Goal: Task Accomplishment & Management: Complete application form

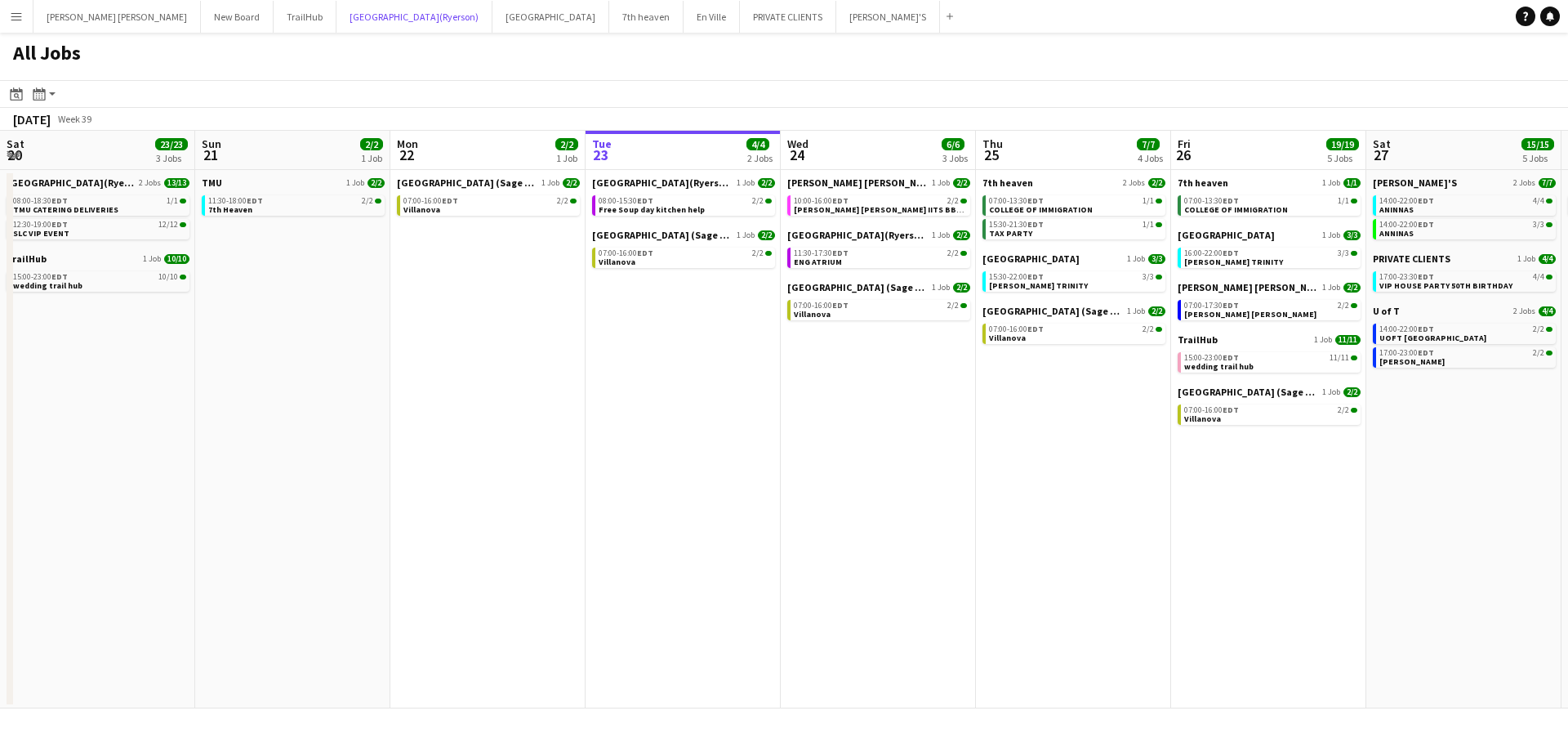
click at [336, 22] on button "[GEOGRAPHIC_DATA](Ryerson) Close" at bounding box center [414, 17] width 156 height 32
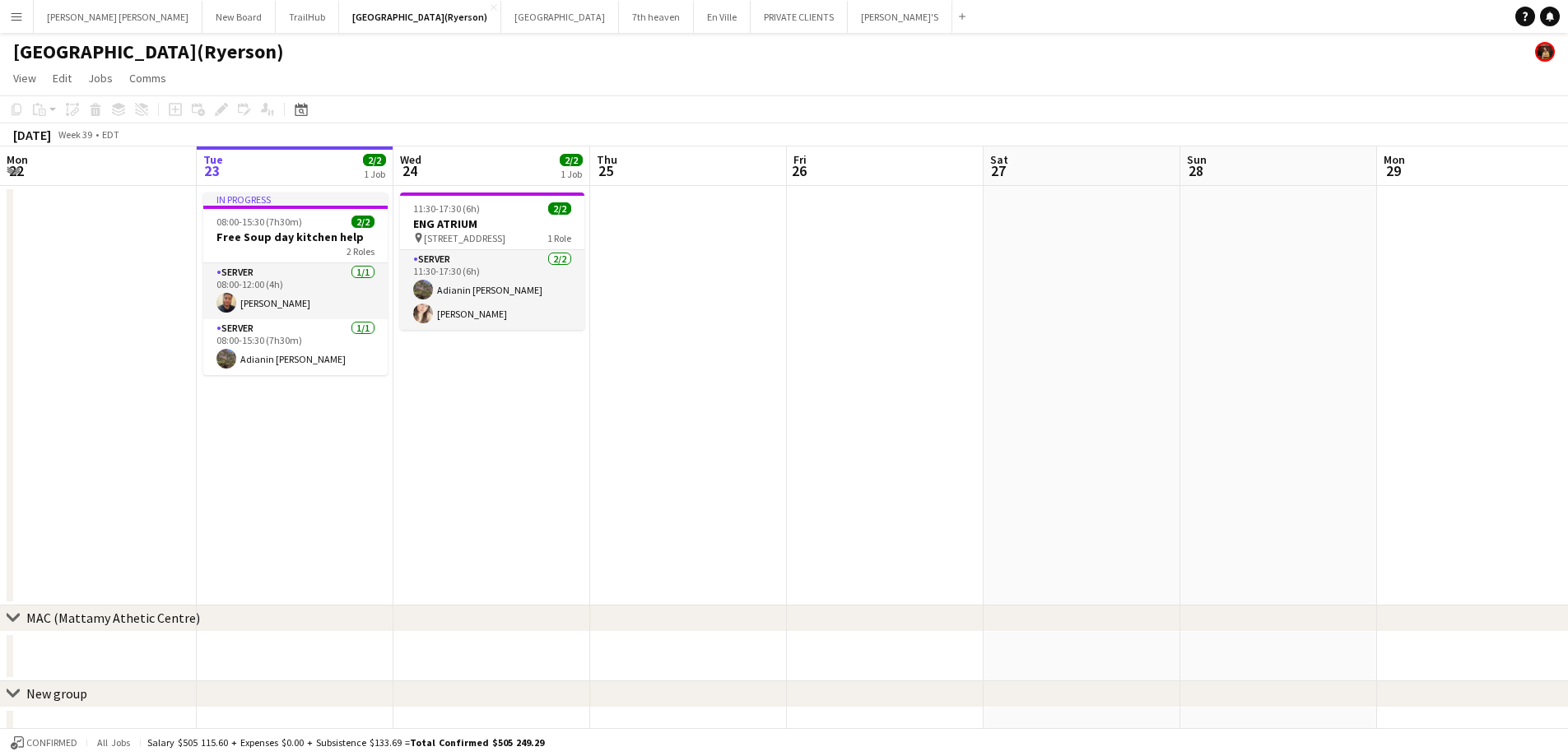
scroll to position [0, 401]
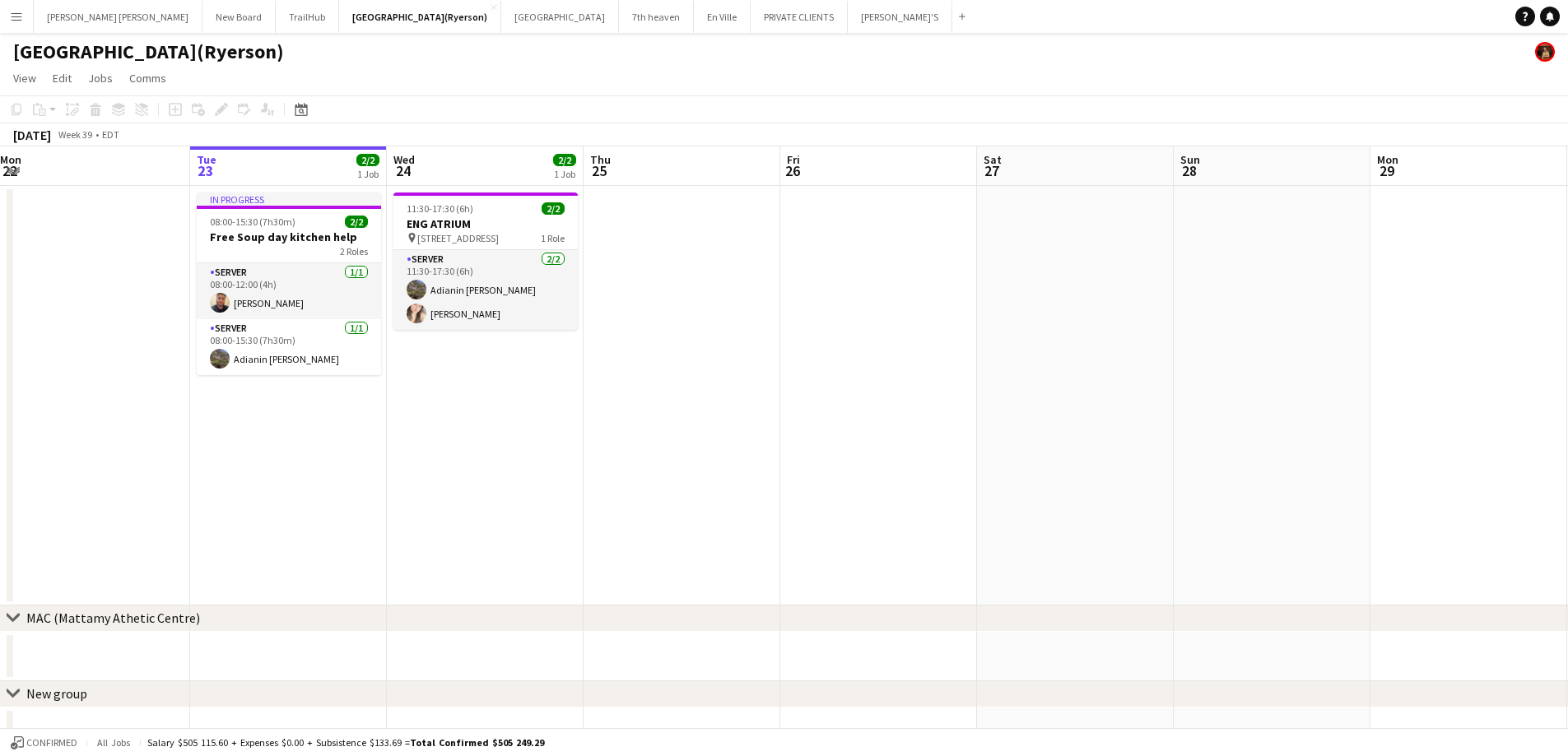
click at [519, 399] on app-calendar-viewport "Sat 20 13/13 2 Jobs Sun 21 Mon 22 Tue 23 2/2 1 Job Wed 24 2/2 1 Job Thu 25 Fri …" at bounding box center [784, 616] width 1568 height 940
click at [465, 377] on app-date-cell "11:30-17:30 (6h) 2/2 ENG ATRIUM pin [STREET_ADDRESS] Role SERVER [DATE] 11:30-1…" at bounding box center [485, 396] width 196 height 419
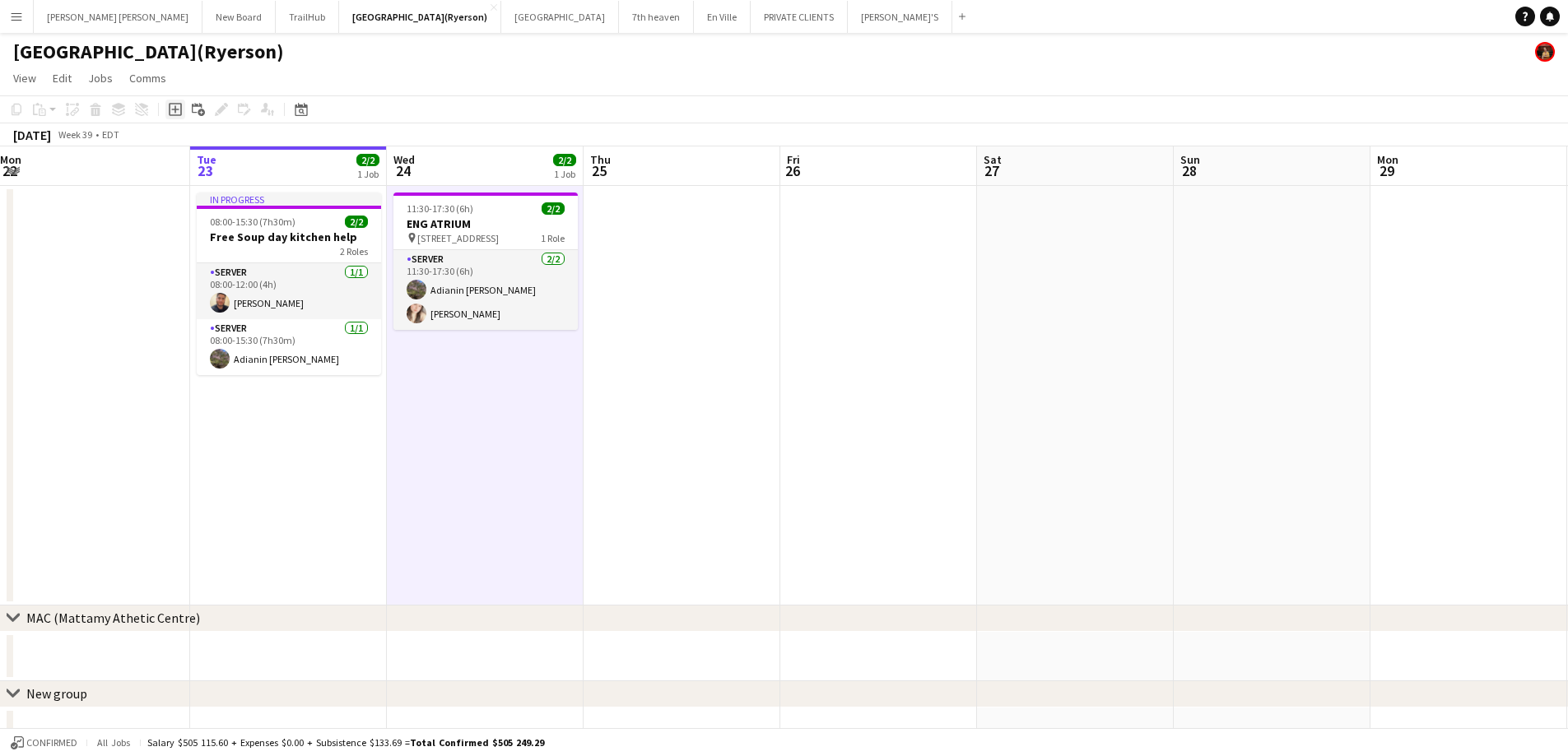
click at [172, 108] on icon "Add job" at bounding box center [176, 109] width 13 height 13
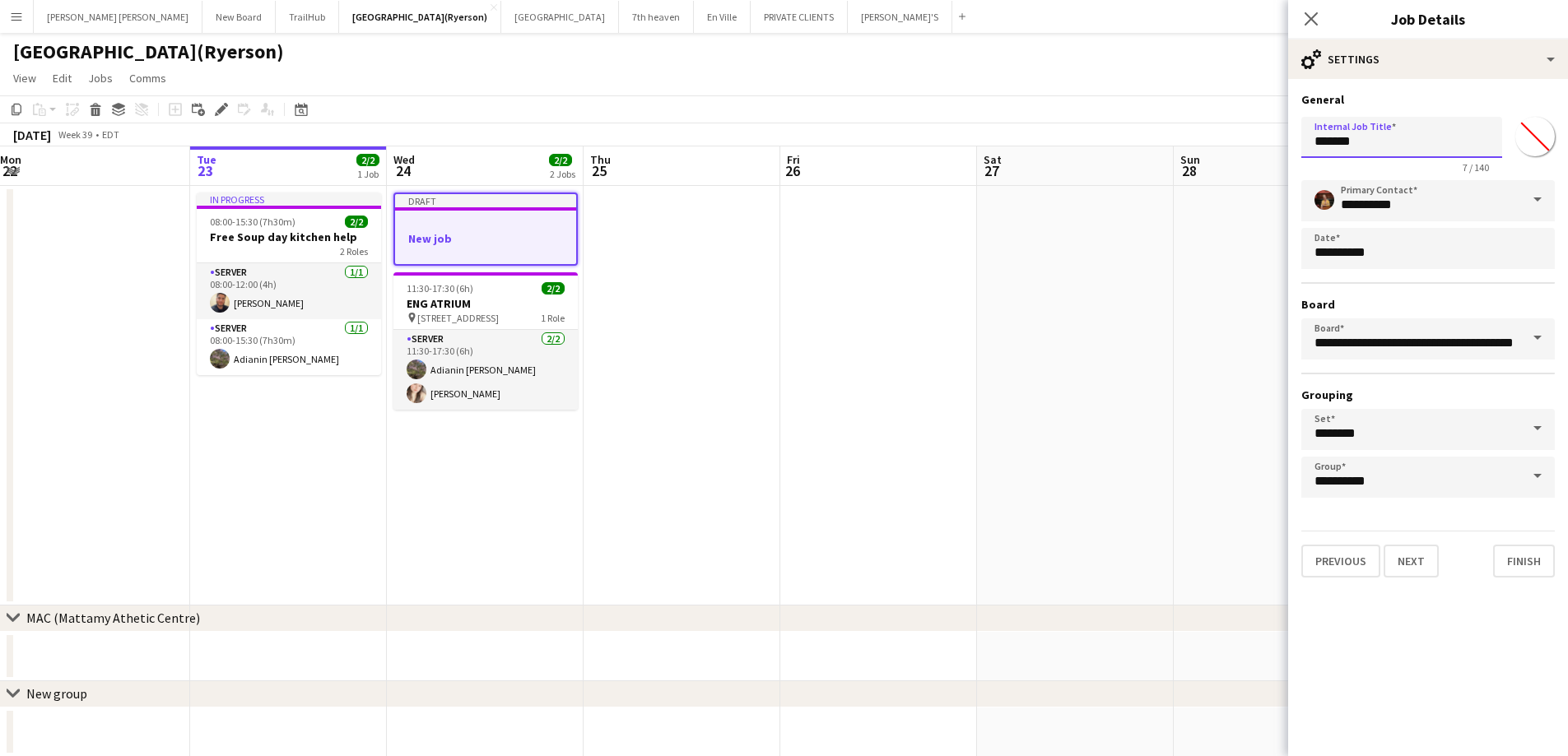
drag, startPoint x: 1381, startPoint y: 140, endPoint x: 1276, endPoint y: 162, distance: 107.3
click at [1276, 162] on body "Menu Boards Boards Boards All jobs Status Workforce Workforce My Workforce Recr…" at bounding box center [784, 557] width 1568 height 1114
type input "*"
type input "**********"
click at [1409, 569] on button "Next" at bounding box center [1411, 561] width 55 height 33
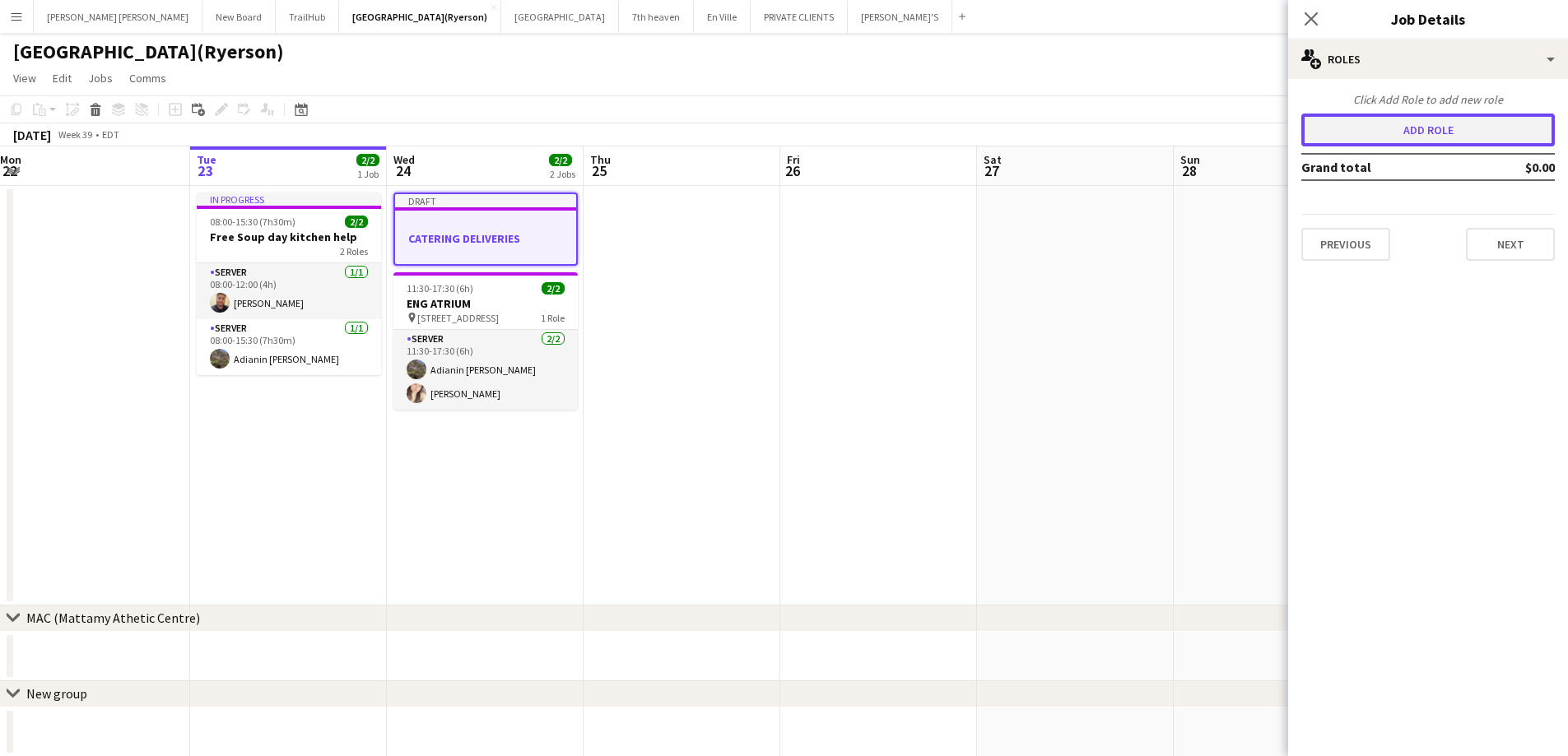
drag, startPoint x: 1334, startPoint y: 139, endPoint x: 1324, endPoint y: 152, distance: 16.4
click at [1334, 139] on button "Add role" at bounding box center [1428, 130] width 253 height 33
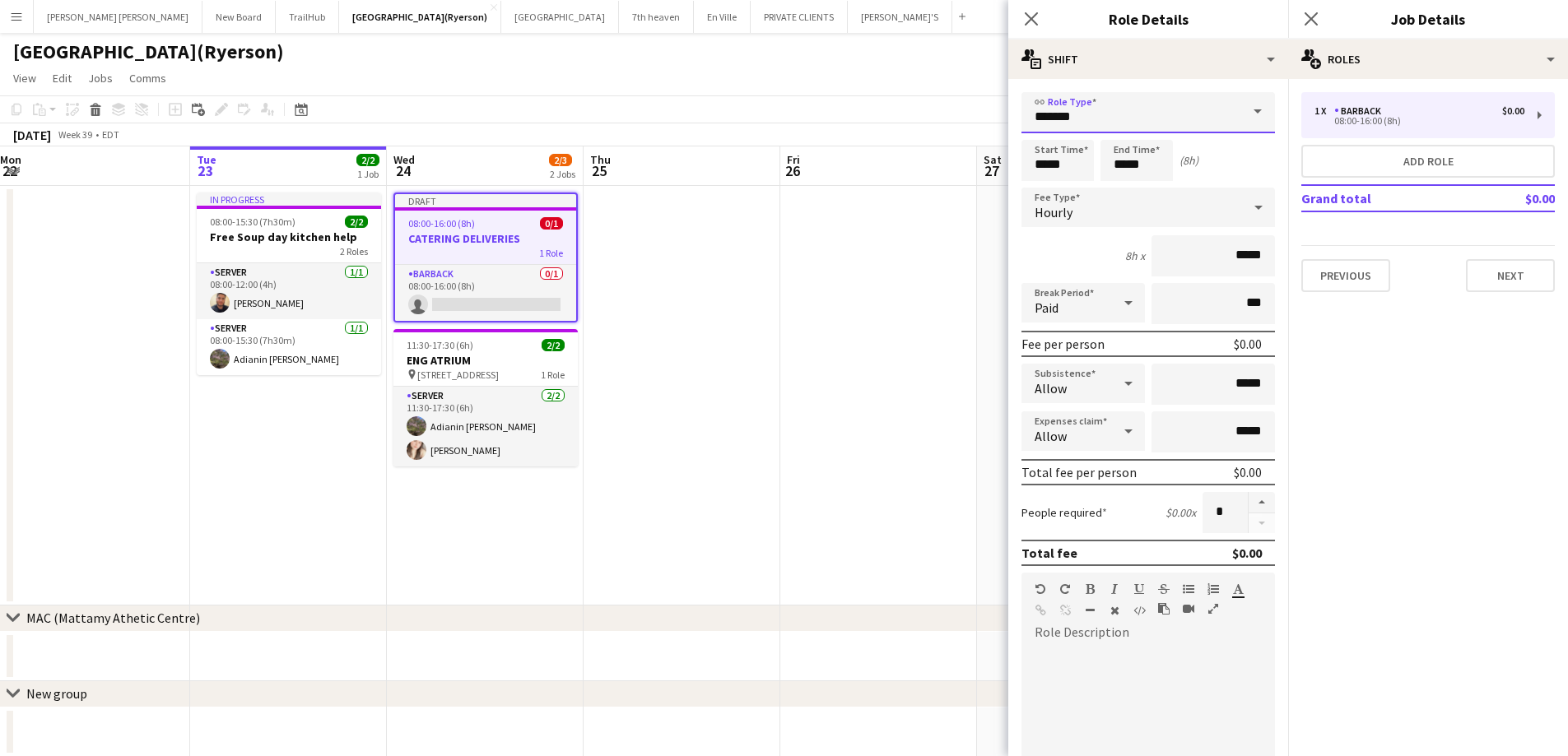
click at [1118, 115] on input "*******" at bounding box center [1148, 112] width 253 height 41
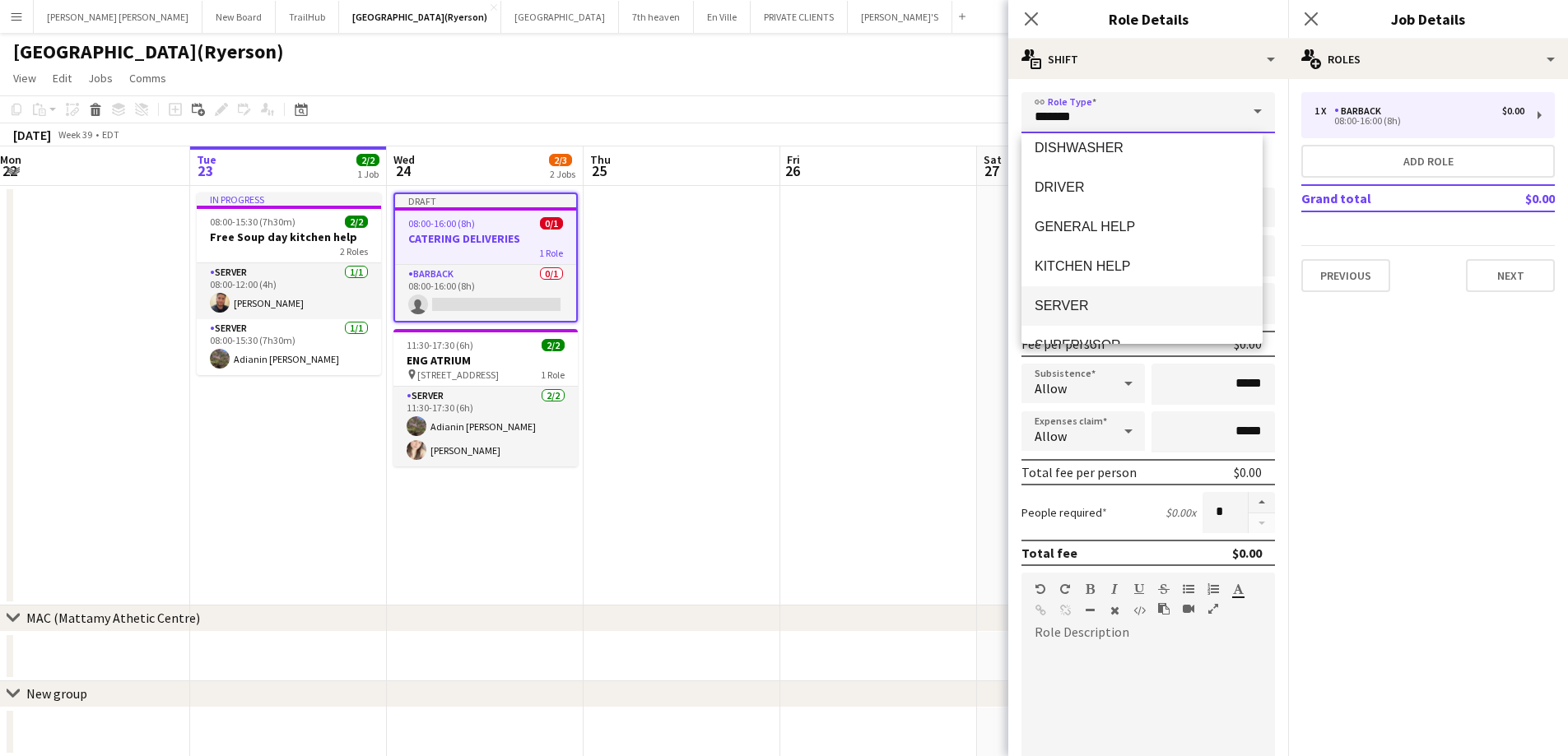
scroll to position [247, 0]
click at [1104, 264] on span "SERVER" at bounding box center [1142, 267] width 215 height 15
type input "******"
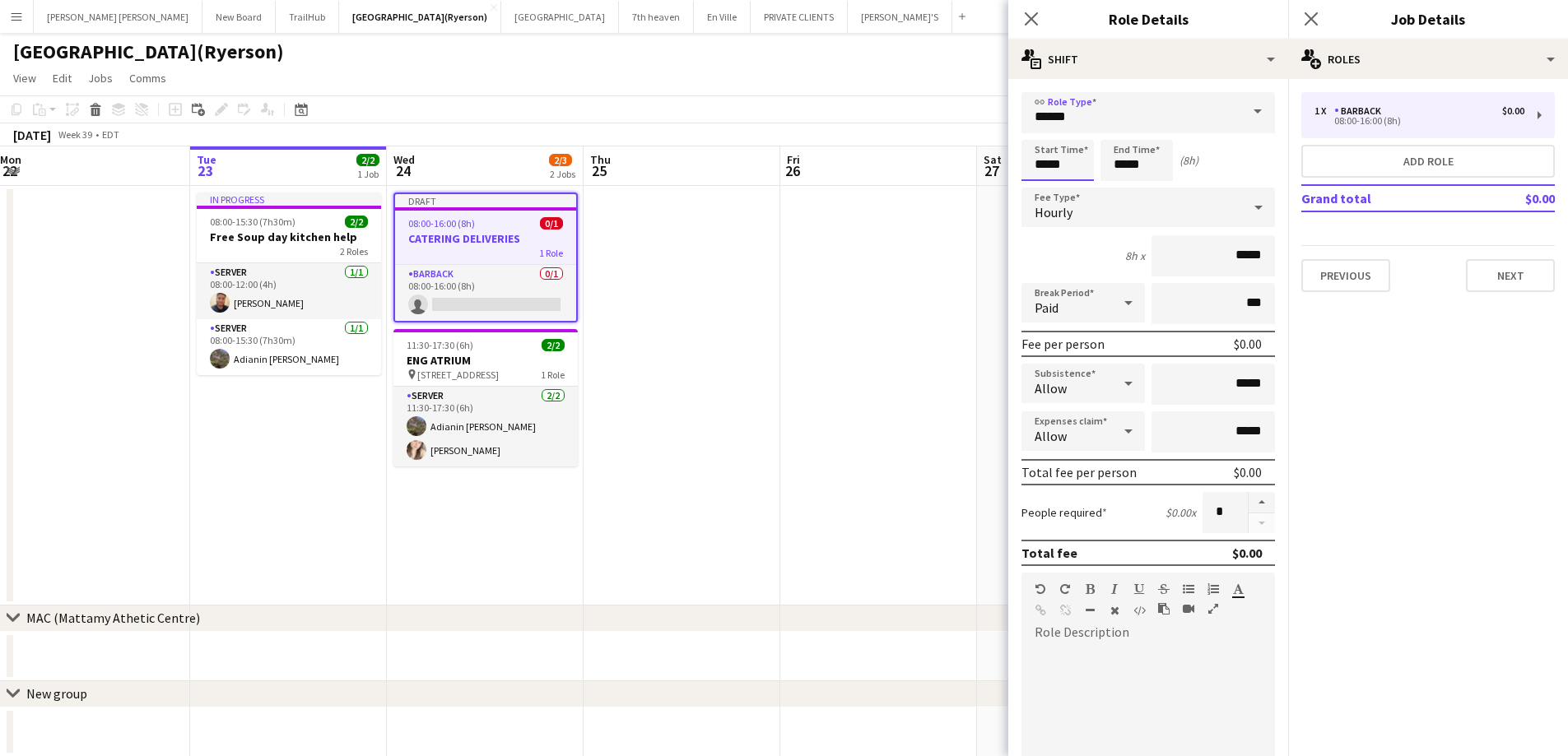
click at [1043, 170] on input "*****" at bounding box center [1057, 159] width 72 height 41
click at [1038, 130] on div at bounding box center [1041, 131] width 33 height 16
type input "*****"
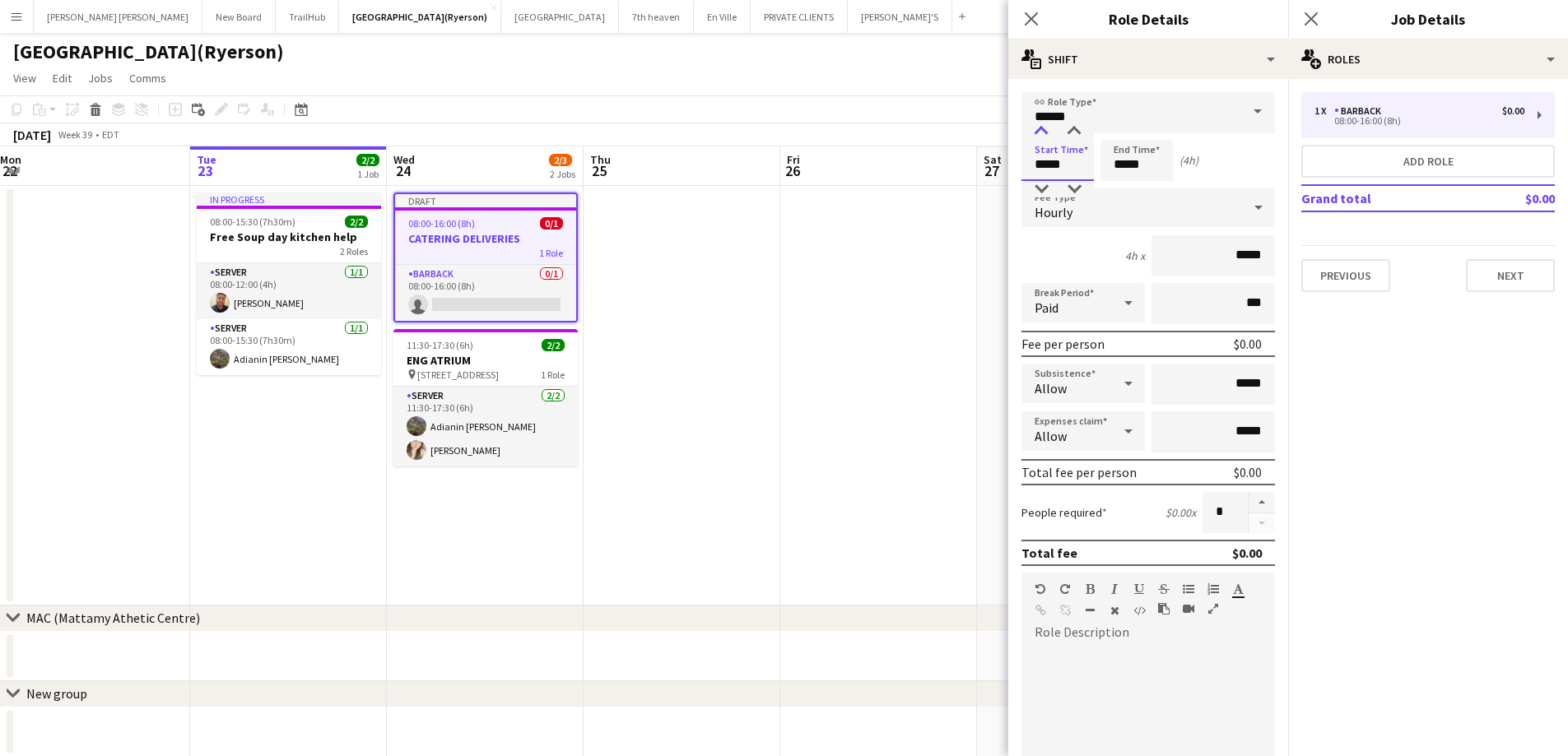
click at [1038, 130] on div at bounding box center [1041, 131] width 33 height 16
click at [1128, 175] on input "*****" at bounding box center [1137, 159] width 72 height 41
click at [1121, 134] on div at bounding box center [1120, 131] width 33 height 16
type input "*****"
click at [1121, 134] on div at bounding box center [1120, 131] width 33 height 16
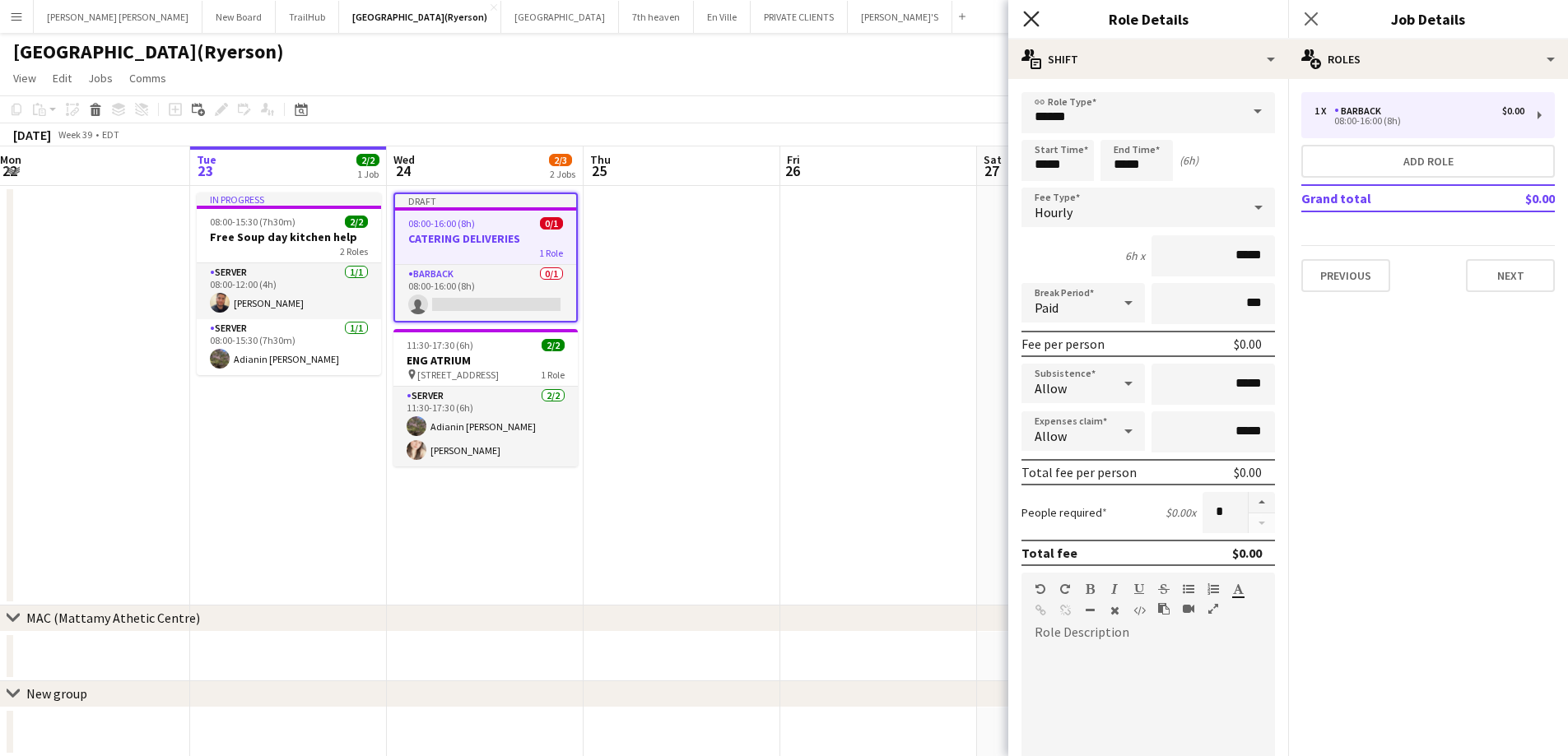
click at [1039, 20] on icon "Close pop-in" at bounding box center [1031, 18] width 15 height 15
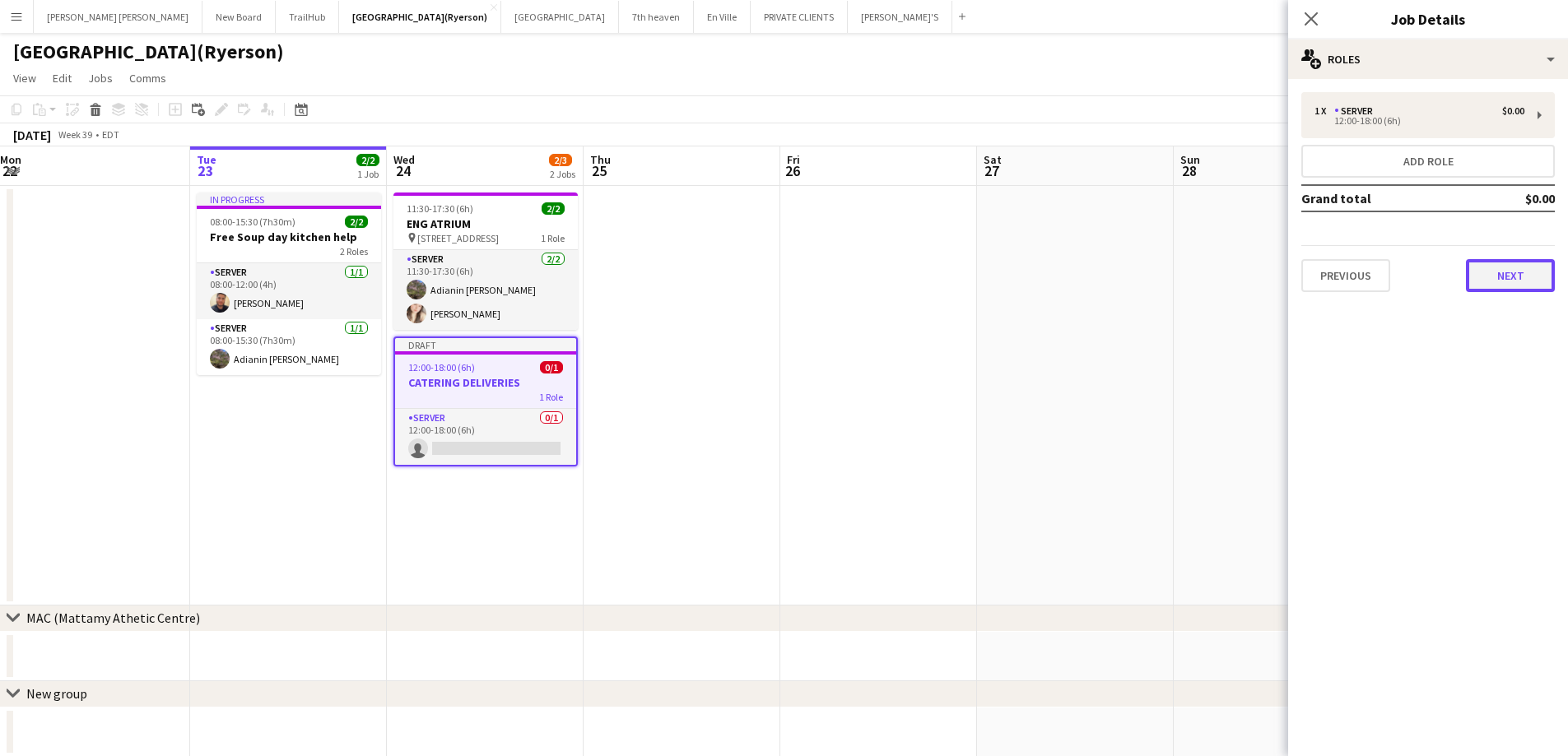
click at [1490, 279] on button "Next" at bounding box center [1511, 275] width 89 height 33
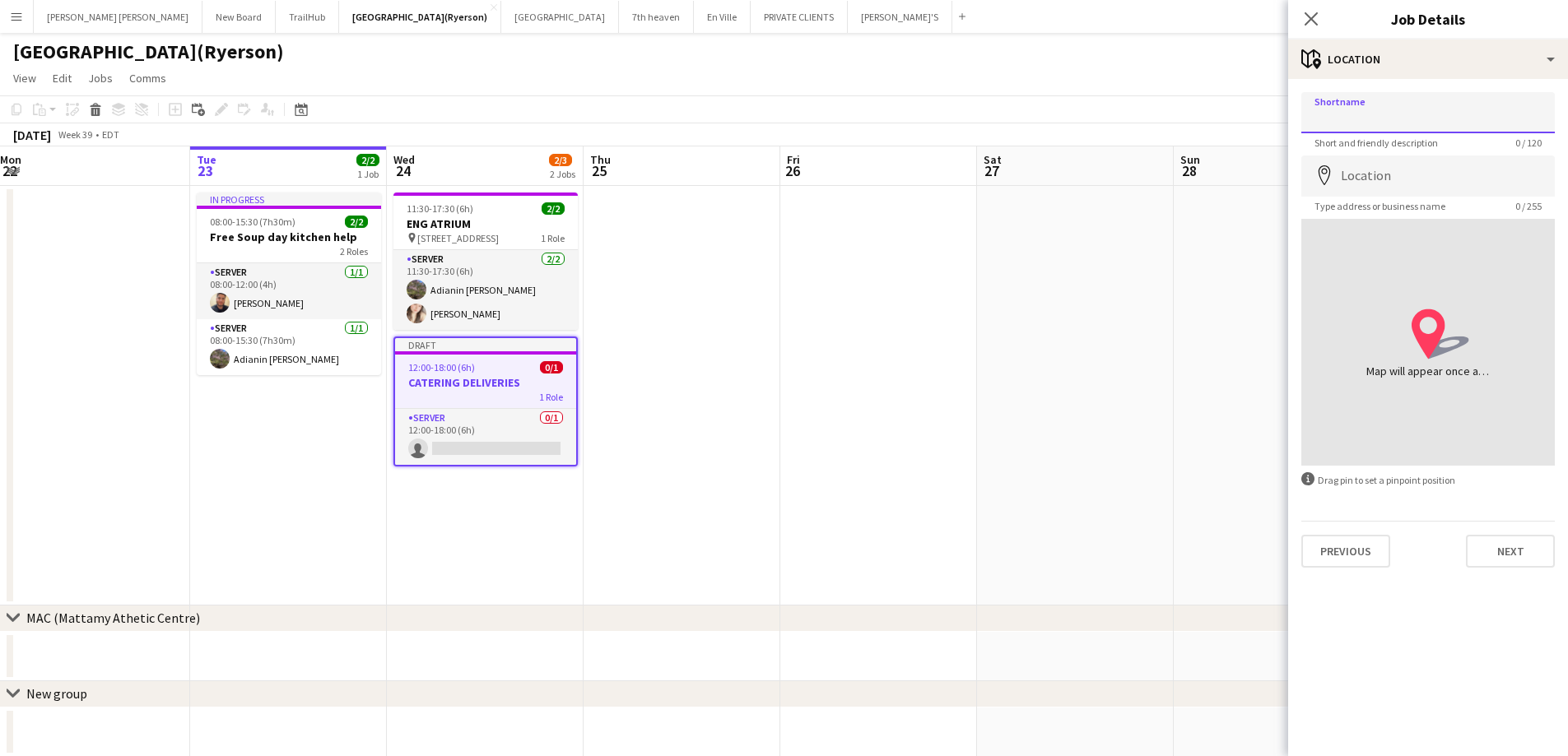
click at [1363, 121] on input "Shortname" at bounding box center [1428, 112] width 253 height 41
type input "**********"
click at [1412, 171] on input "Location" at bounding box center [1428, 175] width 253 height 41
type input "**********"
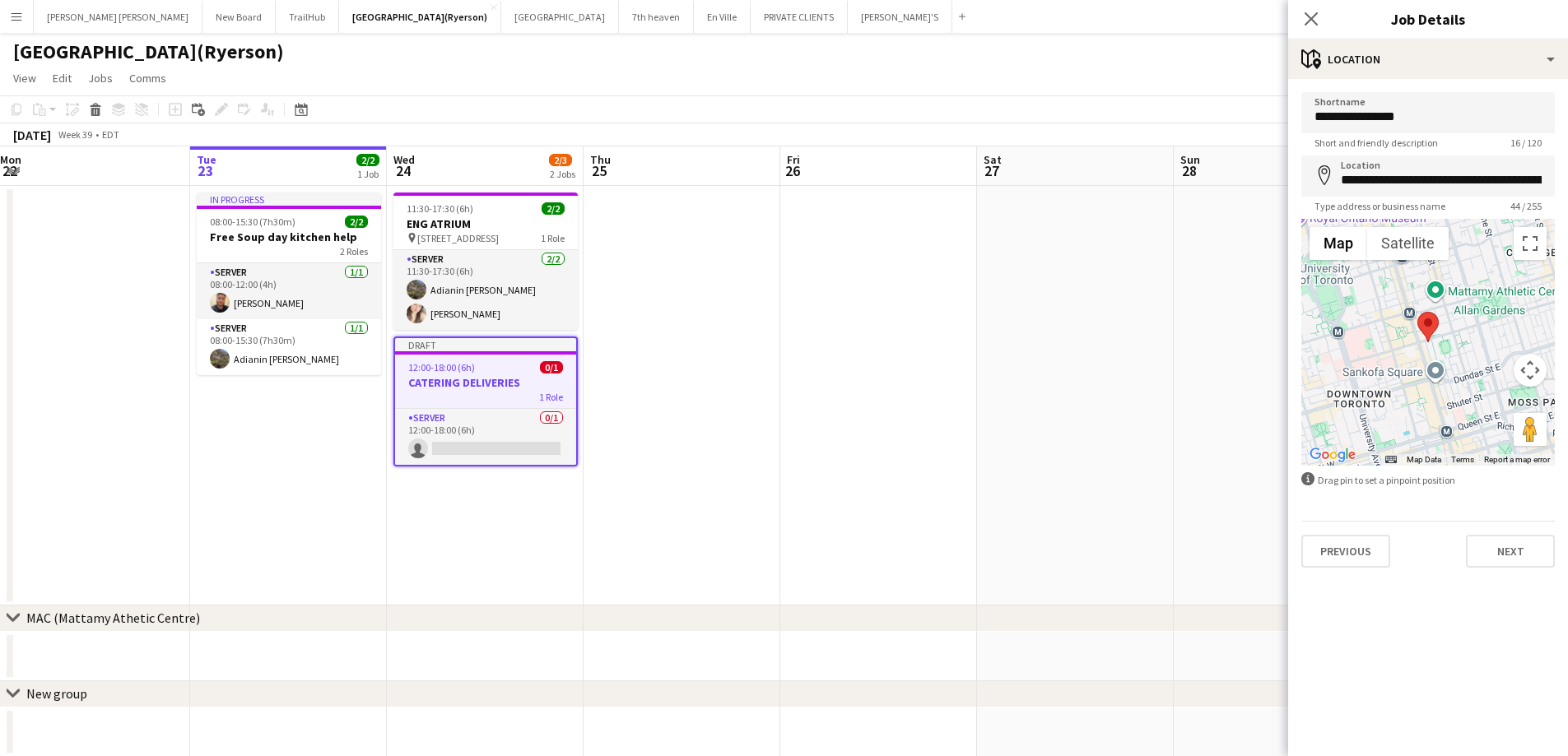
click at [1331, 14] on div "Close pop-in" at bounding box center [1311, 19] width 47 height 38
click at [1309, 21] on icon at bounding box center [1311, 18] width 15 height 15
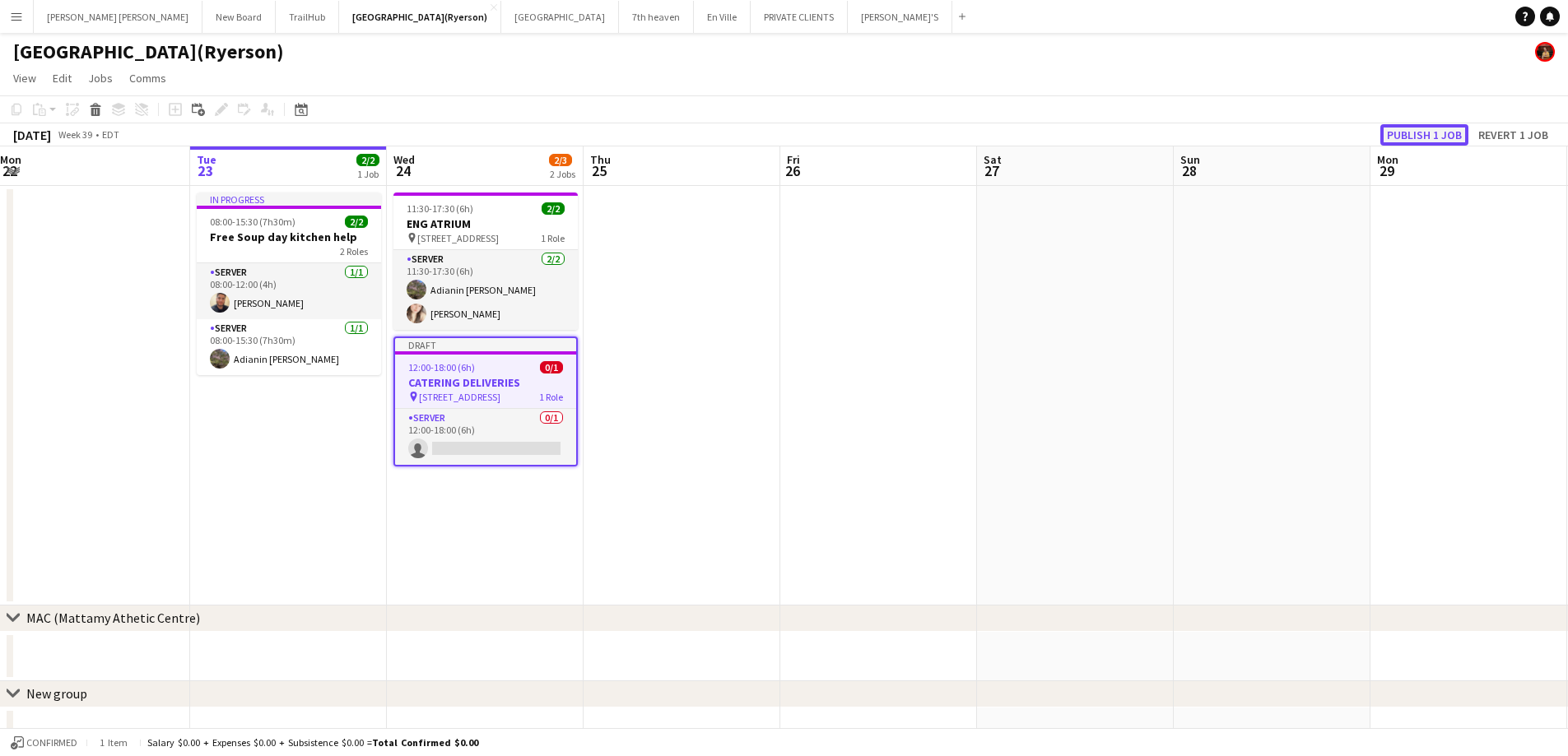
click at [1401, 130] on button "Publish 1 job" at bounding box center [1425, 135] width 88 height 22
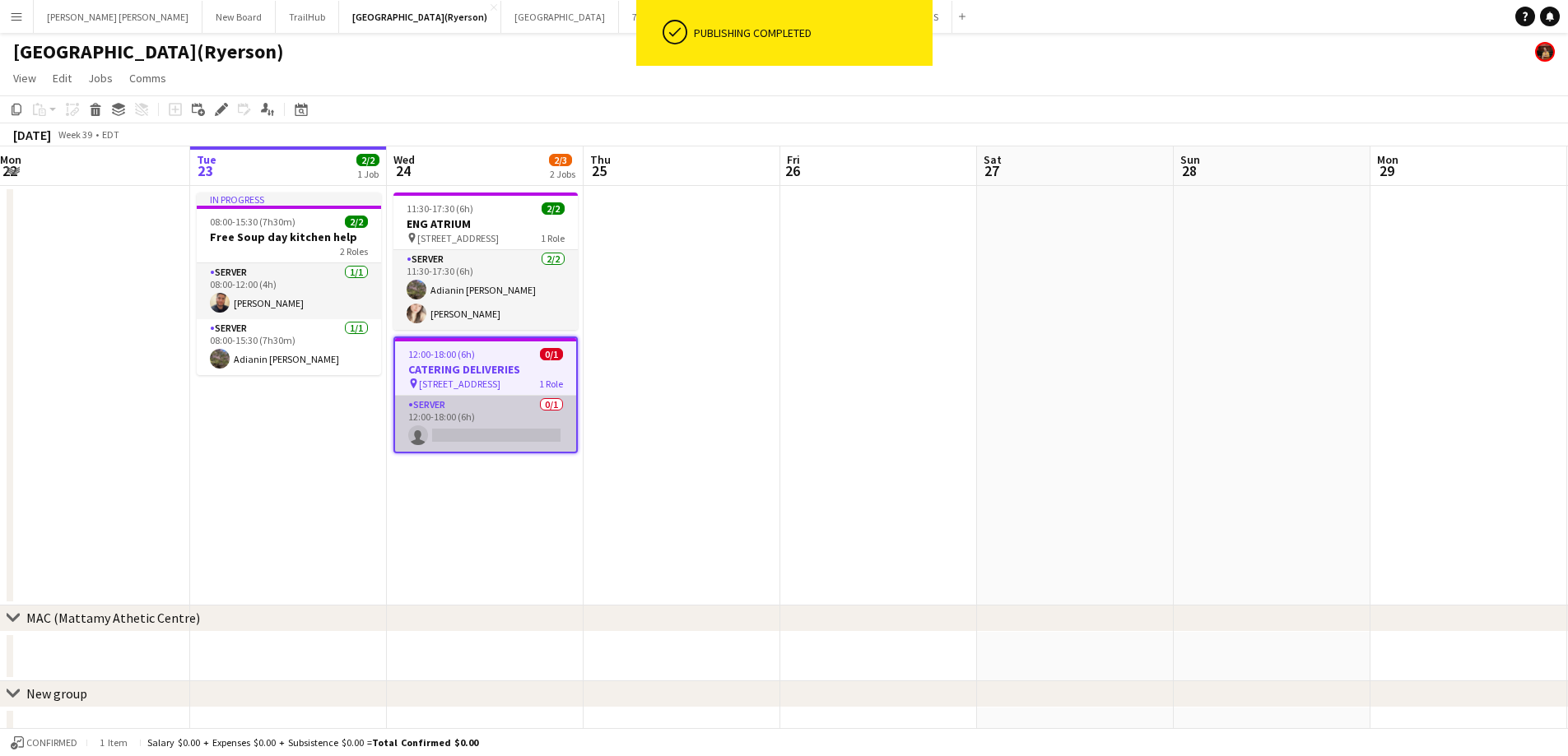
click at [490, 436] on app-card-role "SERVER 0/1 12:00-18:00 (6h) single-neutral-actions" at bounding box center [485, 423] width 181 height 56
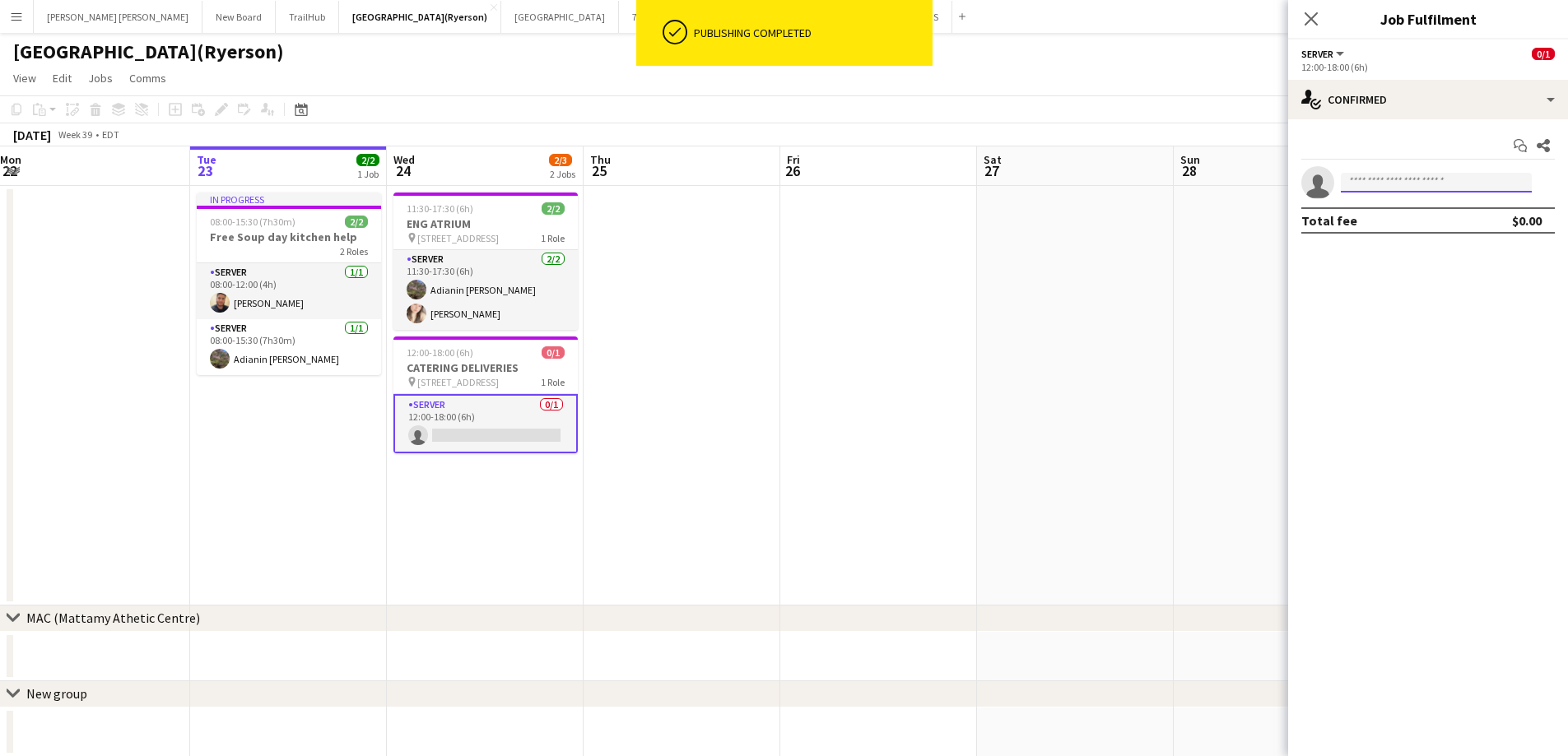
click at [1423, 176] on input at bounding box center [1436, 182] width 191 height 20
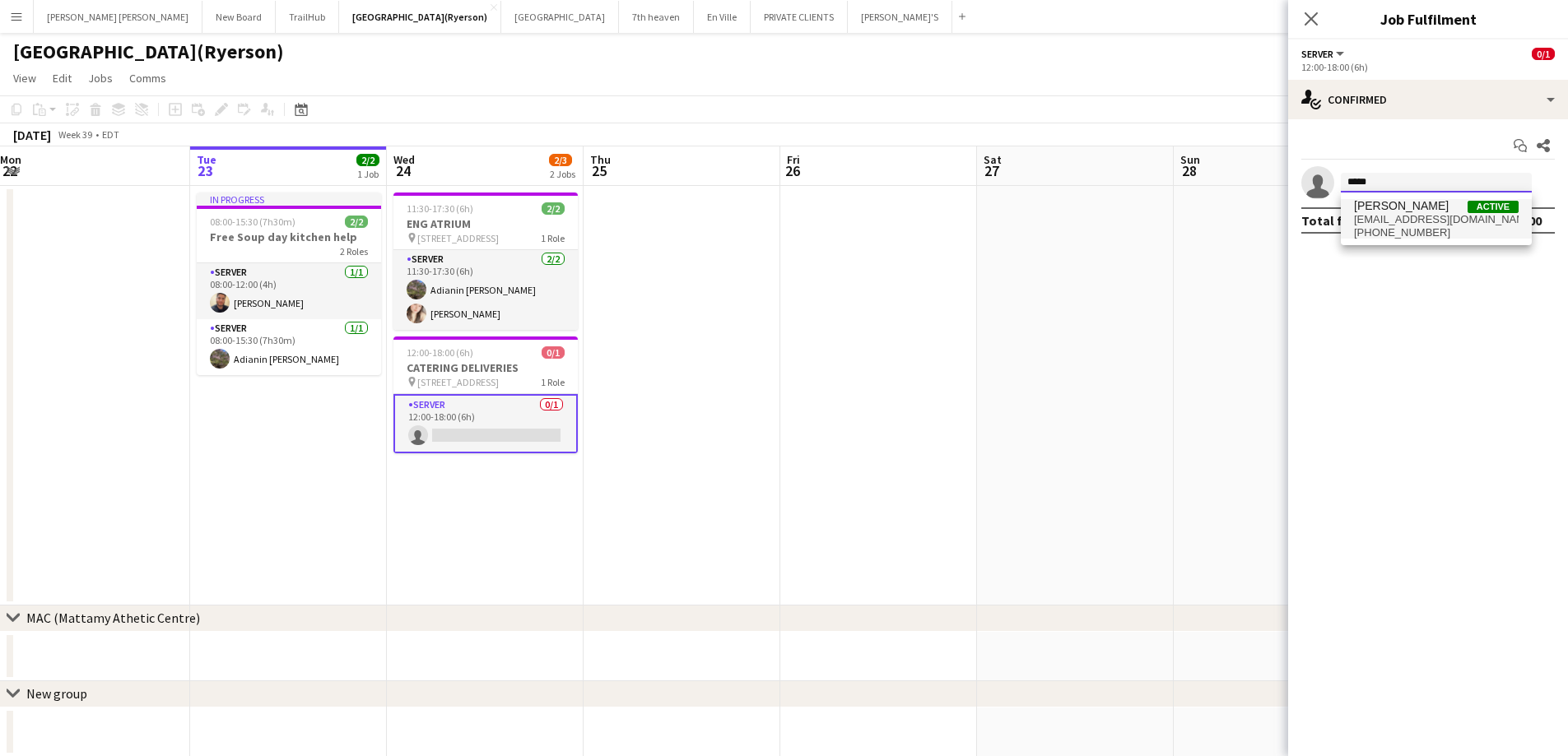
type input "*****"
click at [1428, 211] on span "Danny Garrido" at bounding box center [1402, 206] width 95 height 14
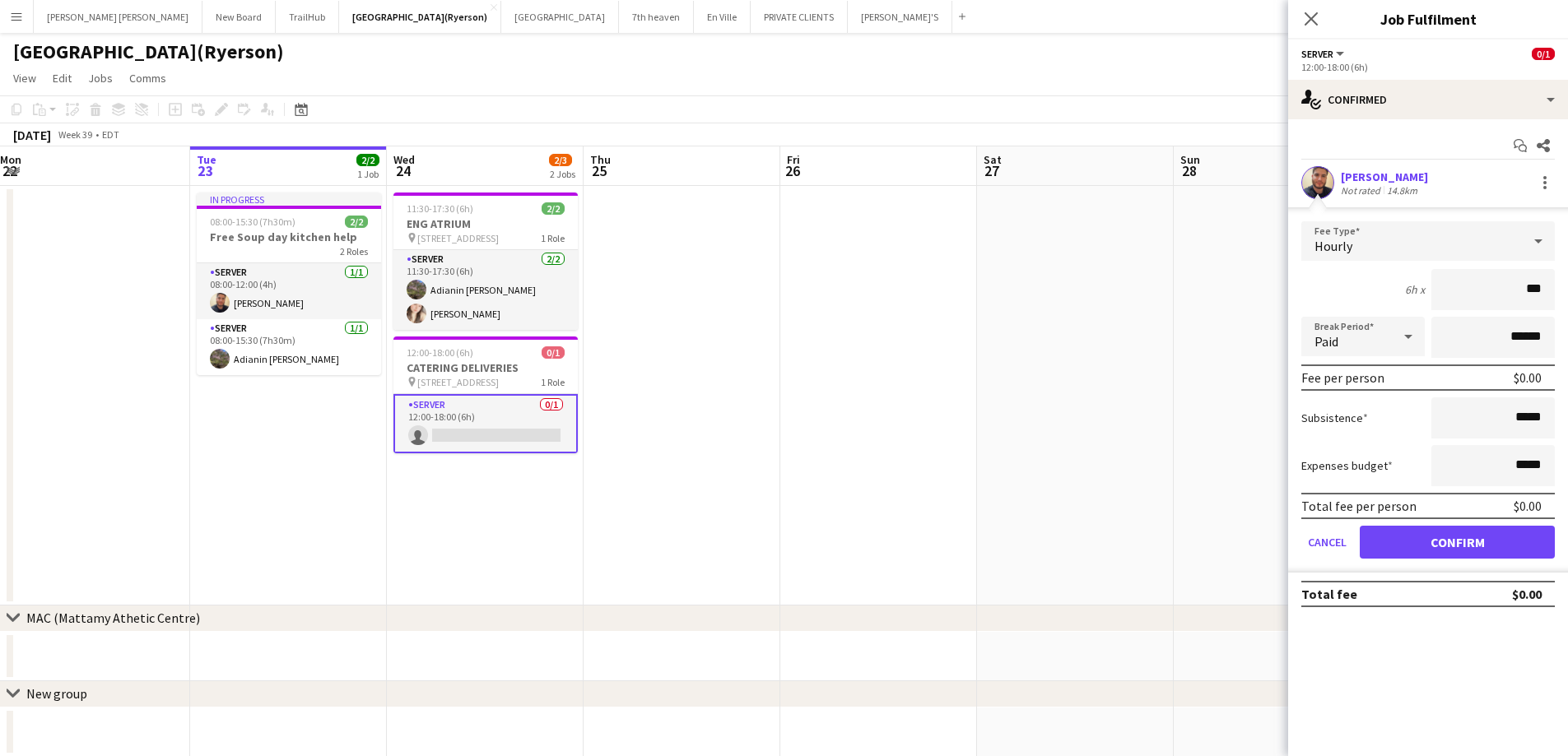
type input "**"
type input "******"
click at [1510, 548] on button "Confirm" at bounding box center [1458, 542] width 196 height 33
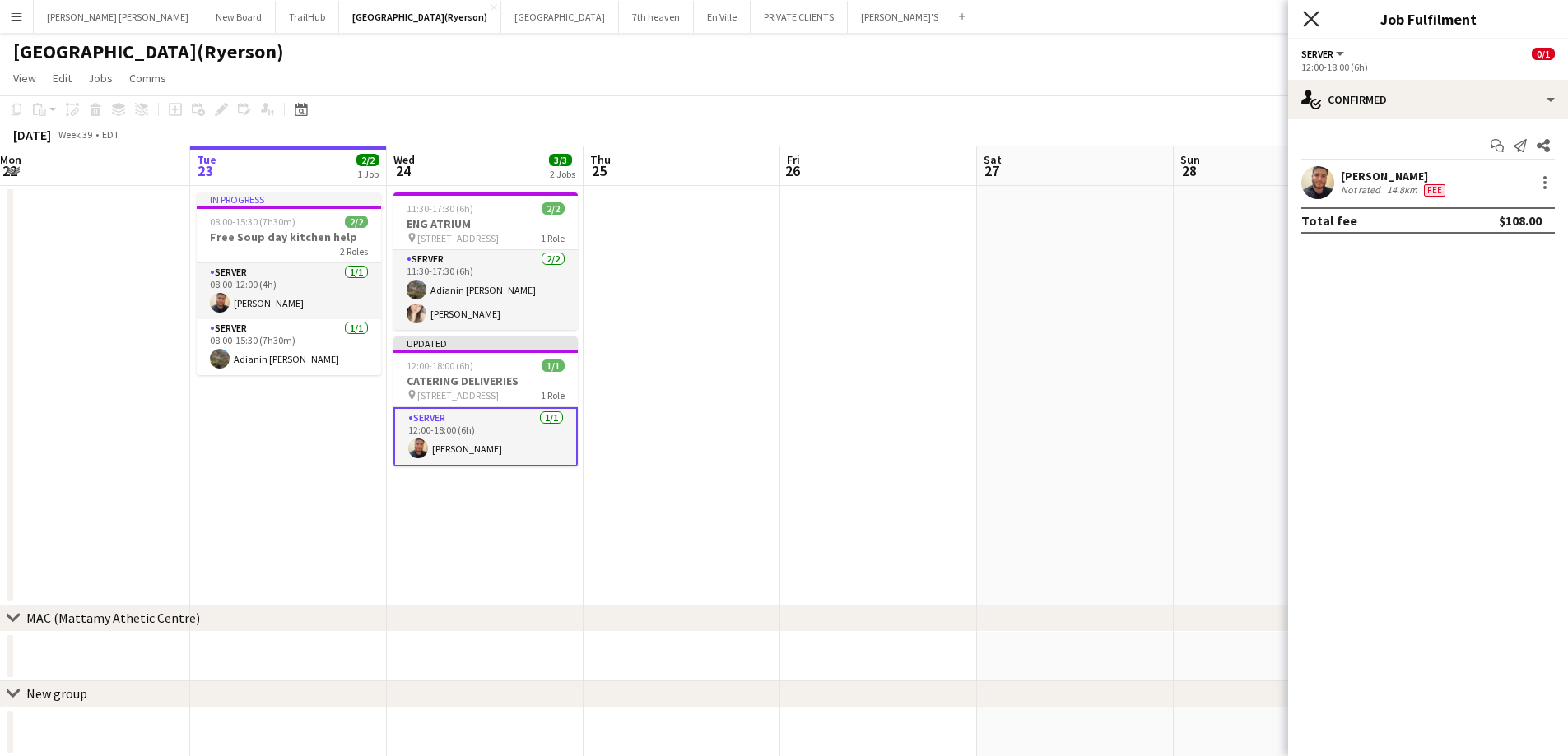
click at [1316, 20] on icon "Close pop-in" at bounding box center [1311, 18] width 15 height 15
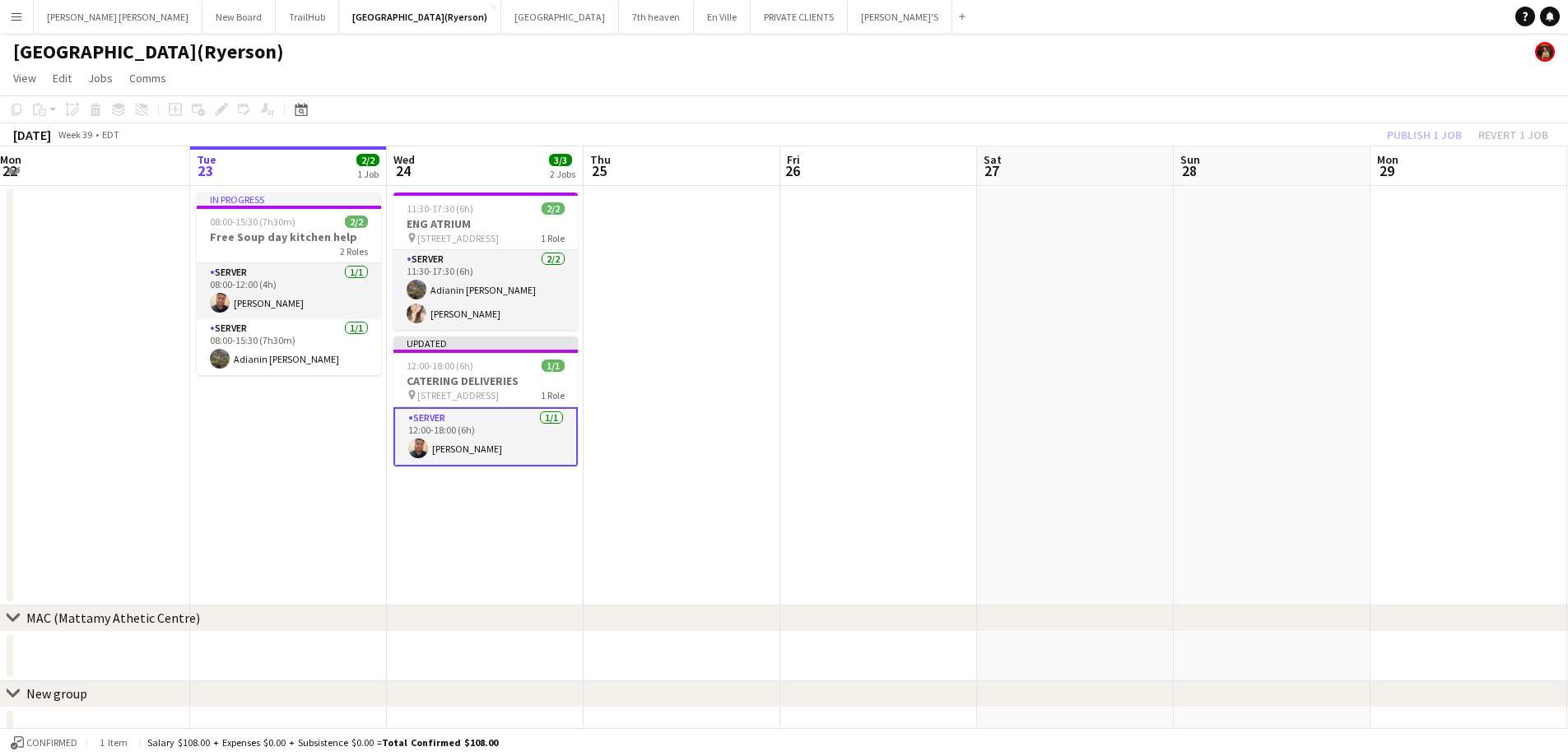
click at [1401, 128] on div "Publish 1 job Revert 1 job" at bounding box center [1468, 135] width 201 height 22
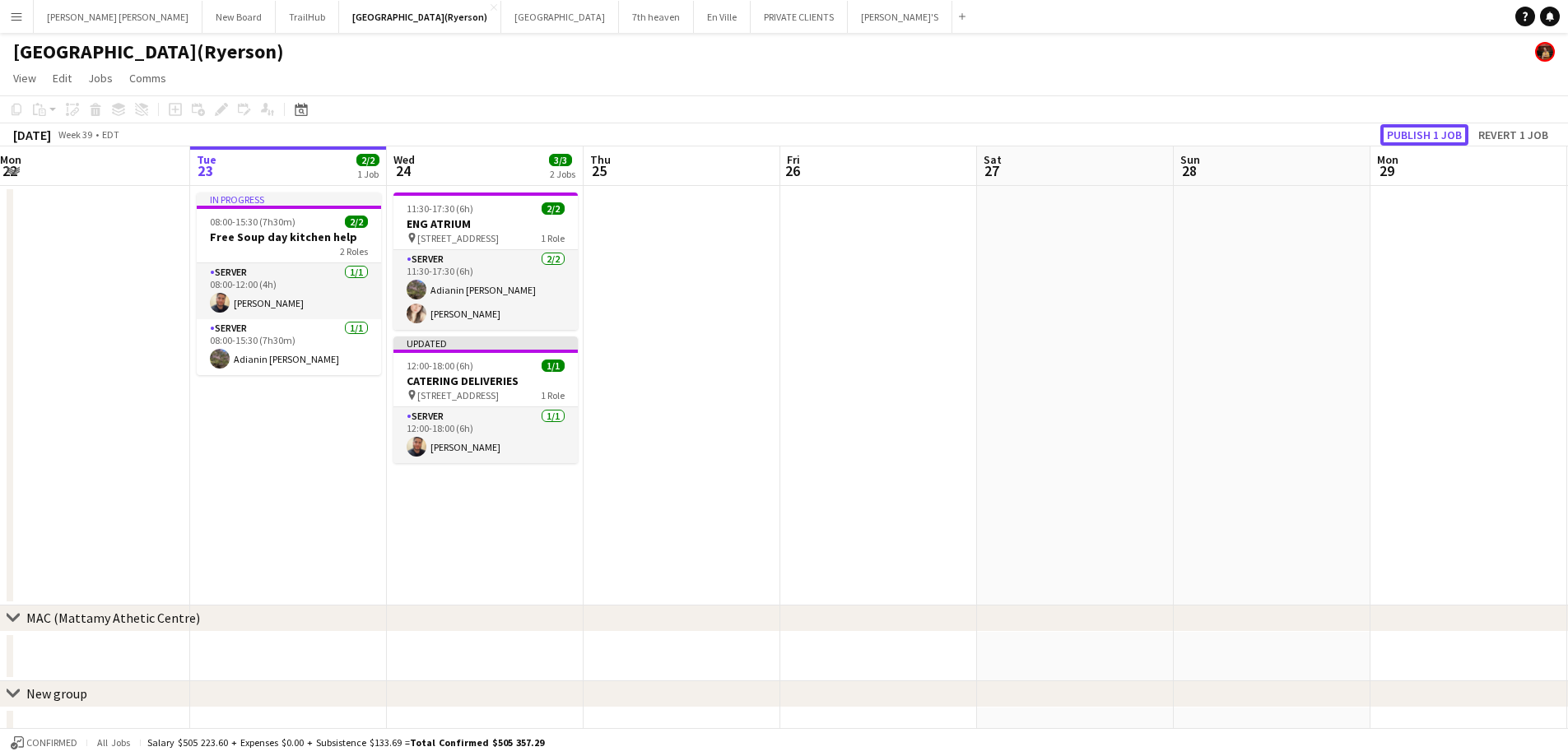
click at [1401, 128] on button "Publish 1 job" at bounding box center [1425, 135] width 88 height 22
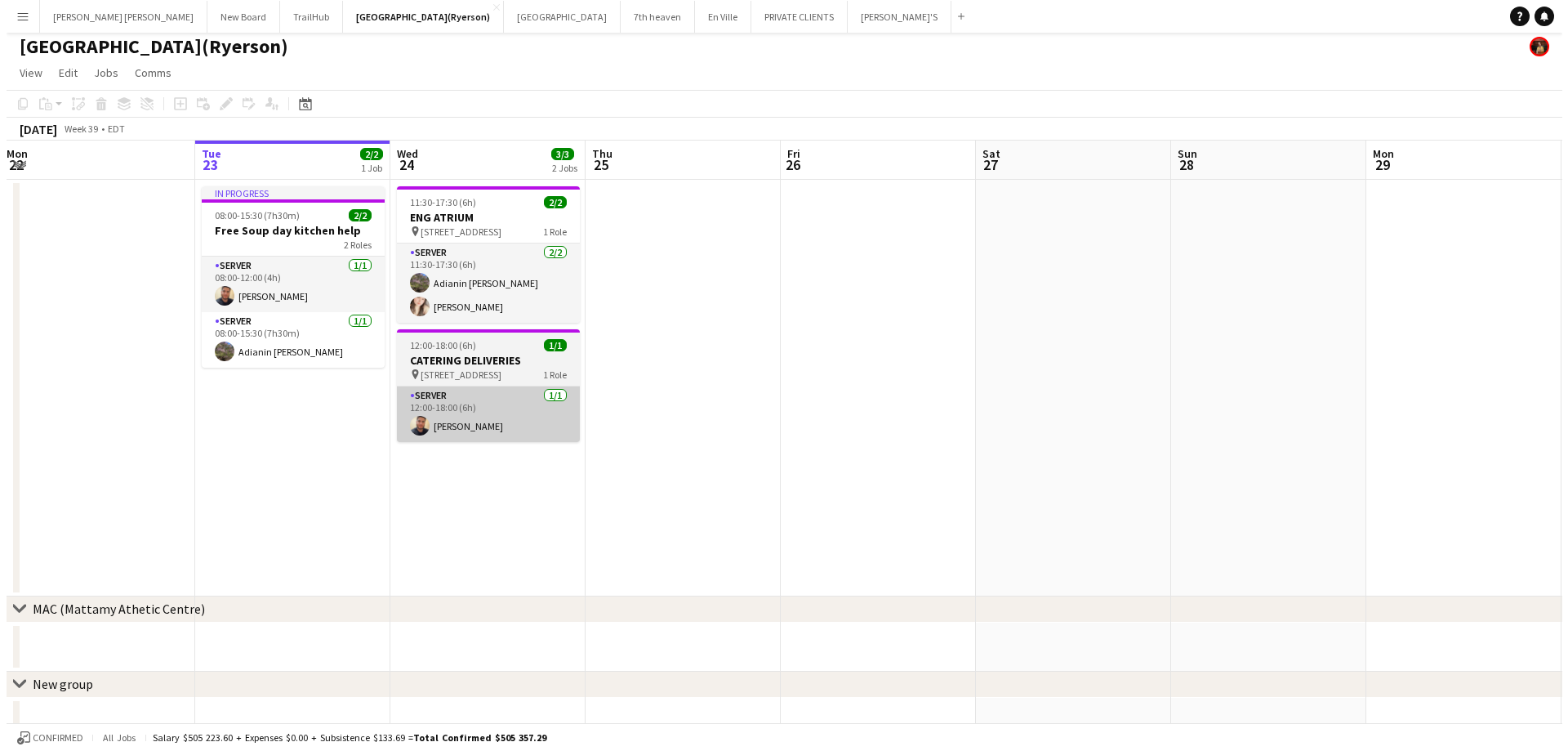
scroll to position [0, 0]
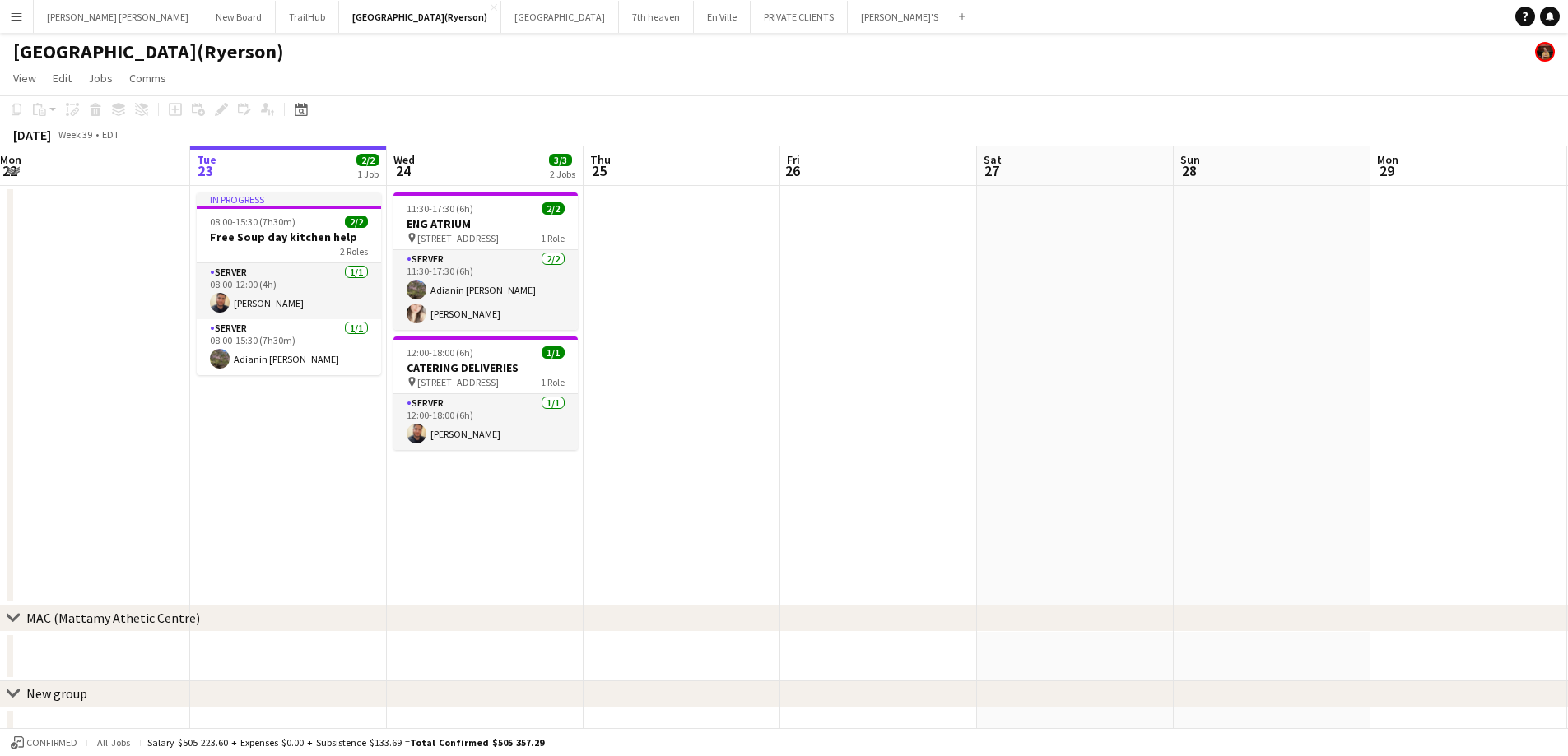
click at [11, 13] on app-icon "Menu" at bounding box center [16, 16] width 13 height 13
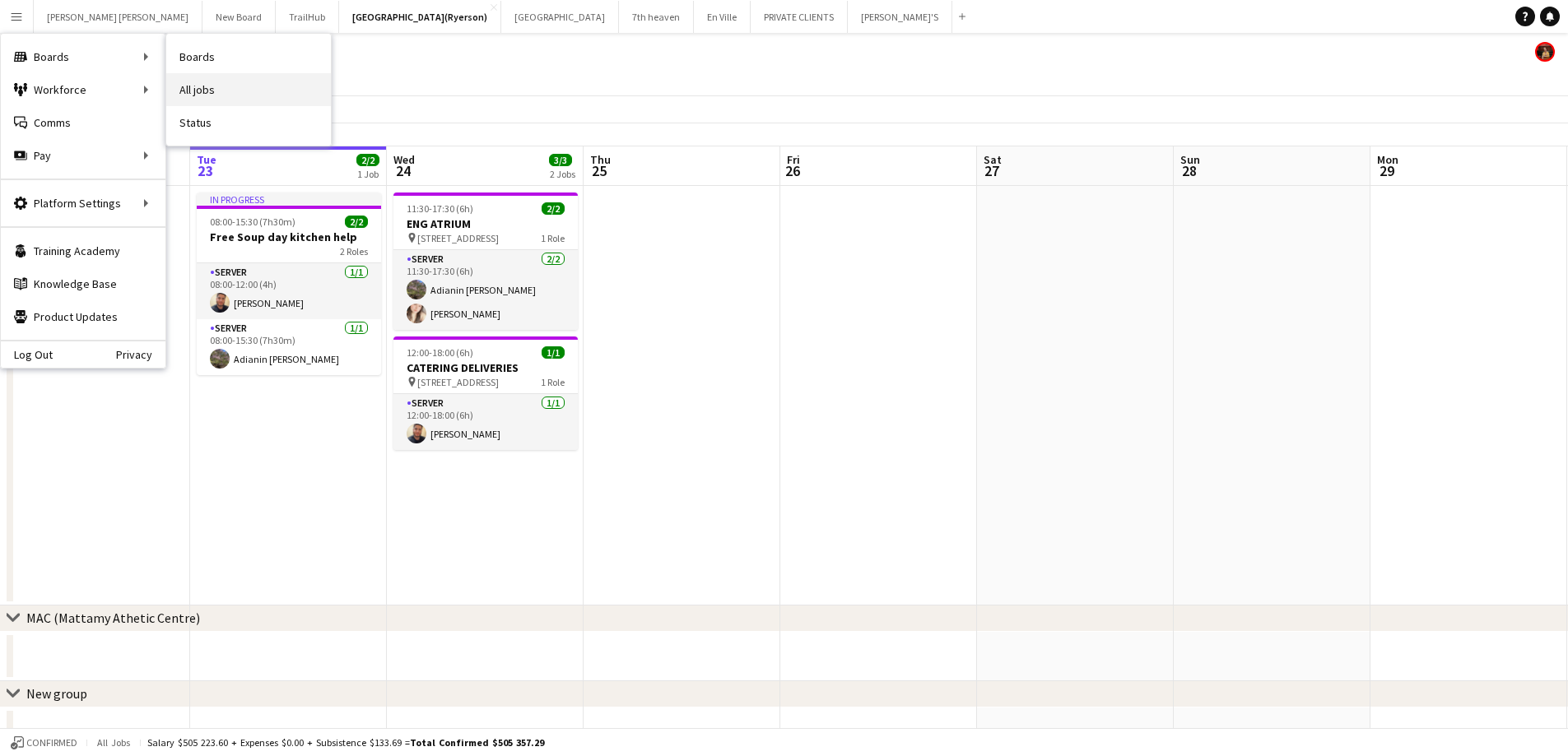
click at [203, 83] on link "All jobs" at bounding box center [248, 89] width 164 height 33
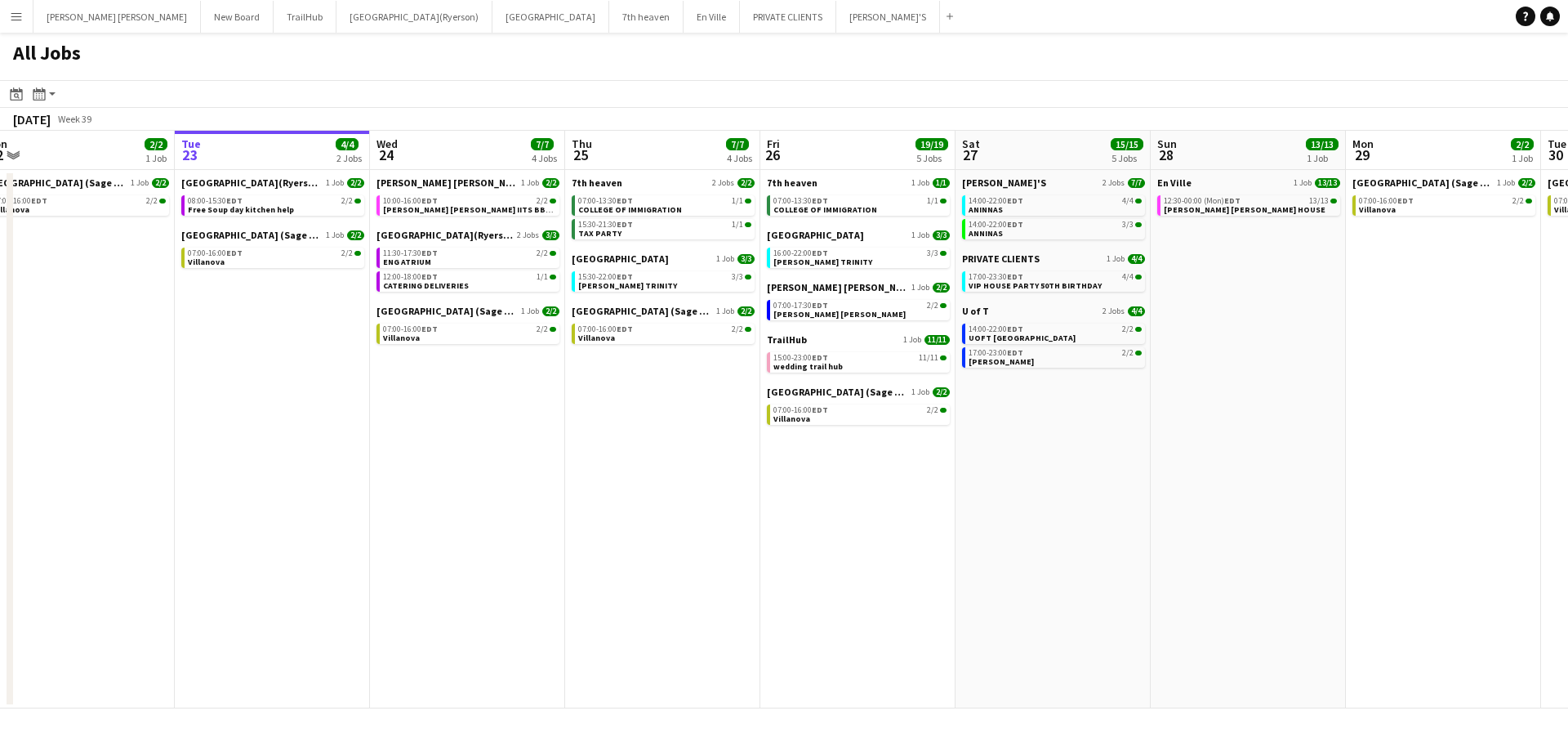
scroll to position [0, 415]
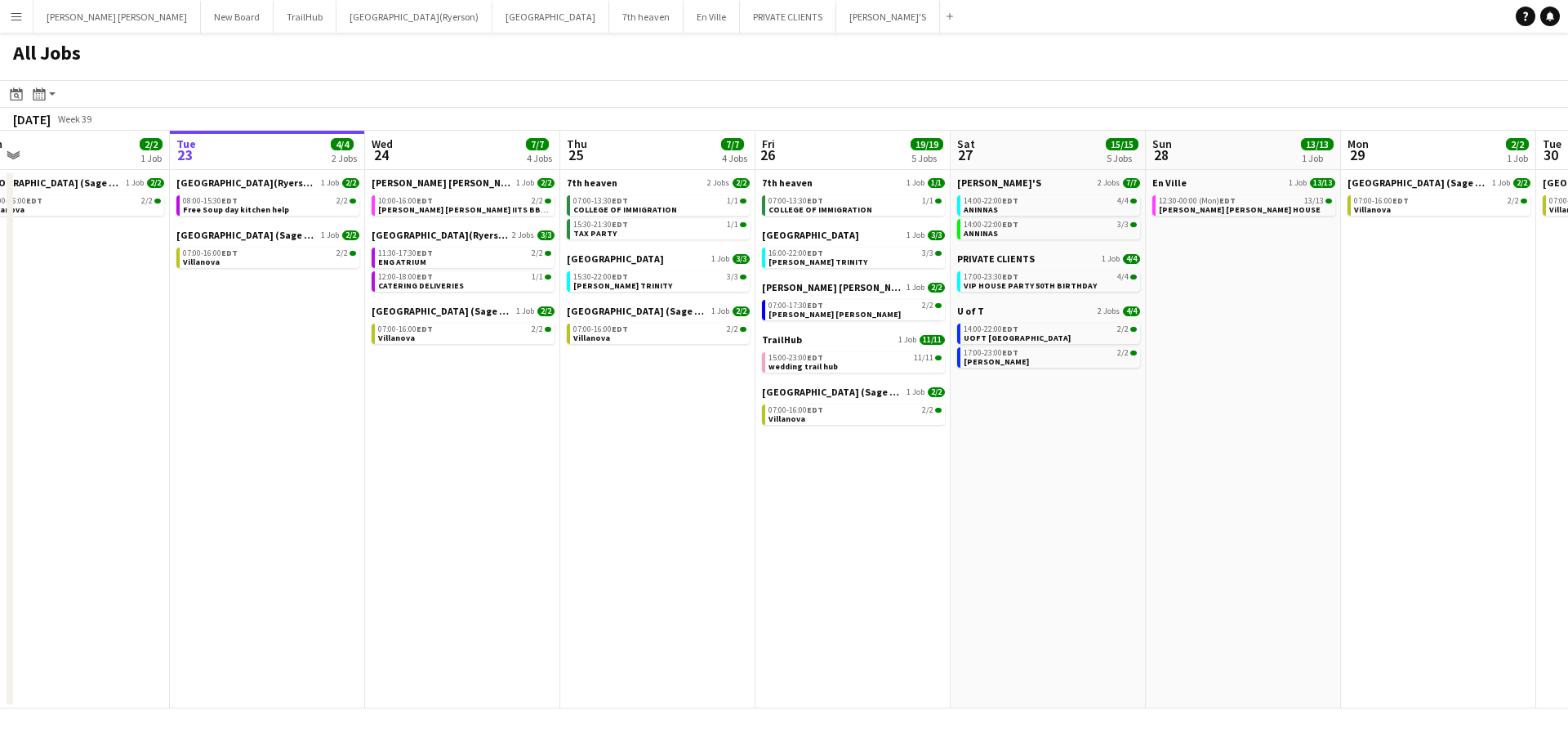
drag, startPoint x: 581, startPoint y: 383, endPoint x: 556, endPoint y: 387, distance: 25.3
click at [556, 387] on app-calendar-viewport "Sat 20 23/23 3 Jobs Sun 21 2/2 1 Job Mon 22 2/2 1 Job Tue 23 4/4 2 Jobs Wed 24 …" at bounding box center [784, 419] width 1568 height 578
click at [412, 209] on span "MILLER LASH IITS BBQ EVENT" at bounding box center [477, 209] width 197 height 10
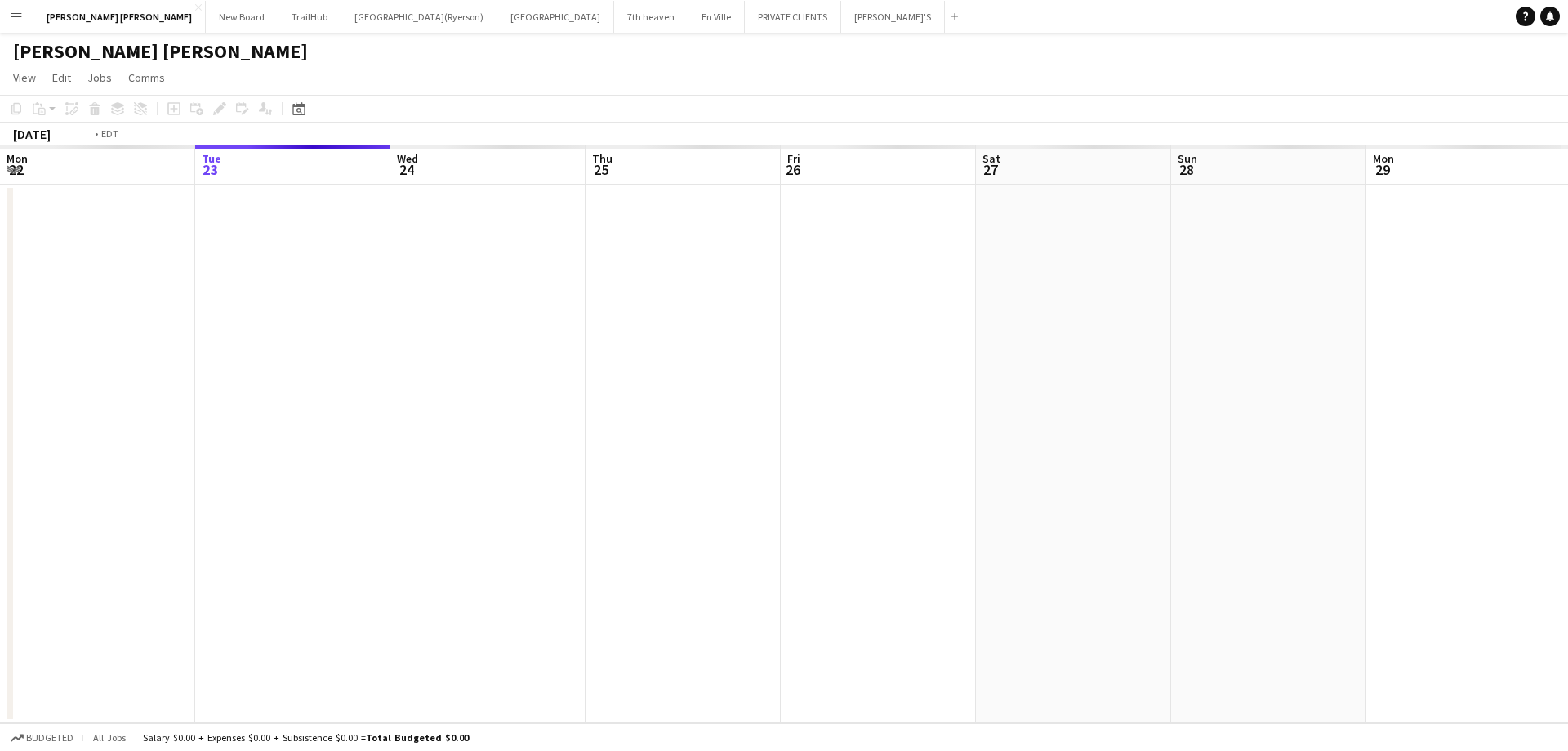
scroll to position [0, 562]
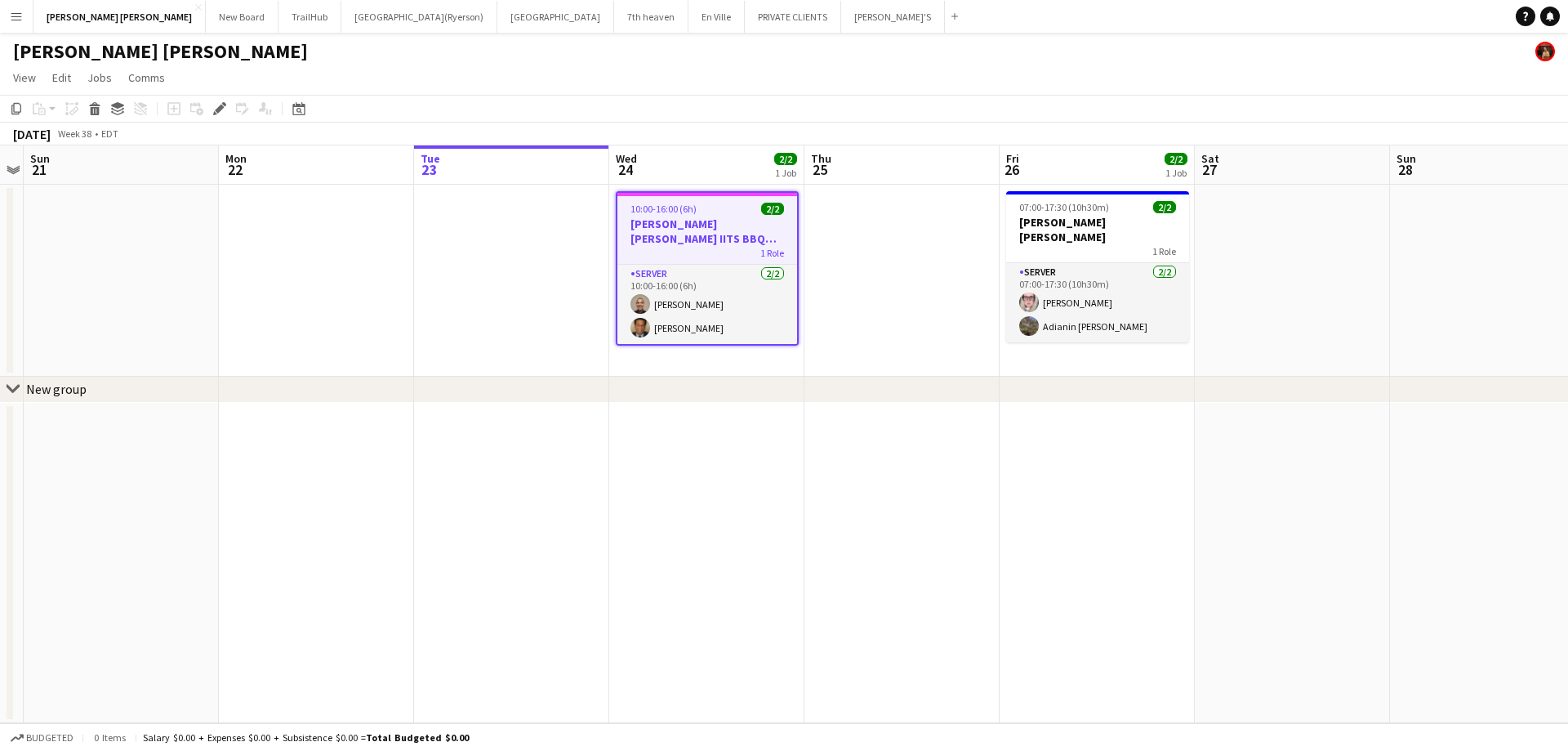
click at [18, 15] on app-icon "Menu" at bounding box center [16, 16] width 13 height 13
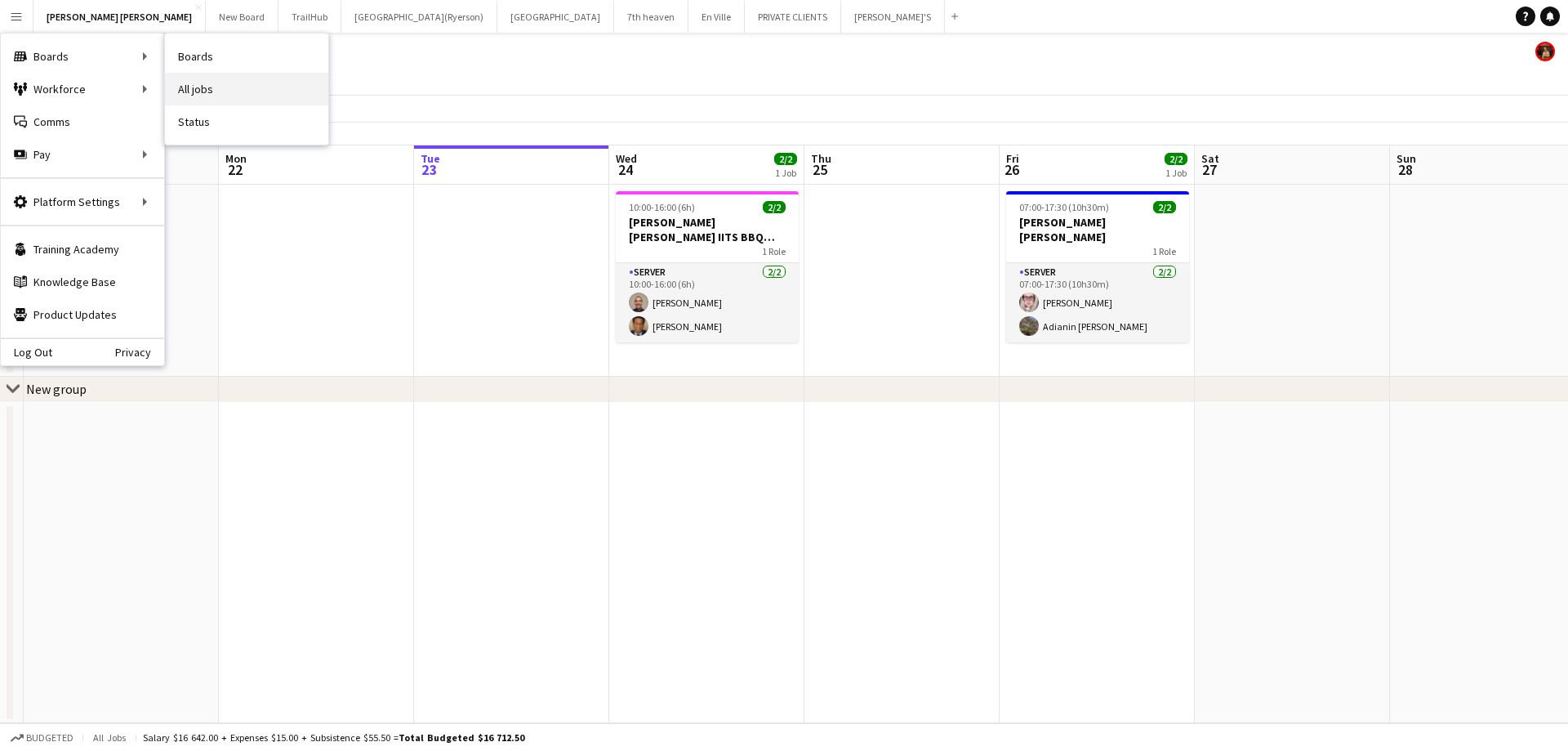
click at [202, 83] on link "All jobs" at bounding box center [246, 89] width 163 height 33
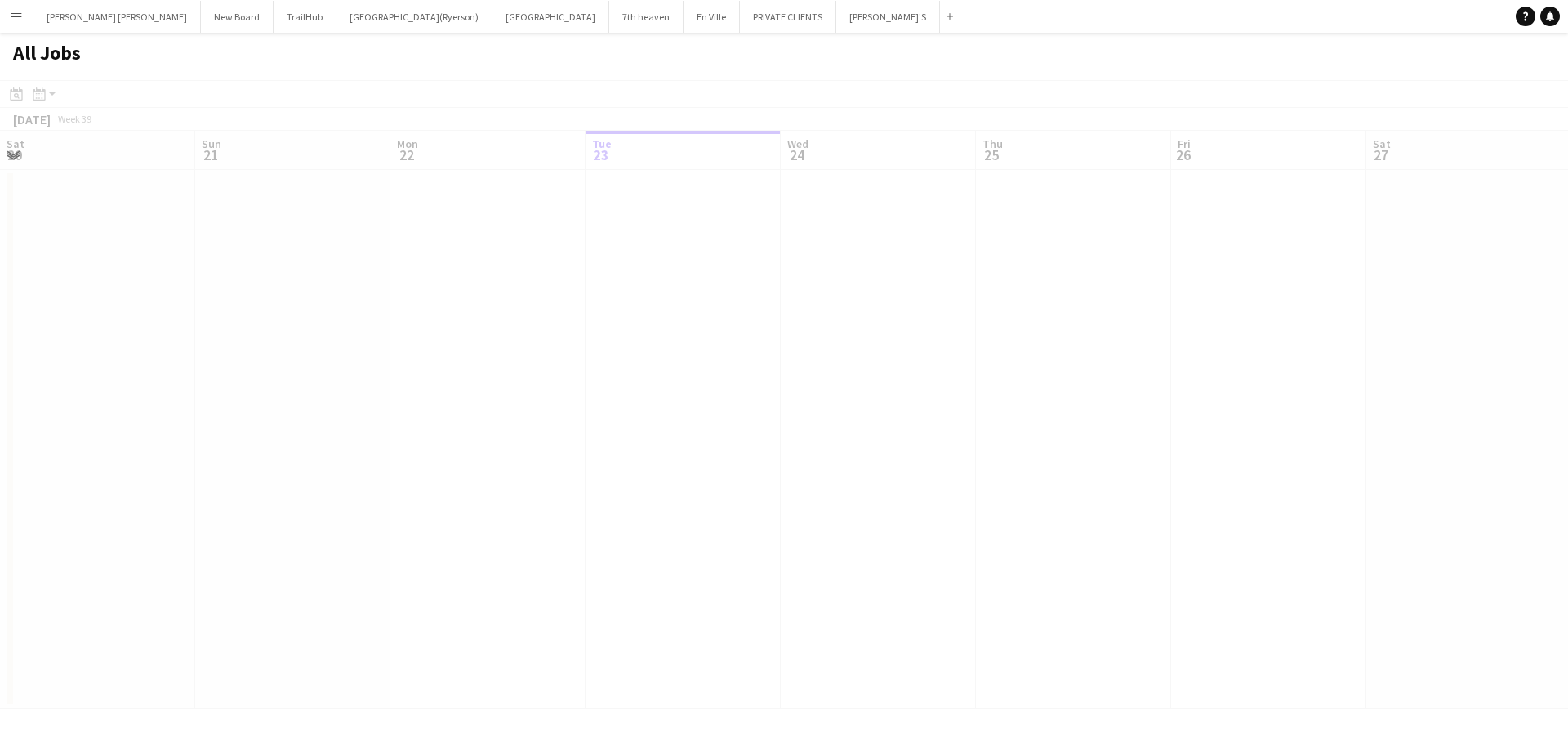
scroll to position [0, 391]
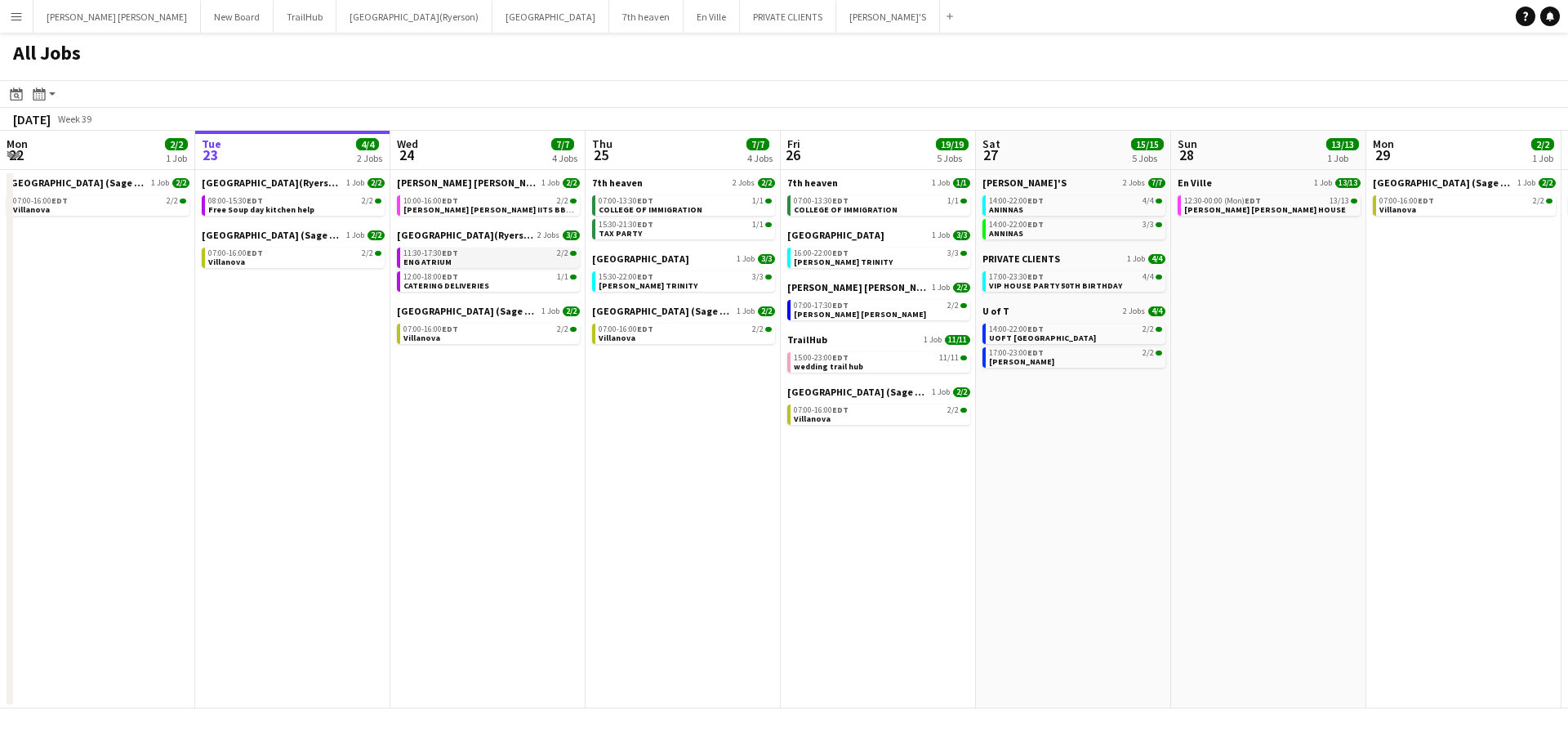
click at [459, 257] on link "11:30-17:30 EDT 2/2 ENG ATRIUM" at bounding box center [490, 257] width 173 height 19
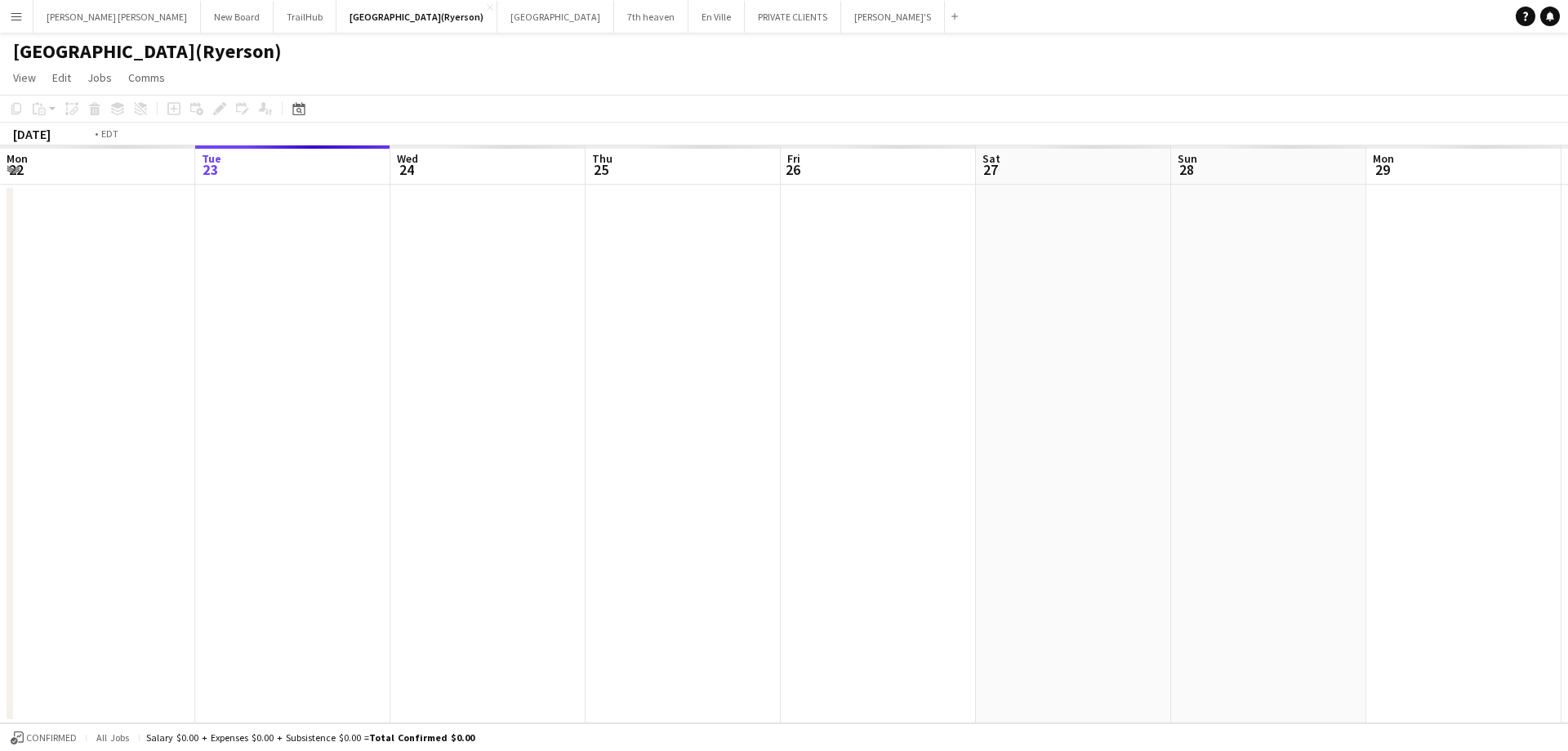
scroll to position [0, 562]
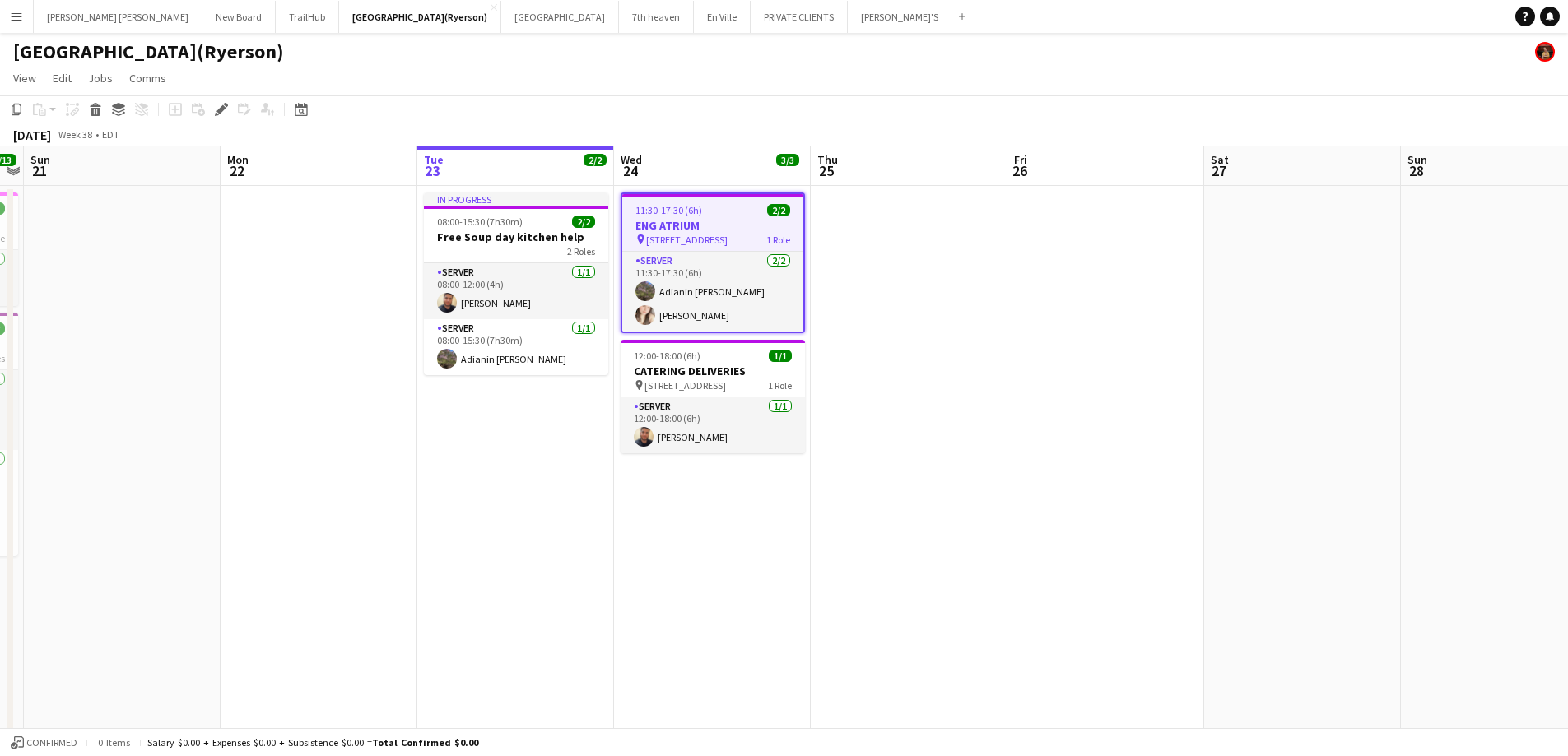
click at [14, 9] on button "Menu" at bounding box center [16, 16] width 33 height 33
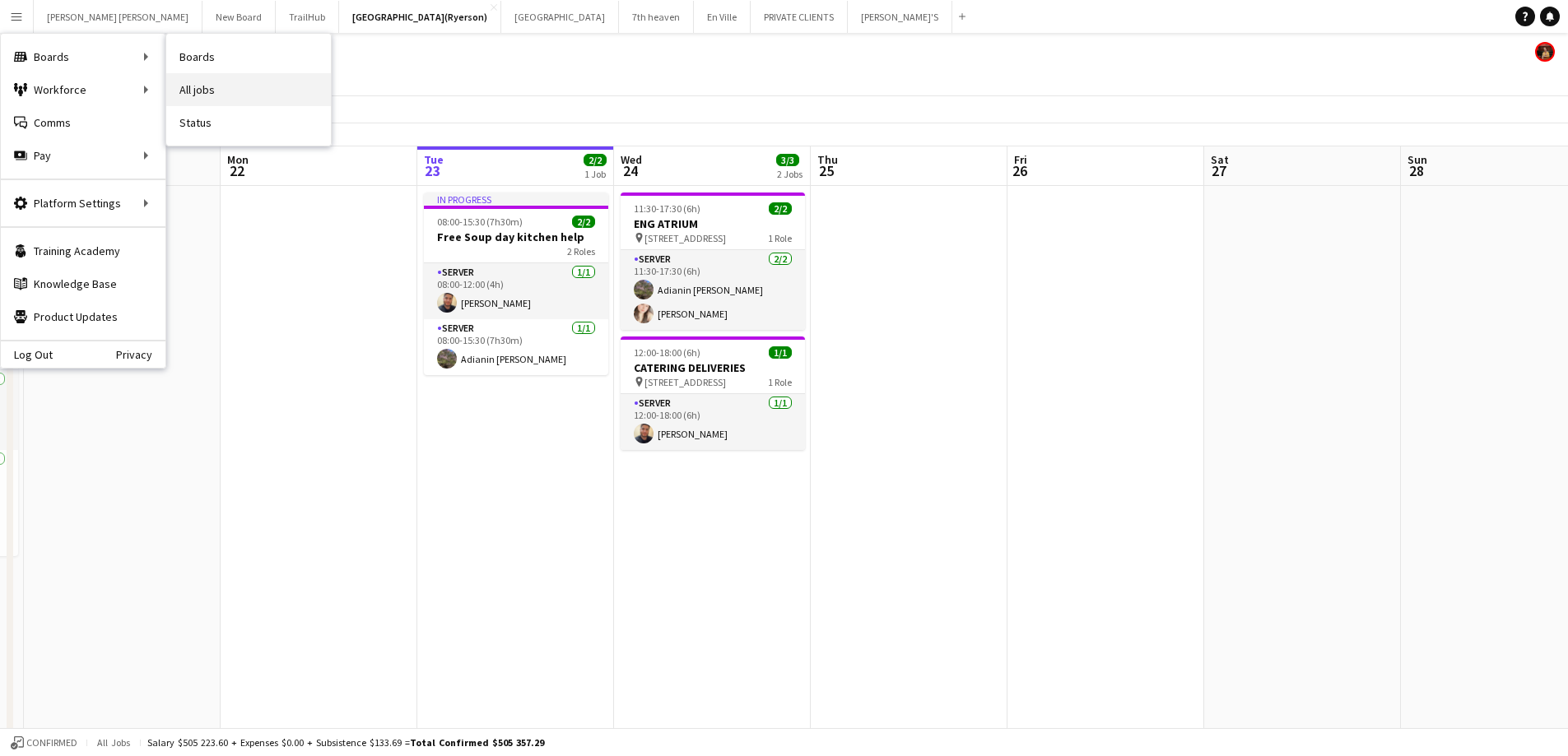
click at [220, 90] on link "All jobs" at bounding box center [248, 89] width 164 height 33
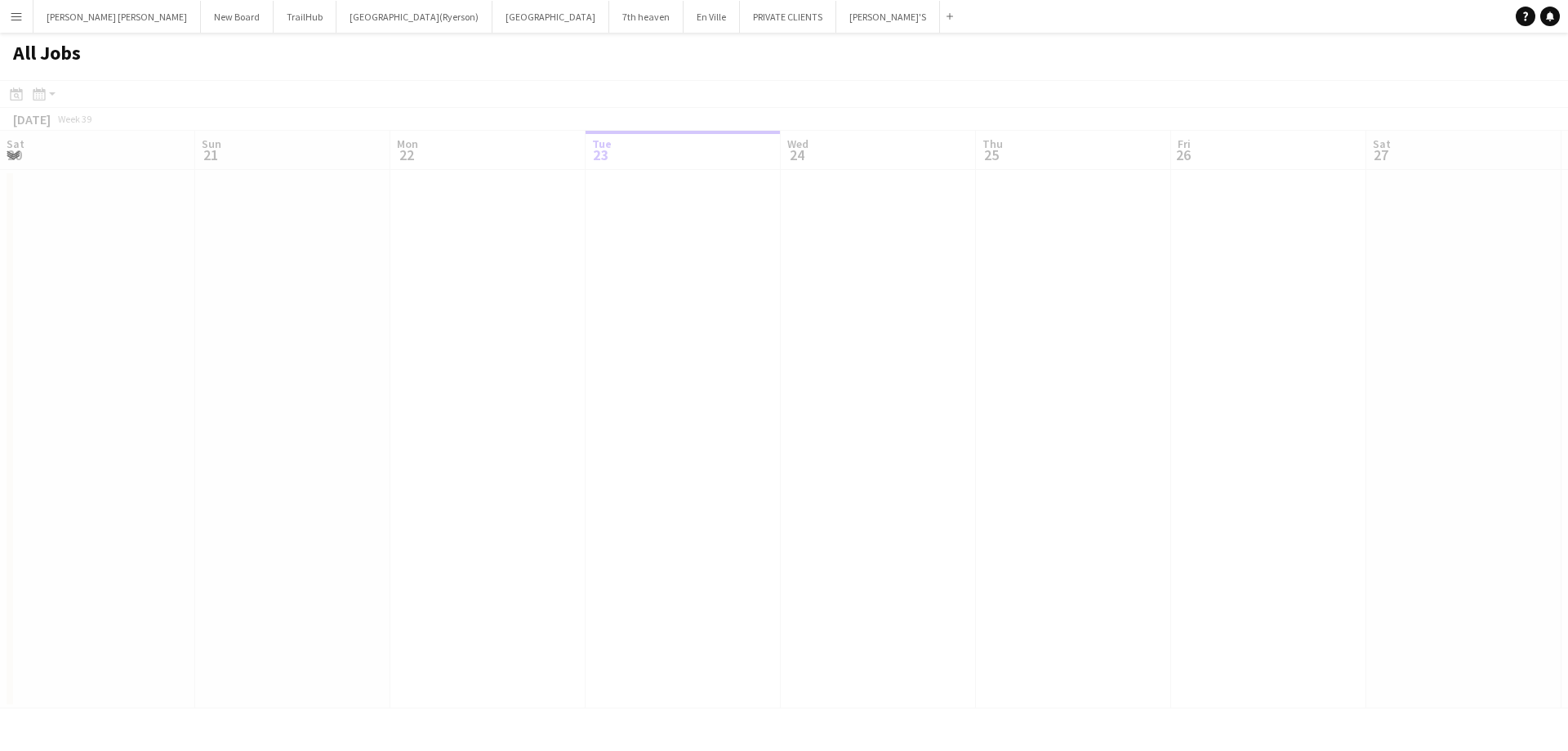
scroll to position [0, 391]
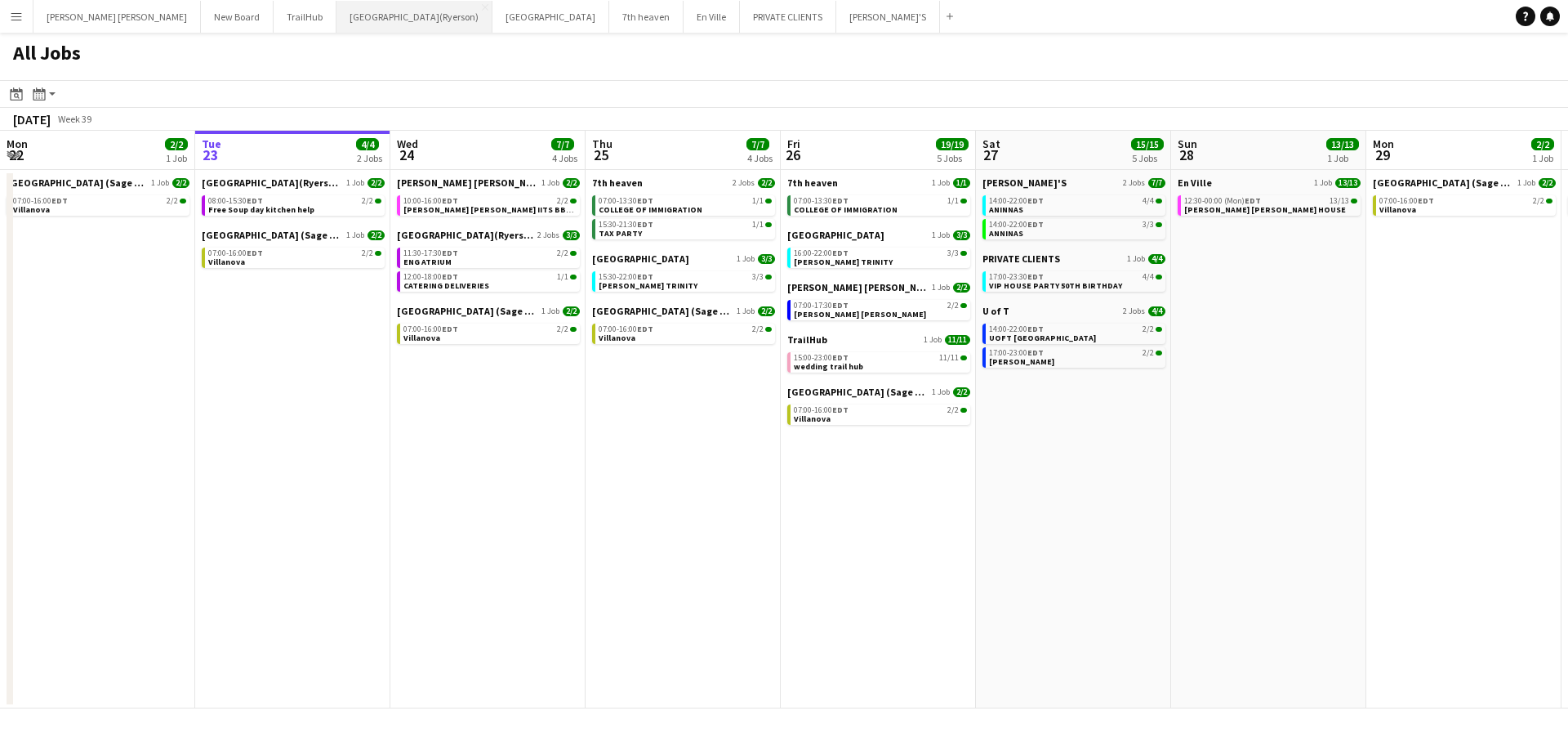
click at [336, 20] on button "[GEOGRAPHIC_DATA](Ryerson) Close" at bounding box center [414, 17] width 156 height 32
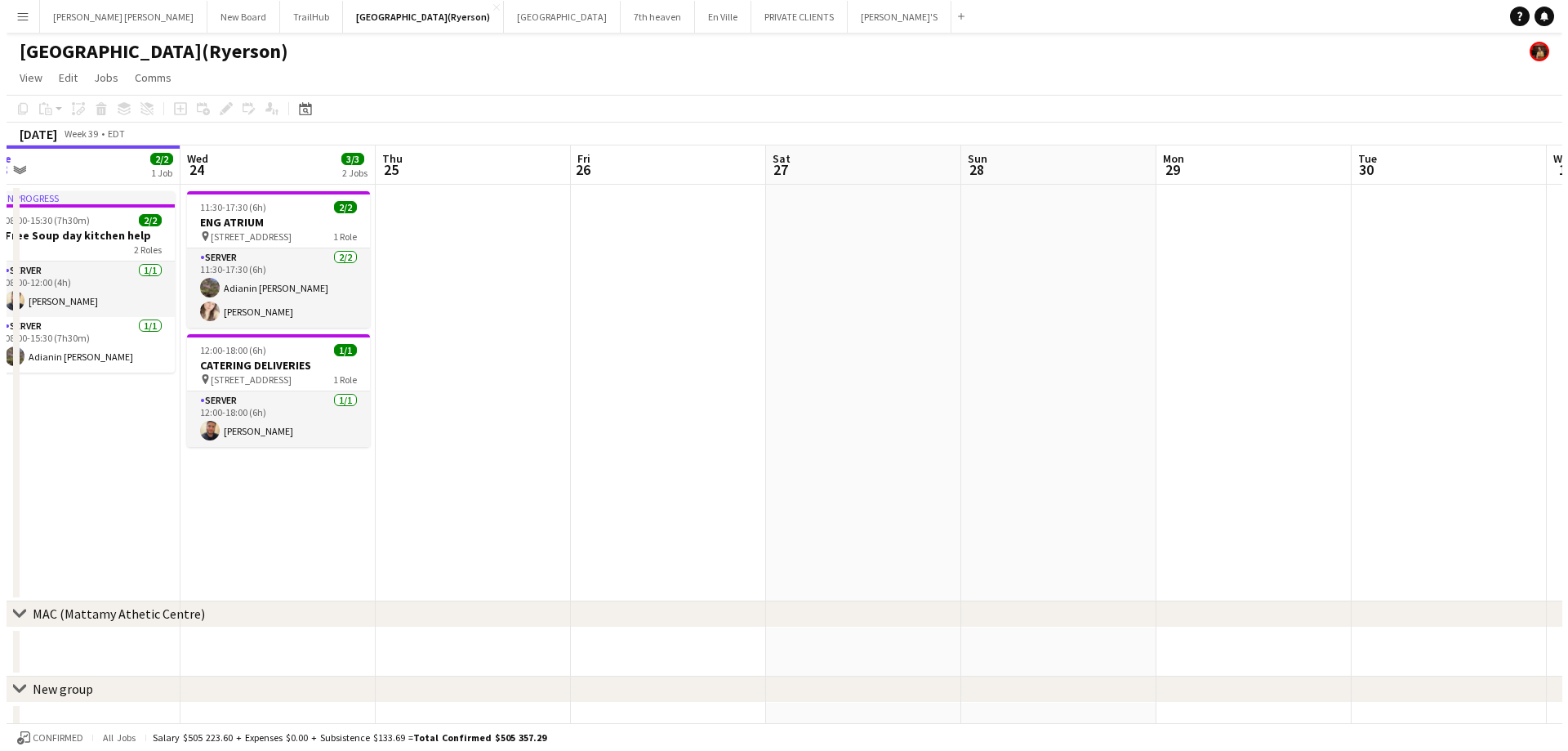
scroll to position [0, 601]
drag, startPoint x: 652, startPoint y: 490, endPoint x: 441, endPoint y: 496, distance: 211.1
click at [441, 496] on app-calendar-viewport "Sat 20 13/13 2 Jobs Sun 21 Mon 22 Tue 23 2/2 1 Job Wed 24 3/3 2 Jobs Thu 25 Fri…" at bounding box center [778, 612] width 1556 height 934
click at [10, 17] on app-icon "Menu" at bounding box center [16, 16] width 13 height 13
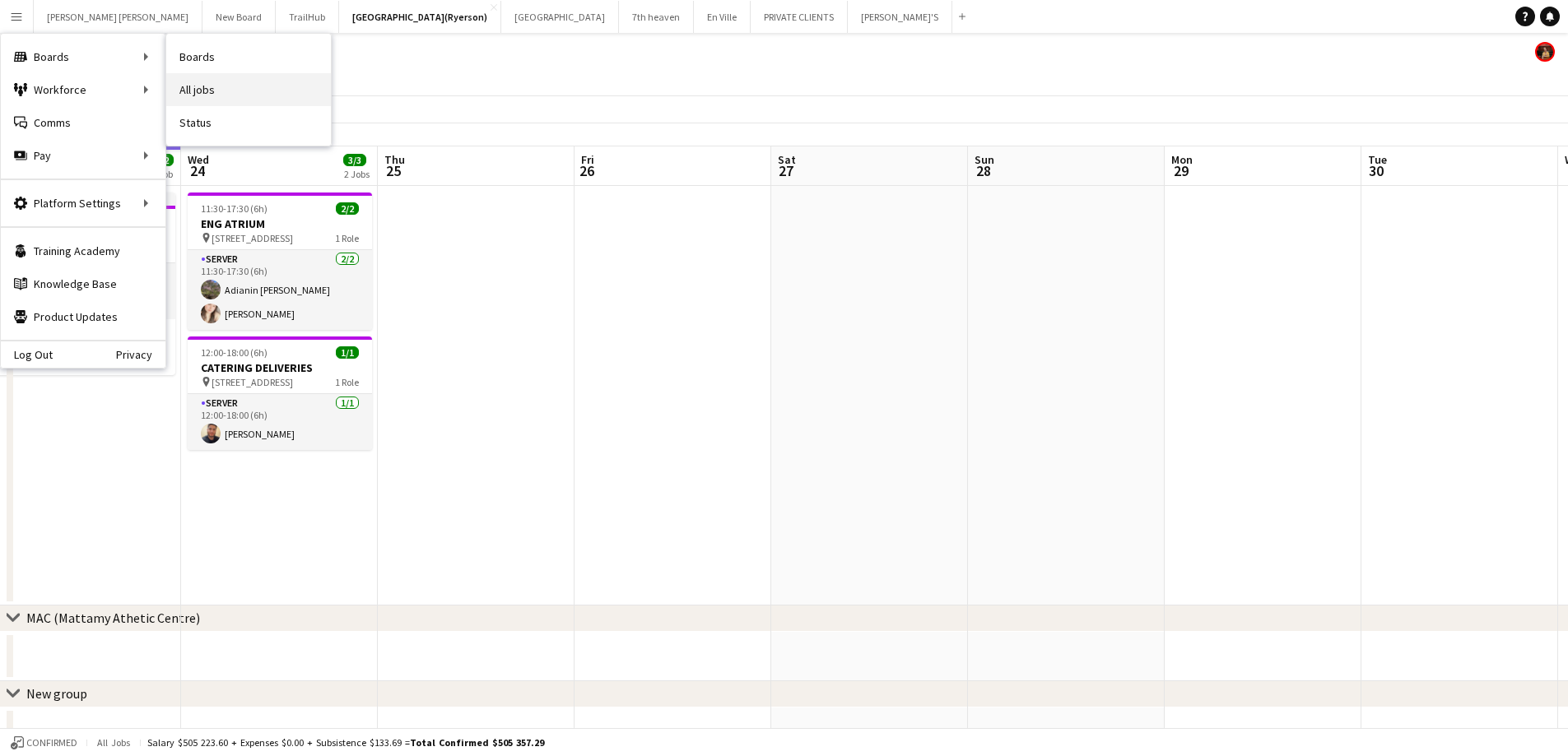
click at [198, 80] on link "All jobs" at bounding box center [248, 89] width 164 height 33
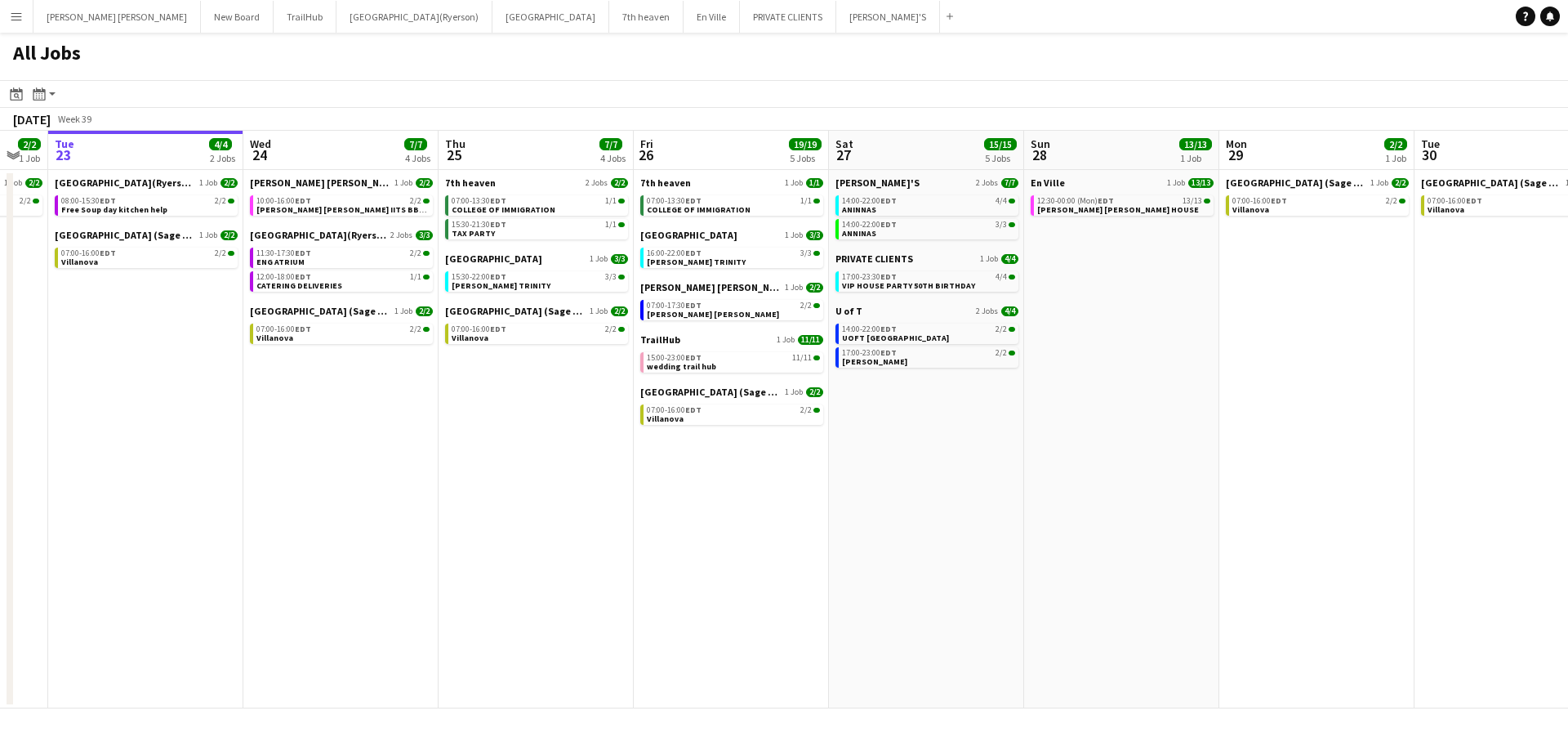
scroll to position [0, 561]
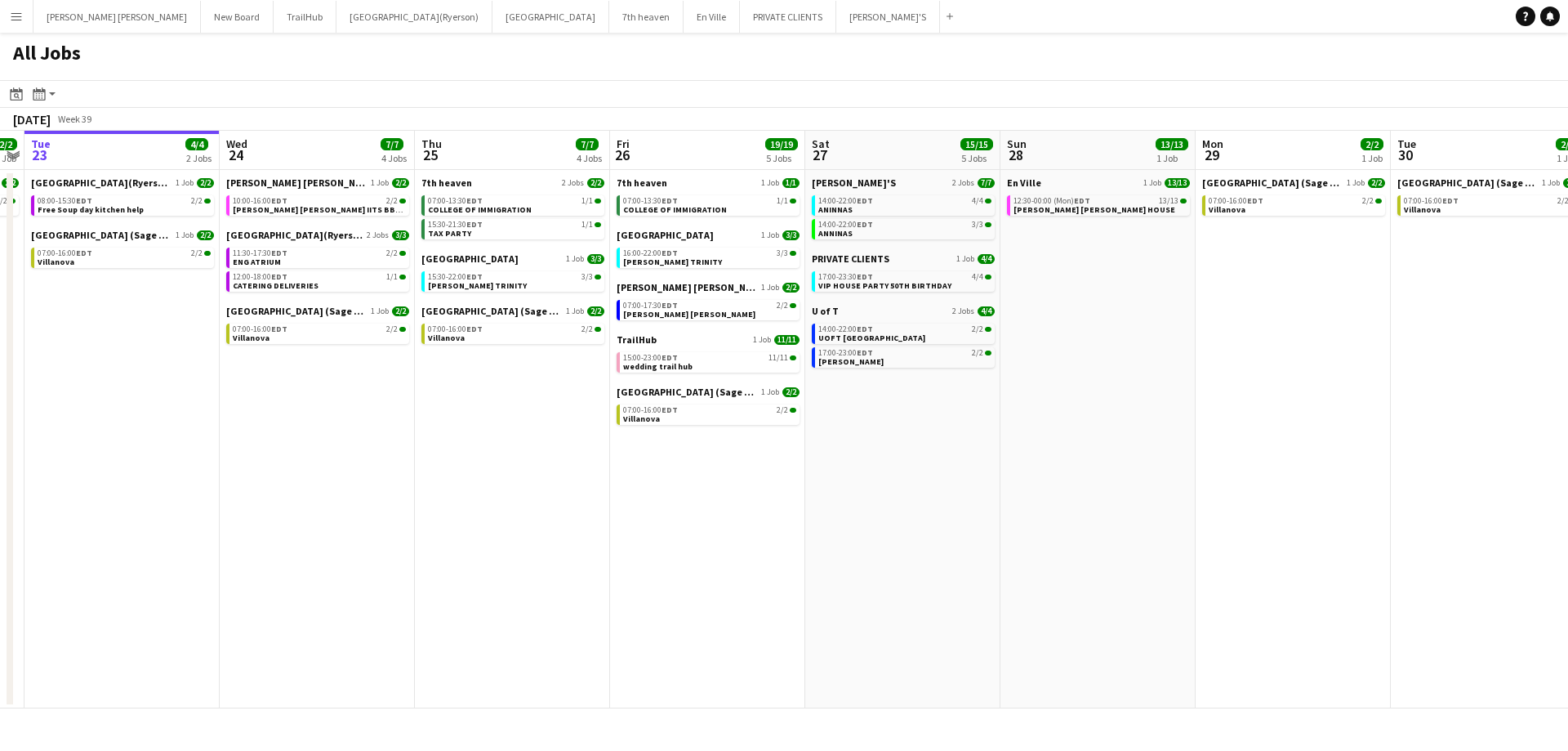
drag, startPoint x: 1223, startPoint y: 339, endPoint x: 1053, endPoint y: 337, distance: 170.0
click at [1053, 337] on app-calendar-viewport "Sat 20 23/23 3 Jobs Sun 21 2/2 1 Job Mon 22 2/2 1 Job Tue 23 4/4 2 Jobs Wed 24 …" at bounding box center [784, 419] width 1568 height 578
click at [1057, 204] on span "[PERSON_NAME] [PERSON_NAME] HOUSE" at bounding box center [1094, 209] width 162 height 10
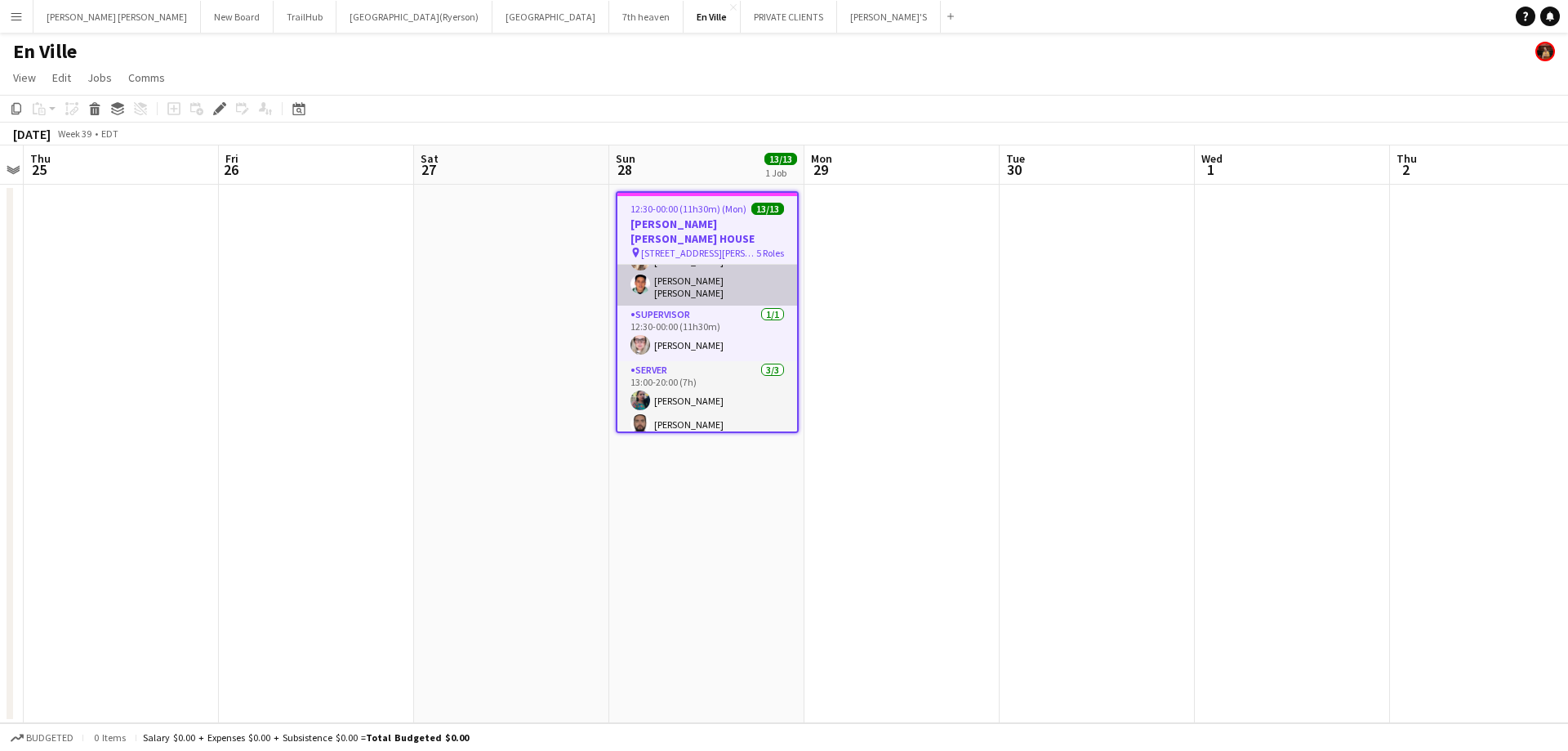
scroll to position [286, 0]
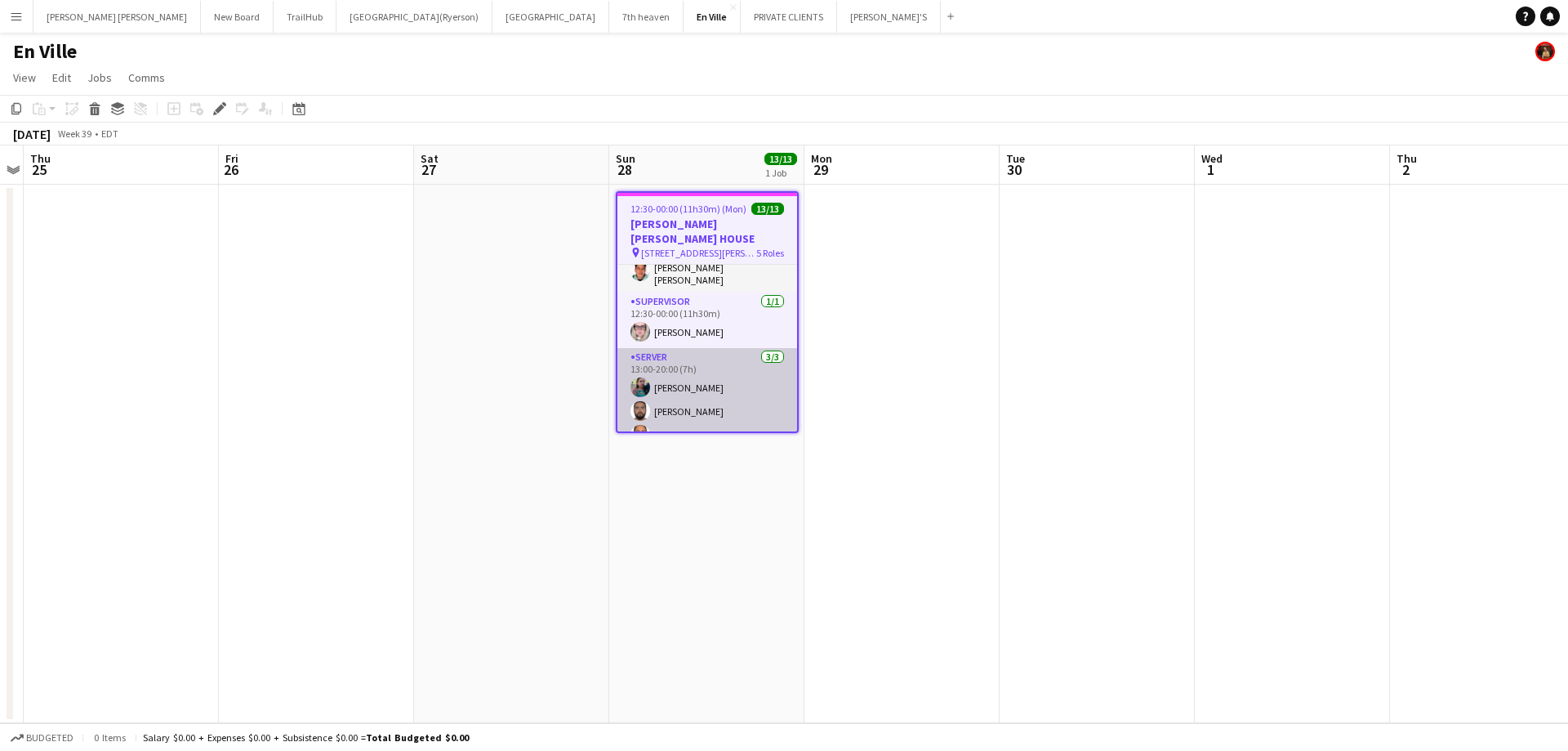
click at [695, 408] on app-card-role "SERVER 3/3 13:00-20:00 (7h) Jasleen Kour Renato Tomatis Carlos Rodriguez" at bounding box center [707, 400] width 180 height 103
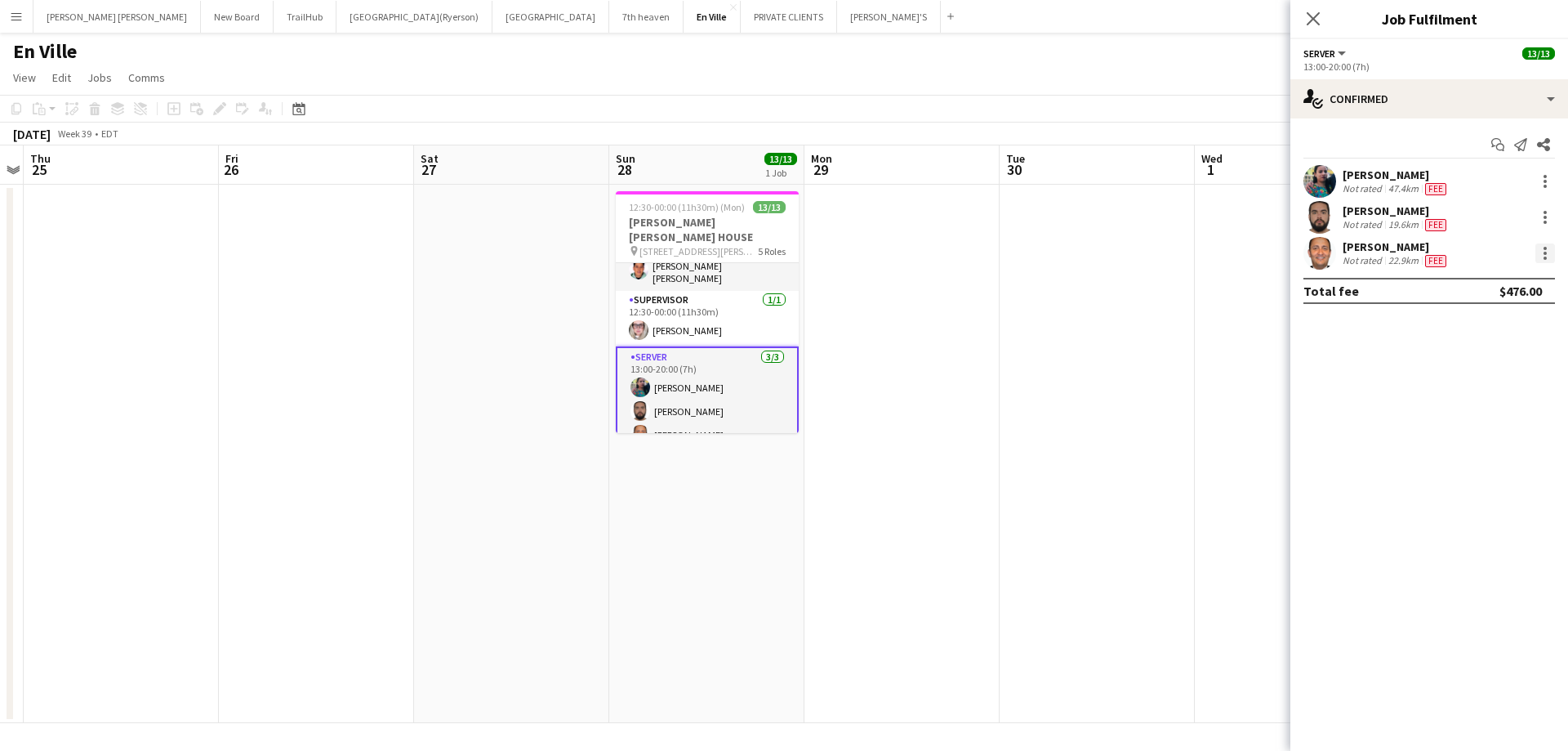
click at [1543, 254] on div at bounding box center [1545, 253] width 20 height 20
click at [1474, 449] on button "Remove" at bounding box center [1491, 441] width 127 height 40
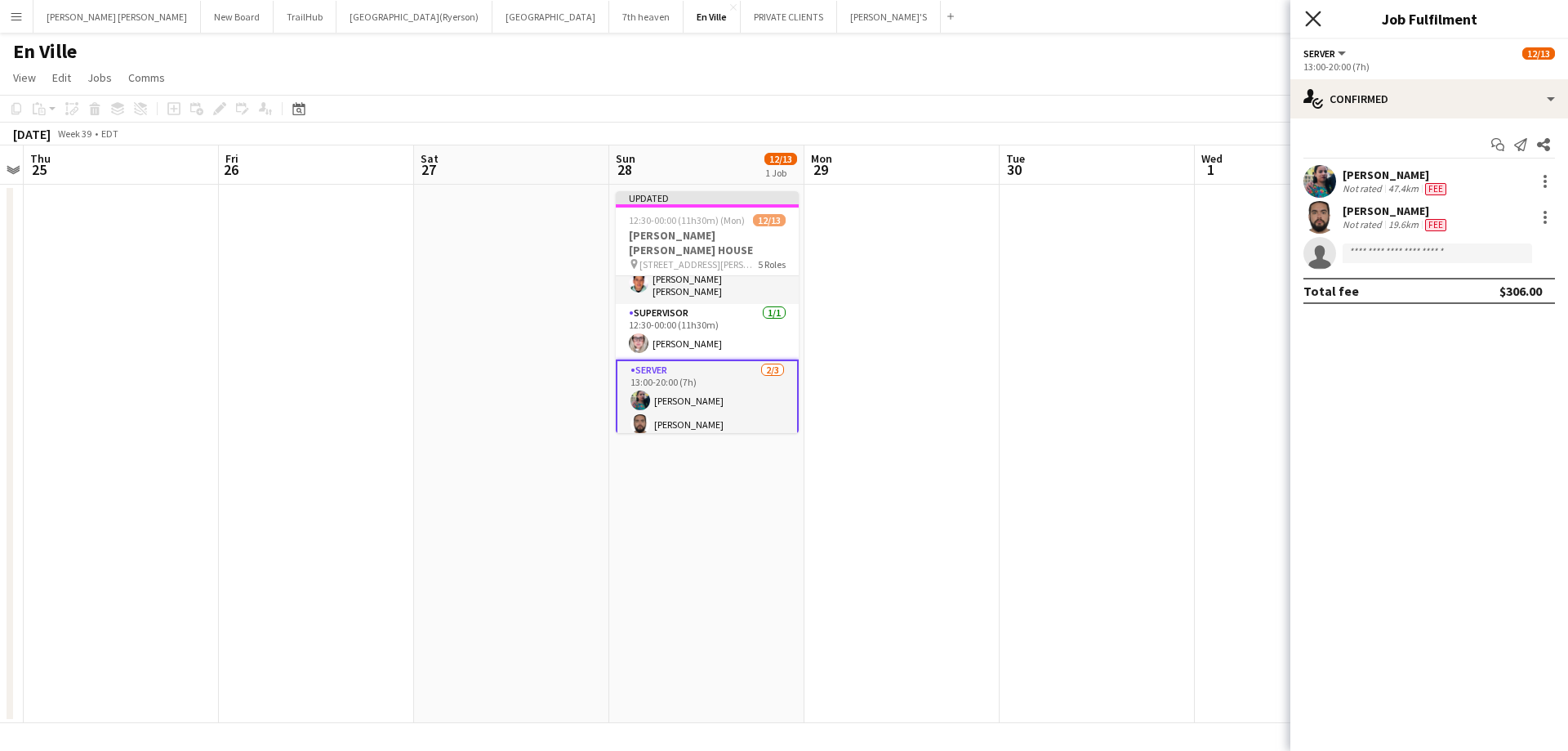
click at [1316, 14] on icon "Close pop-in" at bounding box center [1313, 18] width 15 height 15
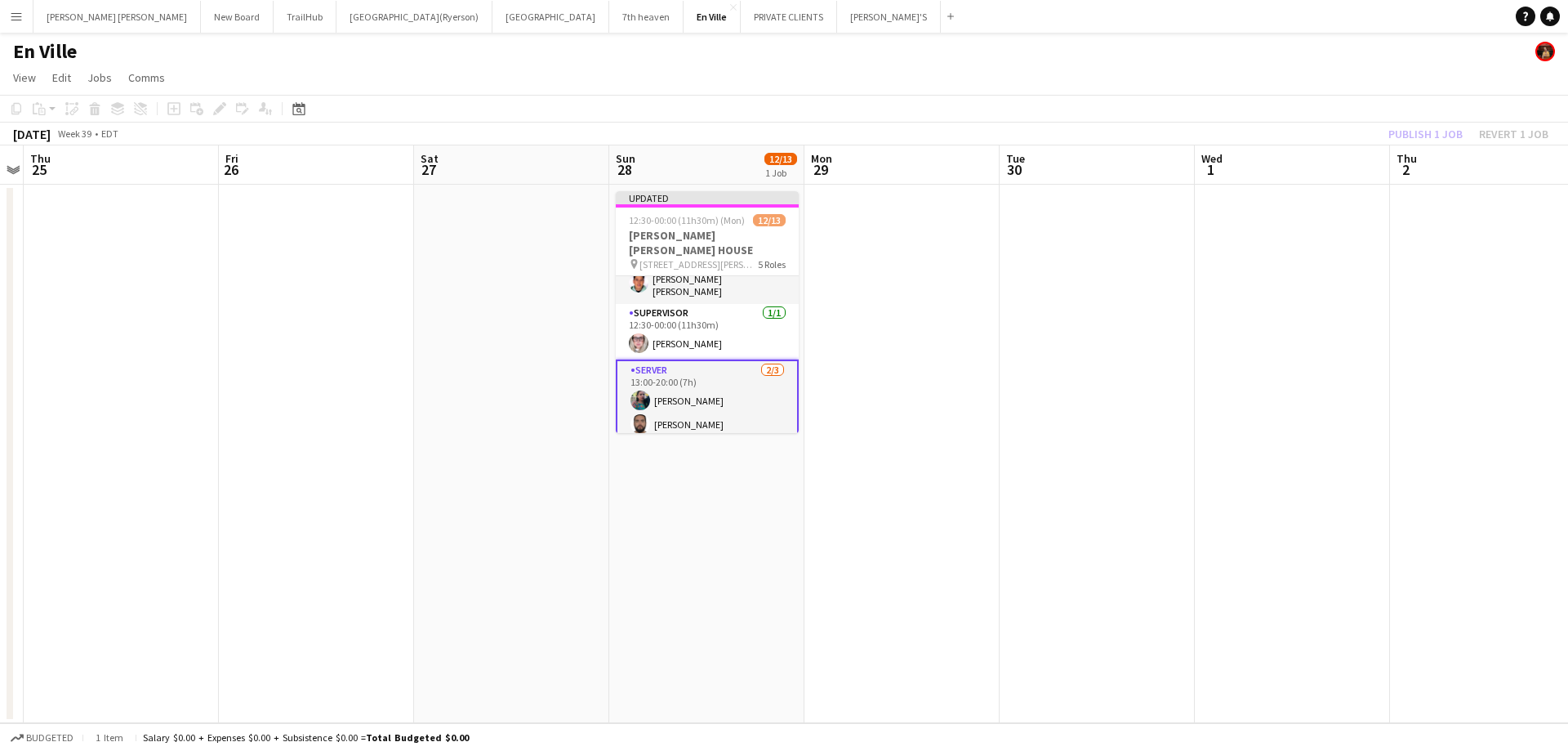
click at [1412, 133] on div "Publish 1 job Revert 1 job" at bounding box center [1469, 134] width 200 height 22
click at [1412, 133] on button "Publish 1 job" at bounding box center [1426, 134] width 88 height 22
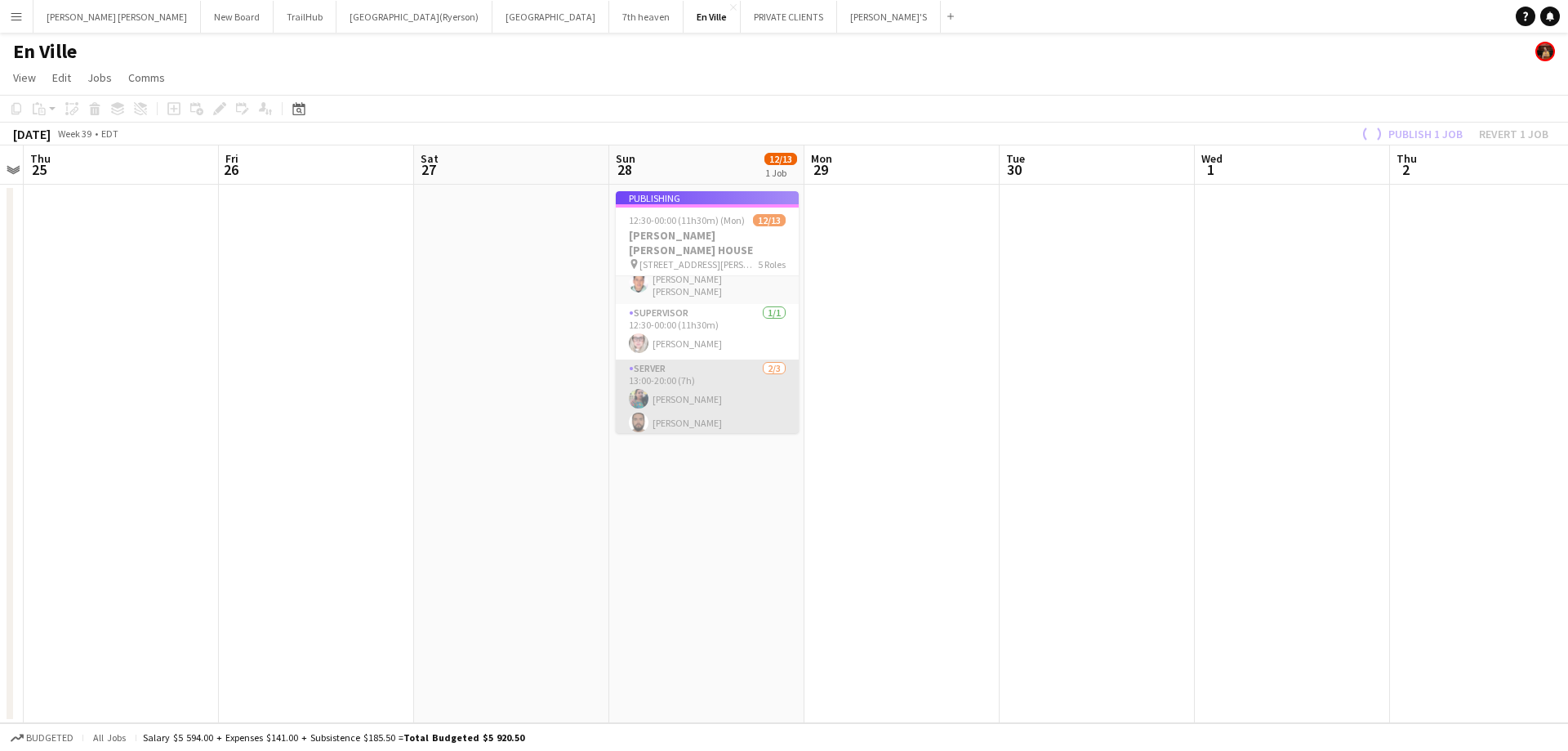
click at [713, 415] on app-card-role "SERVER 2/3 13:00-20:00 (7h) Jasleen Kour Renato Tomatis single-neutral-actions" at bounding box center [707, 411] width 183 height 103
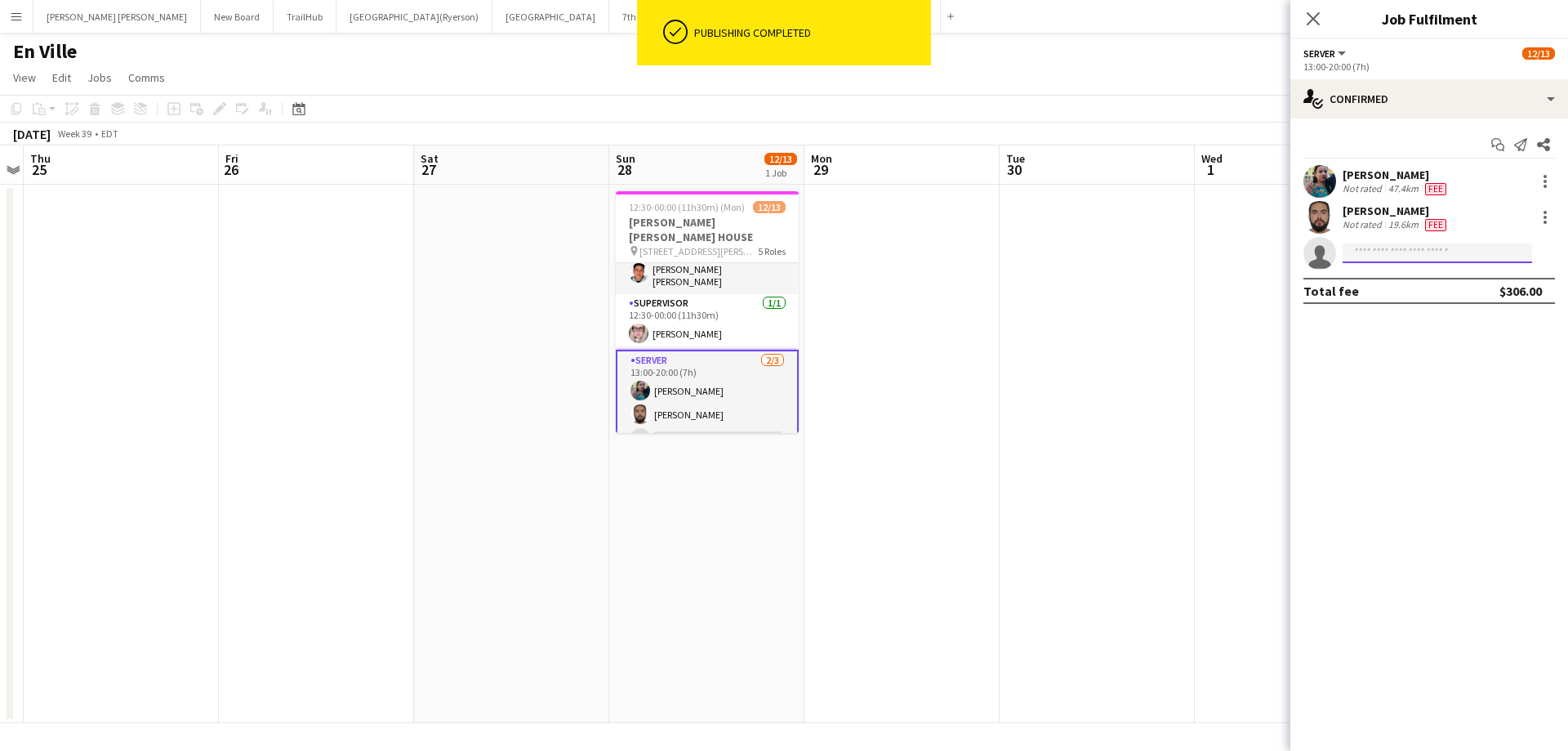
click at [1411, 255] on input at bounding box center [1437, 253] width 189 height 20
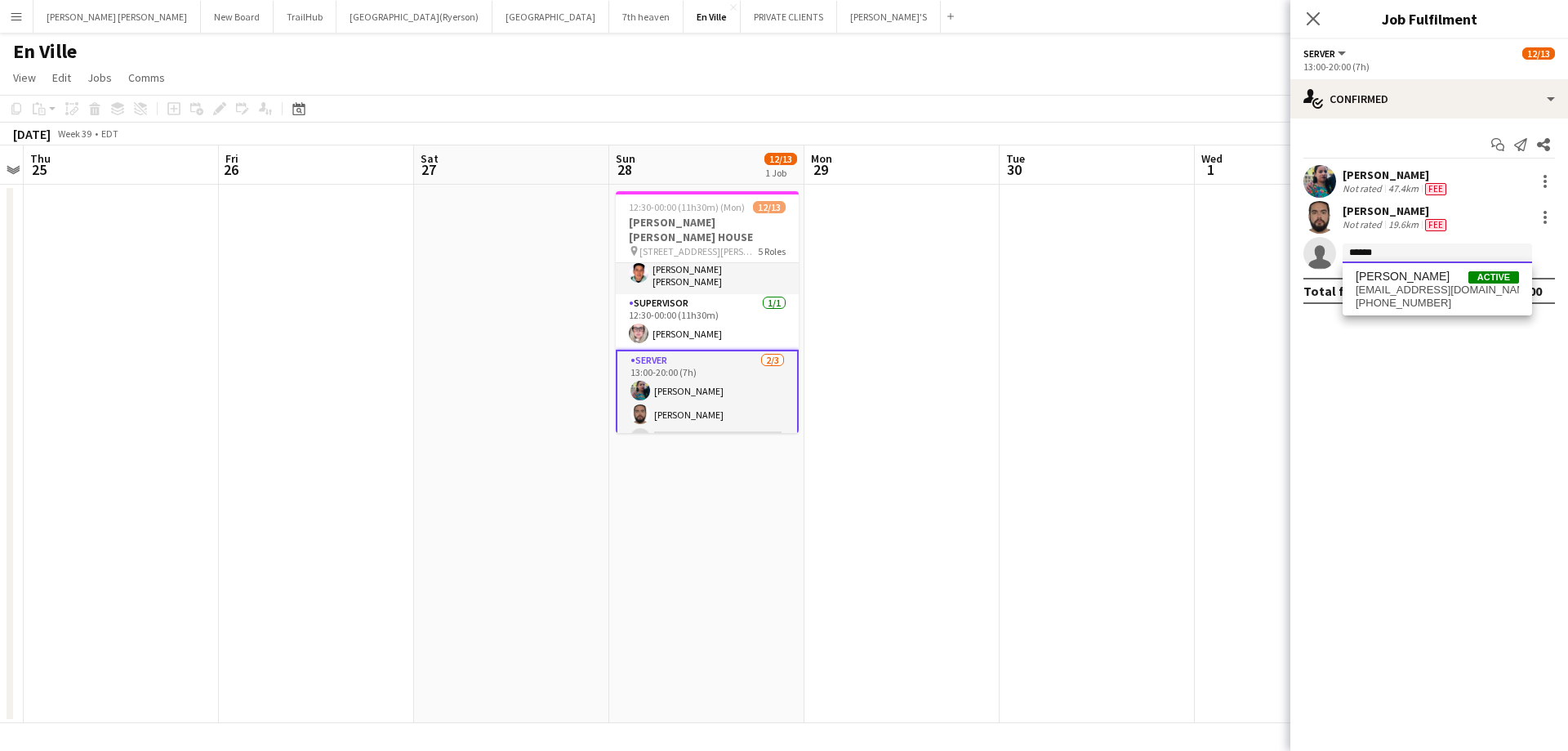
type input "******"
click at [1404, 293] on span "santiesteban910@gmail.com" at bounding box center [1437, 290] width 163 height 13
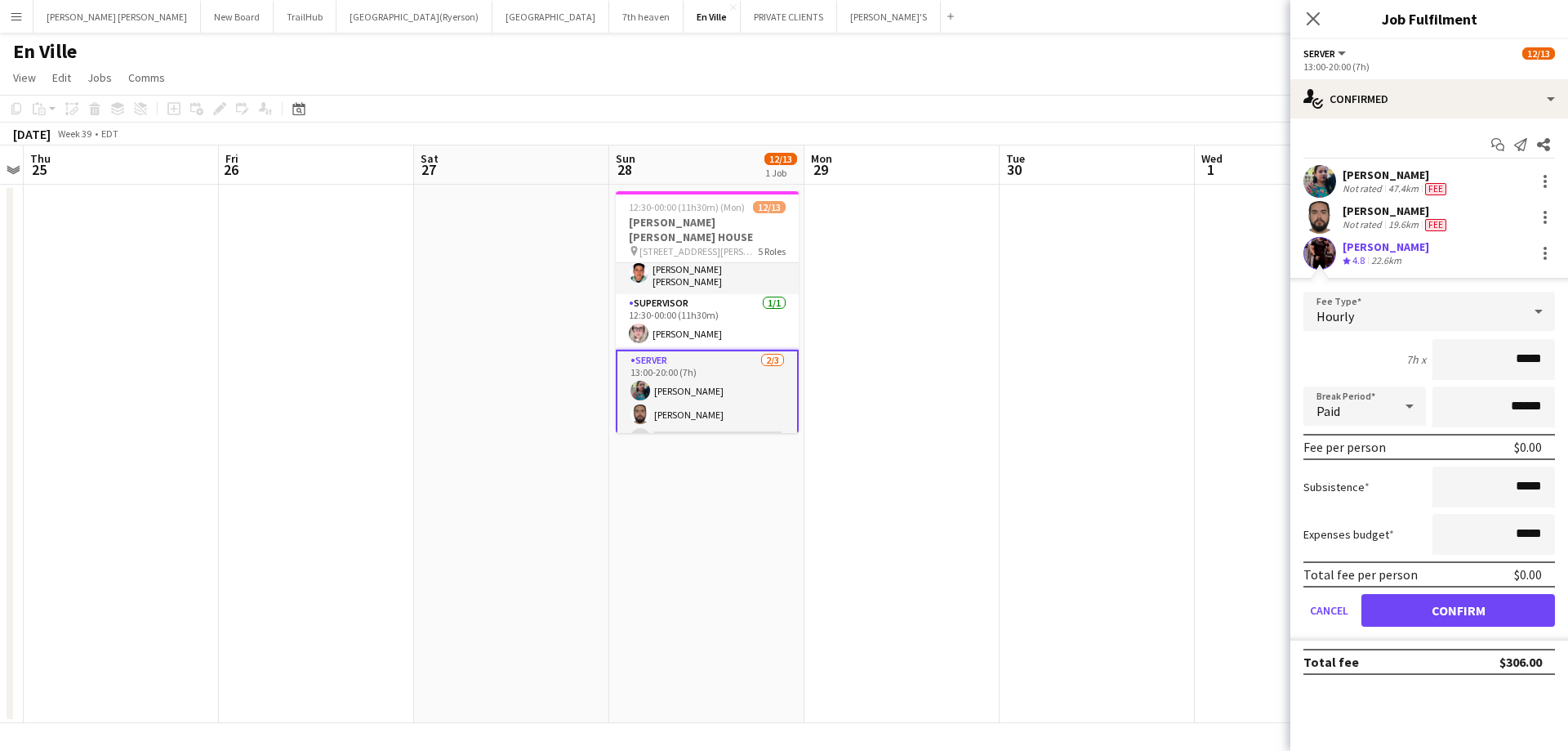
drag, startPoint x: 1544, startPoint y: 358, endPoint x: 1521, endPoint y: 363, distance: 23.5
click at [1521, 363] on input "*****" at bounding box center [1494, 359] width 122 height 41
type input "*****"
click at [704, 414] on app-card-role "SERVER 2/3 13:00-20:00 (7h) Jasleen Kour Renato Tomatis single-neutral-actions" at bounding box center [707, 402] width 183 height 106
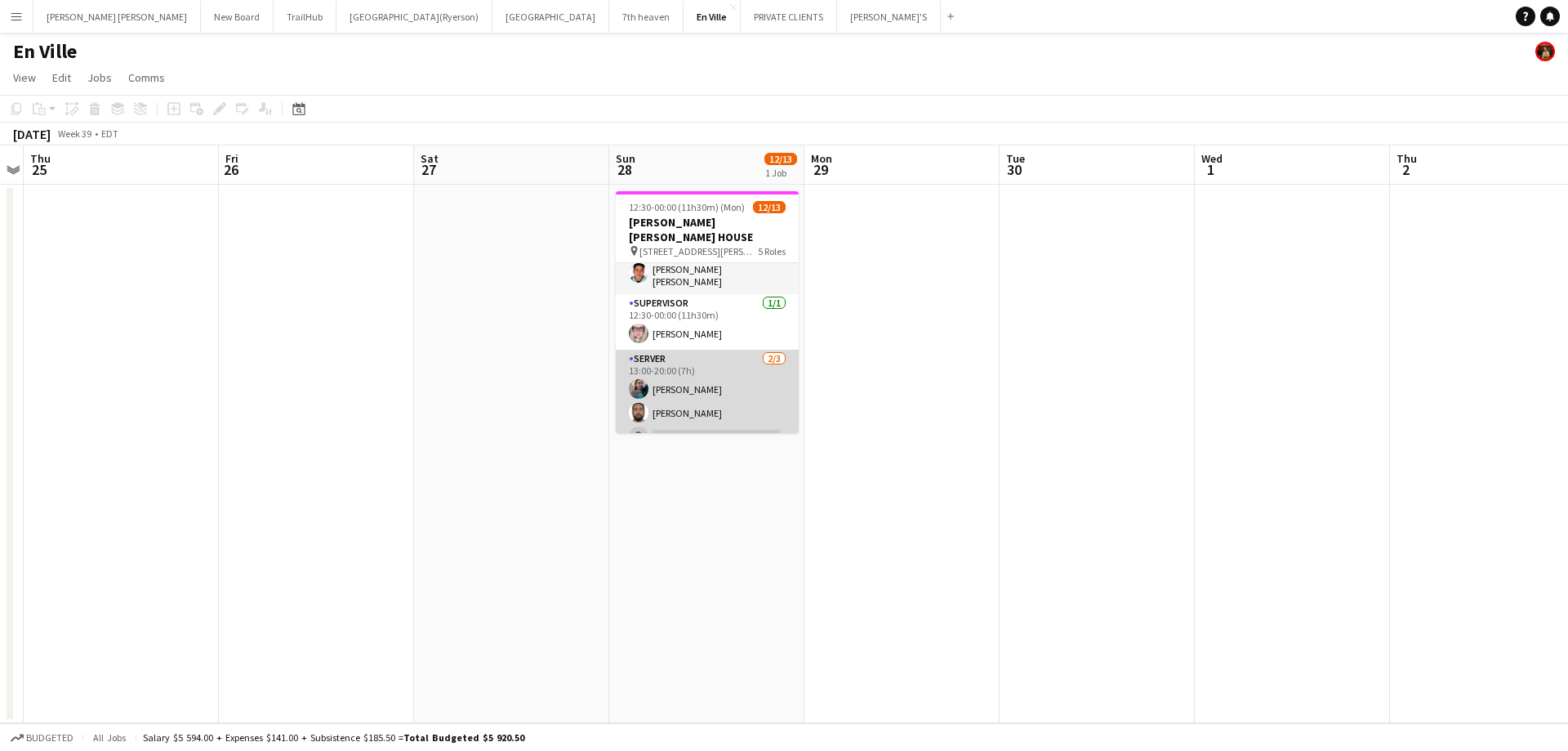
click at [704, 414] on app-card-role "SERVER 2/3 13:00-20:00 (7h) Jasleen Kour Renato Tomatis single-neutral-actions" at bounding box center [707, 400] width 183 height 103
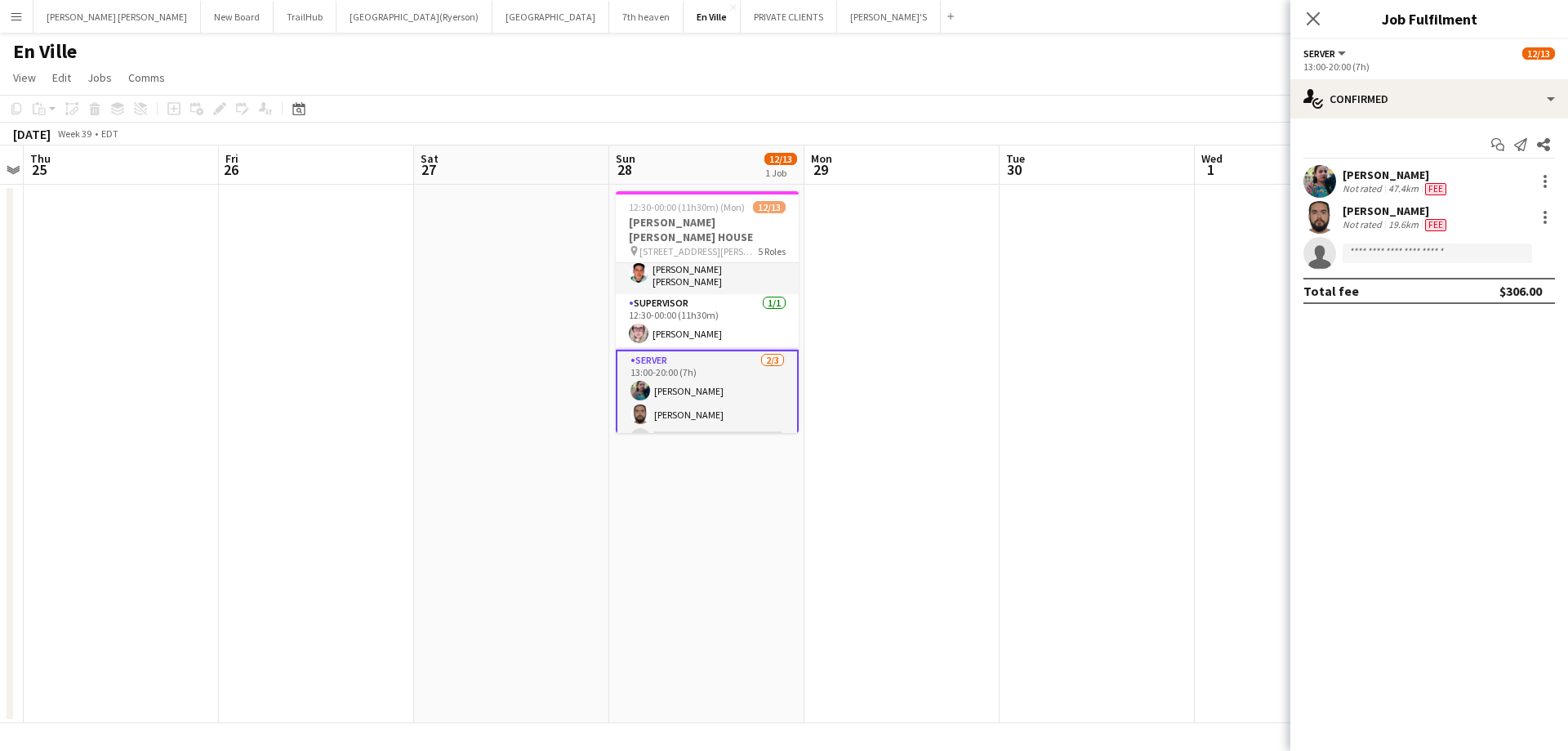
click at [1417, 269] on app-invite-slot "single-neutral-actions" at bounding box center [1429, 253] width 278 height 33
click at [1418, 258] on input at bounding box center [1437, 253] width 189 height 20
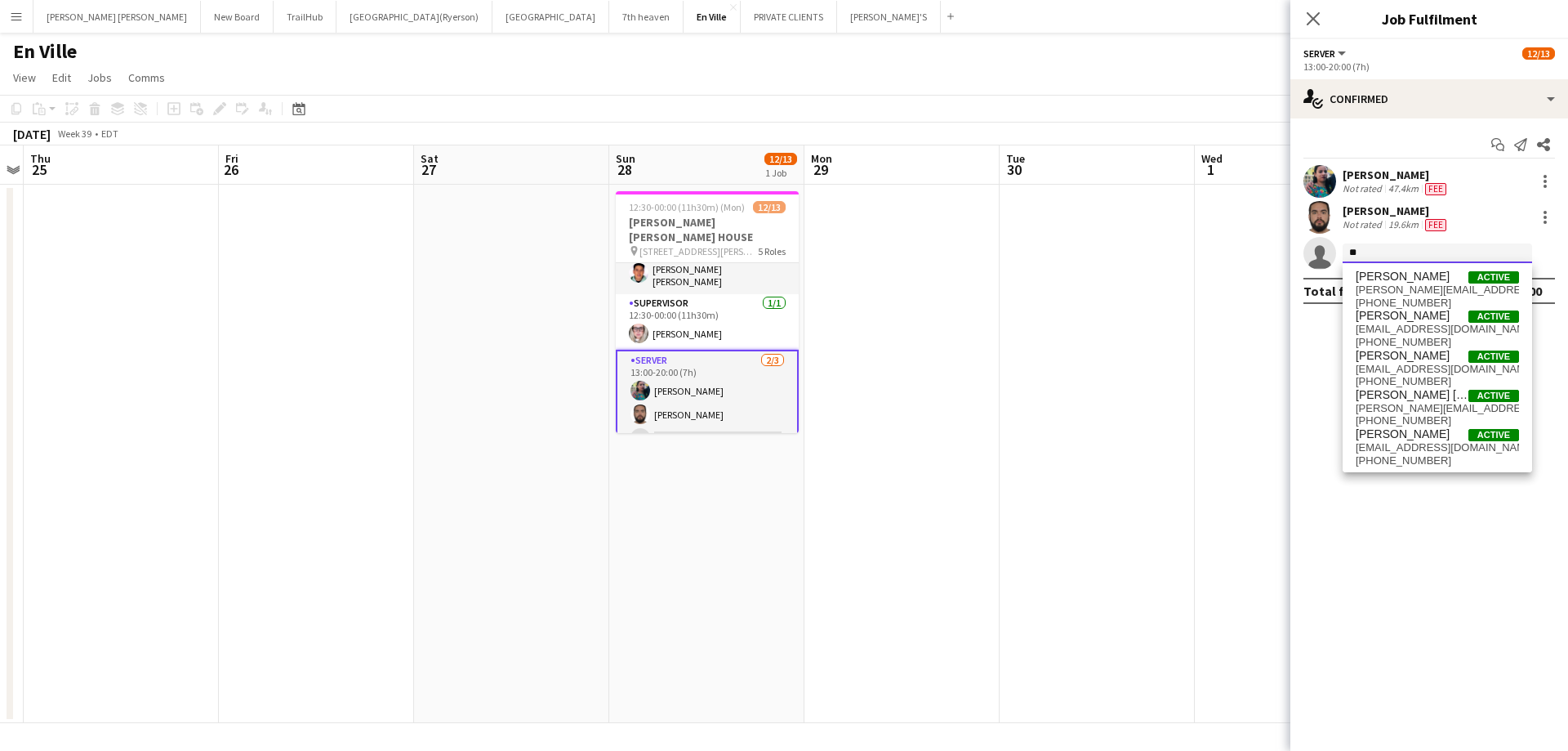
type input "*"
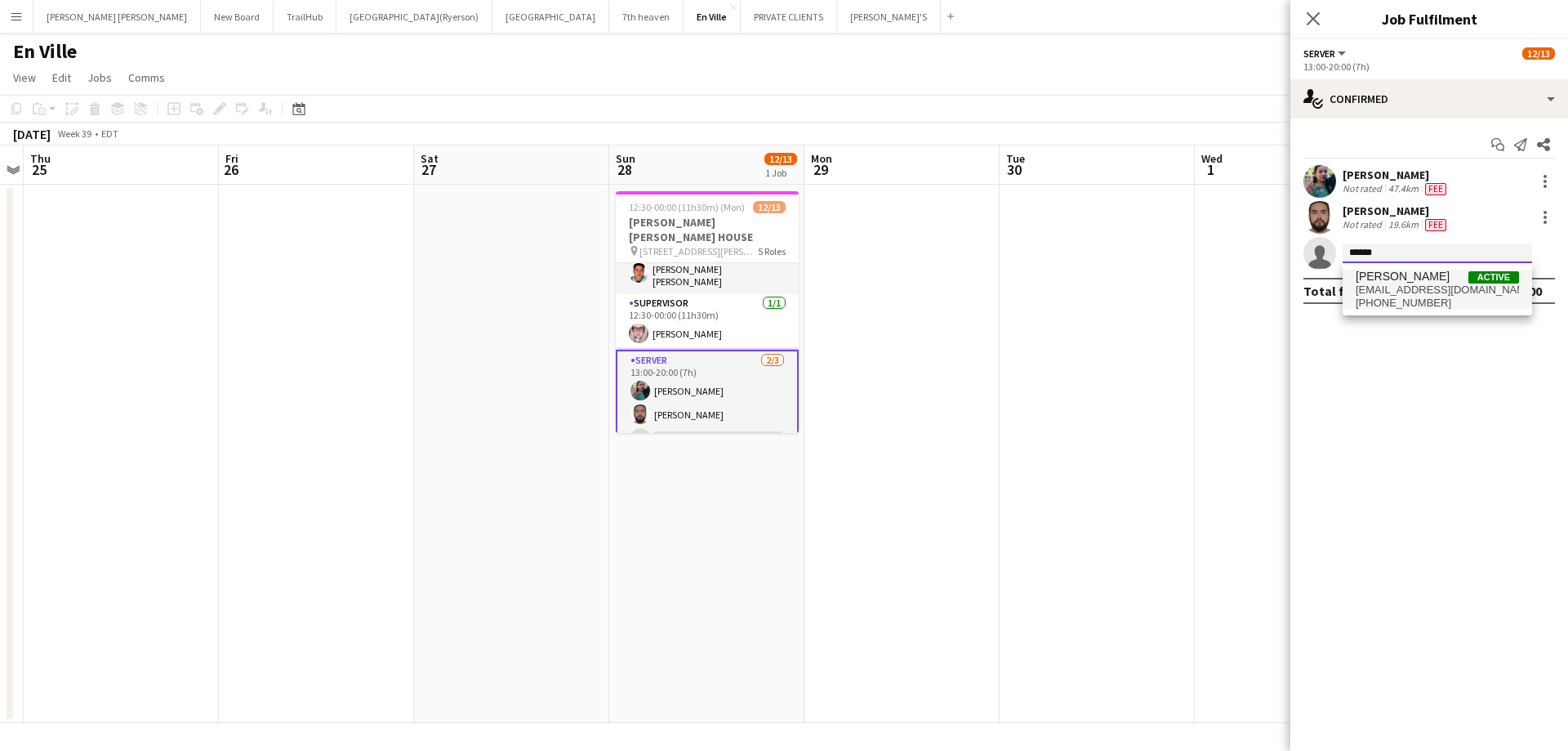
type input "******"
click at [1401, 290] on span "santiesteban910@gmail.com" at bounding box center [1437, 290] width 163 height 13
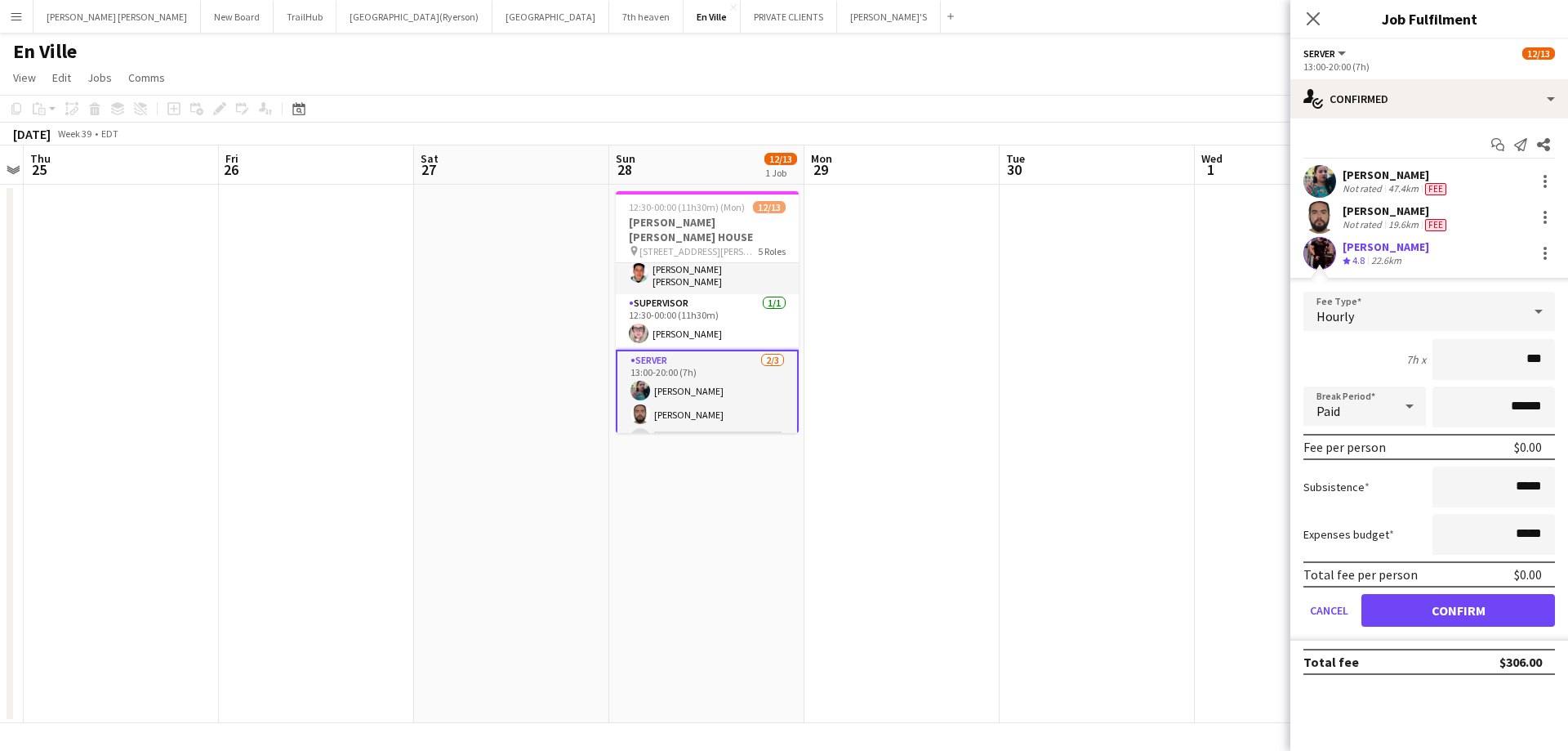
type input "**"
type input "******"
click at [1518, 612] on button "Confirm" at bounding box center [1459, 611] width 194 height 33
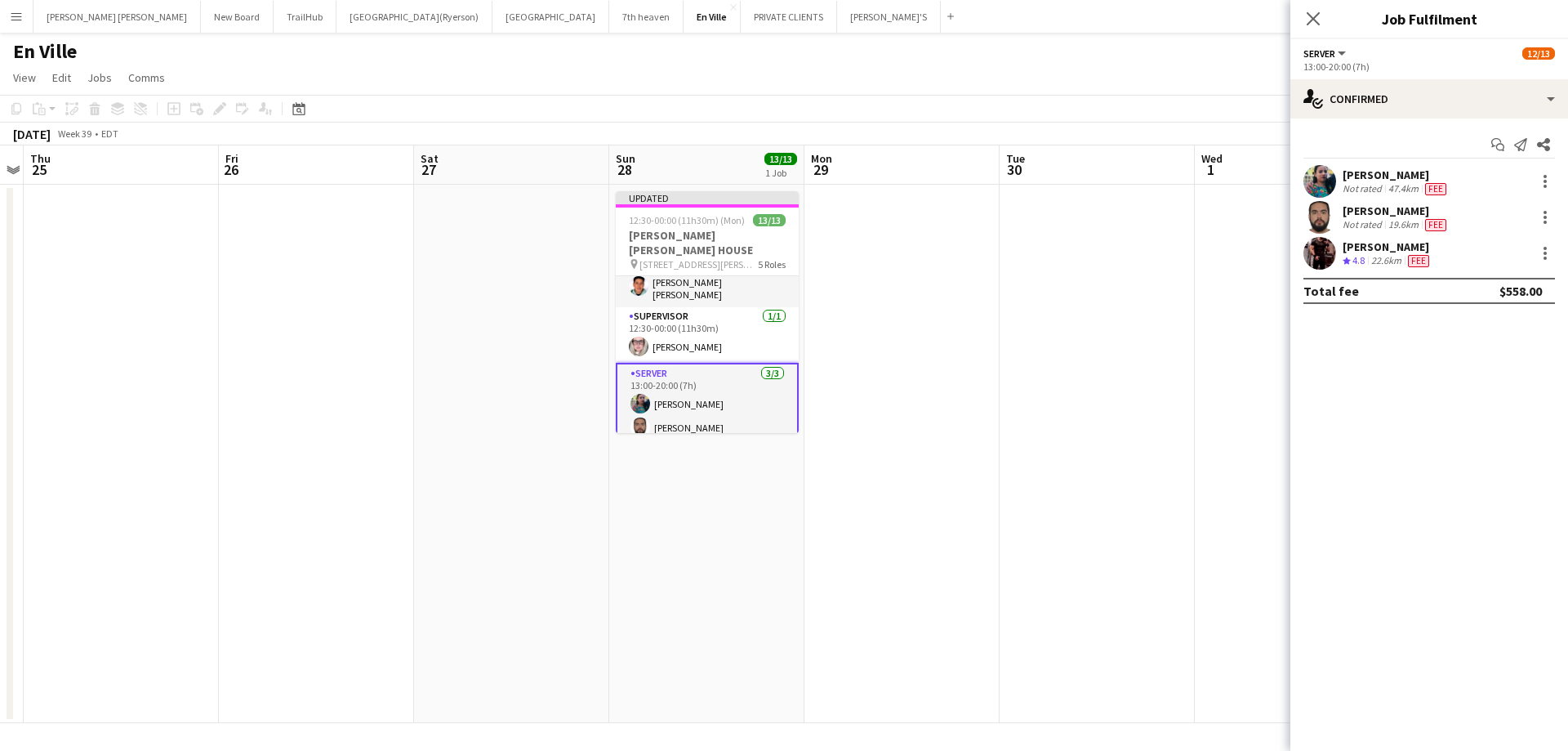
click at [1312, 19] on icon "Close pop-in" at bounding box center [1314, 19] width 13 height 13
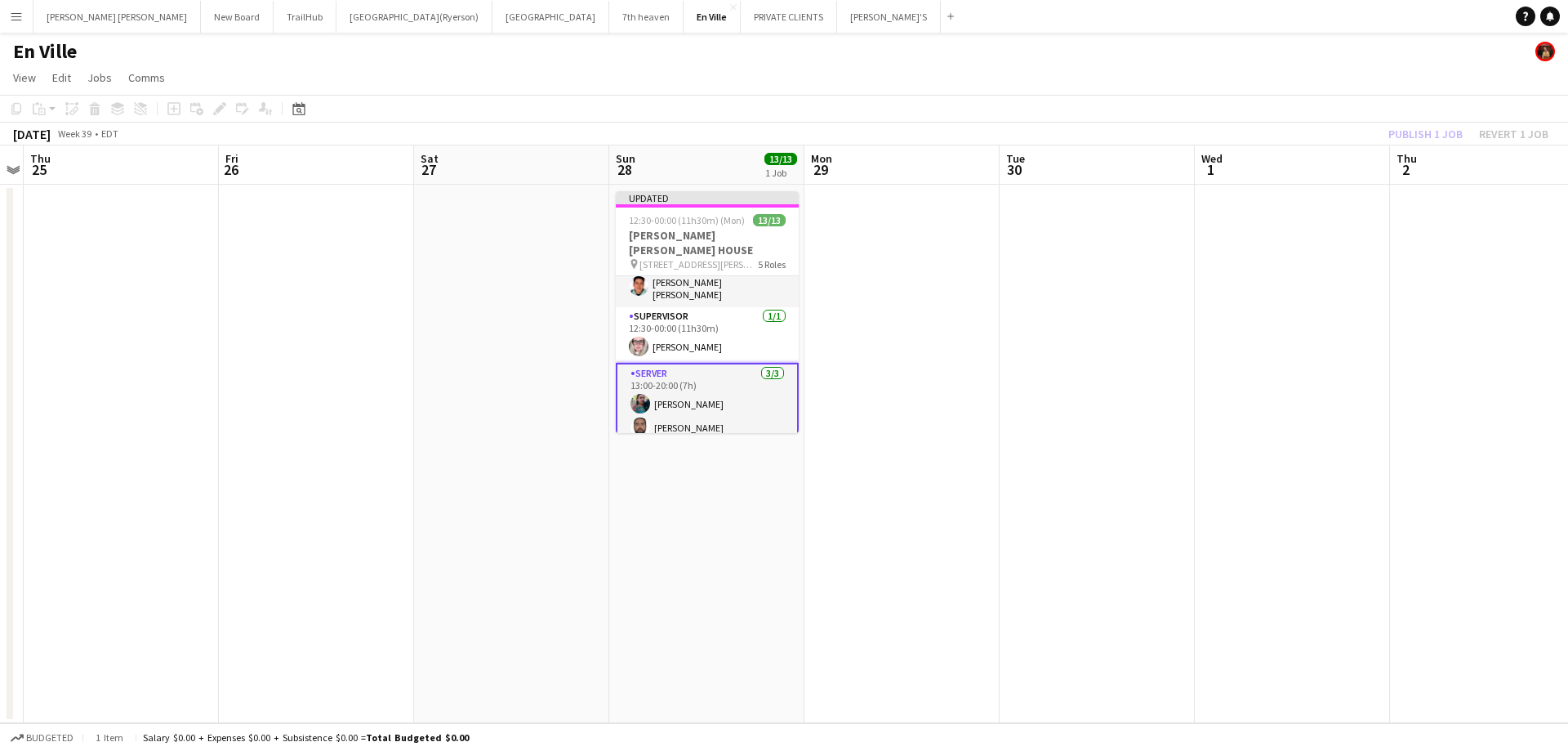
scroll to position [299, 0]
click at [1420, 134] on div "Publish 1 job Revert 1 job" at bounding box center [1469, 134] width 200 height 22
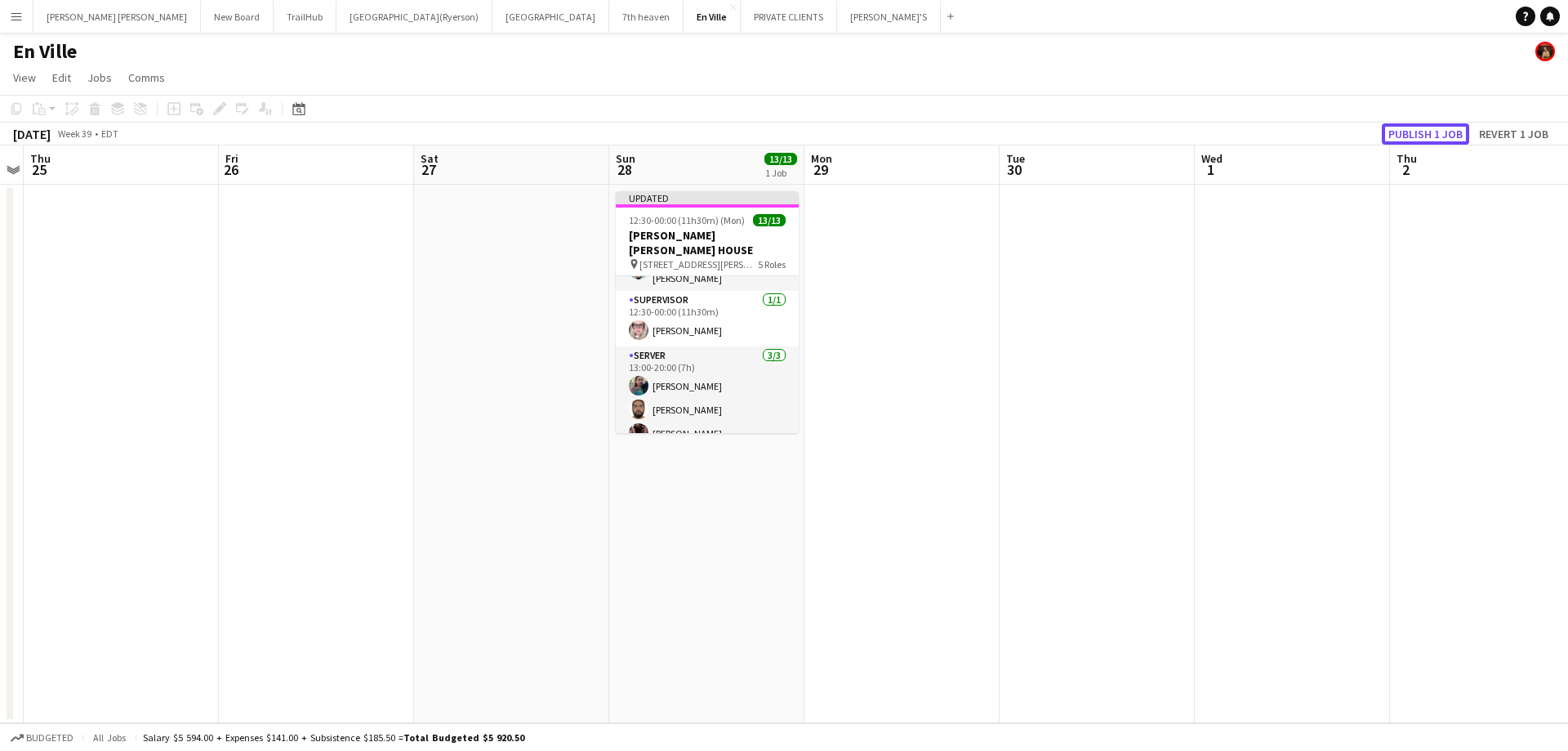
click at [1420, 134] on button "Publish 1 job" at bounding box center [1426, 134] width 88 height 22
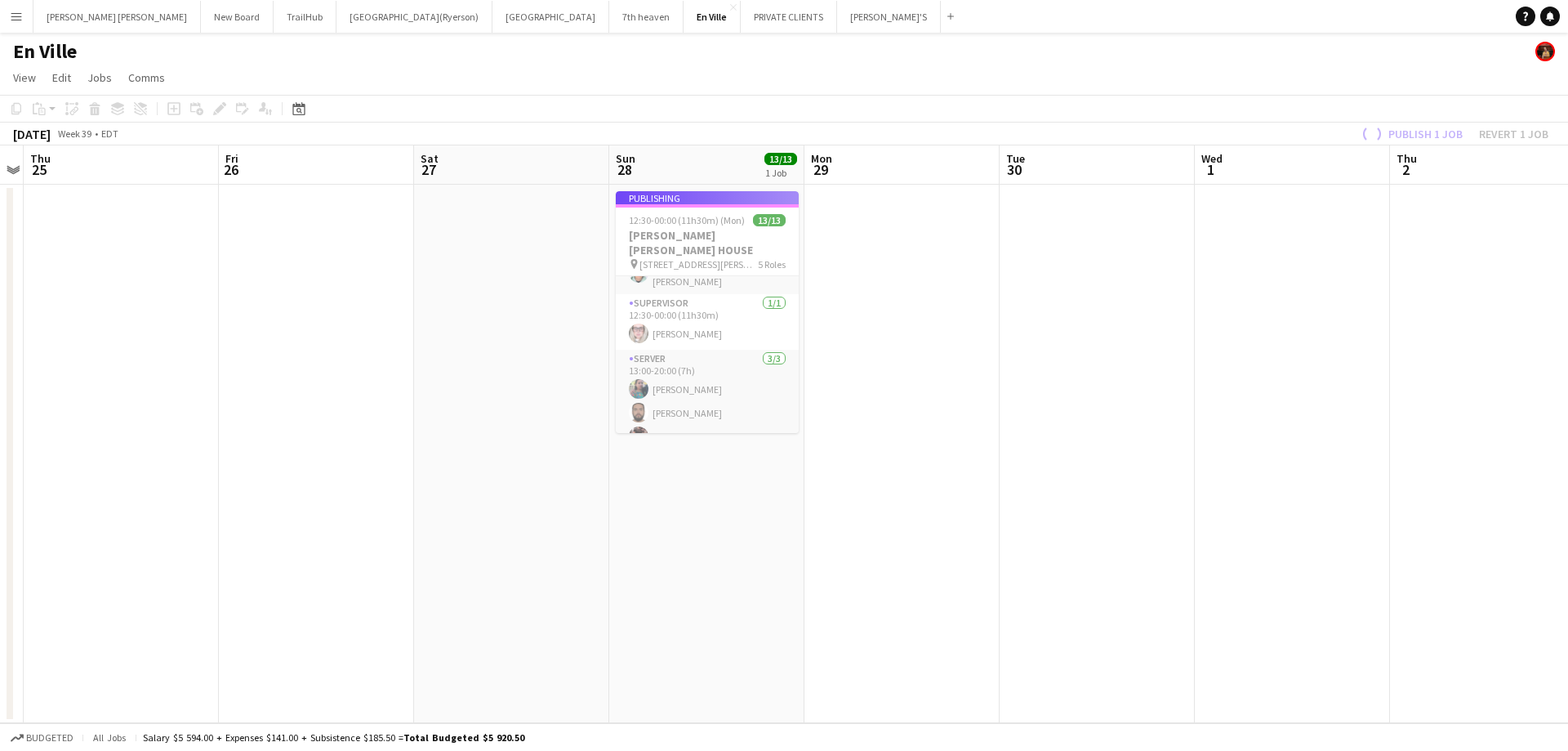
click at [716, 414] on app-card-role "SERVER 3/3 13:00-20:00 (7h) Jasleen Kour Renato Tomatis Joseph Ernesto" at bounding box center [707, 400] width 183 height 103
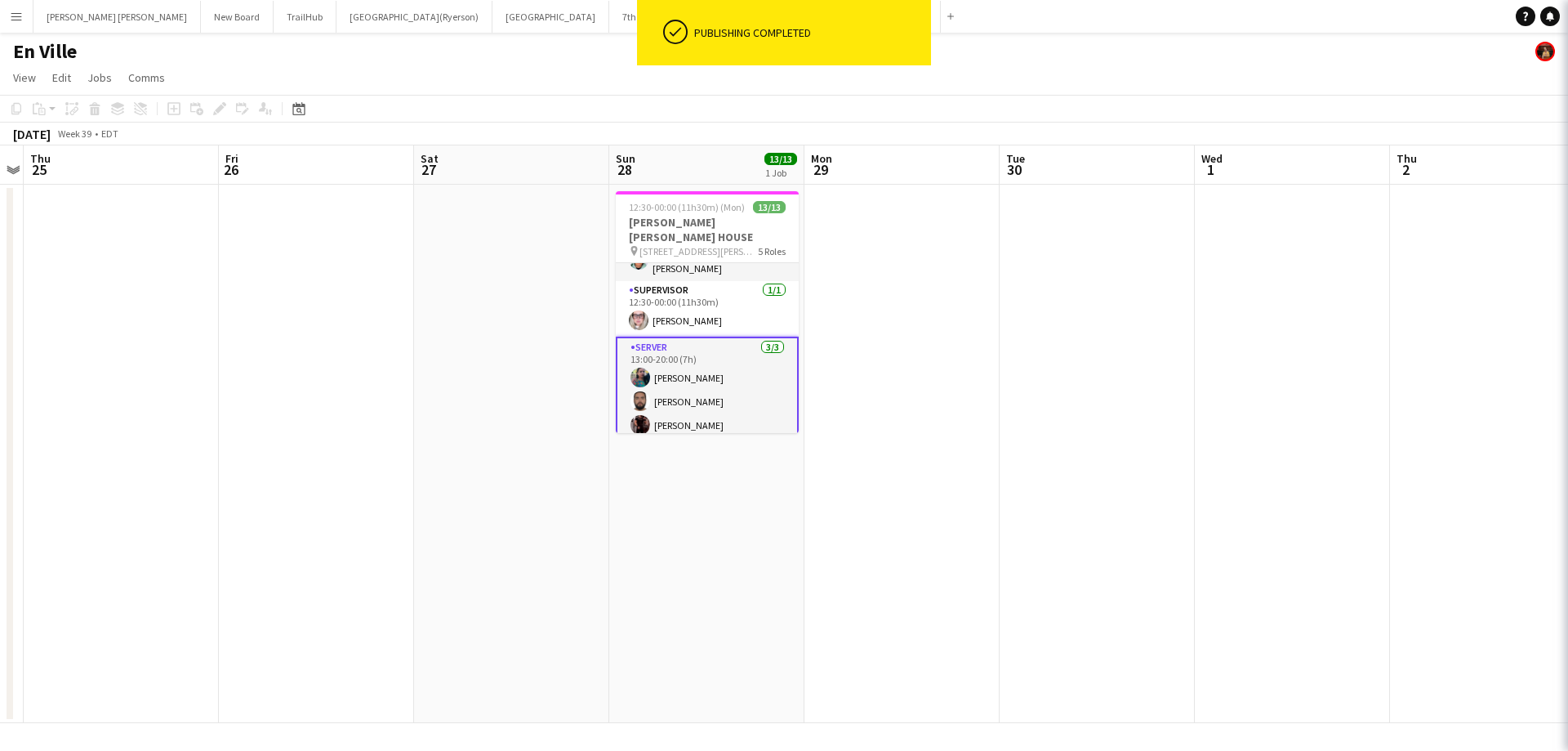
scroll to position [283, 0]
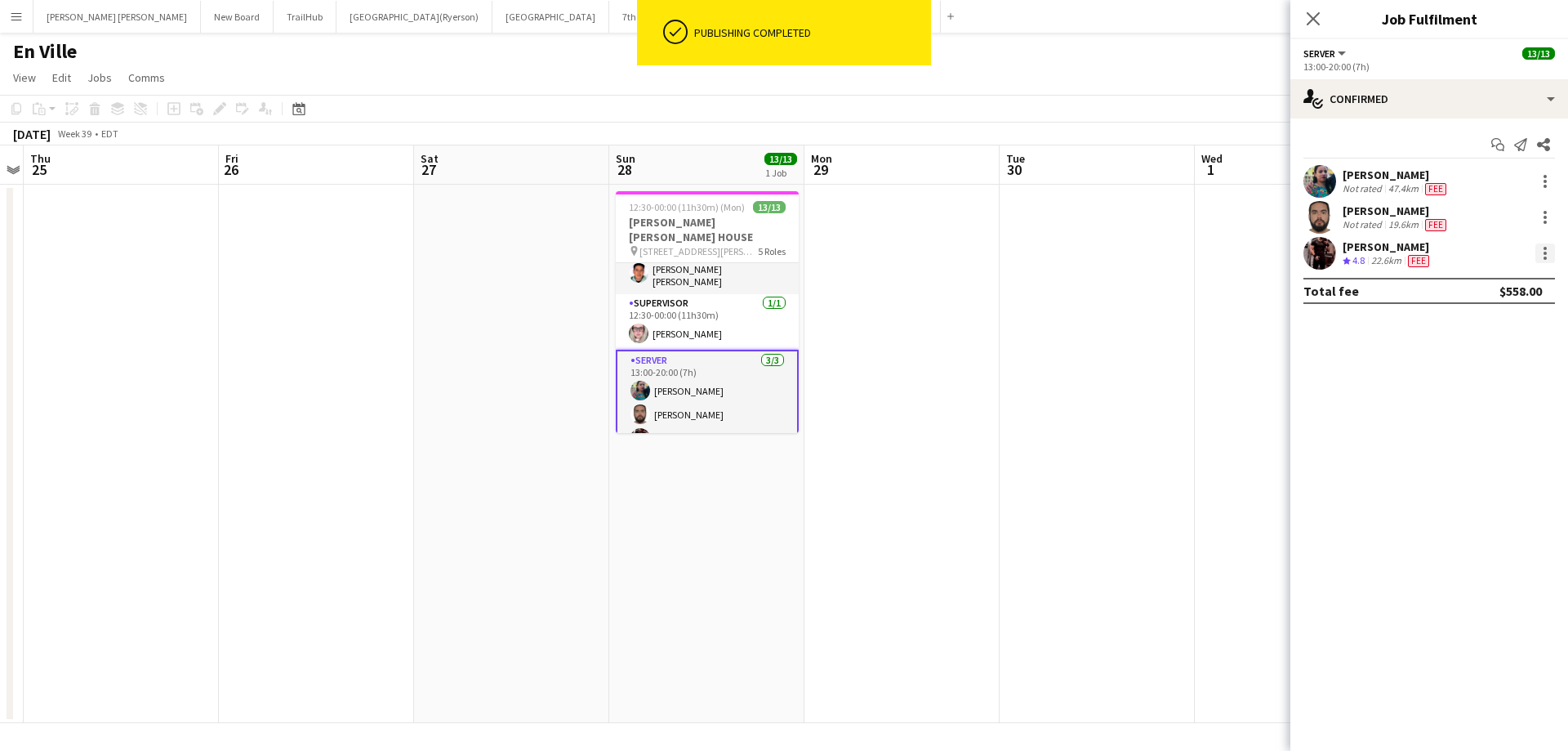
click at [1545, 255] on div at bounding box center [1545, 253] width 20 height 20
click at [1490, 286] on span "Edit fee" at bounding box center [1492, 284] width 102 height 15
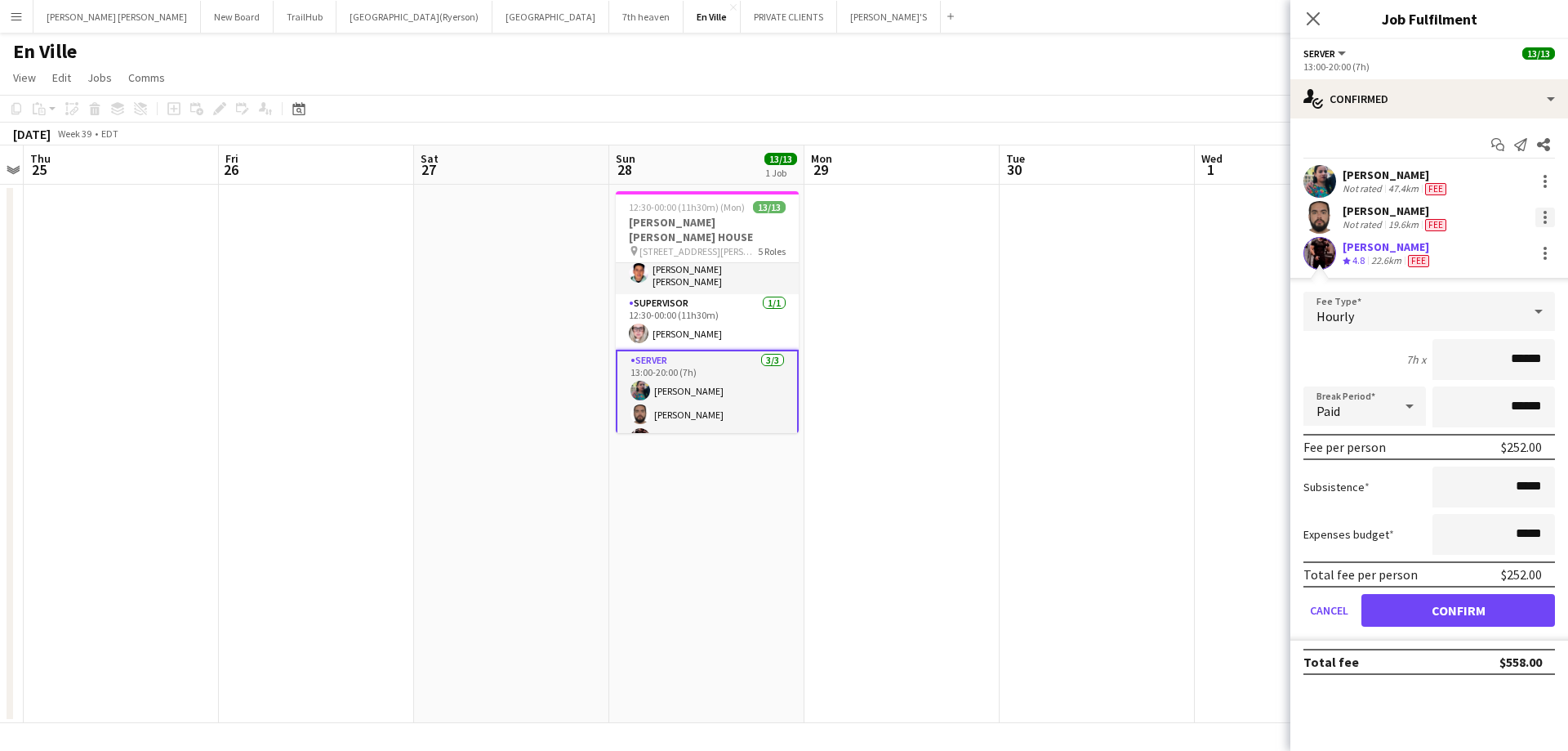
click at [1546, 215] on div at bounding box center [1545, 217] width 20 height 20
click at [1464, 256] on button "Edit fee" at bounding box center [1491, 248] width 127 height 40
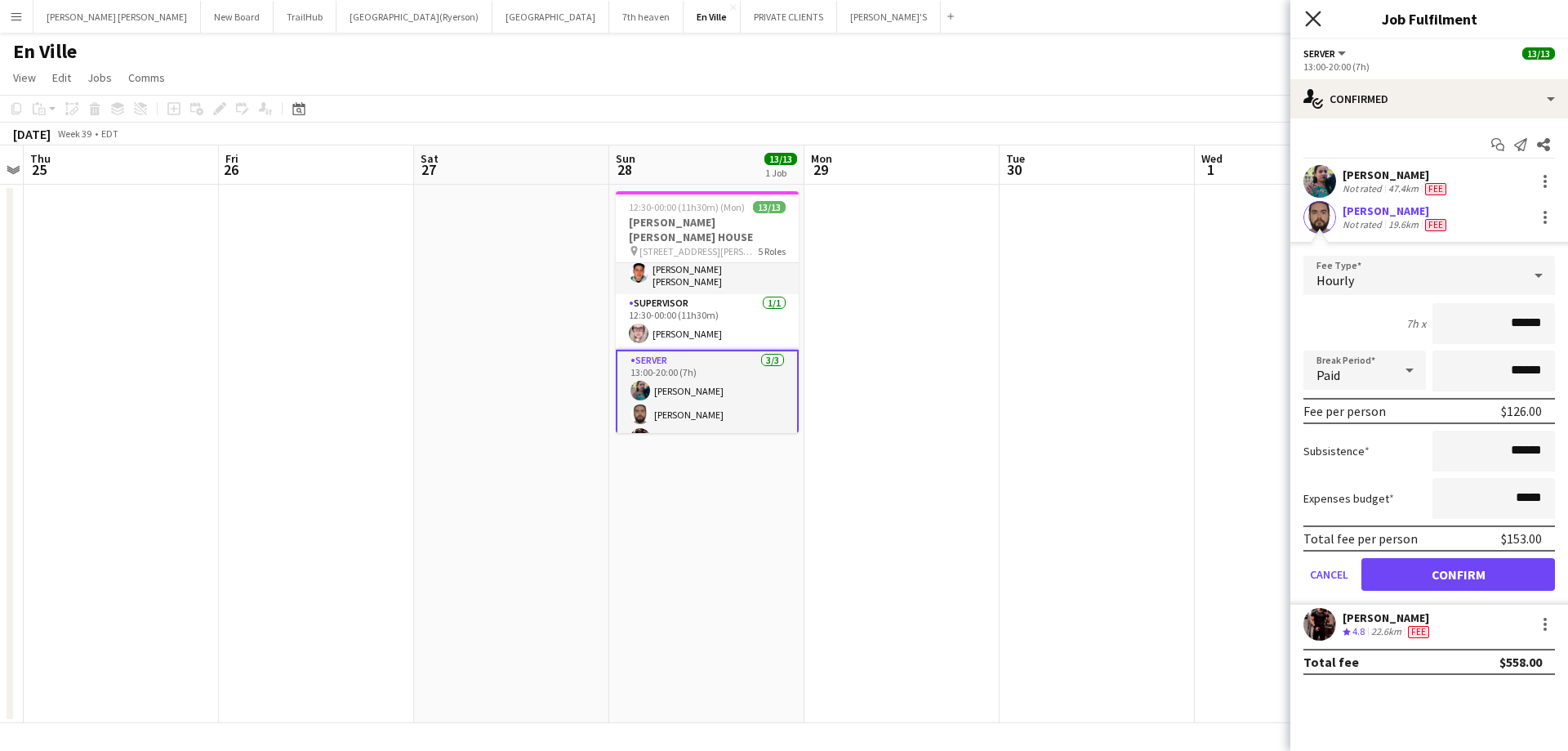
click at [1311, 20] on icon "Close pop-in" at bounding box center [1313, 18] width 15 height 15
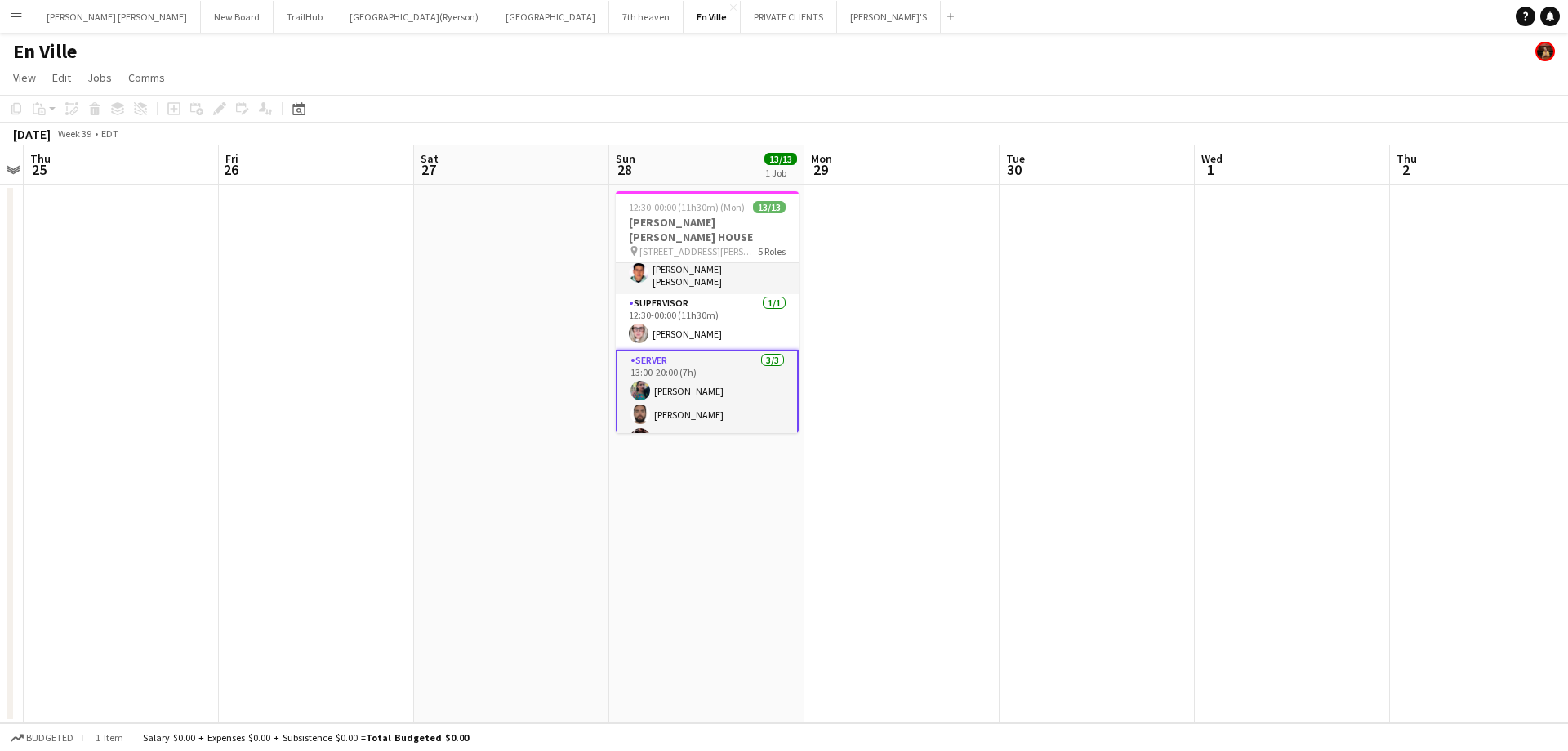
scroll to position [286, 0]
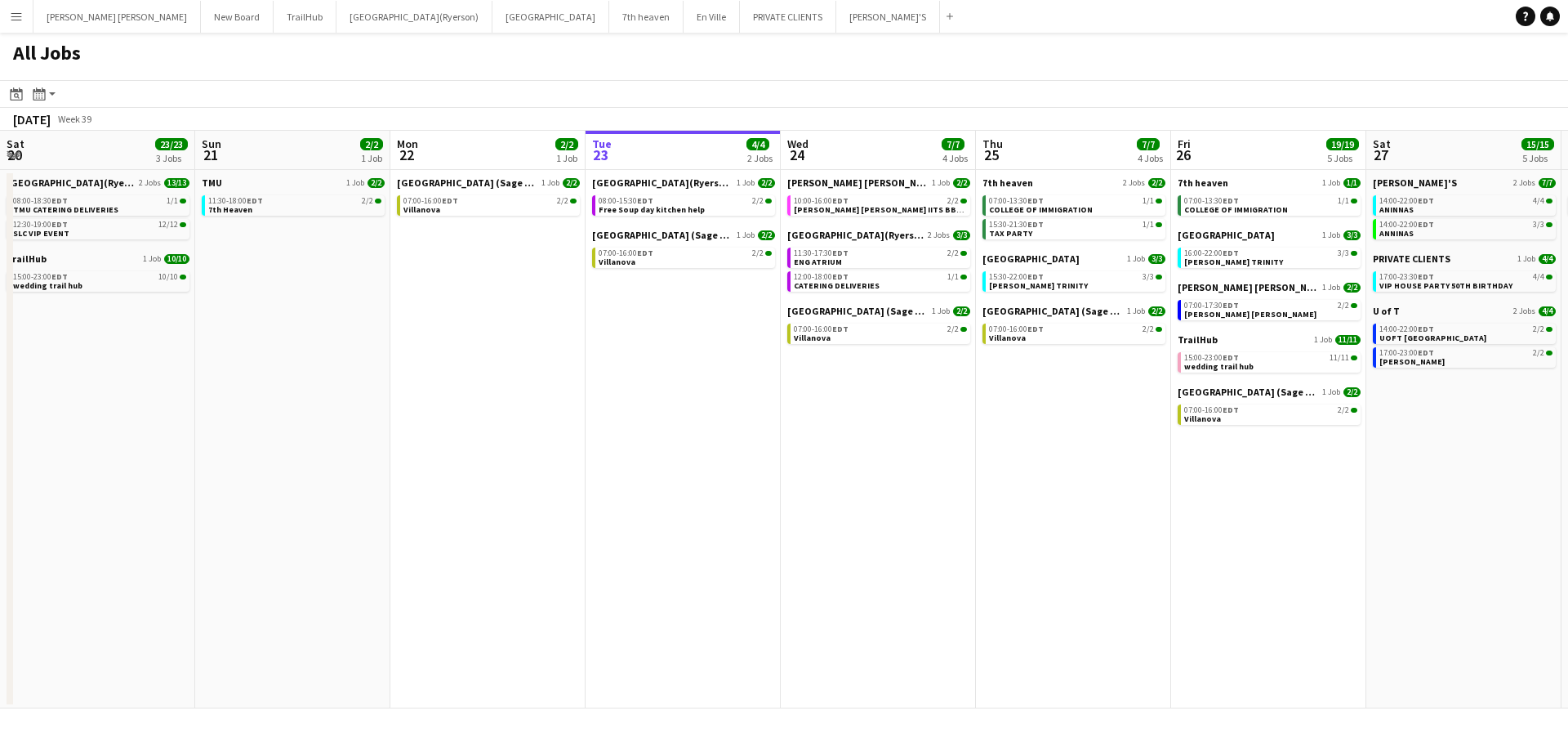
scroll to position [0, 415]
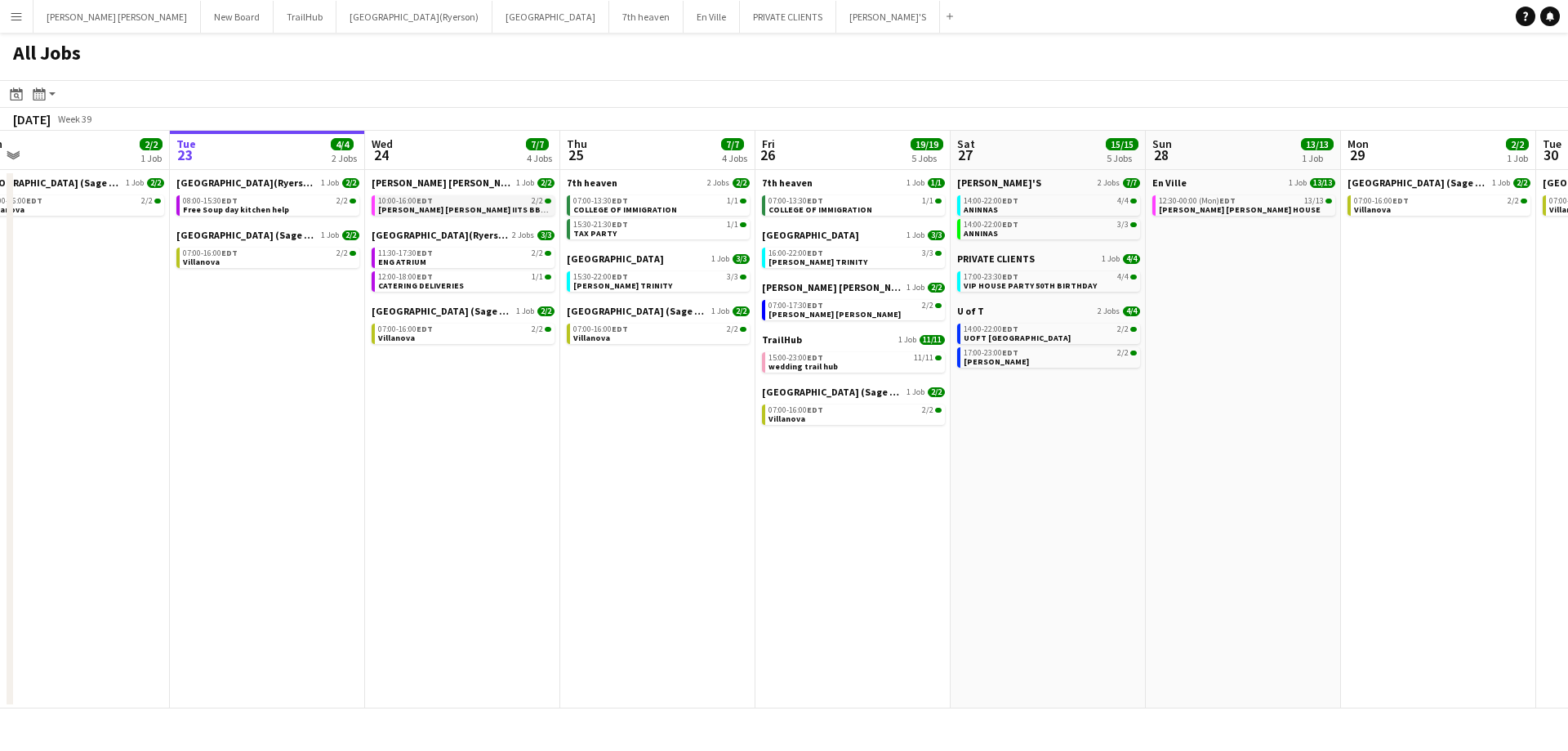
click at [450, 214] on app-brief-job-card "10:00-16:00 EDT 2/2 MILLER LASH IITS BBQ EVENT" at bounding box center [463, 205] width 183 height 21
click at [453, 206] on span "[PERSON_NAME] [PERSON_NAME] IITS BBQ EVENT" at bounding box center [477, 209] width 197 height 10
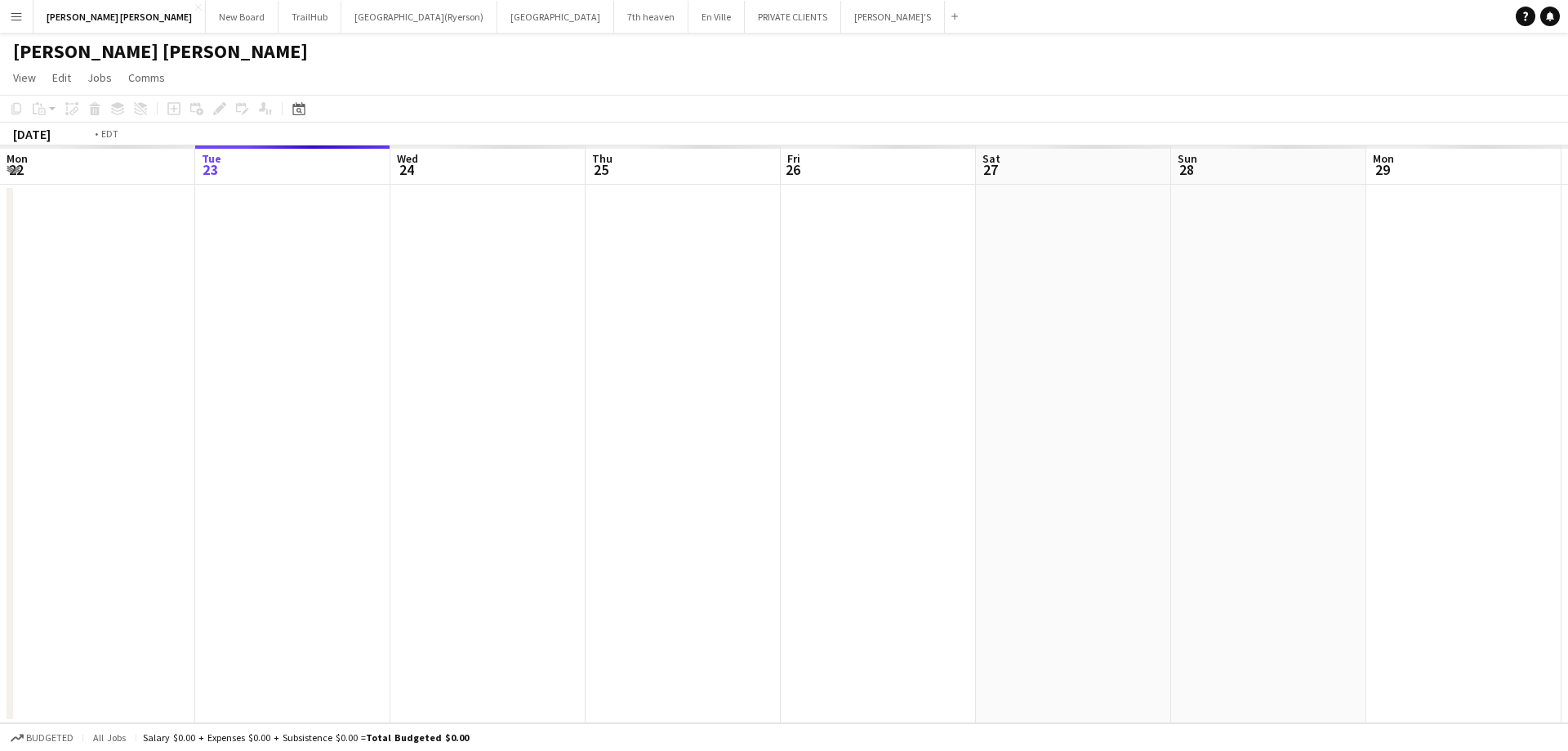
scroll to position [0, 562]
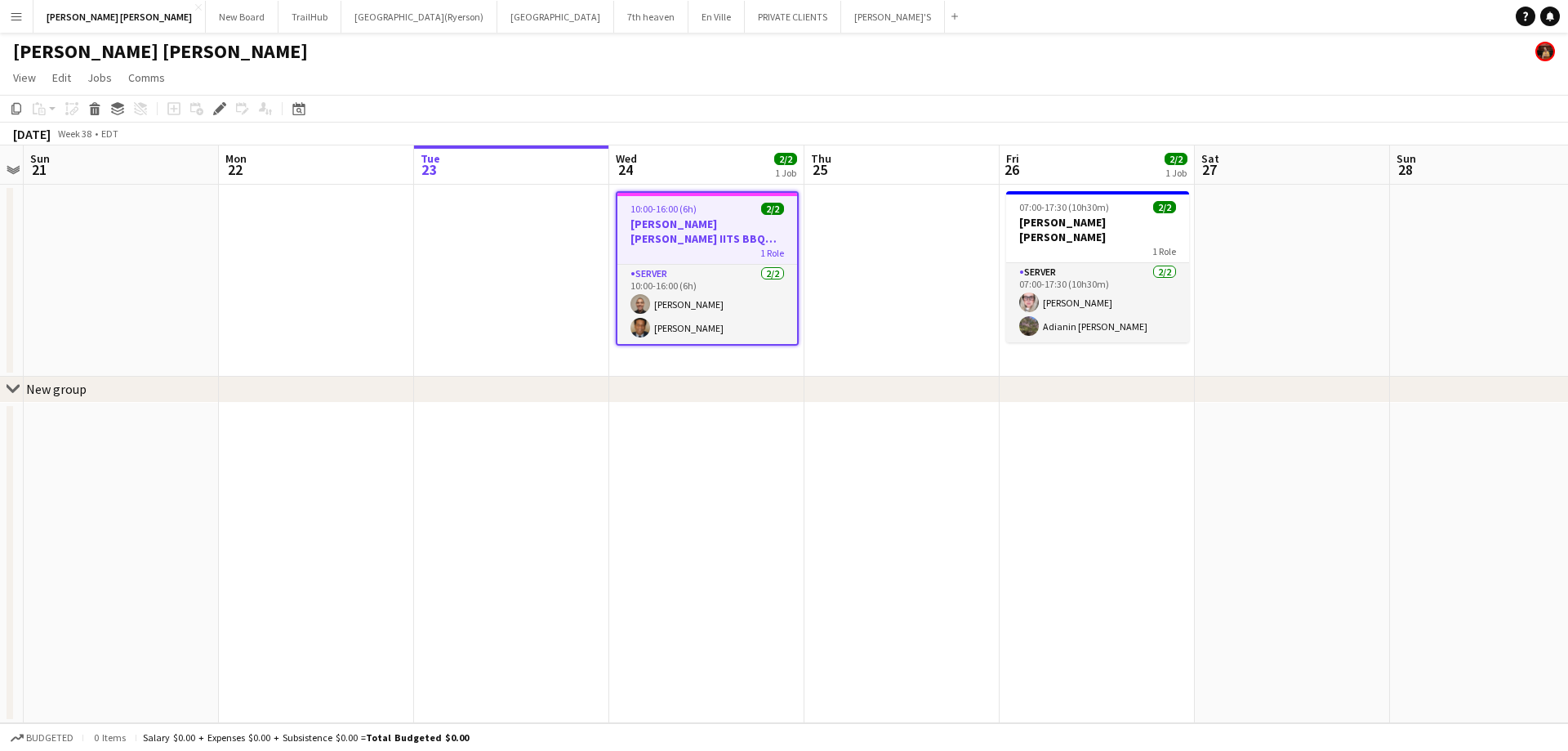
click at [719, 218] on h3 "MILLER LASH IITS BBQ EVENT" at bounding box center [707, 231] width 180 height 29
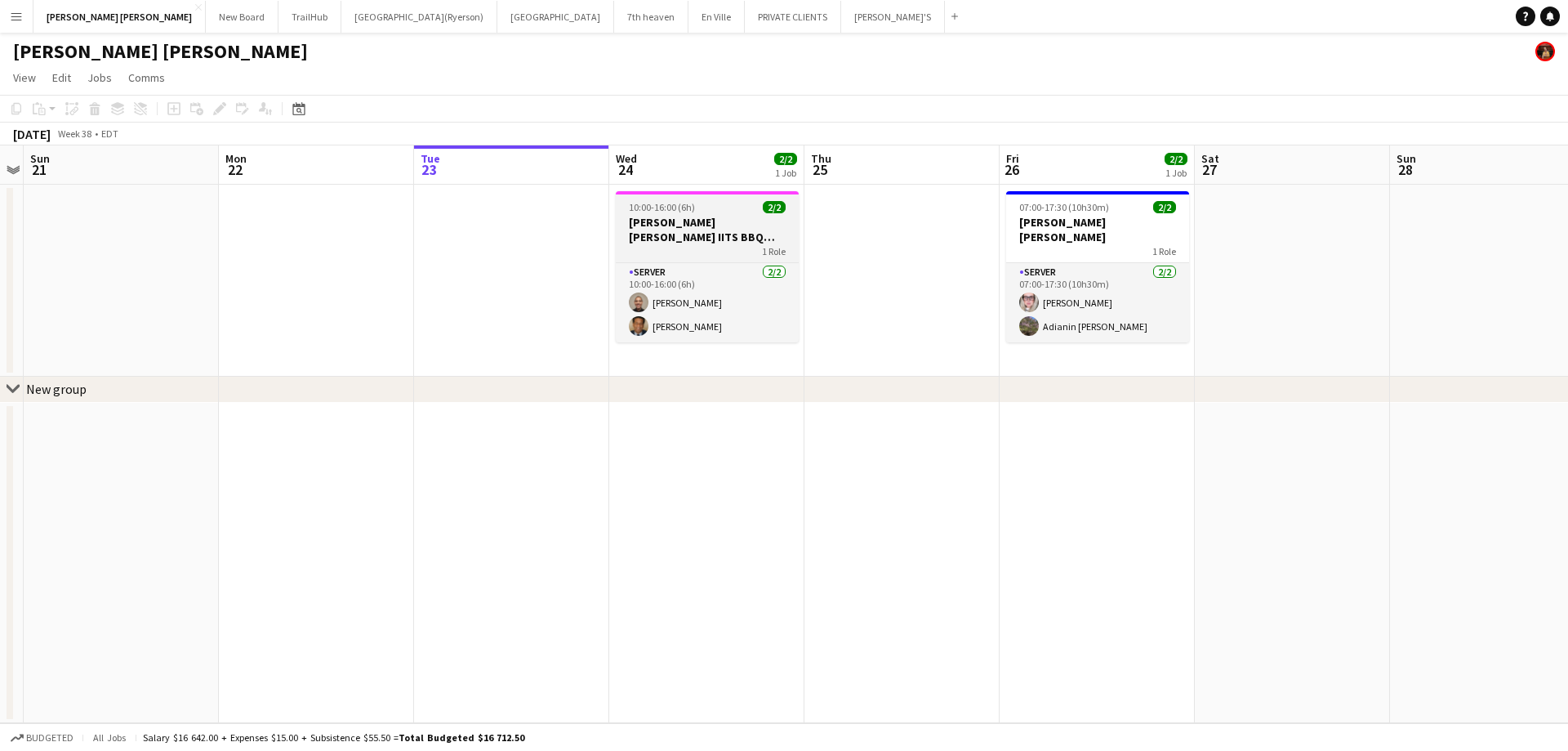
click at [705, 221] on h3 "MILLER LASH IITS BBQ EVENT" at bounding box center [707, 229] width 183 height 29
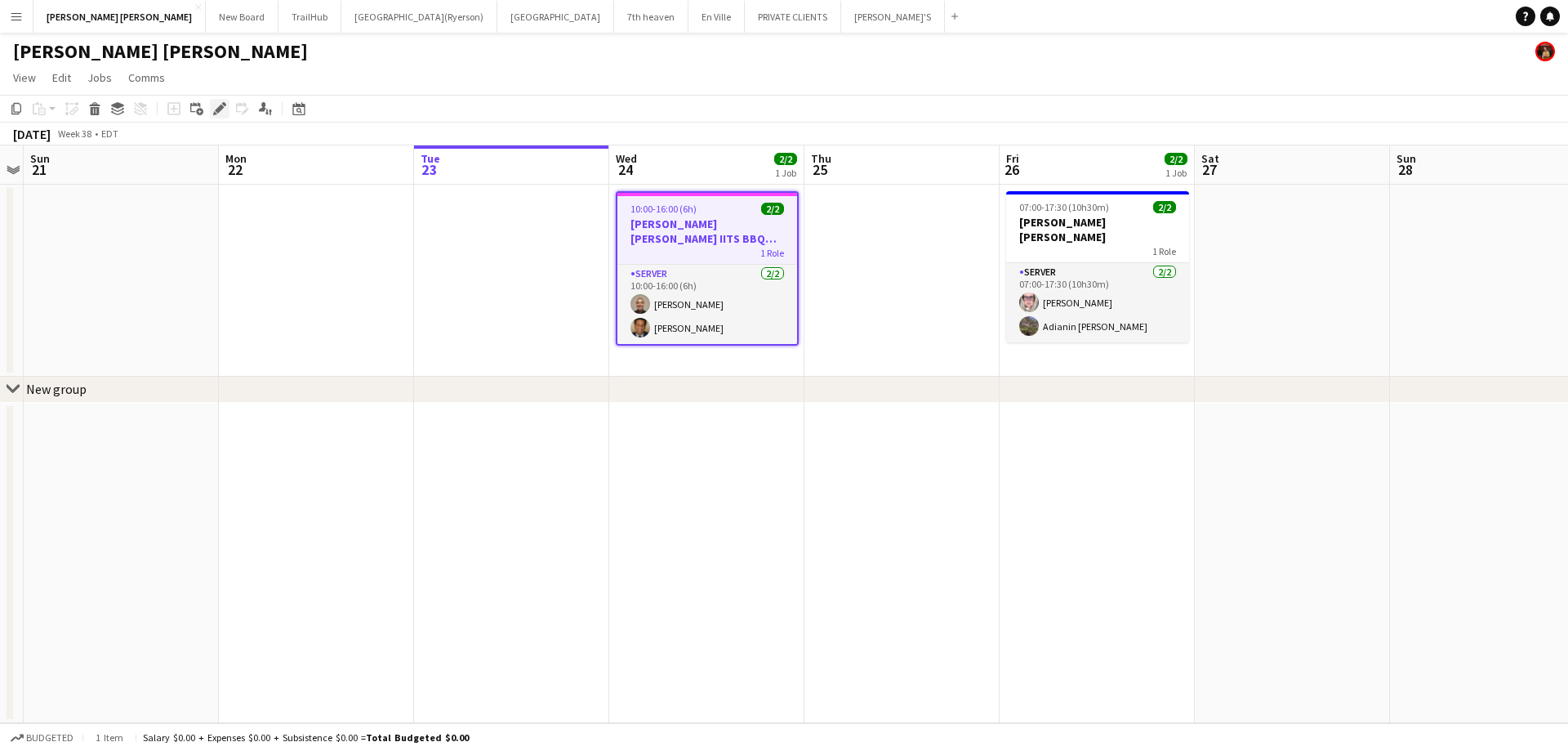
click at [219, 112] on icon "Edit" at bounding box center [219, 108] width 13 height 13
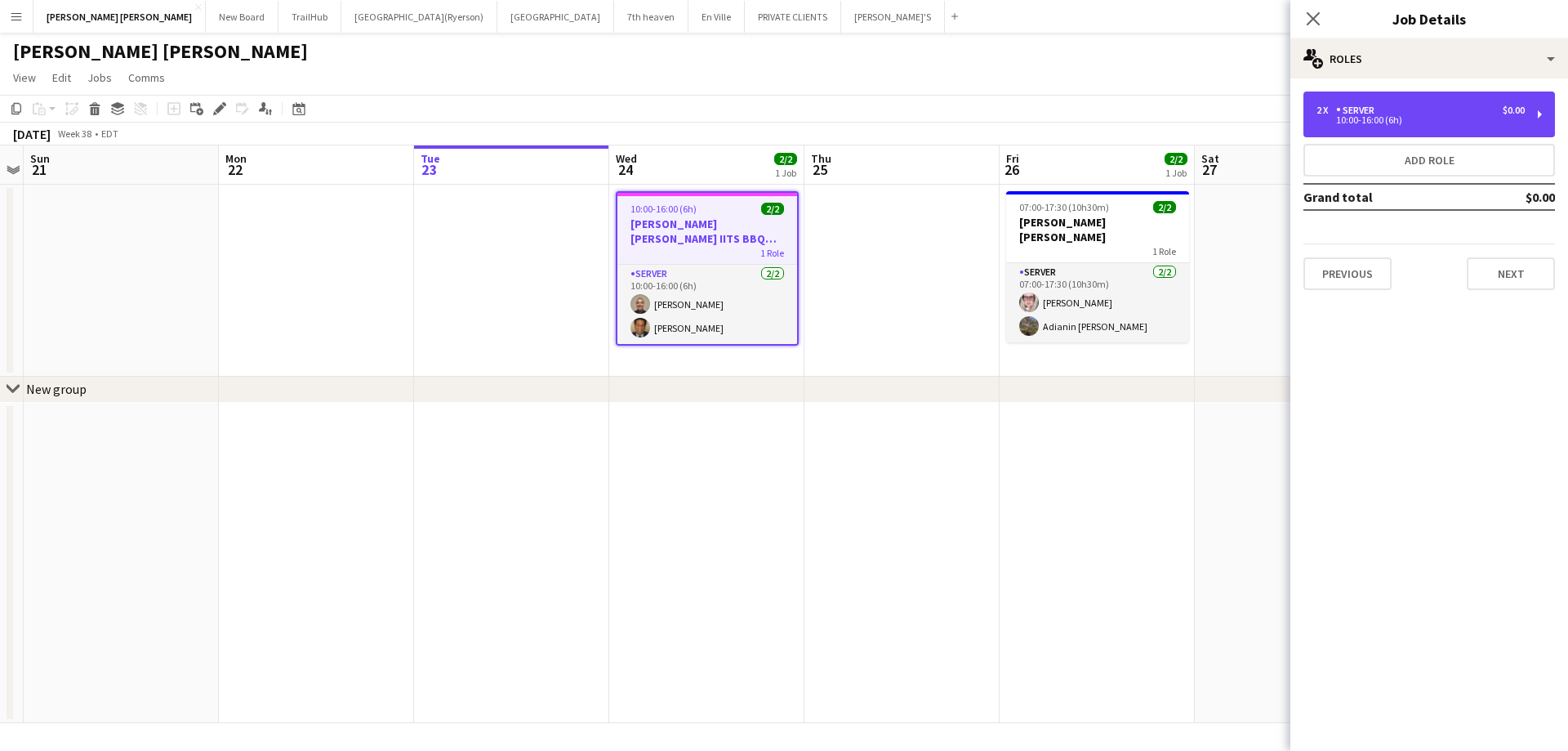
click at [1393, 121] on div "10:00-16:00 (6h)" at bounding box center [1420, 120] width 208 height 8
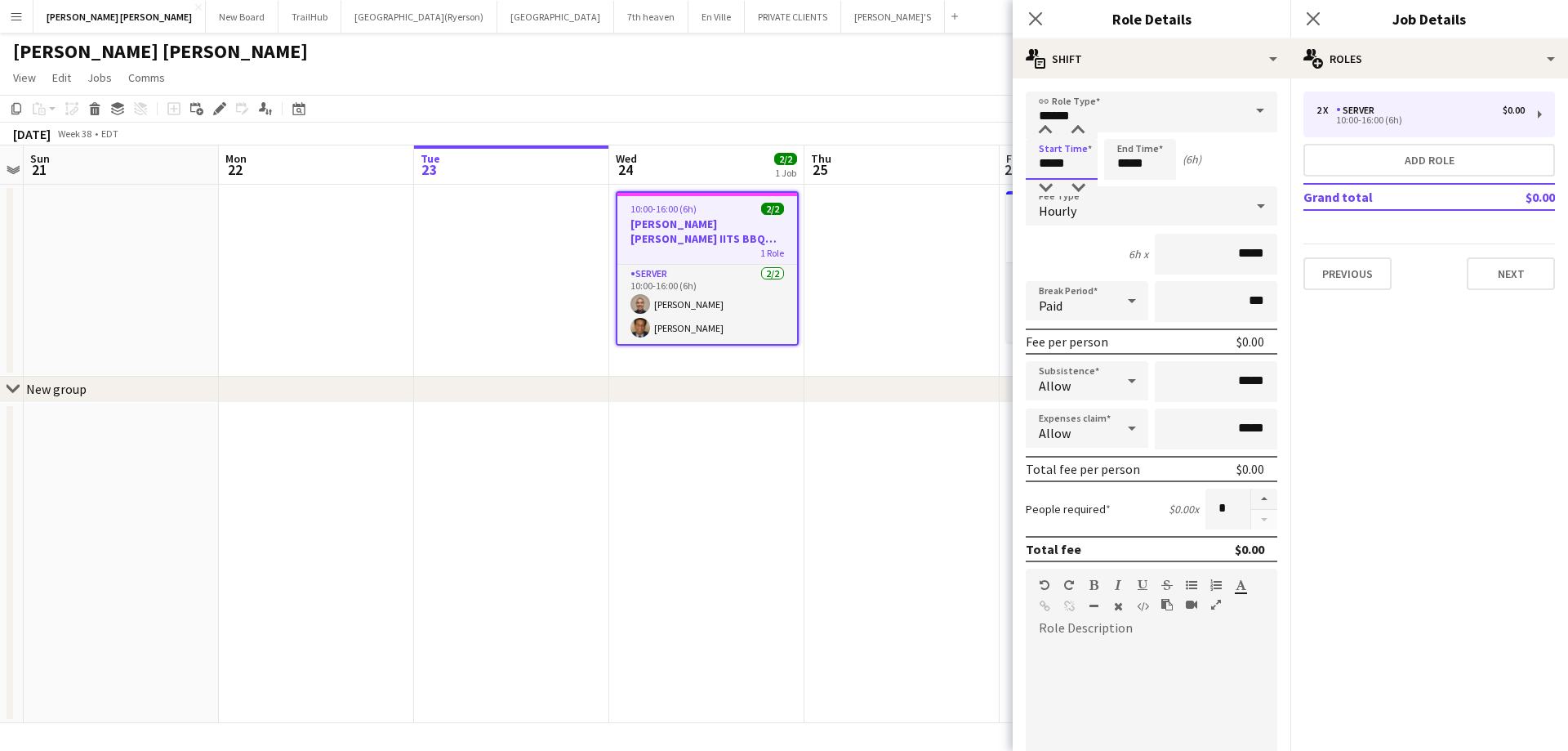
click at [1043, 162] on input "*****" at bounding box center [1061, 158] width 72 height 41
click at [1043, 184] on div at bounding box center [1045, 188] width 33 height 16
click at [1082, 137] on div at bounding box center [1078, 130] width 33 height 16
type input "*****"
click at [1081, 138] on div at bounding box center [1078, 130] width 33 height 16
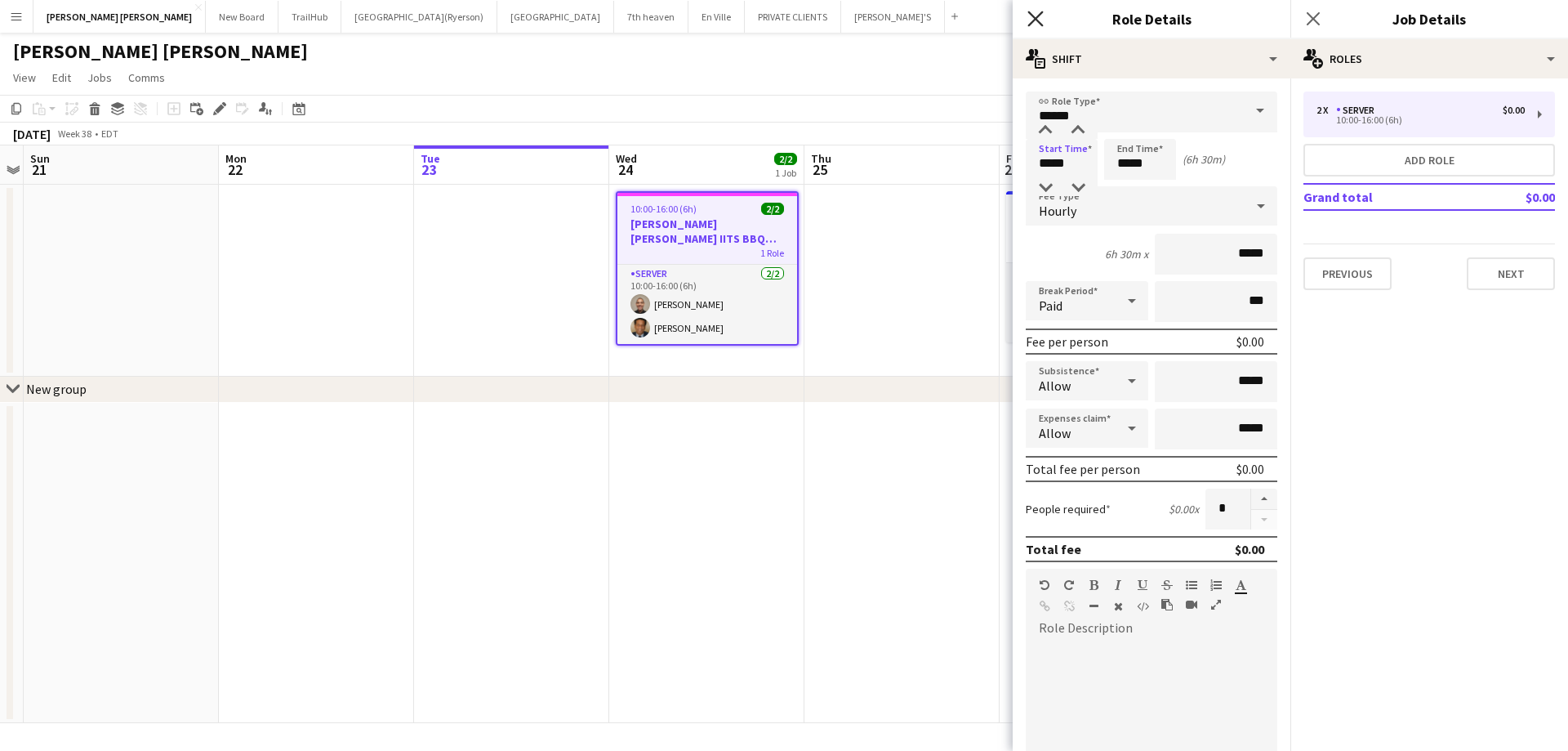
click at [1038, 15] on icon "Close pop-in" at bounding box center [1035, 18] width 15 height 15
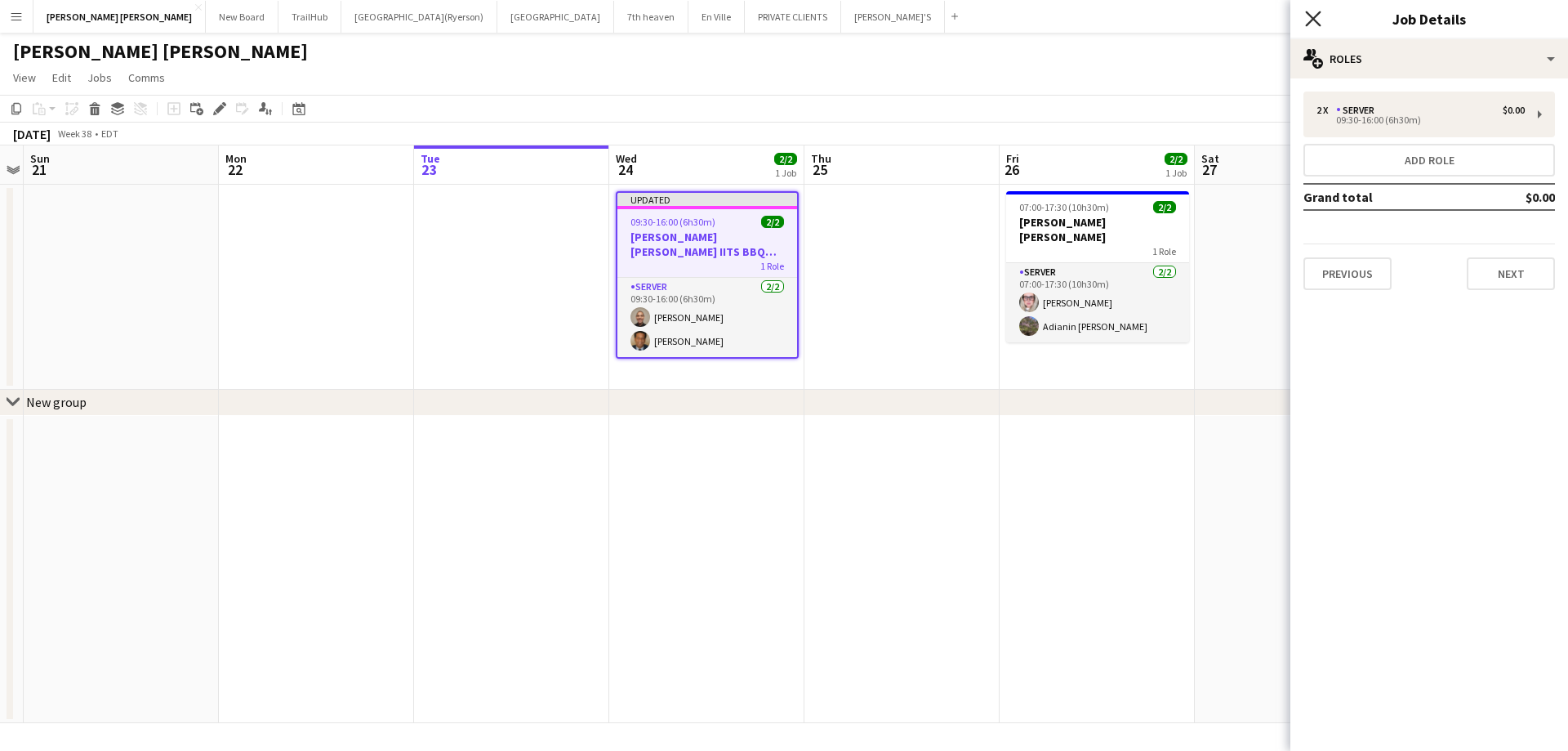
click at [1315, 15] on icon "Close pop-in" at bounding box center [1313, 18] width 15 height 15
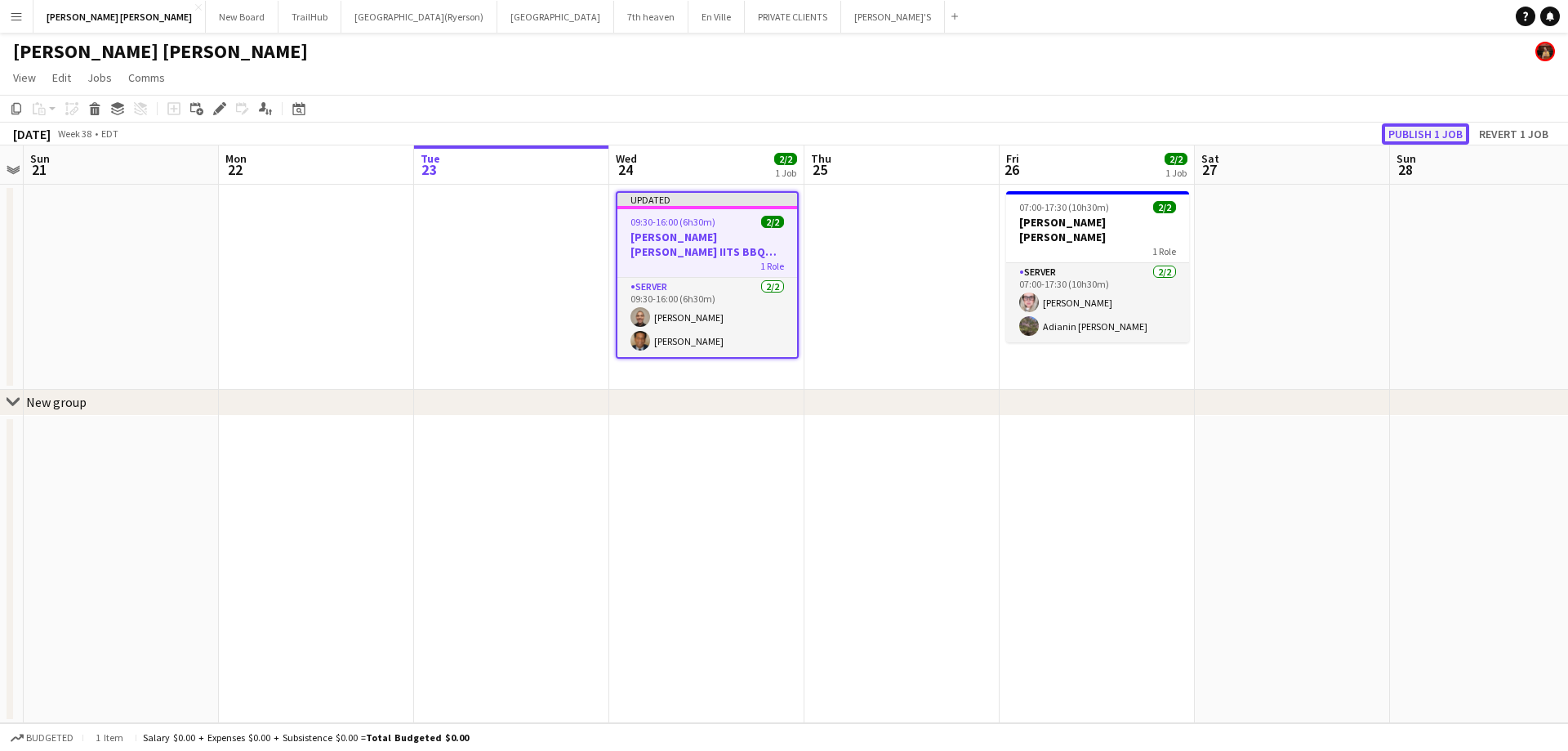
click at [1431, 134] on button "Publish 1 job" at bounding box center [1426, 134] width 88 height 22
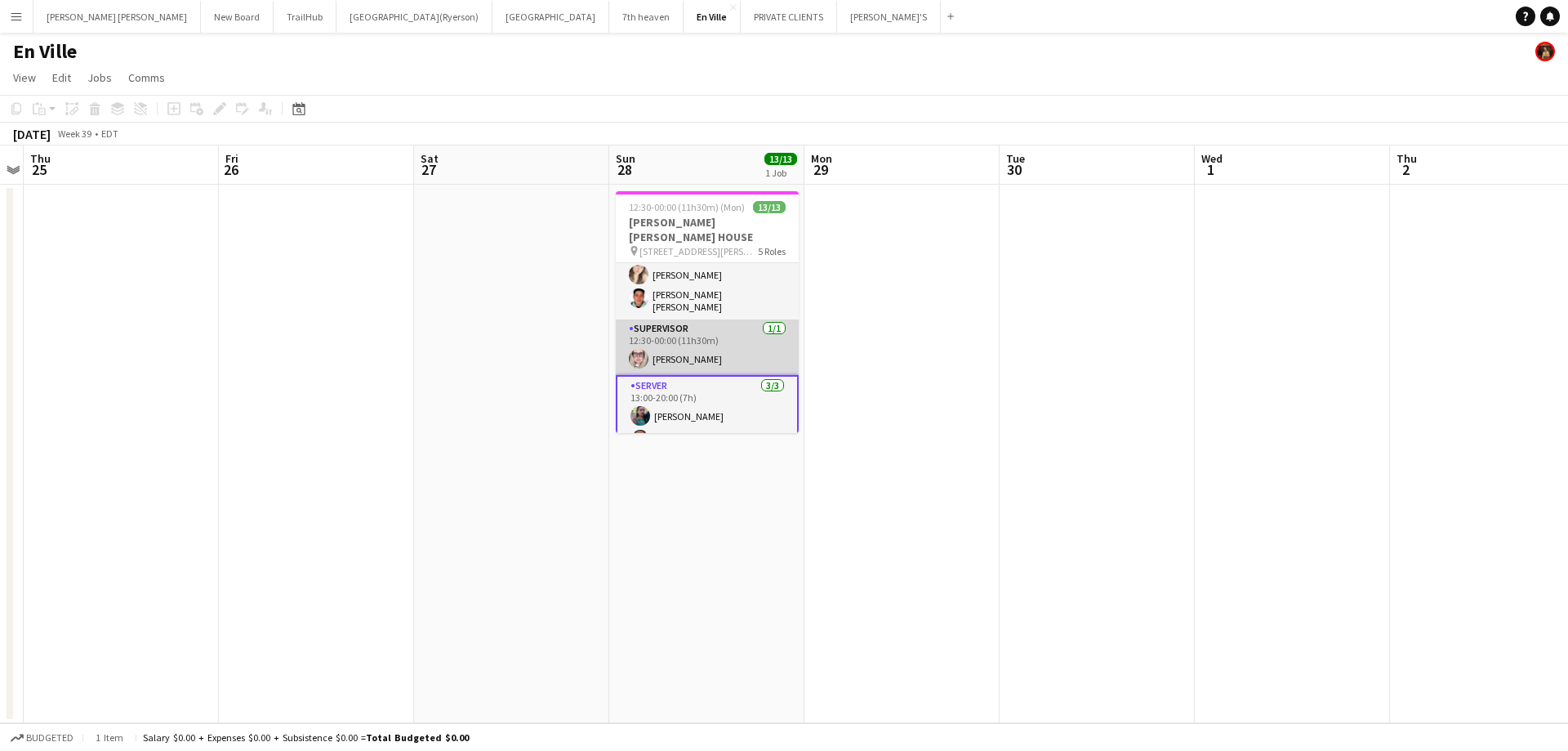
scroll to position [286, 0]
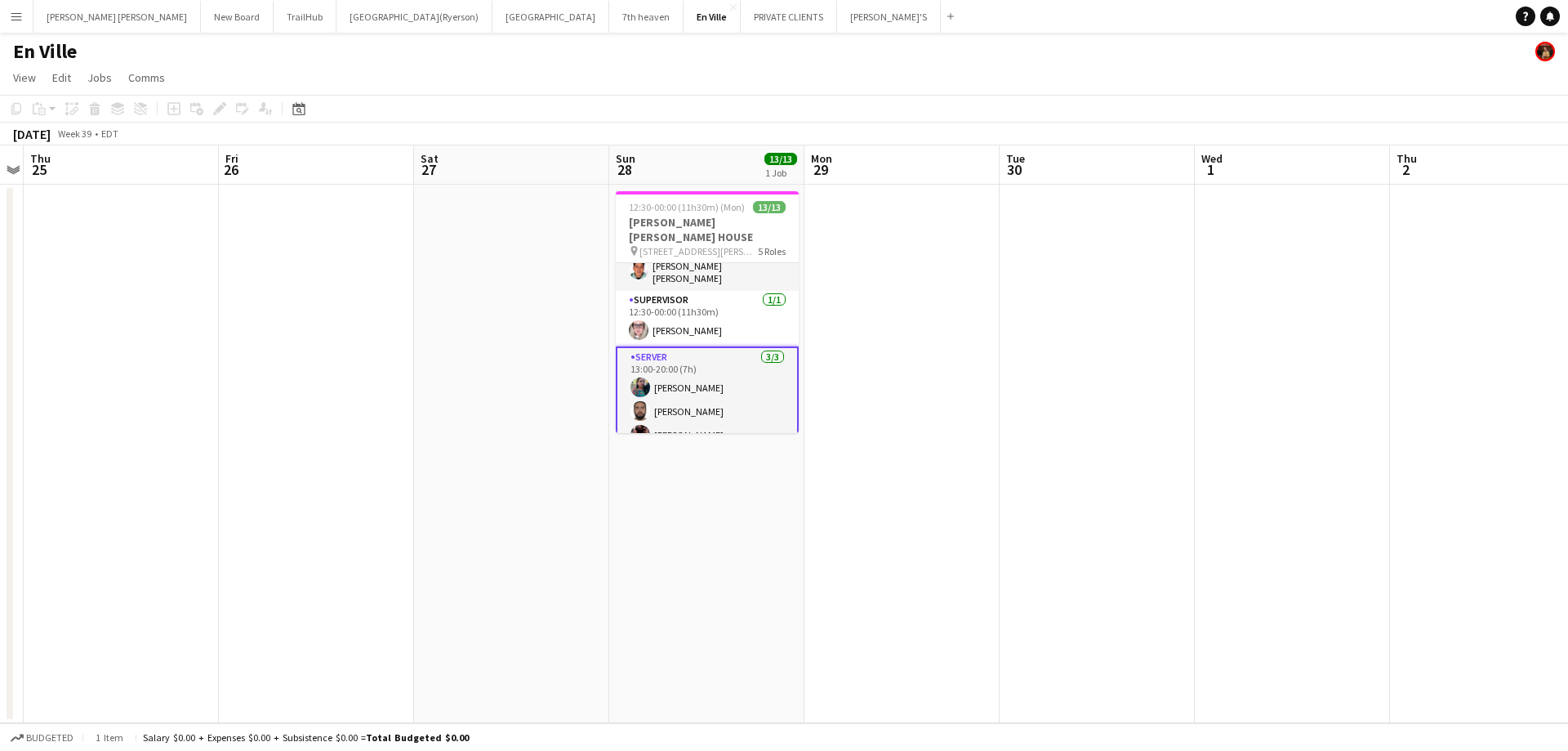
click at [727, 418] on app-card-role "SERVER [DATE] 13:00-20:00 (7h) [PERSON_NAME] [PERSON_NAME] [PERSON_NAME]" at bounding box center [707, 400] width 183 height 106
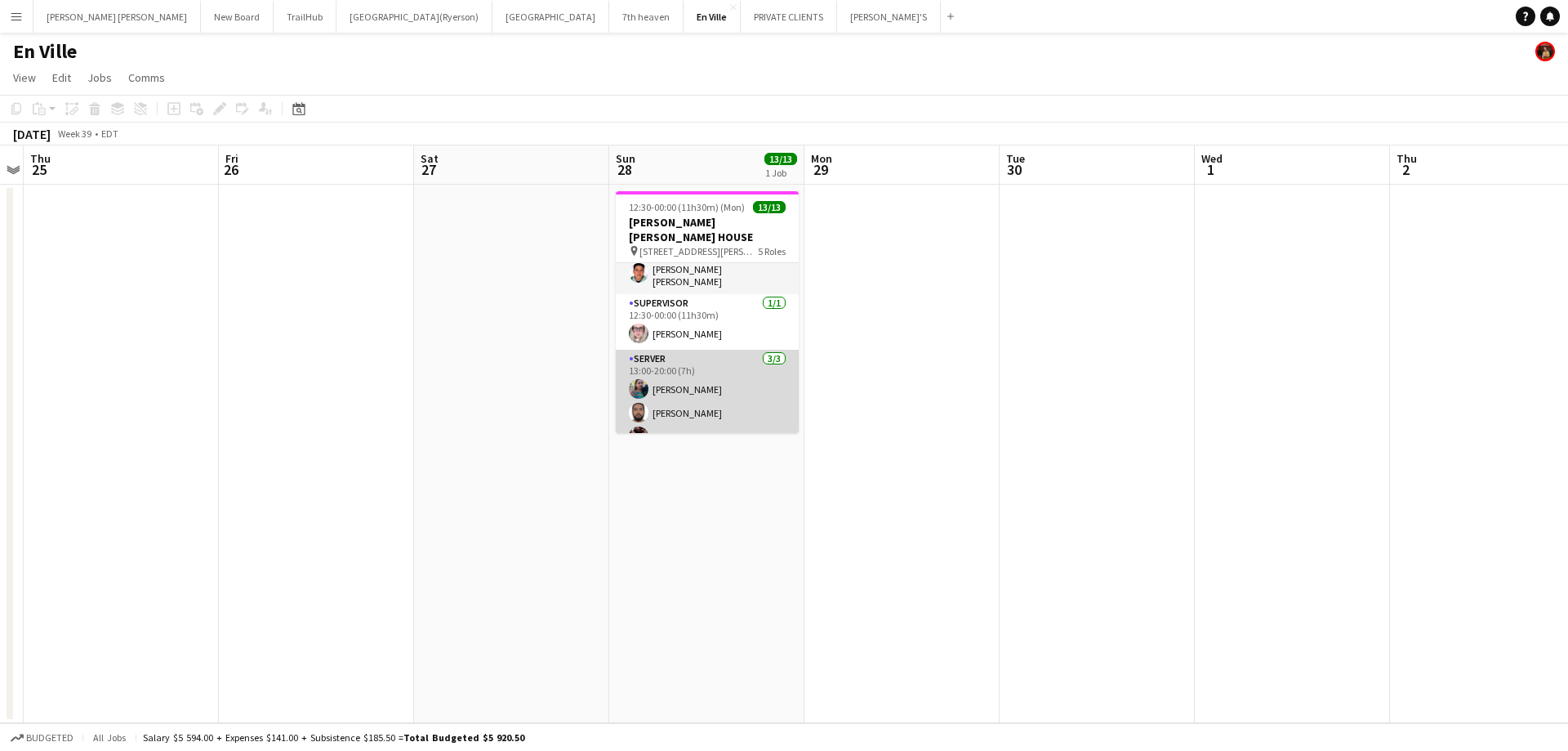
click at [682, 379] on app-card-role "SERVER [DATE] 13:00-20:00 (7h) [PERSON_NAME] [PERSON_NAME] [PERSON_NAME]" at bounding box center [707, 400] width 183 height 103
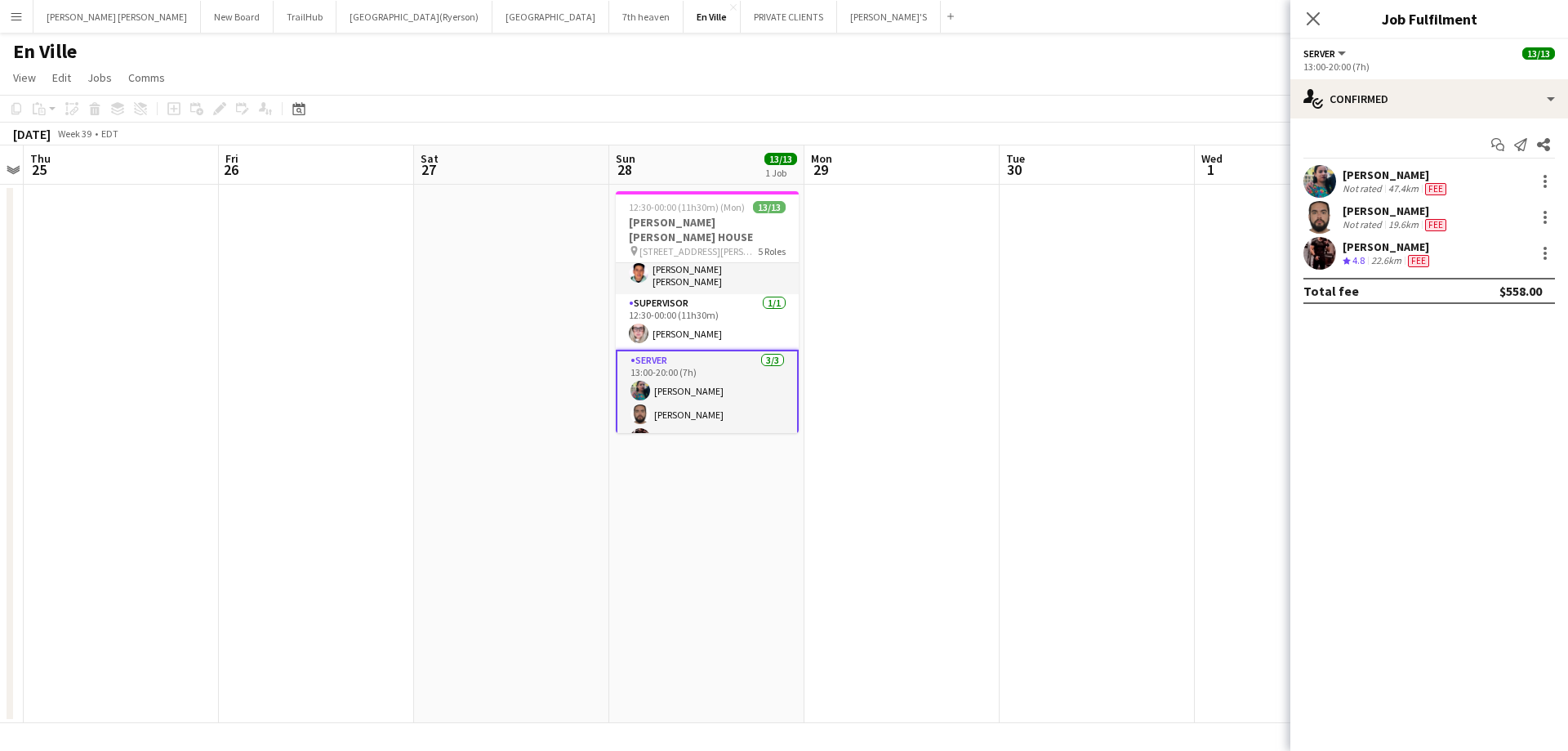
scroll to position [286, 0]
click at [1546, 214] on div at bounding box center [1545, 217] width 20 height 20
click at [1474, 255] on span "Edit fee" at bounding box center [1492, 248] width 102 height 15
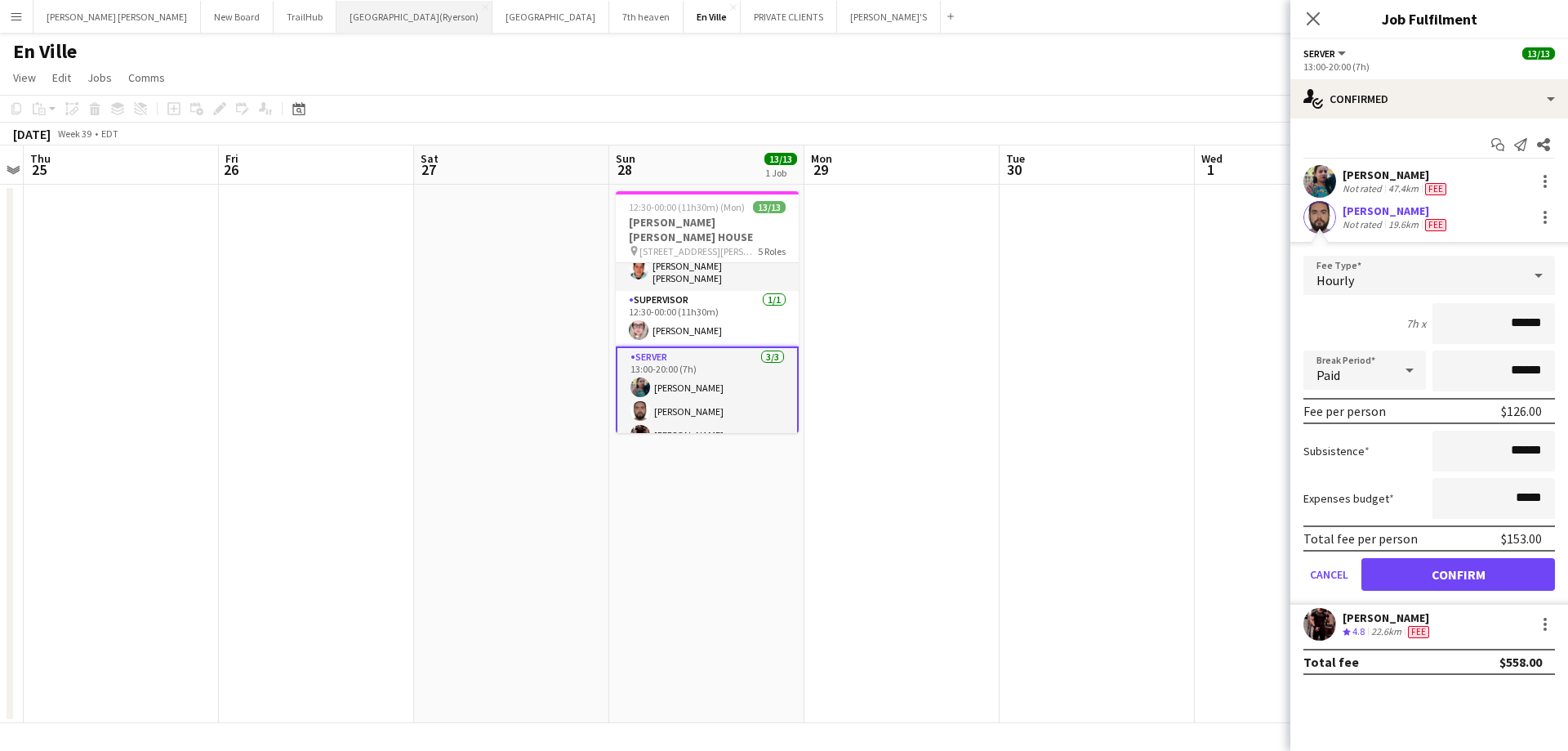
click at [336, 19] on button "[GEOGRAPHIC_DATA](Ryerson) Close" at bounding box center [414, 17] width 156 height 32
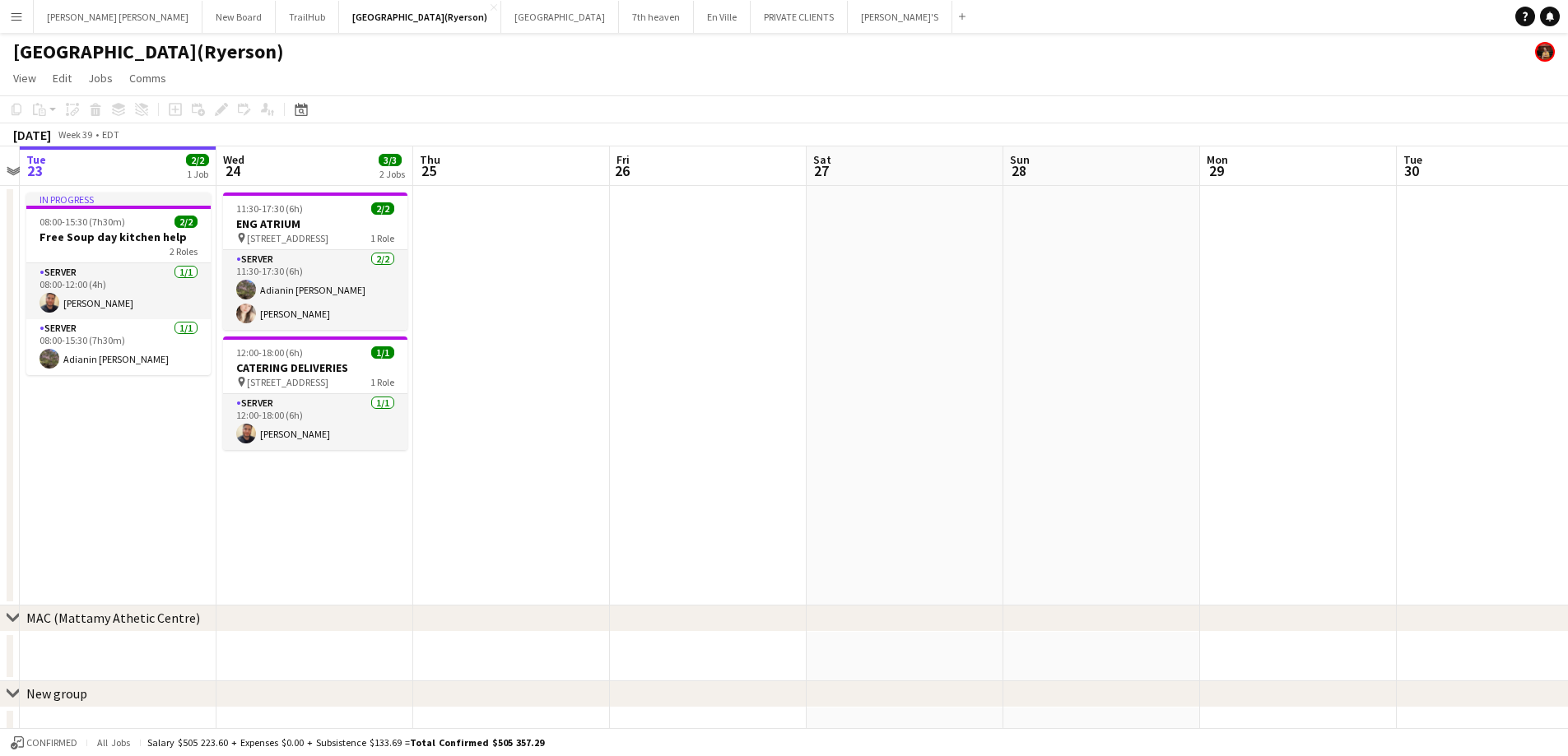
scroll to position [0, 609]
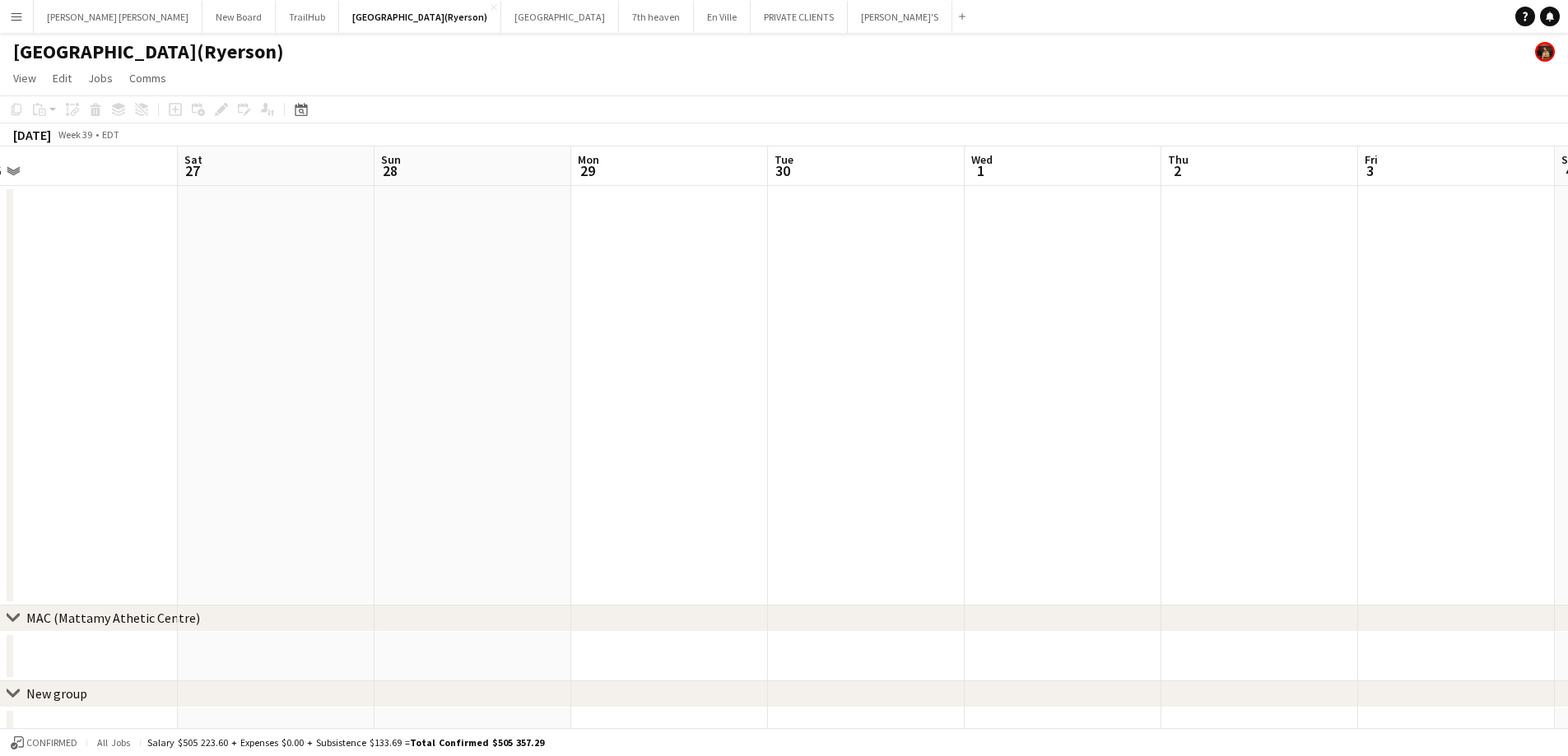
drag, startPoint x: 1051, startPoint y: 345, endPoint x: 264, endPoint y: 344, distance: 787.0
click at [264, 344] on app-calendar-viewport "Tue 23 2/2 1 Job Wed 24 3/3 2 Jobs Thu 25 Fri 26 Sat 27 Sun 28 Mon 29 Tue 30 We…" at bounding box center [784, 616] width 1568 height 940
click at [1102, 256] on app-date-cell at bounding box center [1063, 396] width 196 height 419
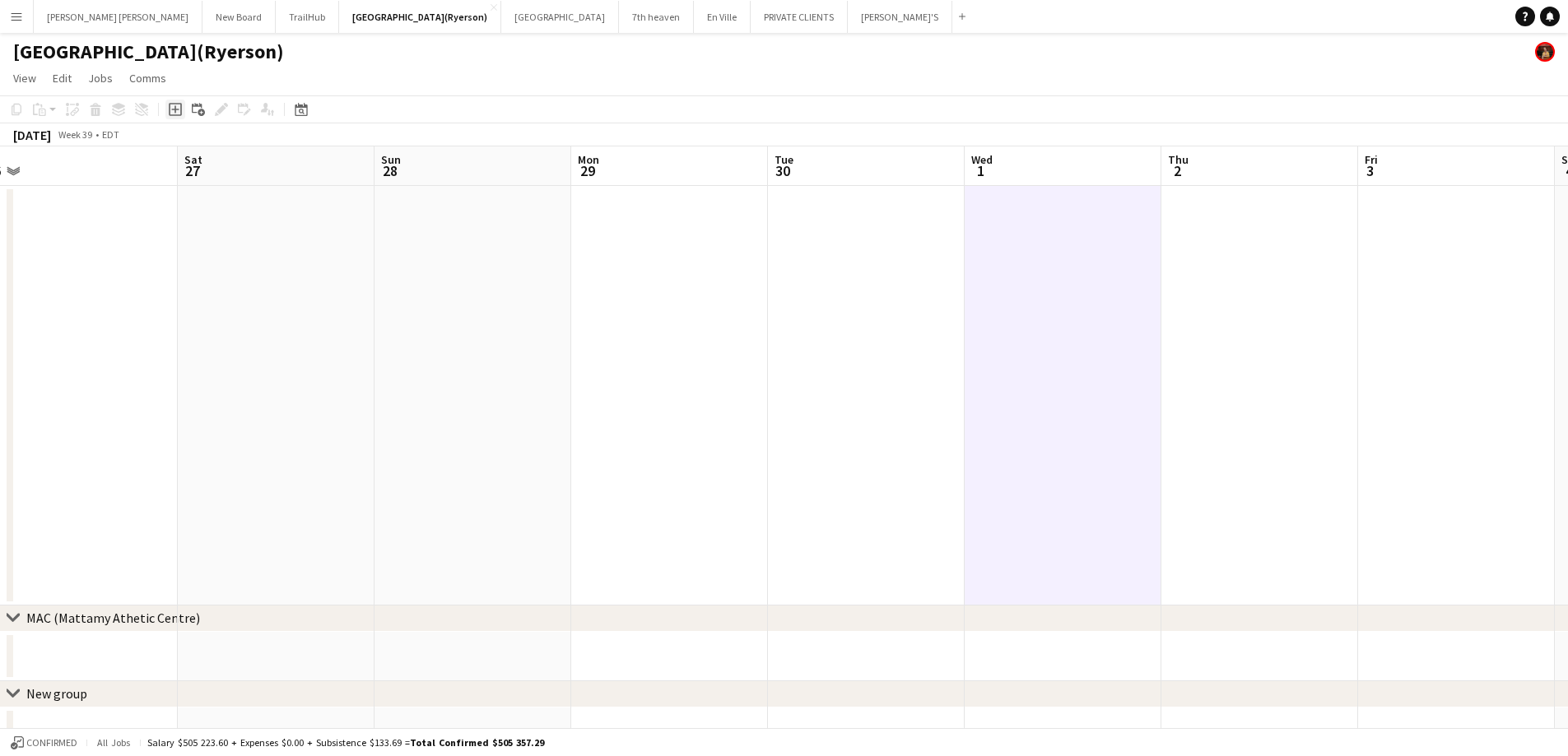
click at [177, 114] on icon "Add job" at bounding box center [176, 109] width 13 height 13
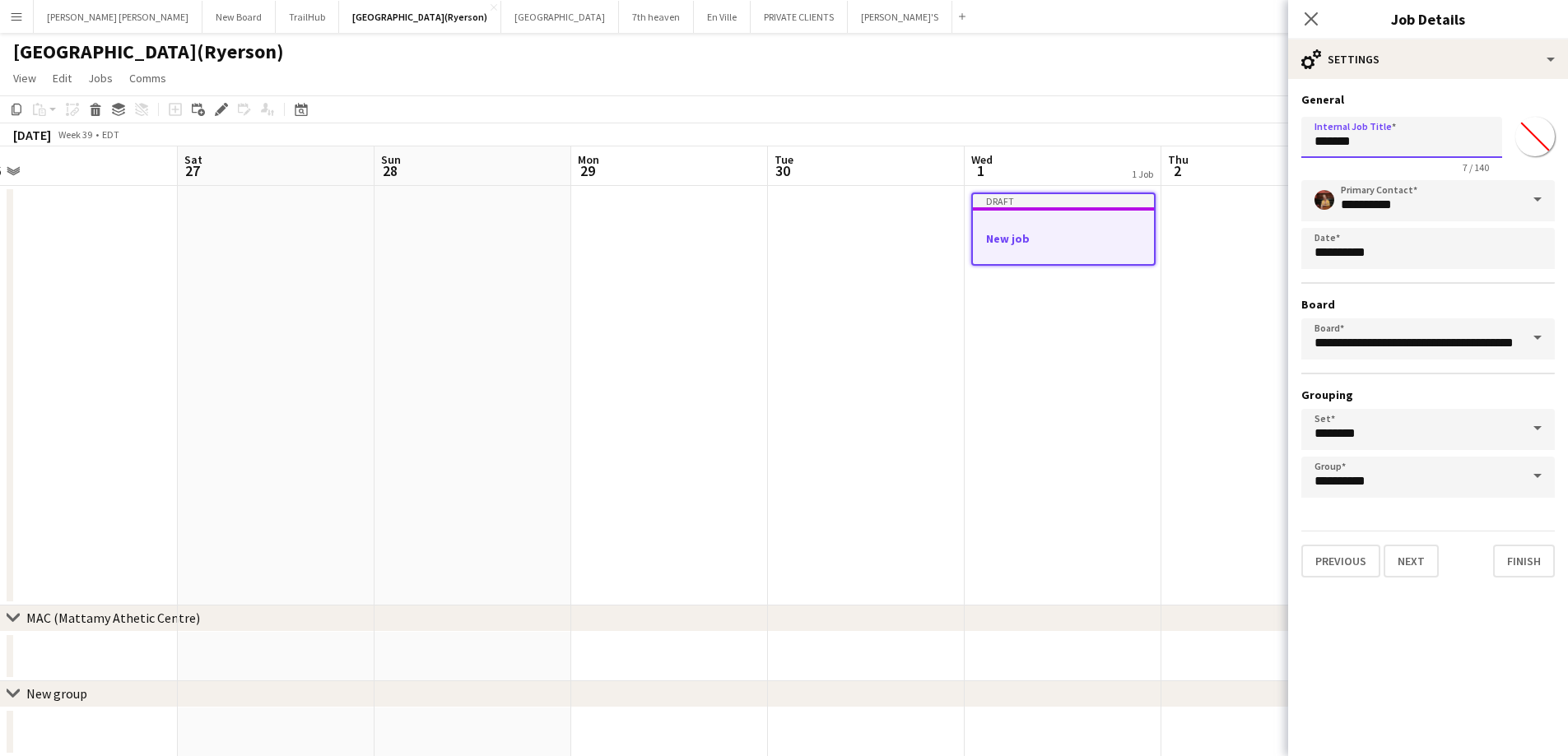
drag, startPoint x: 1398, startPoint y: 139, endPoint x: 1242, endPoint y: 139, distance: 156.0
click at [1242, 139] on body "Menu Boards Boards Boards All jobs Status Workforce Workforce My Workforce Recr…" at bounding box center [784, 557] width 1568 height 1114
type input "*"
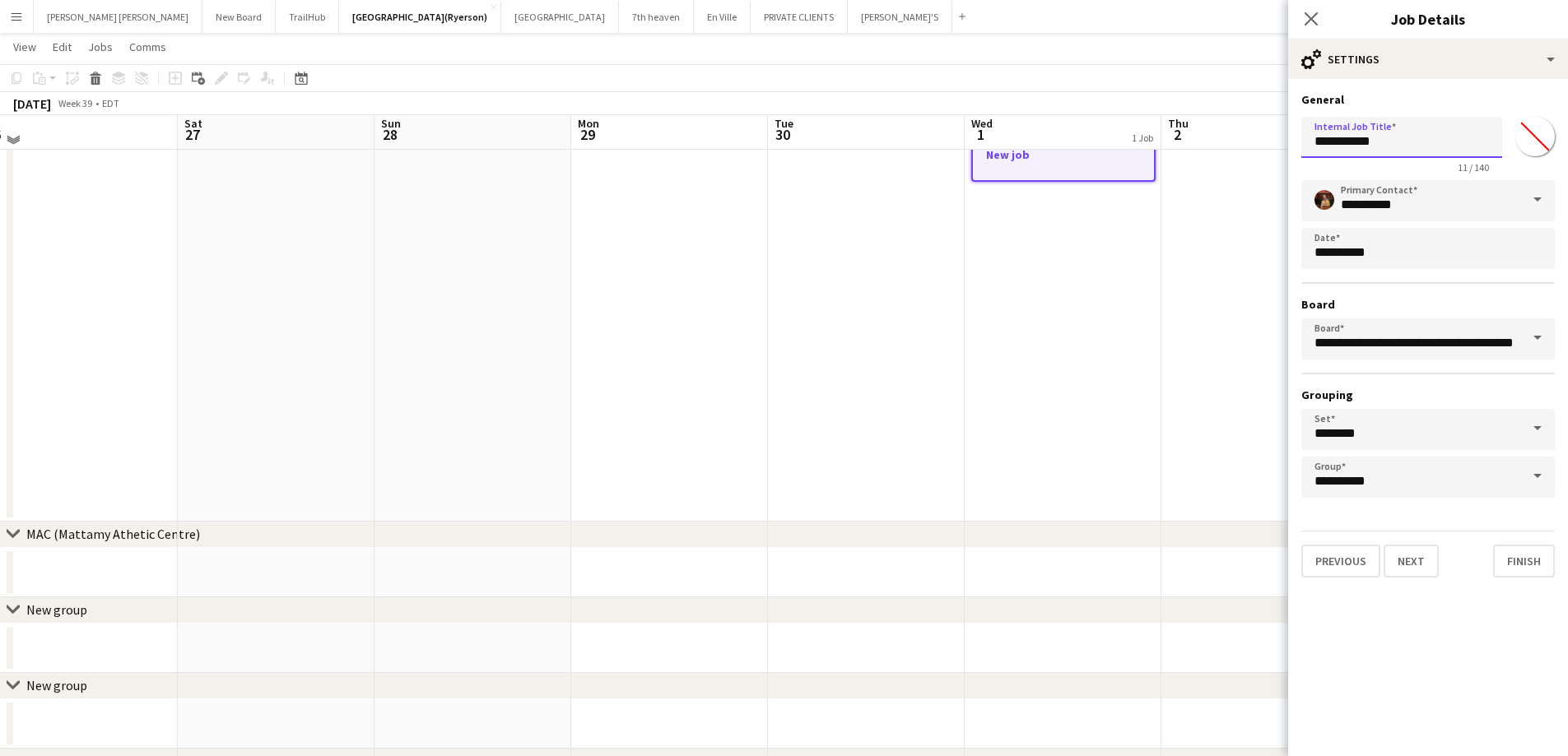
scroll to position [0, 0]
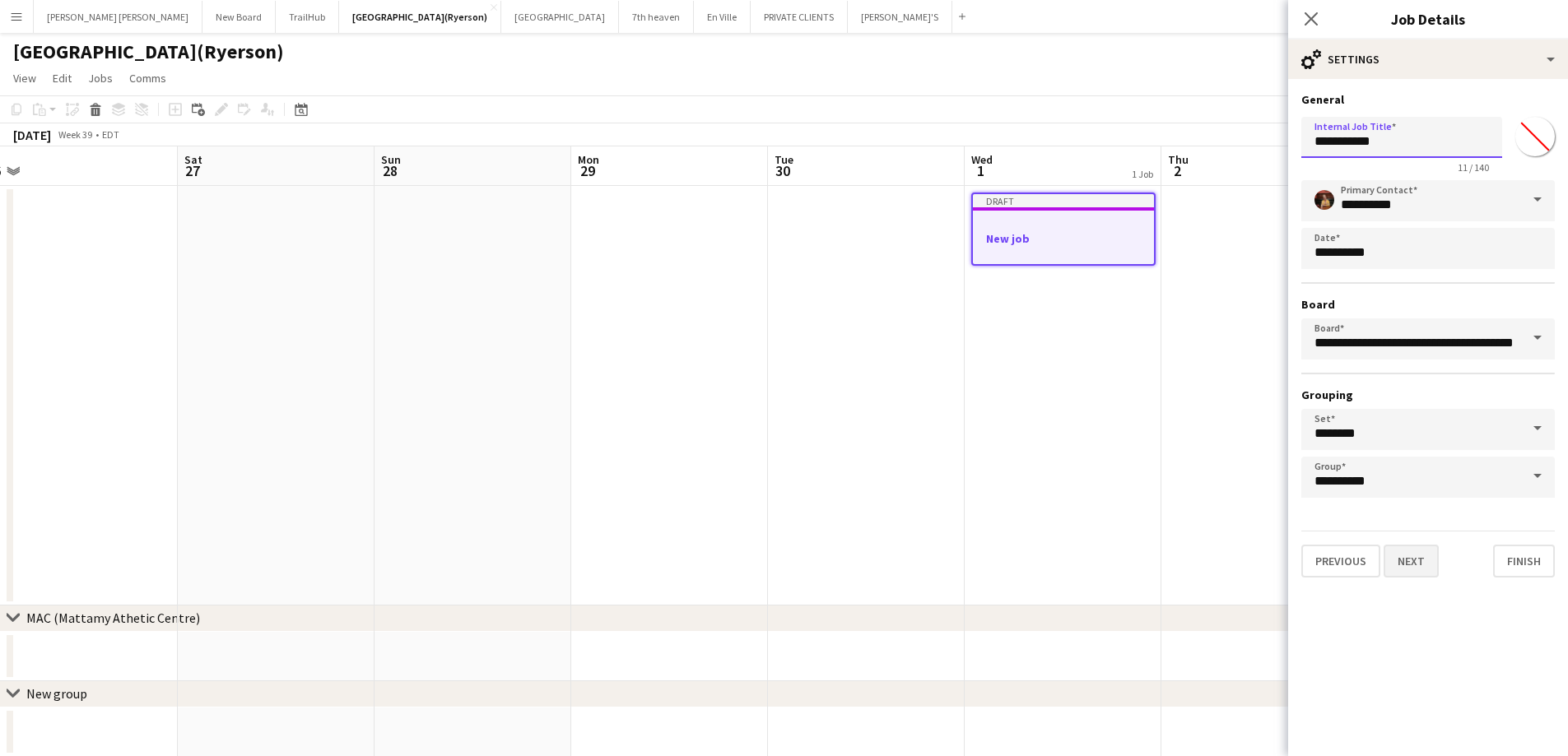
type input "**********"
click at [1409, 562] on button "Next" at bounding box center [1411, 561] width 55 height 33
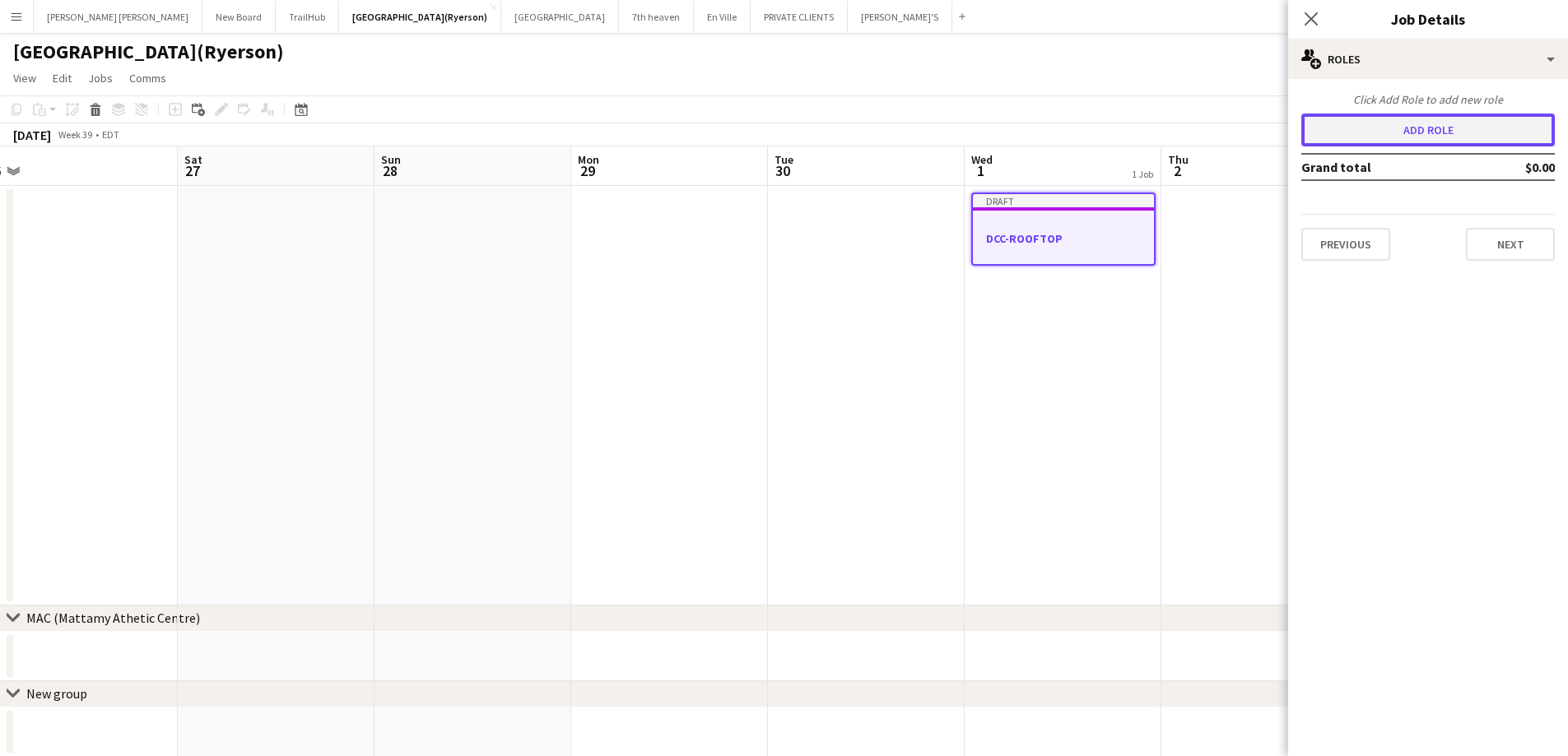
click at [1372, 134] on button "Add role" at bounding box center [1428, 130] width 253 height 33
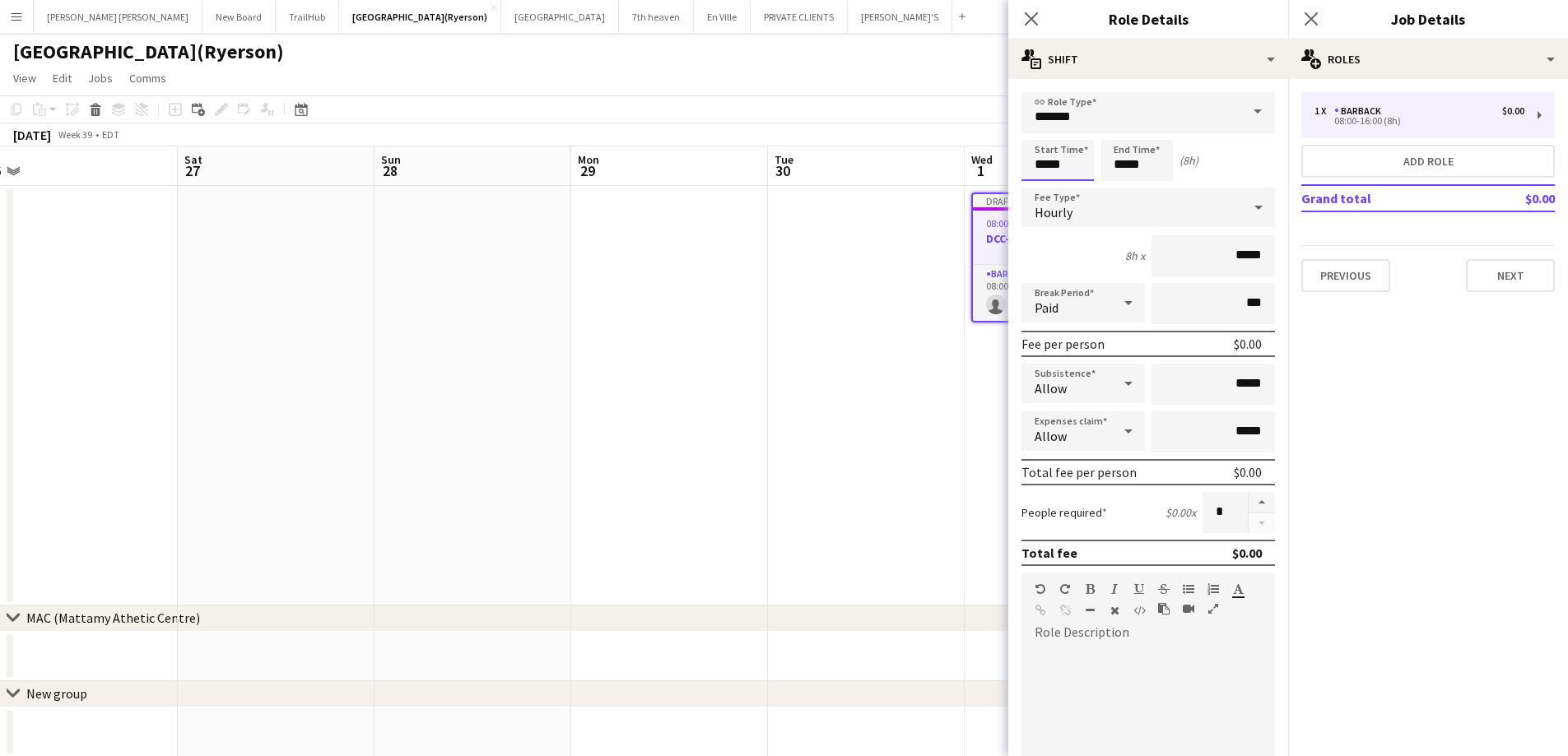
click at [1045, 153] on input "*****" at bounding box center [1057, 159] width 72 height 41
type input "*****"
click at [1045, 134] on div at bounding box center [1041, 131] width 33 height 16
click at [1083, 120] on input "*******" at bounding box center [1148, 112] width 253 height 41
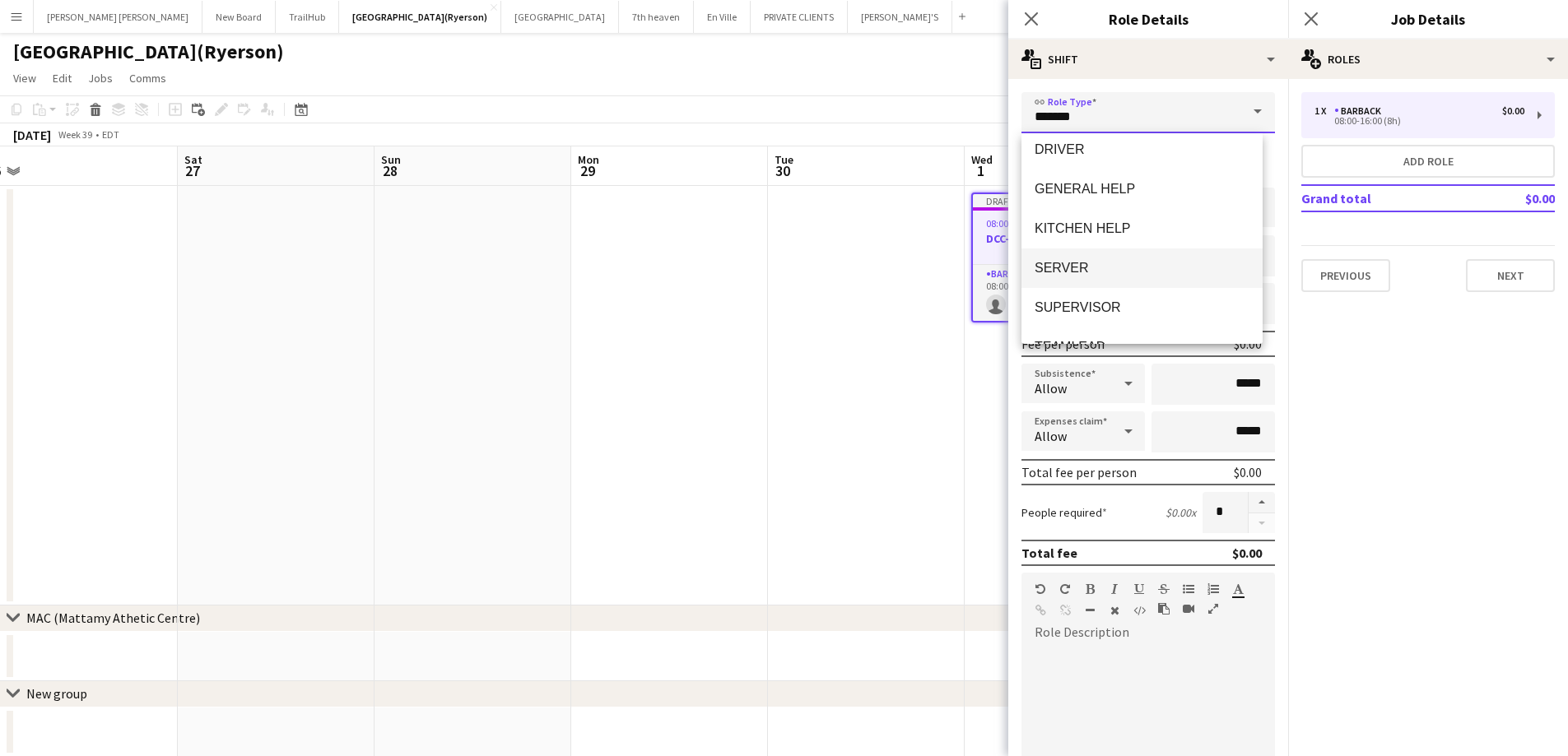
scroll to position [276, 0]
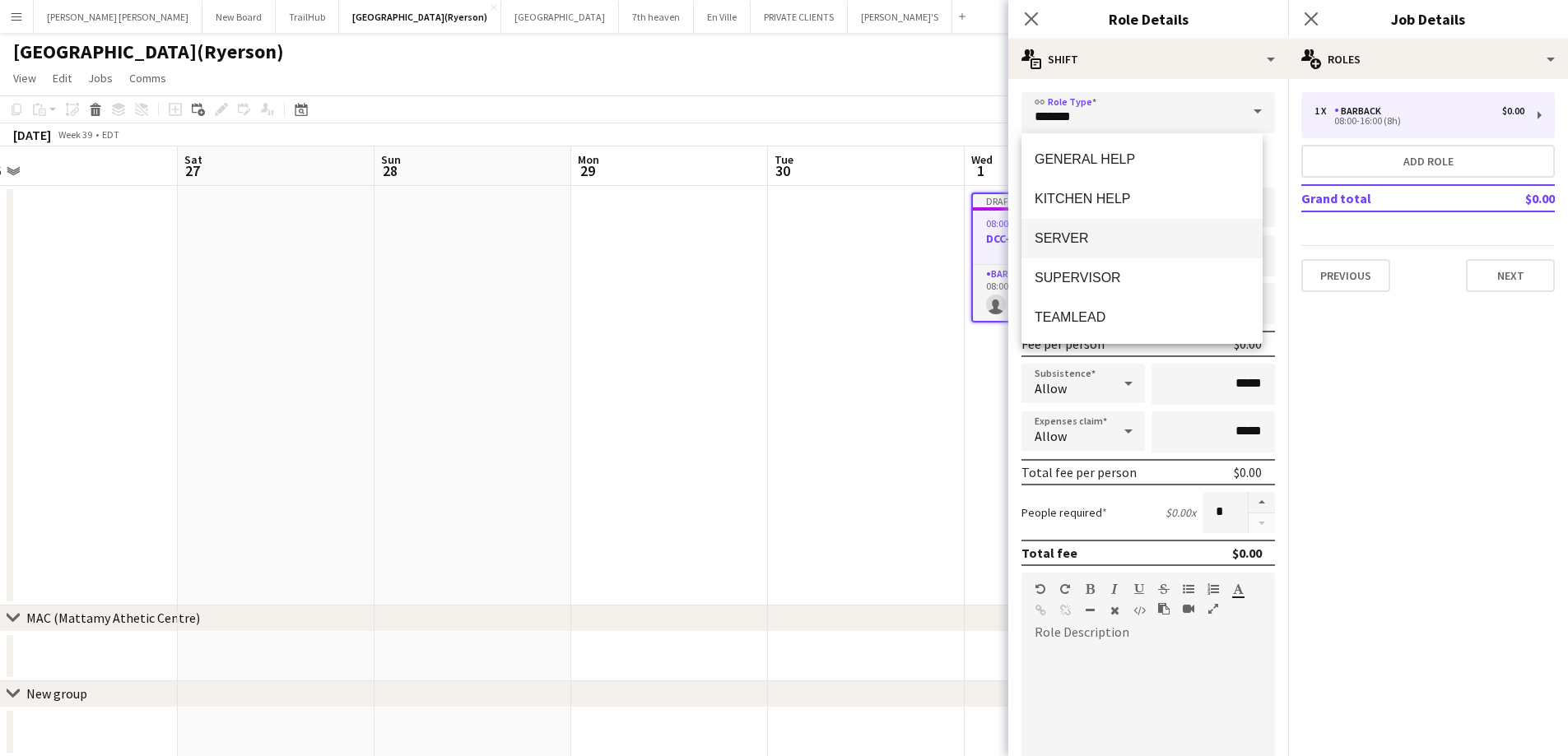
click at [1101, 236] on span "SERVER" at bounding box center [1142, 238] width 215 height 15
type input "******"
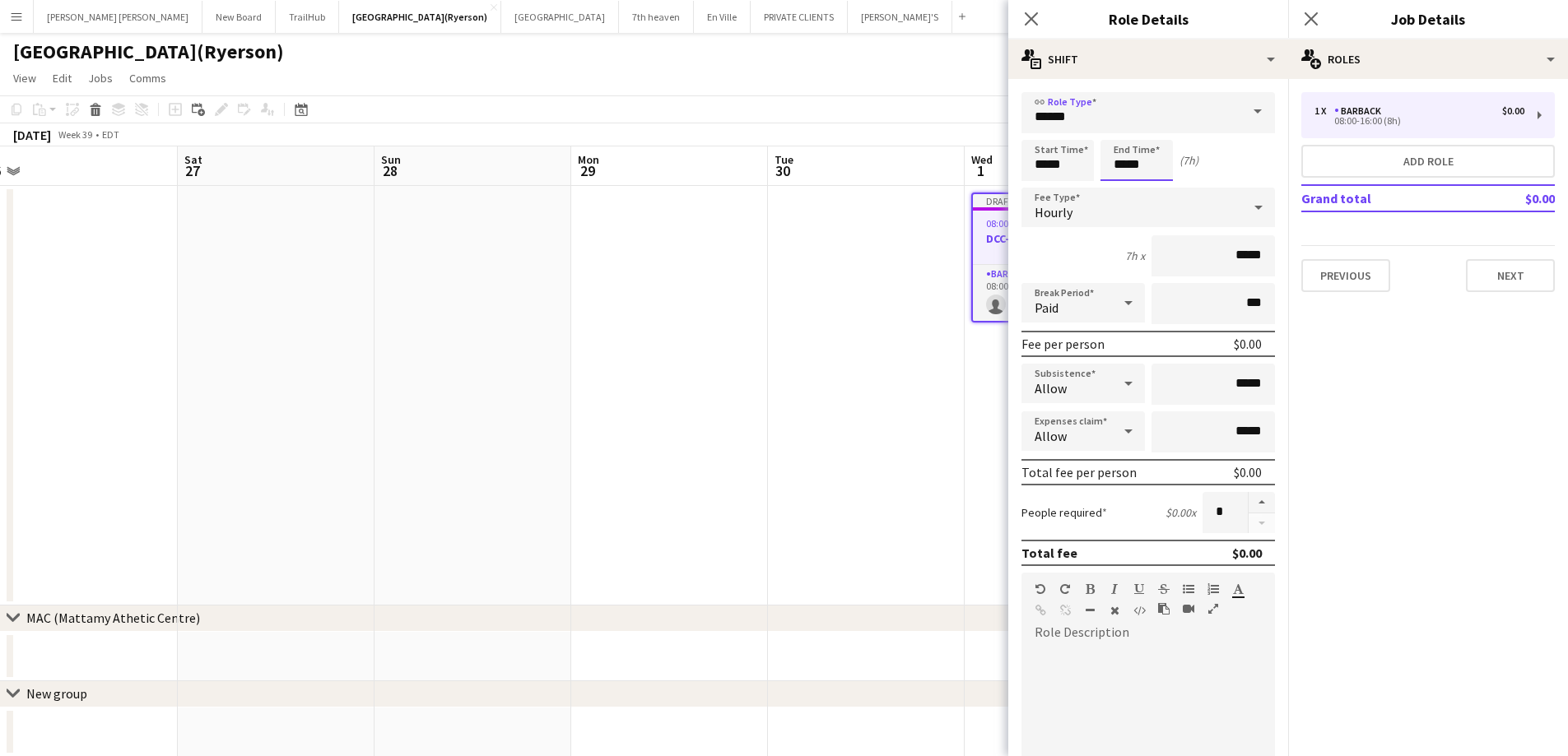
click at [1113, 161] on input "*****" at bounding box center [1137, 159] width 72 height 41
click at [1121, 189] on div at bounding box center [1120, 189] width 33 height 16
type input "*****"
click at [1121, 189] on div at bounding box center [1120, 189] width 33 height 16
click at [1036, 11] on icon "Close pop-in" at bounding box center [1031, 18] width 15 height 15
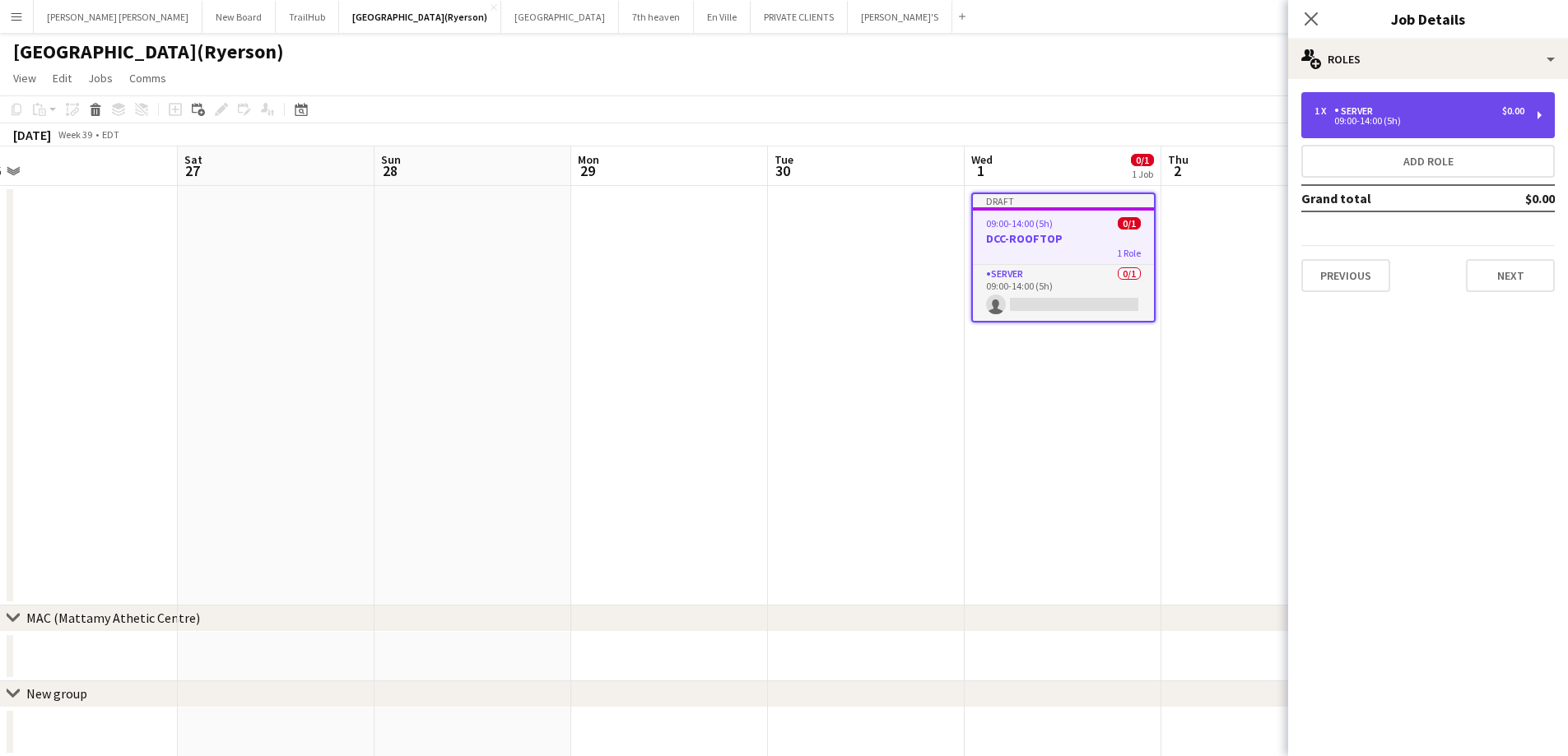
click at [1440, 120] on div "09:00-14:00 (5h)" at bounding box center [1419, 120] width 210 height 9
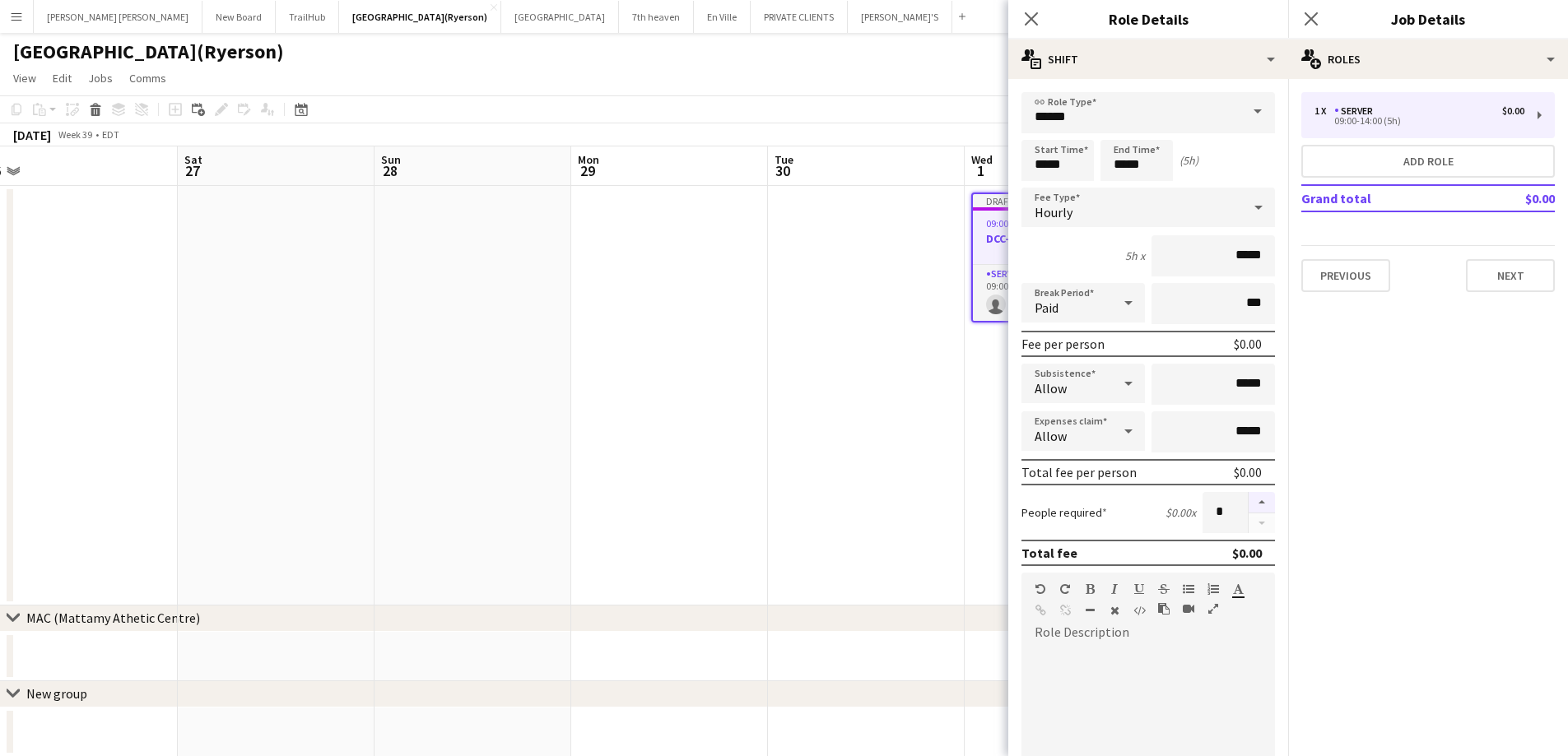
click at [1249, 505] on button "button" at bounding box center [1262, 503] width 27 height 22
type input "*"
click at [1034, 19] on icon "Close pop-in" at bounding box center [1031, 18] width 15 height 15
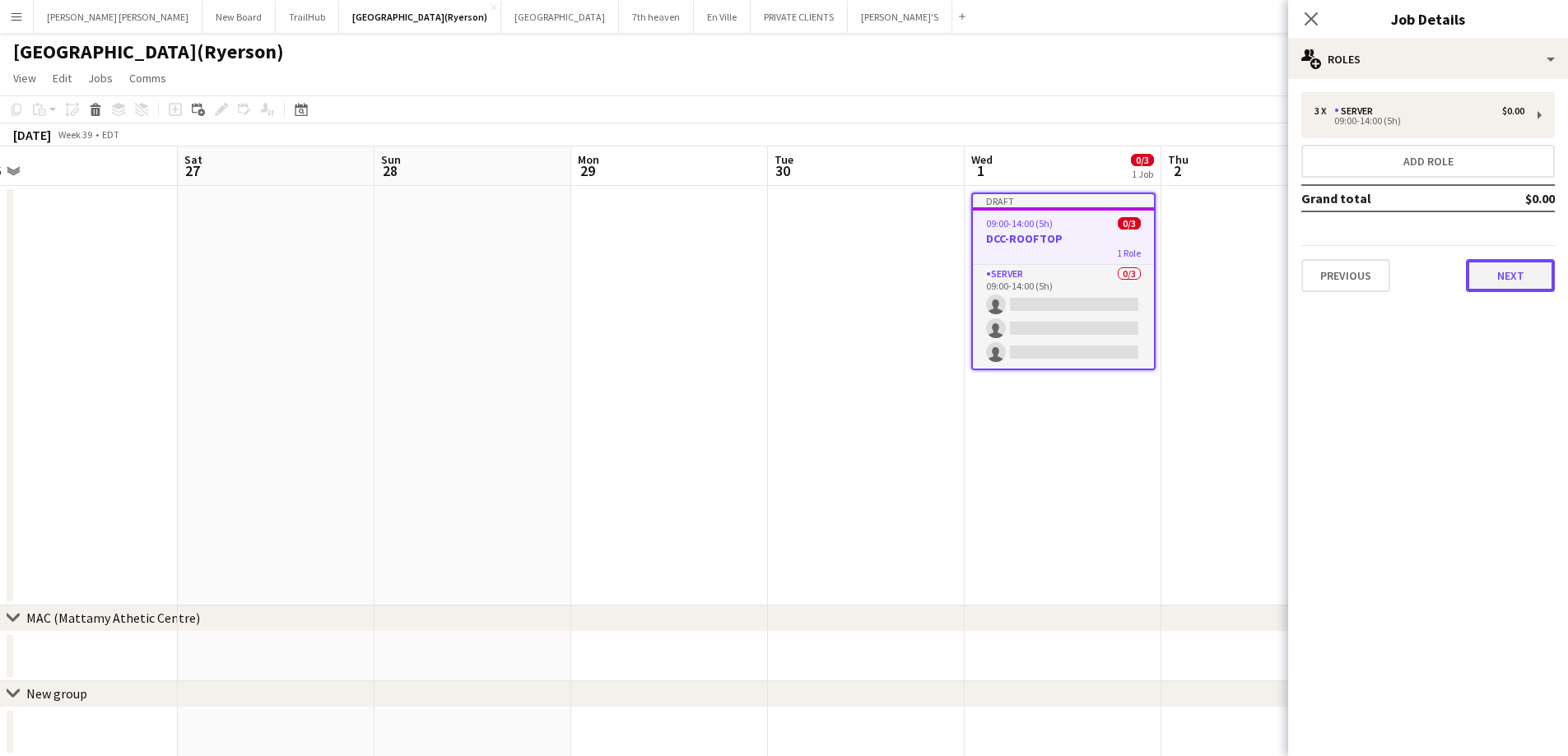
click at [1518, 273] on button "Next" at bounding box center [1511, 275] width 89 height 33
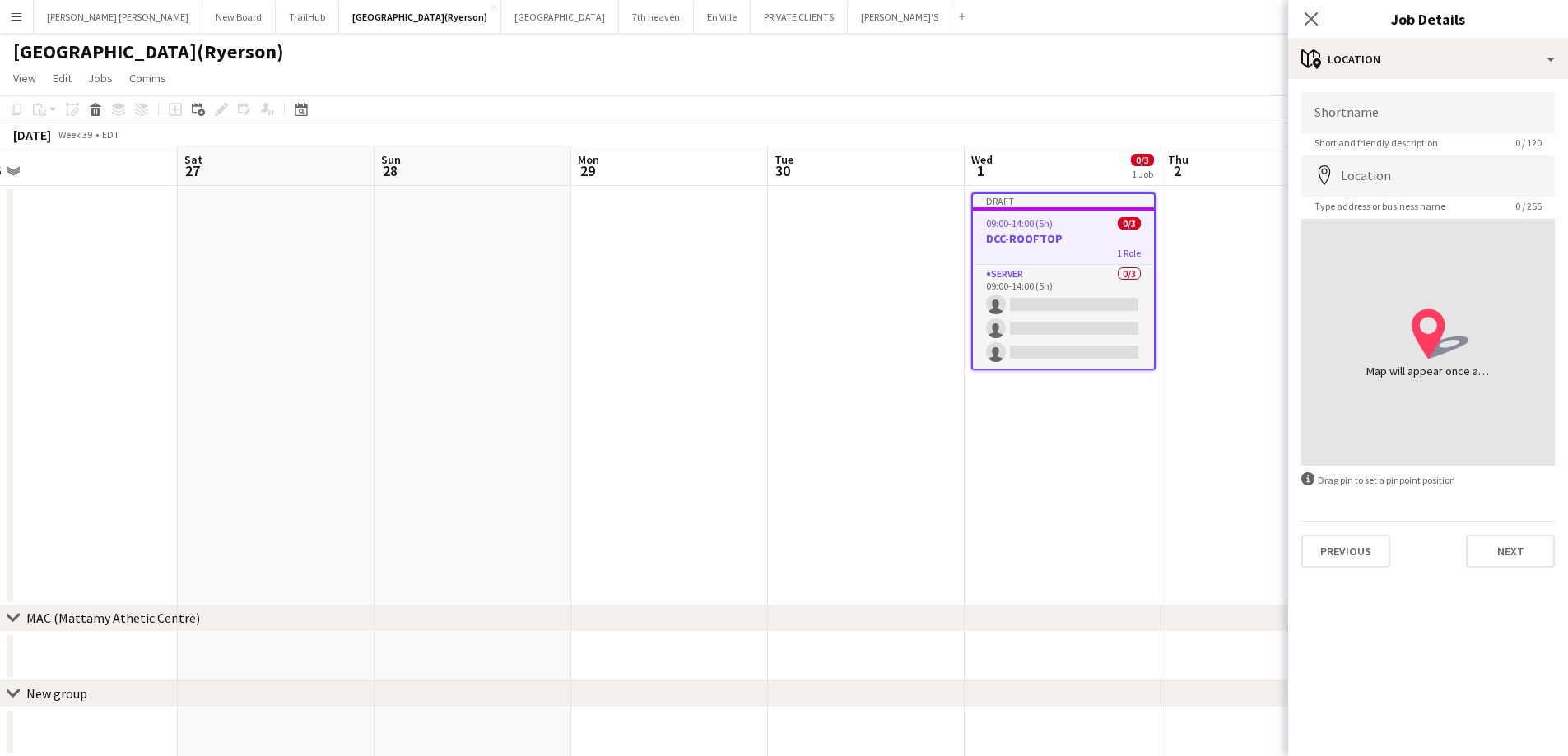
click at [1427, 134] on app-form-group "Shortname Short and friendly description 0 / 120" at bounding box center [1428, 120] width 253 height 57
drag, startPoint x: 1425, startPoint y: 118, endPoint x: 1425, endPoint y: 130, distance: 12.0
click at [1425, 118] on input "Shortname" at bounding box center [1428, 112] width 253 height 41
type input "**********"
click at [1411, 172] on input "Location" at bounding box center [1428, 175] width 253 height 41
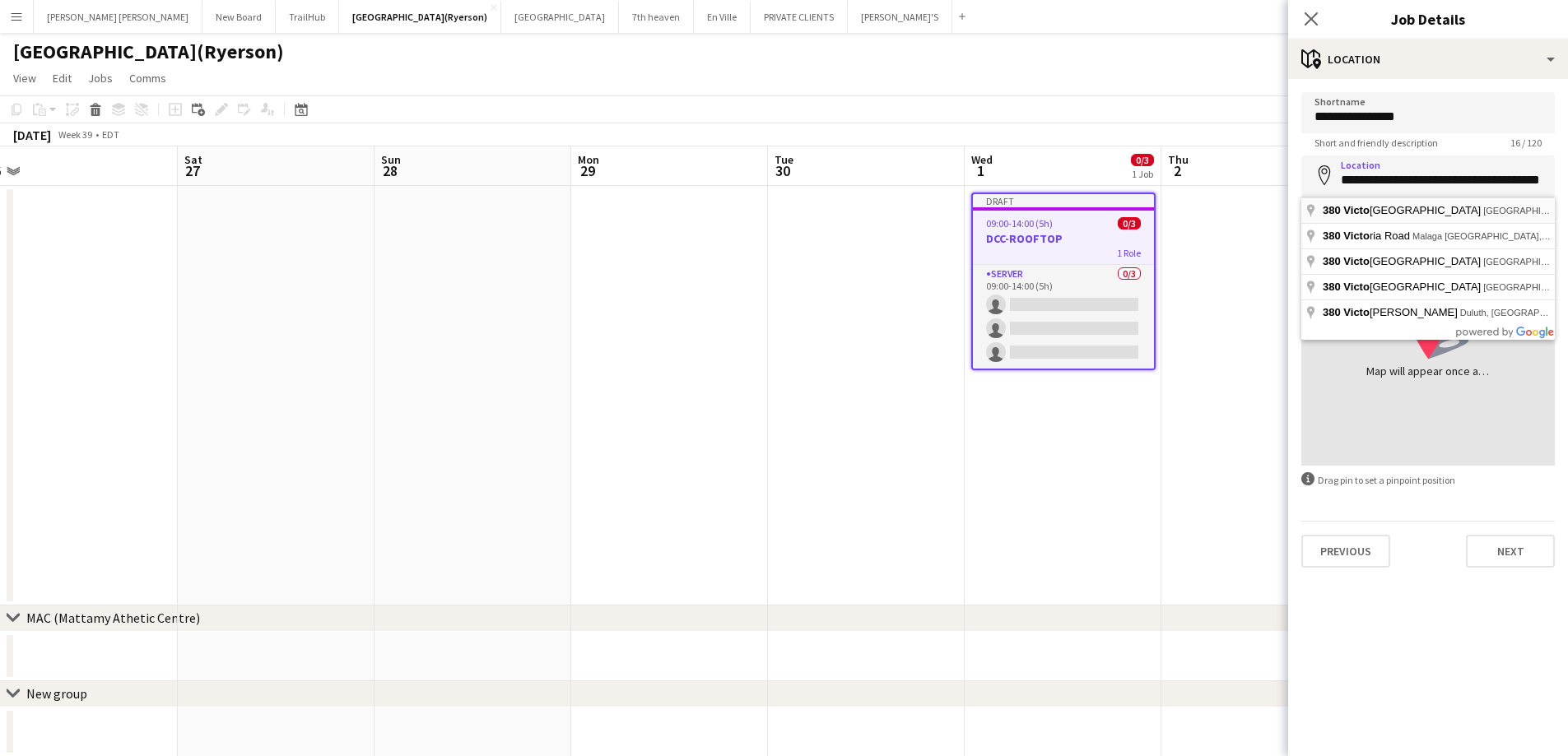
type input "**********"
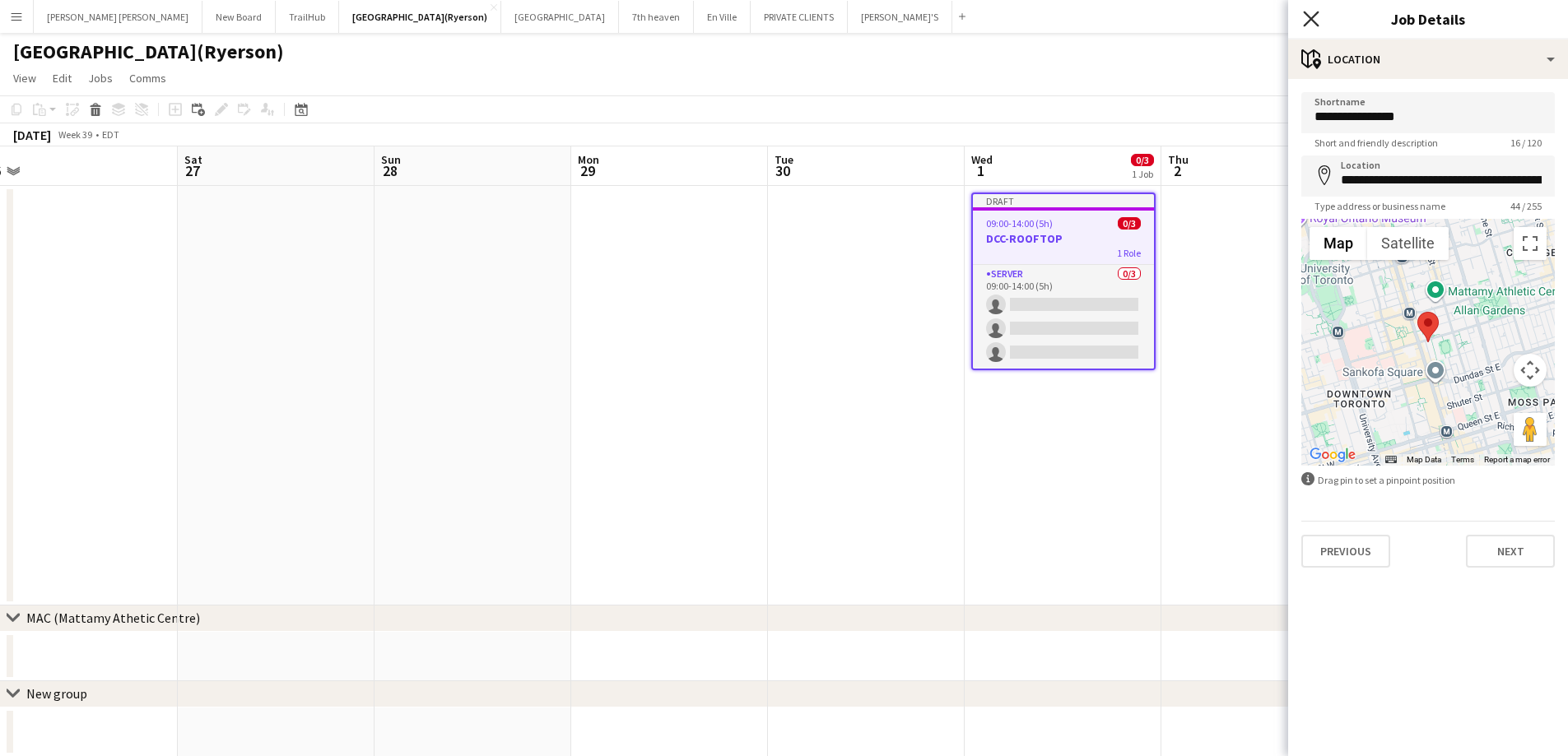
click at [1309, 20] on icon "Close pop-in" at bounding box center [1311, 18] width 15 height 15
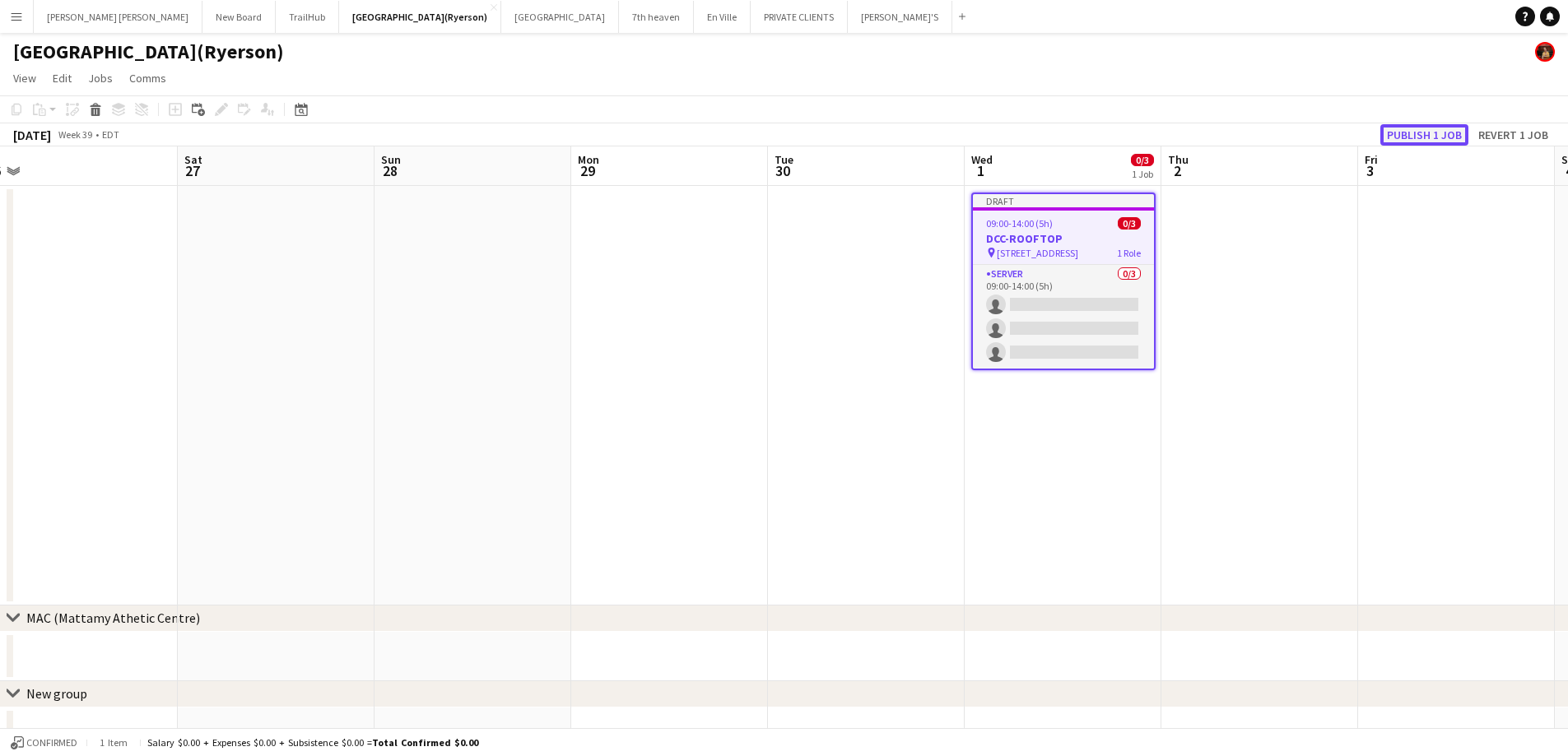
click at [1439, 132] on button "Publish 1 job" at bounding box center [1425, 135] width 88 height 22
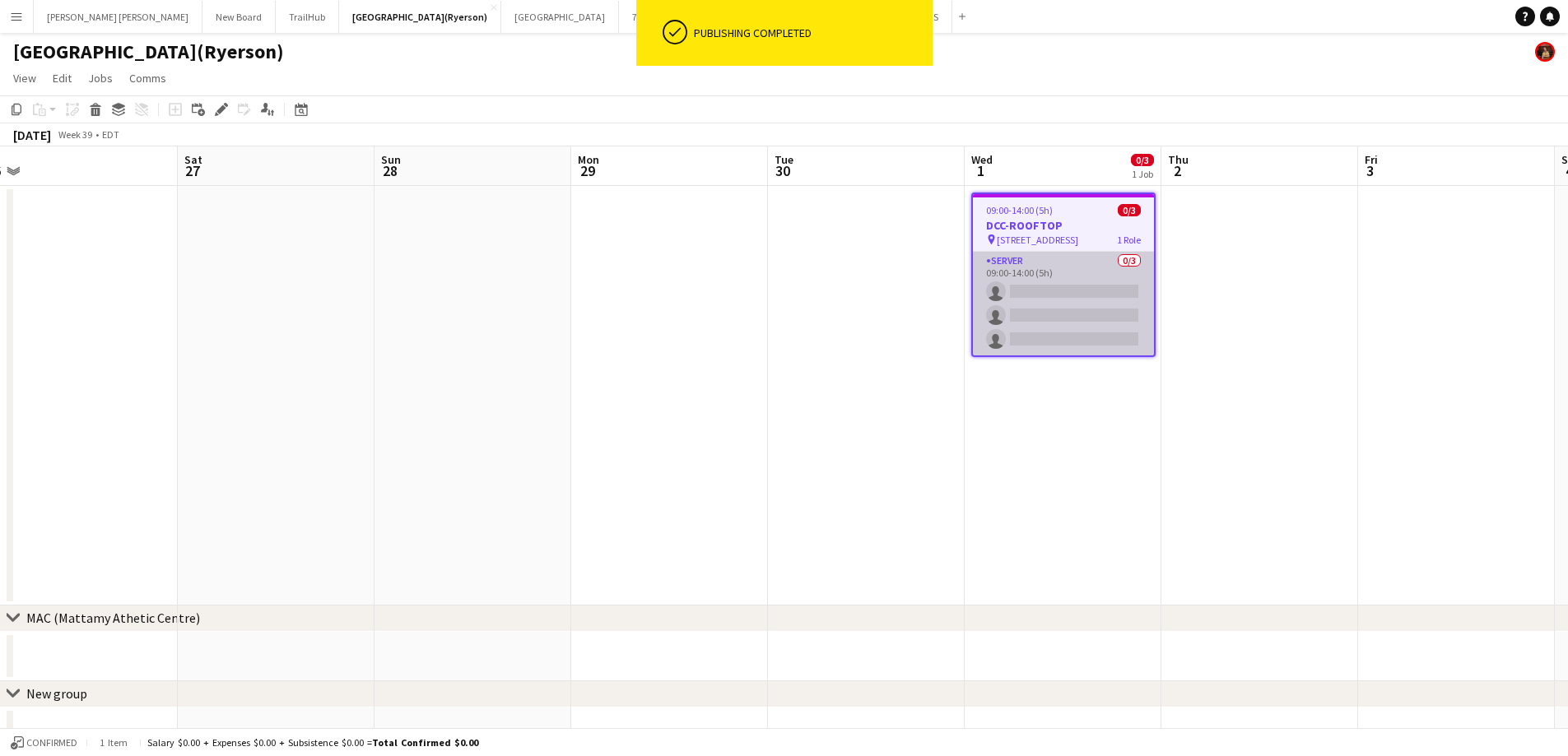
click at [1071, 307] on app-card-role "SERVER 0/3 09:00-14:00 (5h) single-neutral-actions single-neutral-actions singl…" at bounding box center [1063, 303] width 181 height 103
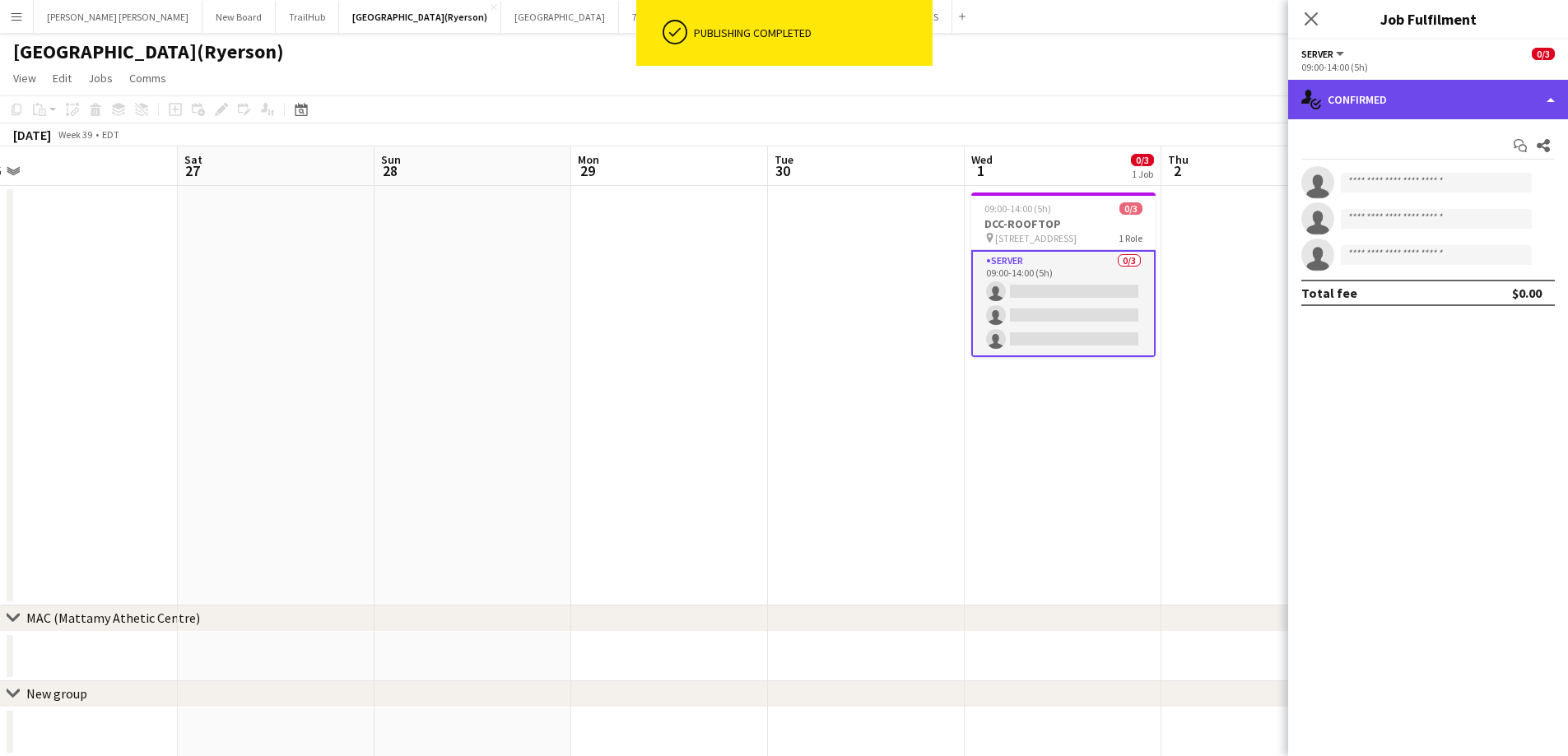
click at [1396, 101] on div "single-neutral-actions-check-2 Confirmed" at bounding box center [1428, 100] width 280 height 40
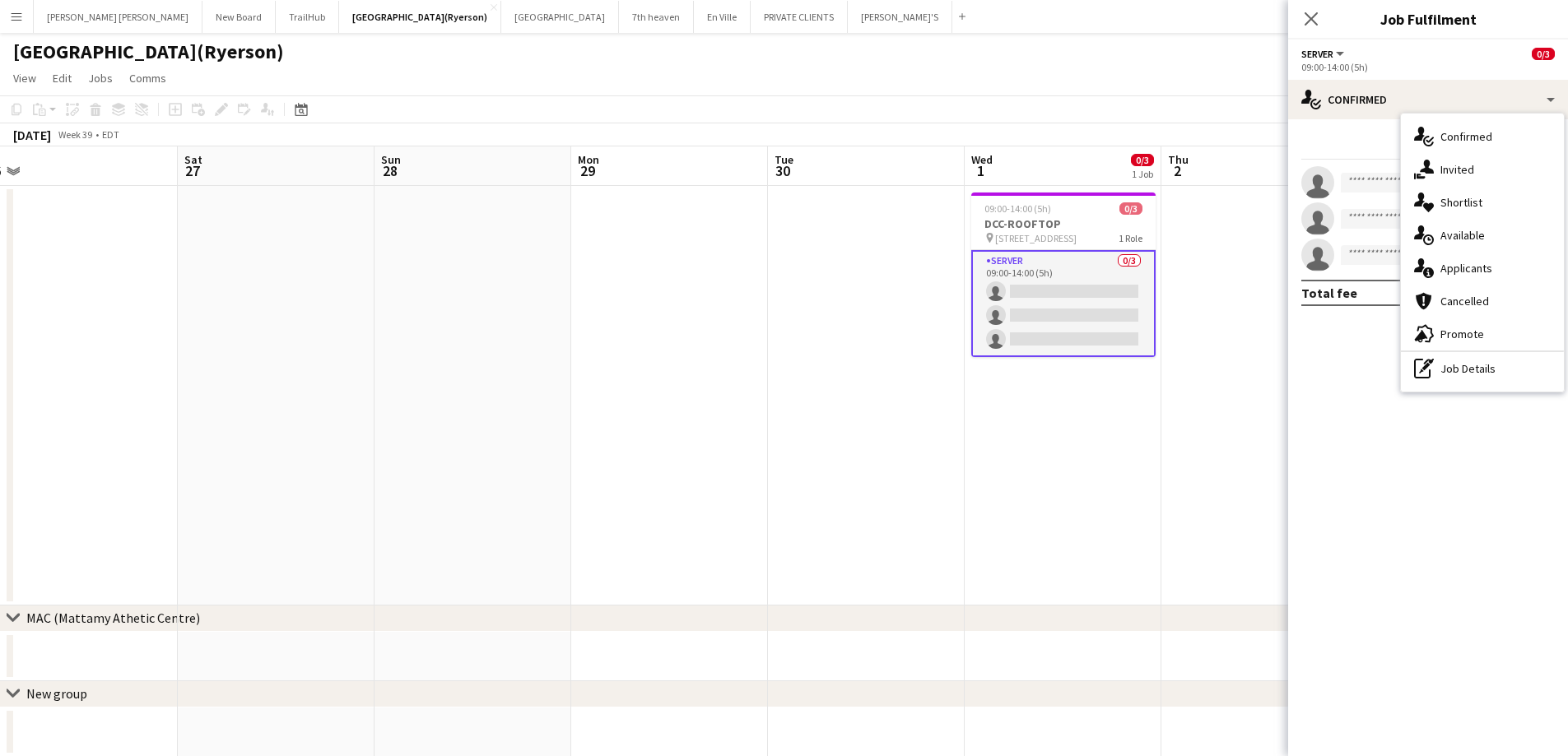
click at [982, 285] on app-card-role "SERVER 0/3 09:00-14:00 (5h) single-neutral-actions single-neutral-actions singl…" at bounding box center [1064, 304] width 184 height 107
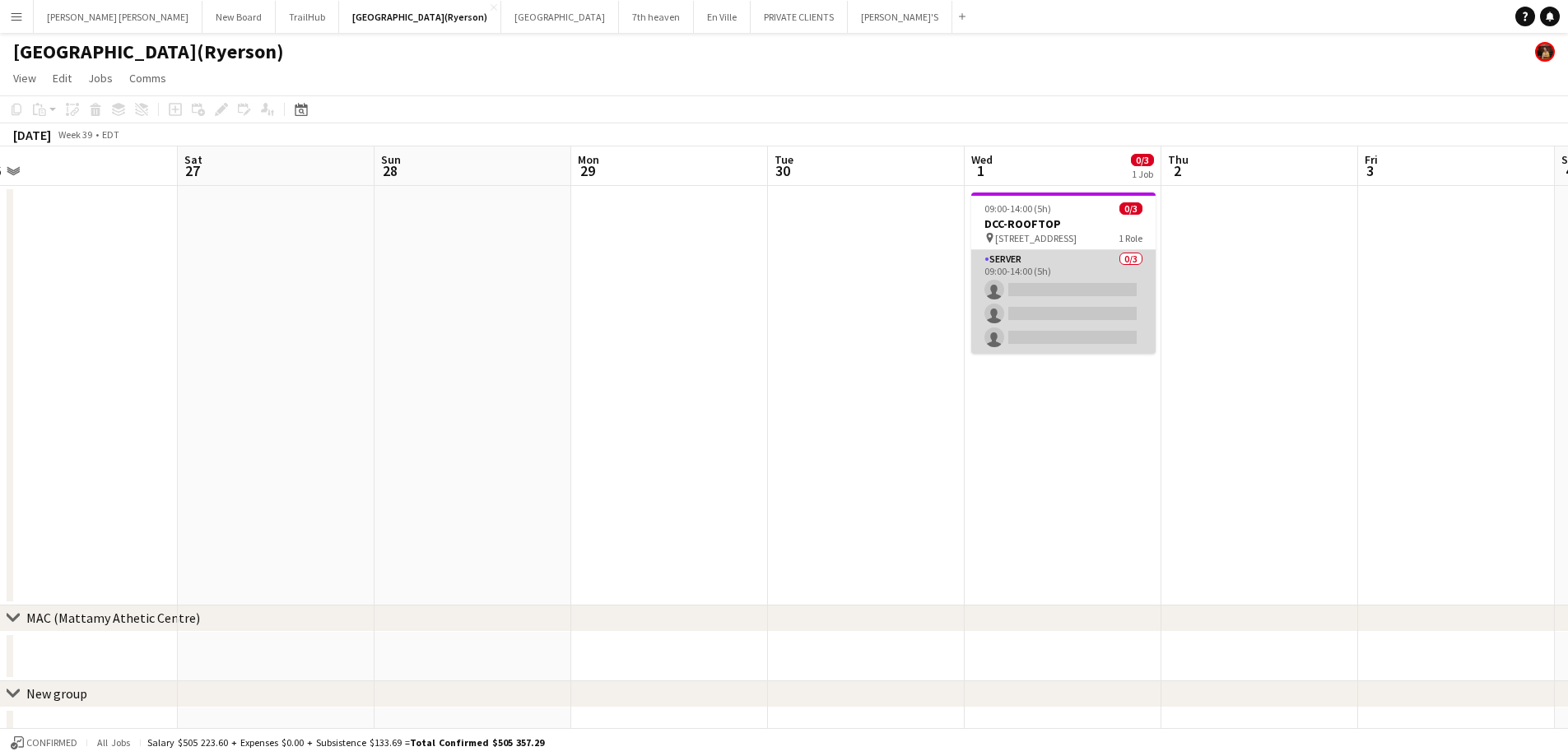
click at [1097, 289] on app-card-role "SERVER 0/3 09:00-14:00 (5h) single-neutral-actions single-neutral-actions singl…" at bounding box center [1064, 302] width 184 height 103
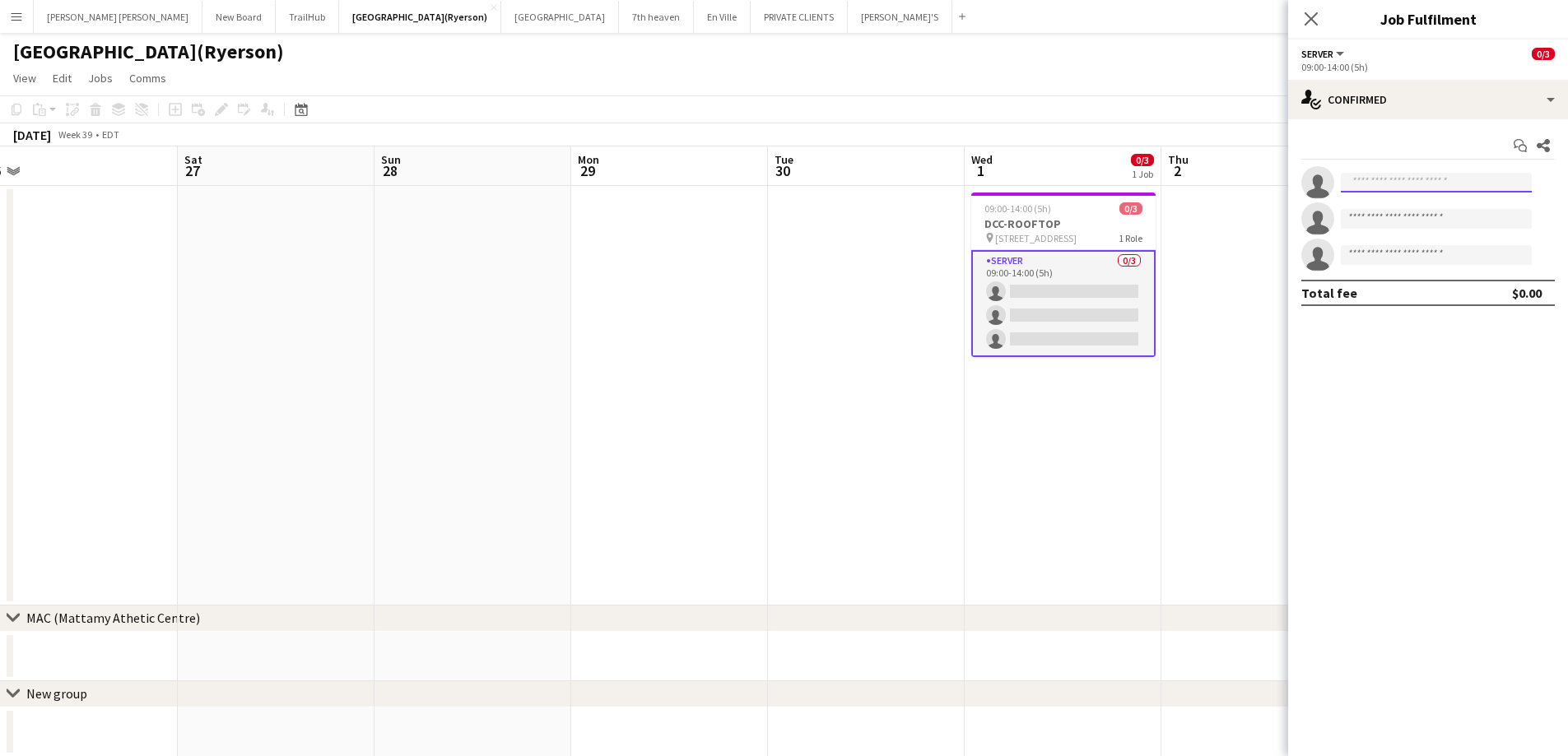
click at [1433, 183] on input at bounding box center [1436, 182] width 191 height 20
type input "*********"
click at [1401, 424] on mat-expansion-panel "check Confirmed Start chat Share single-neutral-actions ********* single-neutra…" at bounding box center [1428, 437] width 280 height 636
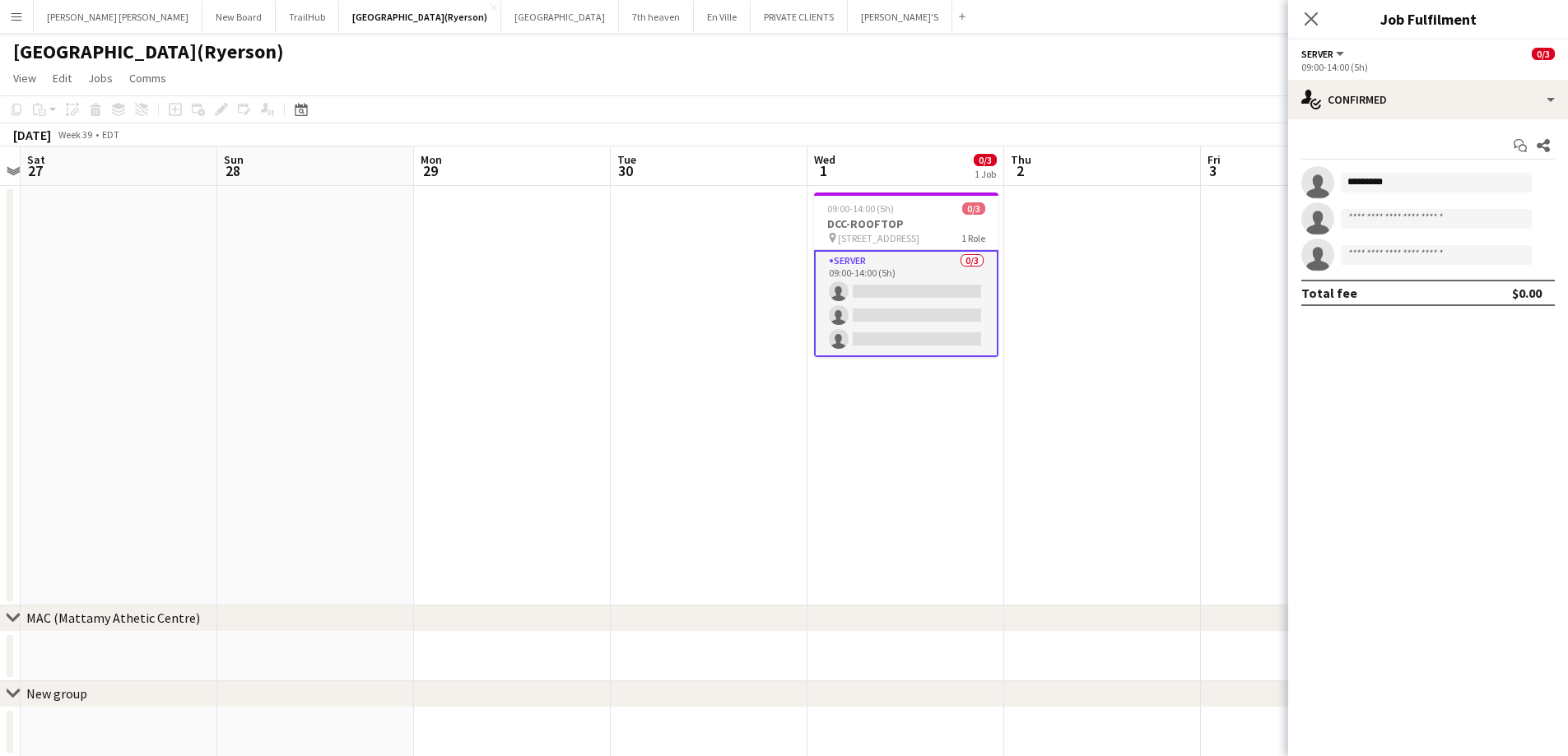
scroll to position [0, 625]
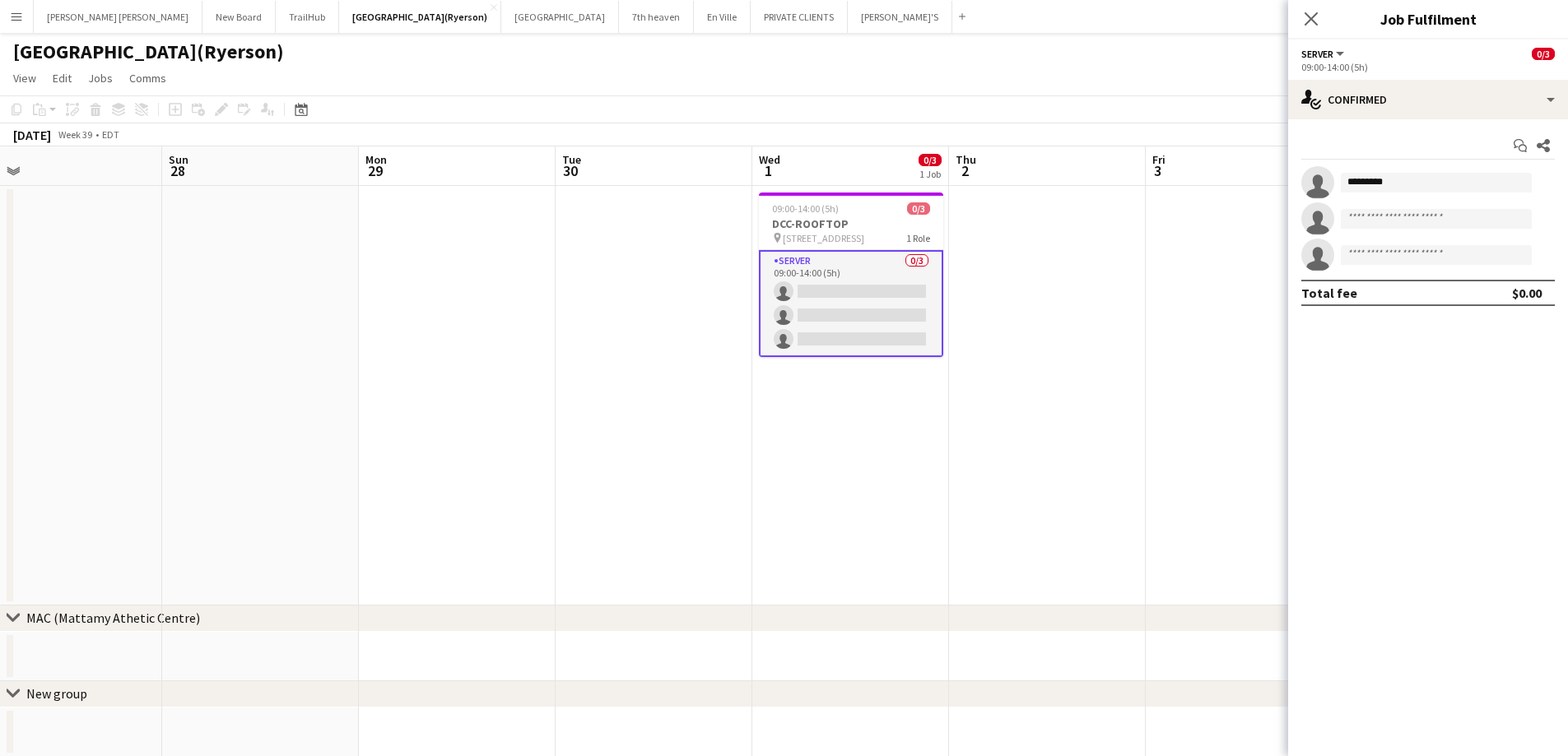
drag, startPoint x: 1126, startPoint y: 462, endPoint x: 914, endPoint y: 452, distance: 212.2
click at [914, 452] on app-calendar-viewport "Wed 24 3/3 2 Jobs Thu 25 Fri 26 Sat 27 Sun 28 Mon 29 Tue 30 Wed 1 0/3 1 Job Thu…" at bounding box center [784, 616] width 1568 height 940
click at [847, 288] on app-card-role "SERVER 0/3 09:00-14:00 (5h) single-neutral-actions single-neutral-actions singl…" at bounding box center [851, 304] width 184 height 107
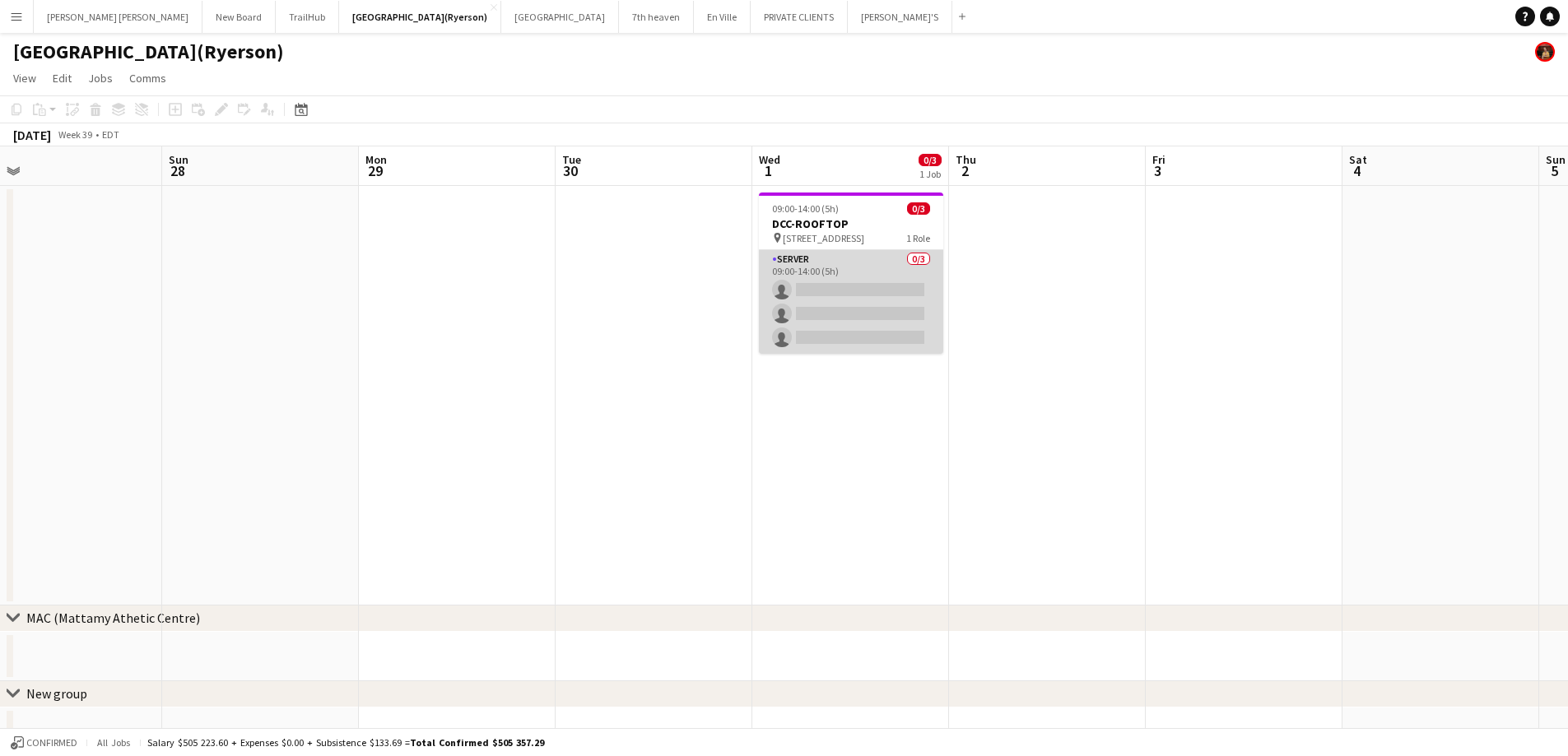
click at [862, 304] on app-card-role "SERVER 0/3 09:00-14:00 (5h) single-neutral-actions single-neutral-actions singl…" at bounding box center [851, 302] width 184 height 103
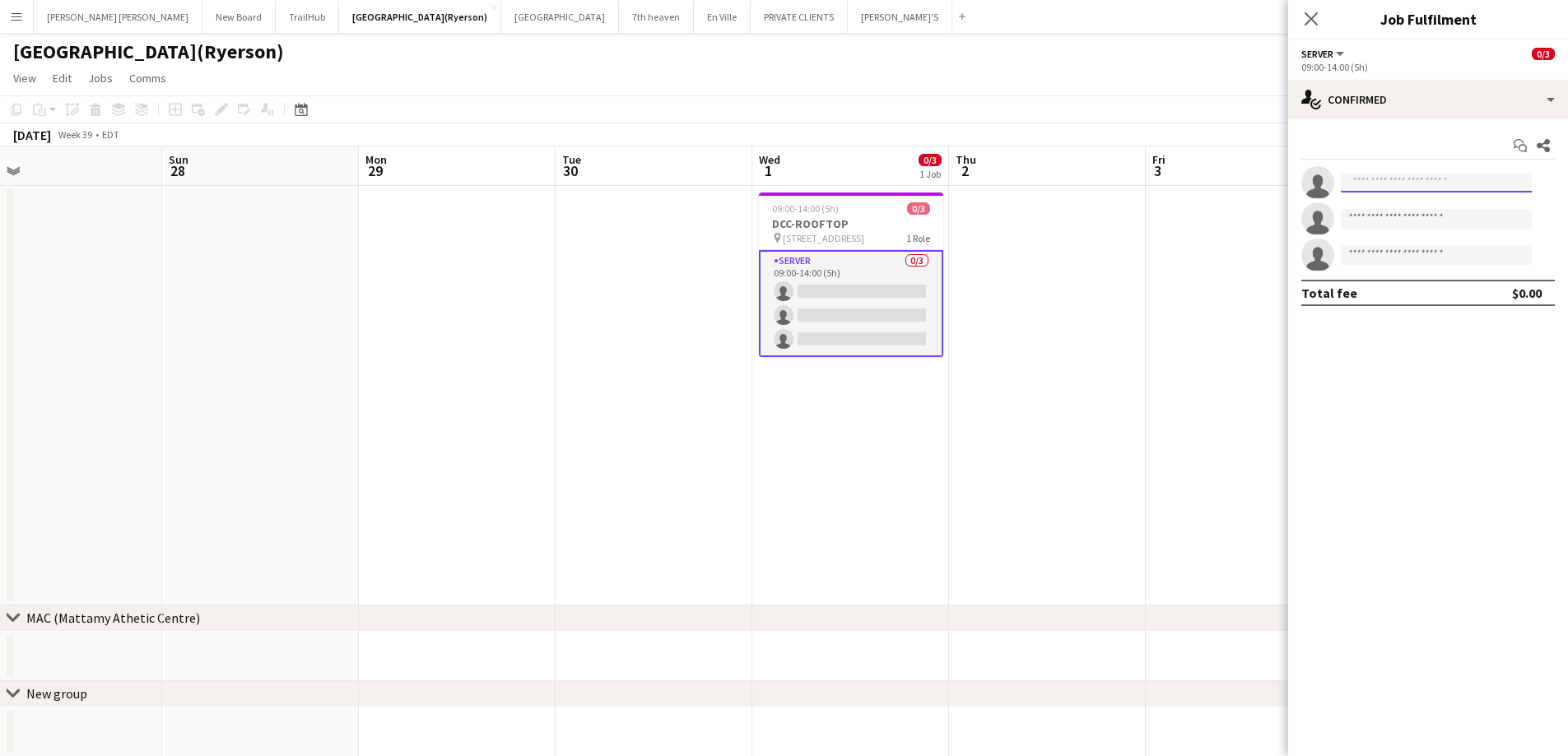
click at [1416, 179] on input at bounding box center [1436, 182] width 191 height 20
click at [1313, 16] on icon "Close pop-in" at bounding box center [1311, 18] width 15 height 15
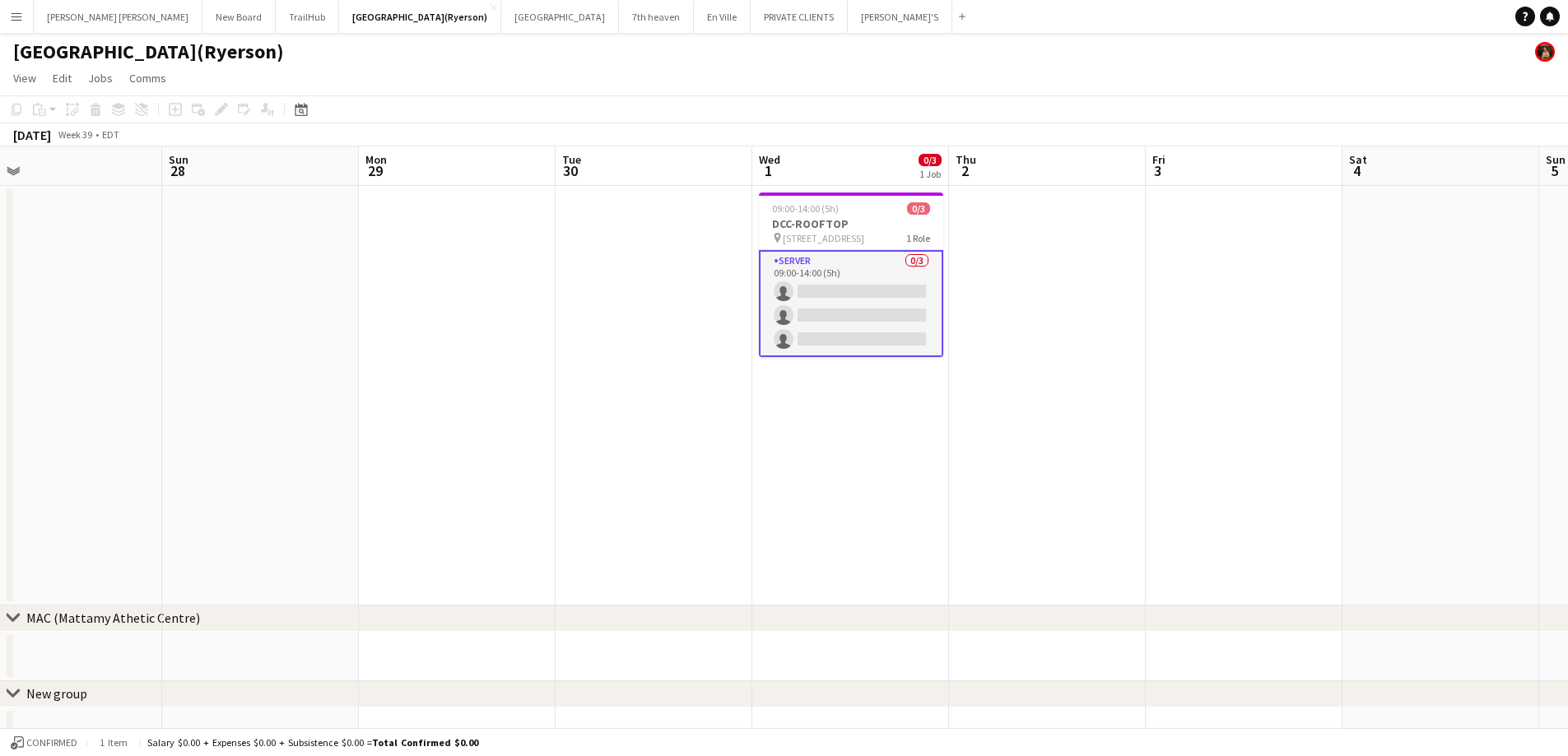
click at [842, 339] on app-card-role "SERVER 0/3 09:00-14:00 (5h) single-neutral-actions single-neutral-actions singl…" at bounding box center [851, 304] width 184 height 107
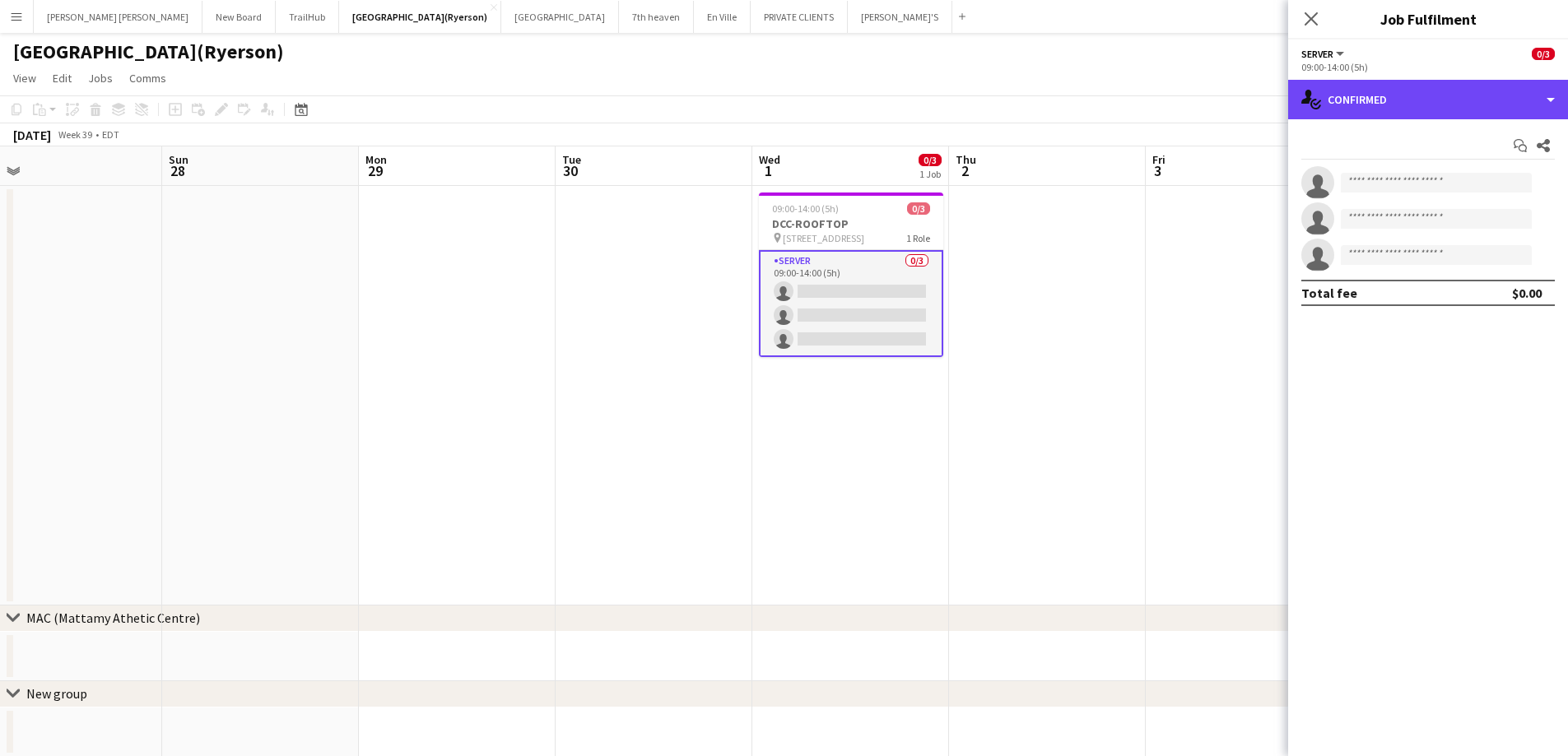
click at [1353, 119] on div "single-neutral-actions-check-2 Confirmed" at bounding box center [1428, 100] width 280 height 40
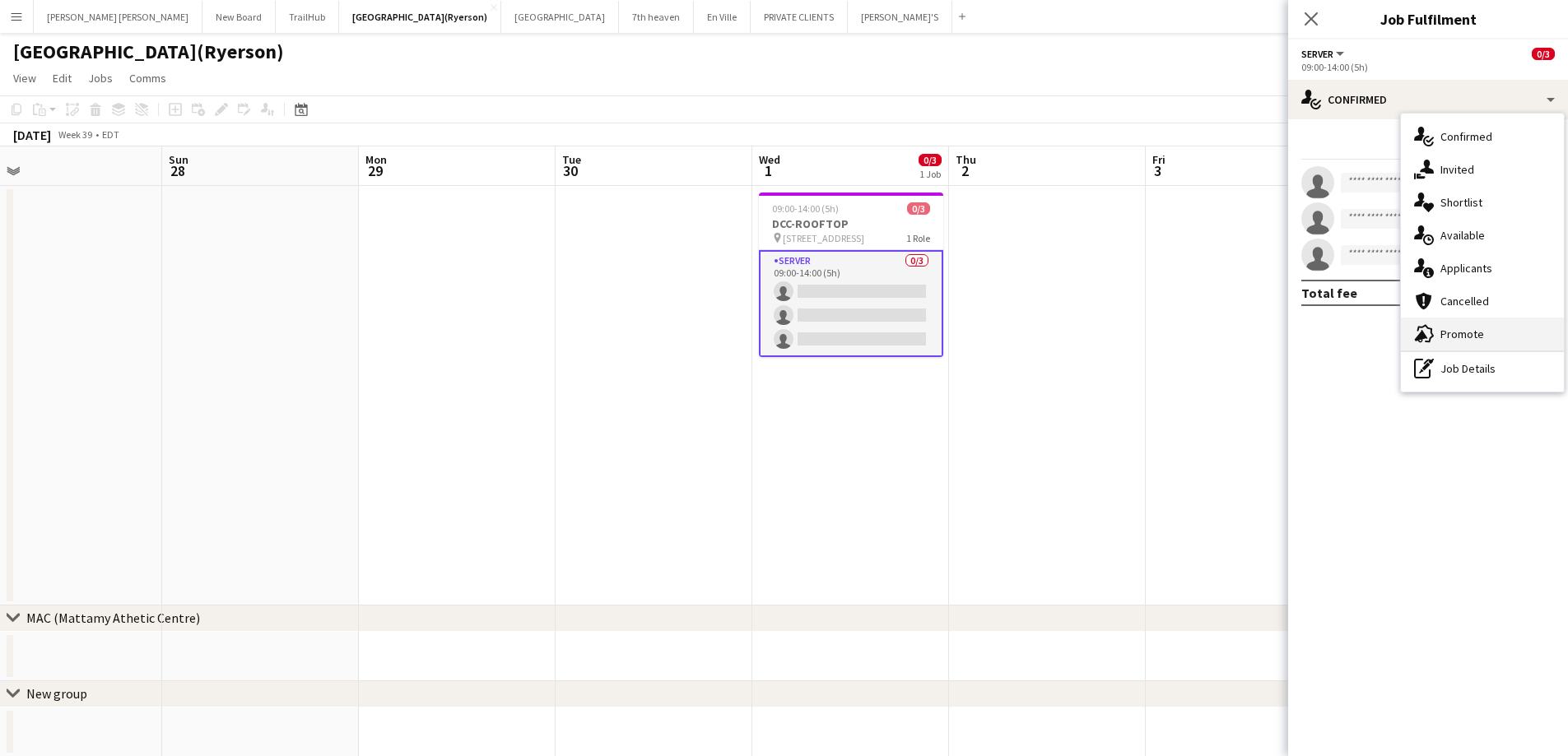
click at [1456, 333] on span "Promote" at bounding box center [1463, 334] width 44 height 15
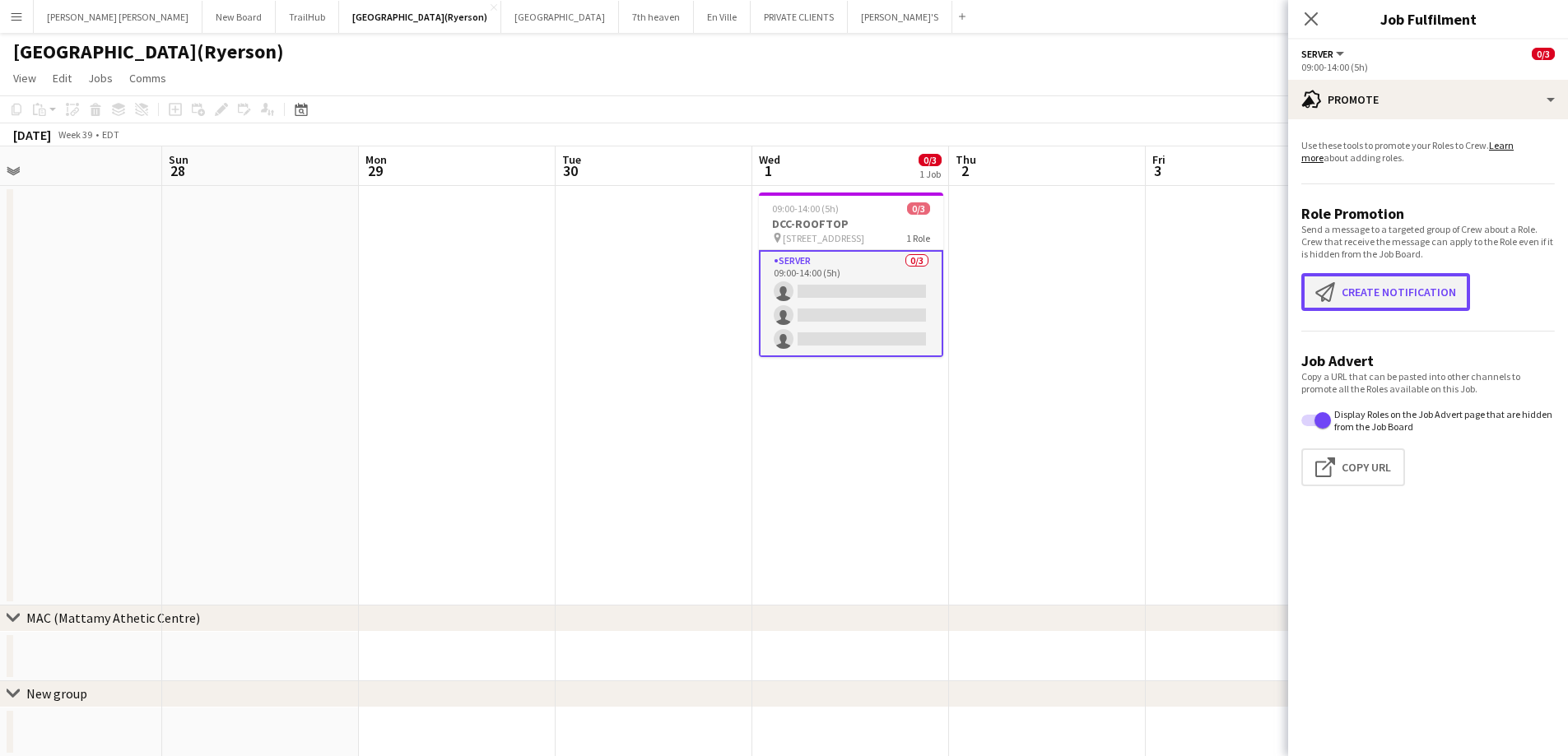
click at [1374, 286] on button "Create notification Create notification" at bounding box center [1386, 292] width 169 height 38
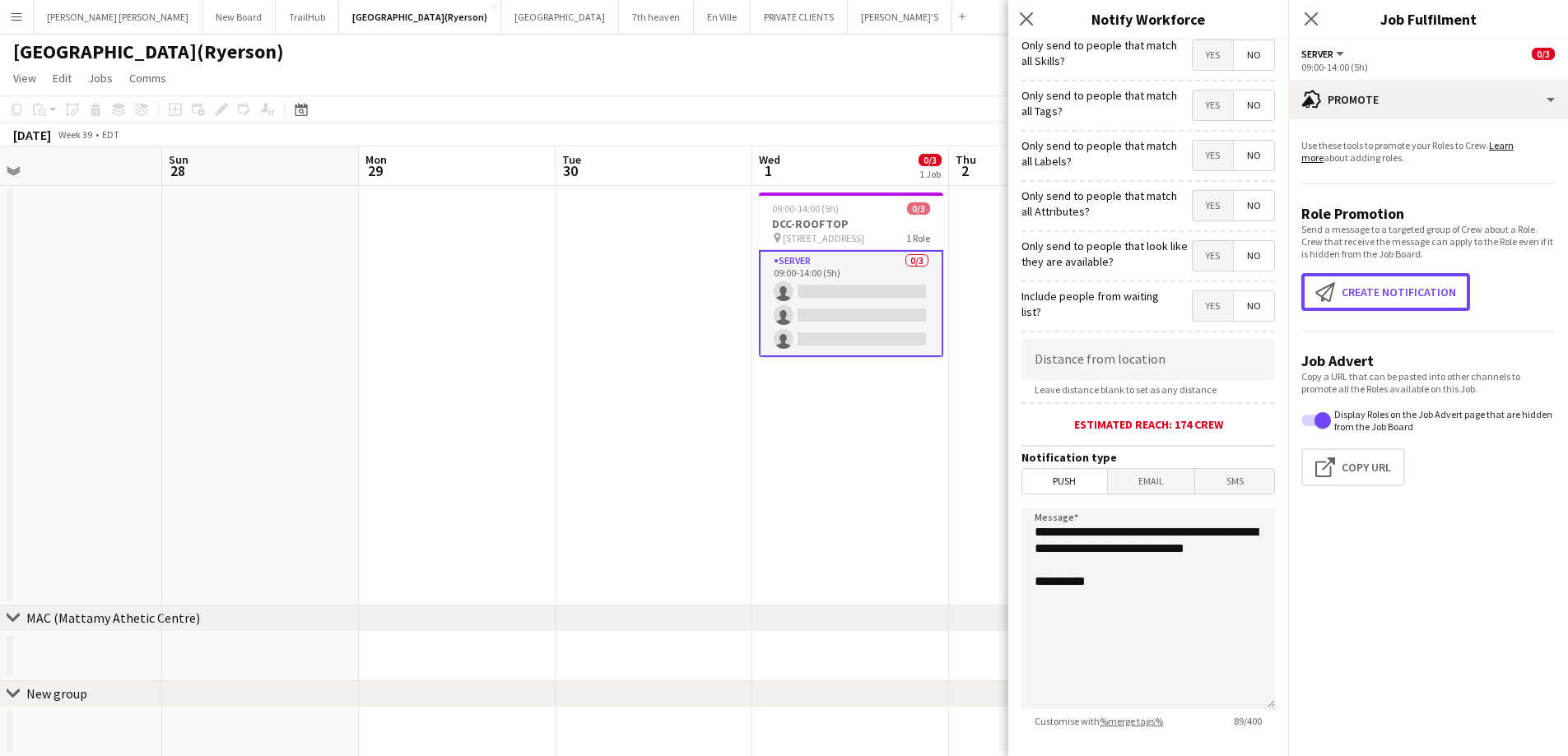
scroll to position [150, 0]
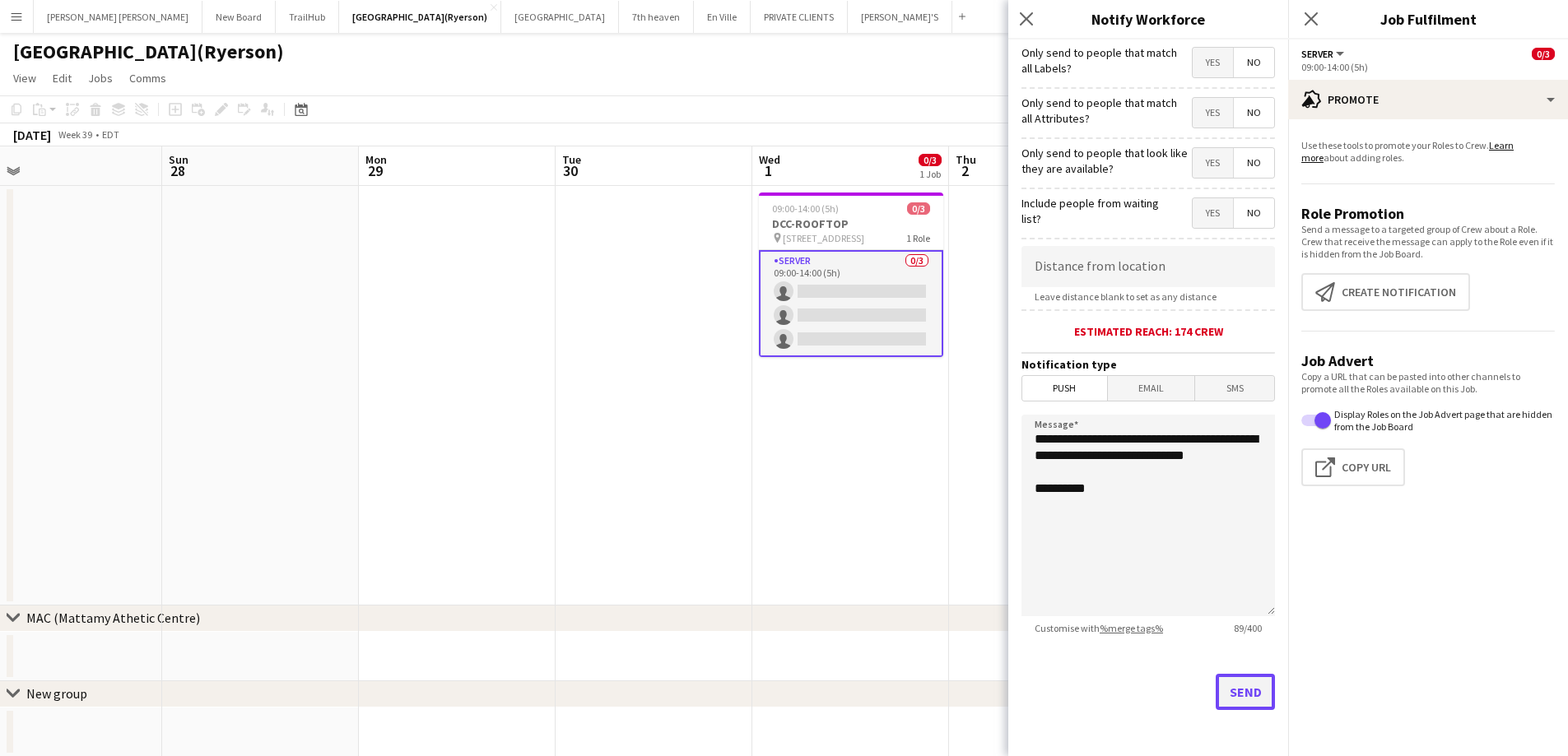
click at [1243, 690] on button "Send" at bounding box center [1245, 691] width 59 height 36
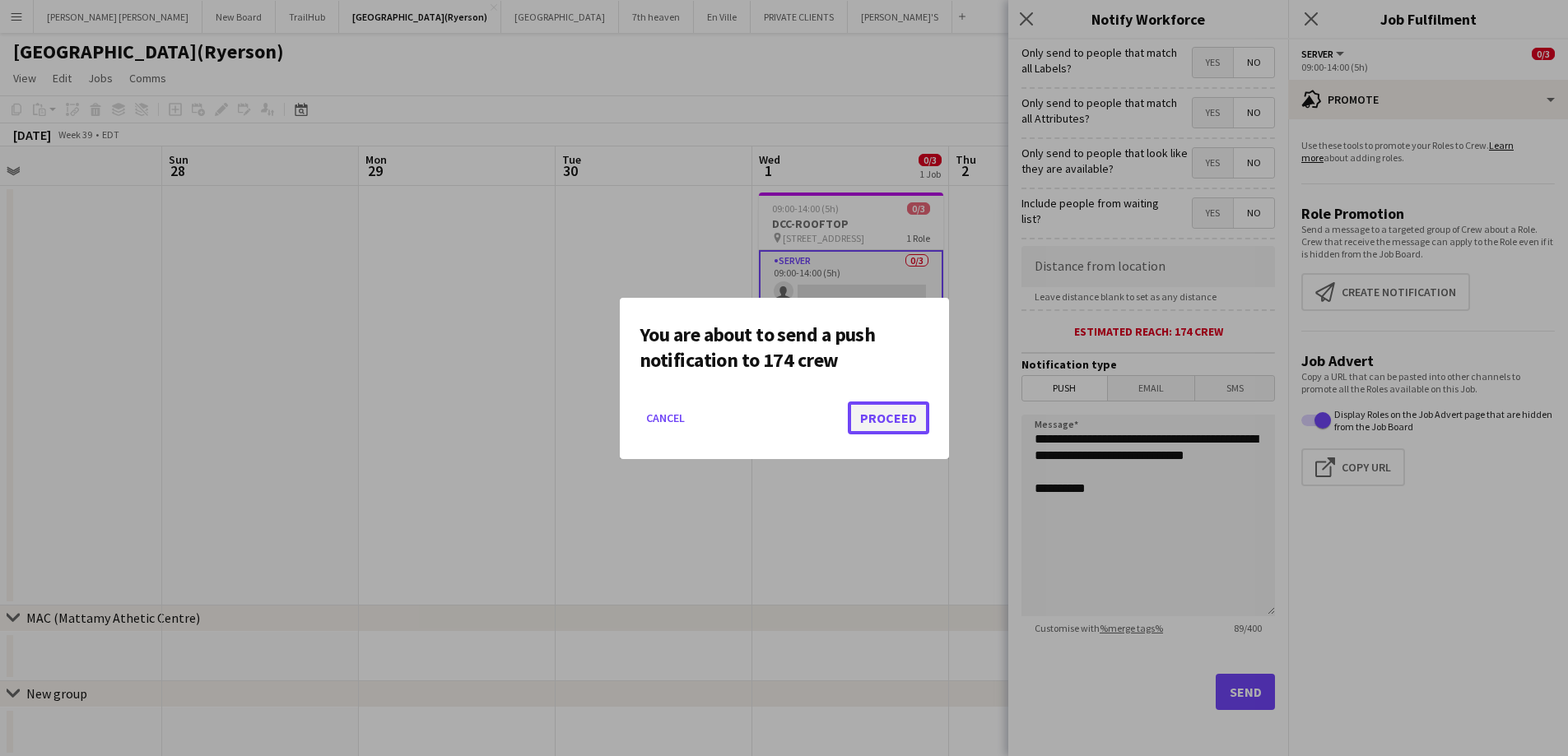
click at [893, 425] on button "Proceed" at bounding box center [888, 417] width 82 height 33
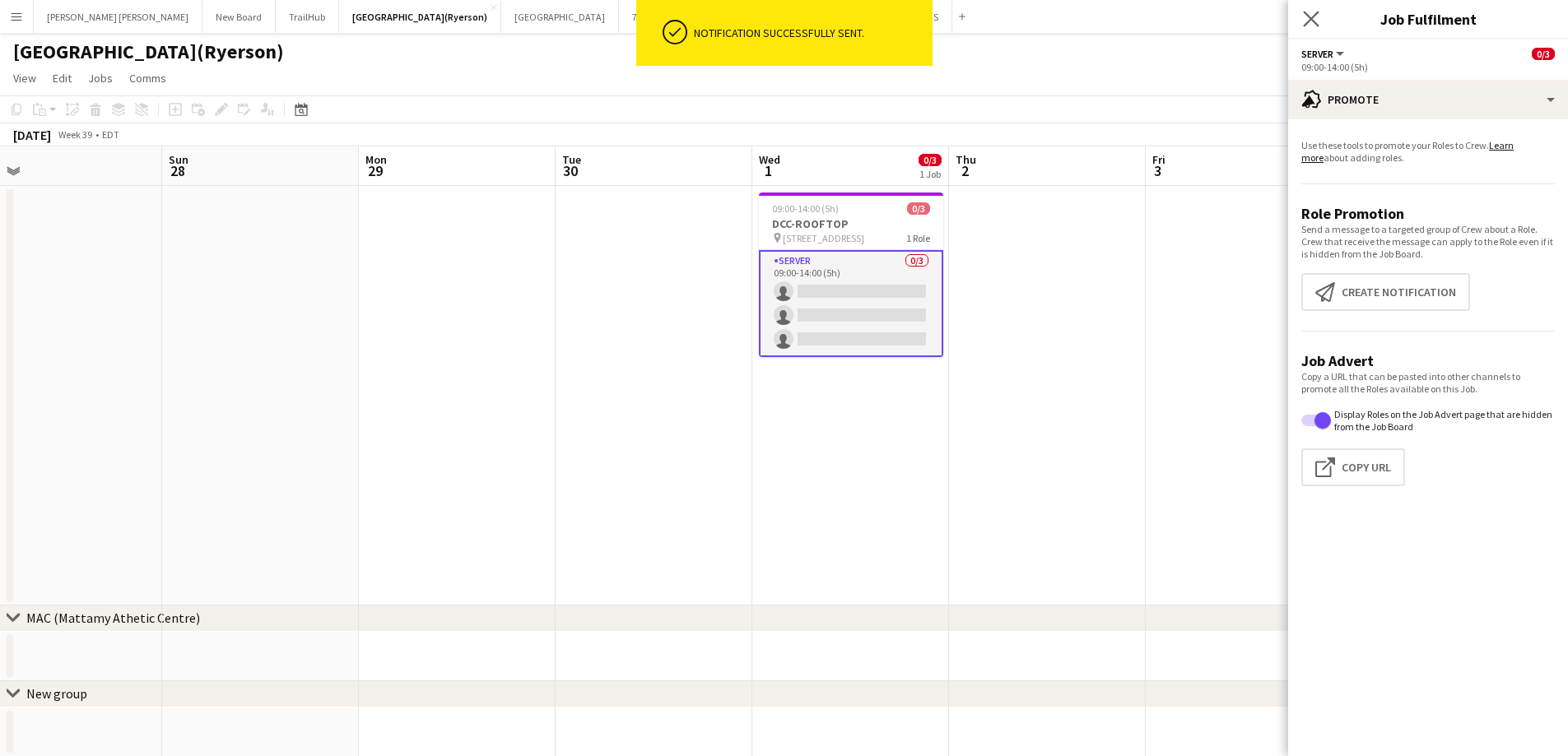
click at [1319, 24] on app-icon "Close pop-in" at bounding box center [1312, 19] width 24 height 24
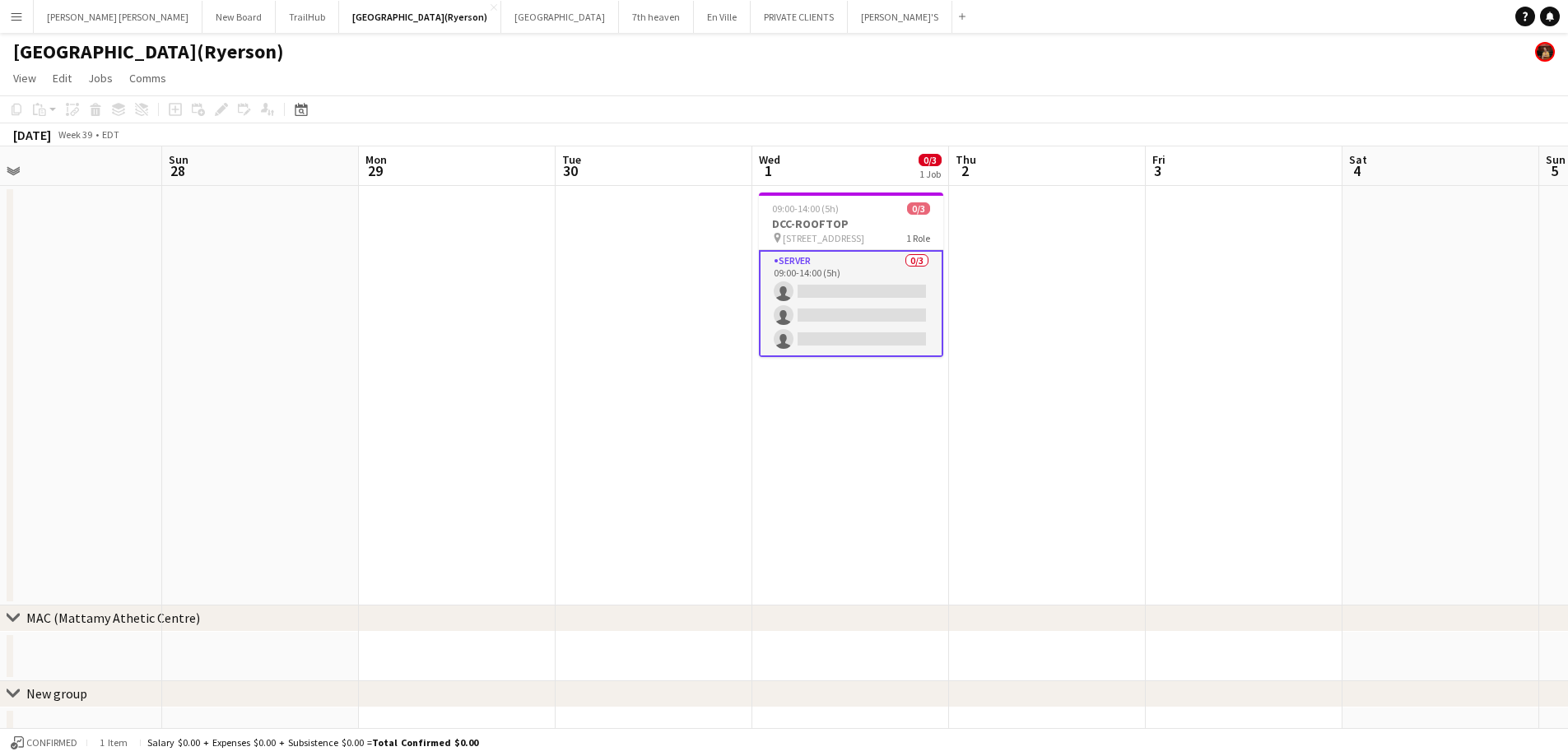
click at [849, 303] on app-card-role "SERVER 0/3 09:00-14:00 (5h) single-neutral-actions single-neutral-actions singl…" at bounding box center [851, 304] width 184 height 107
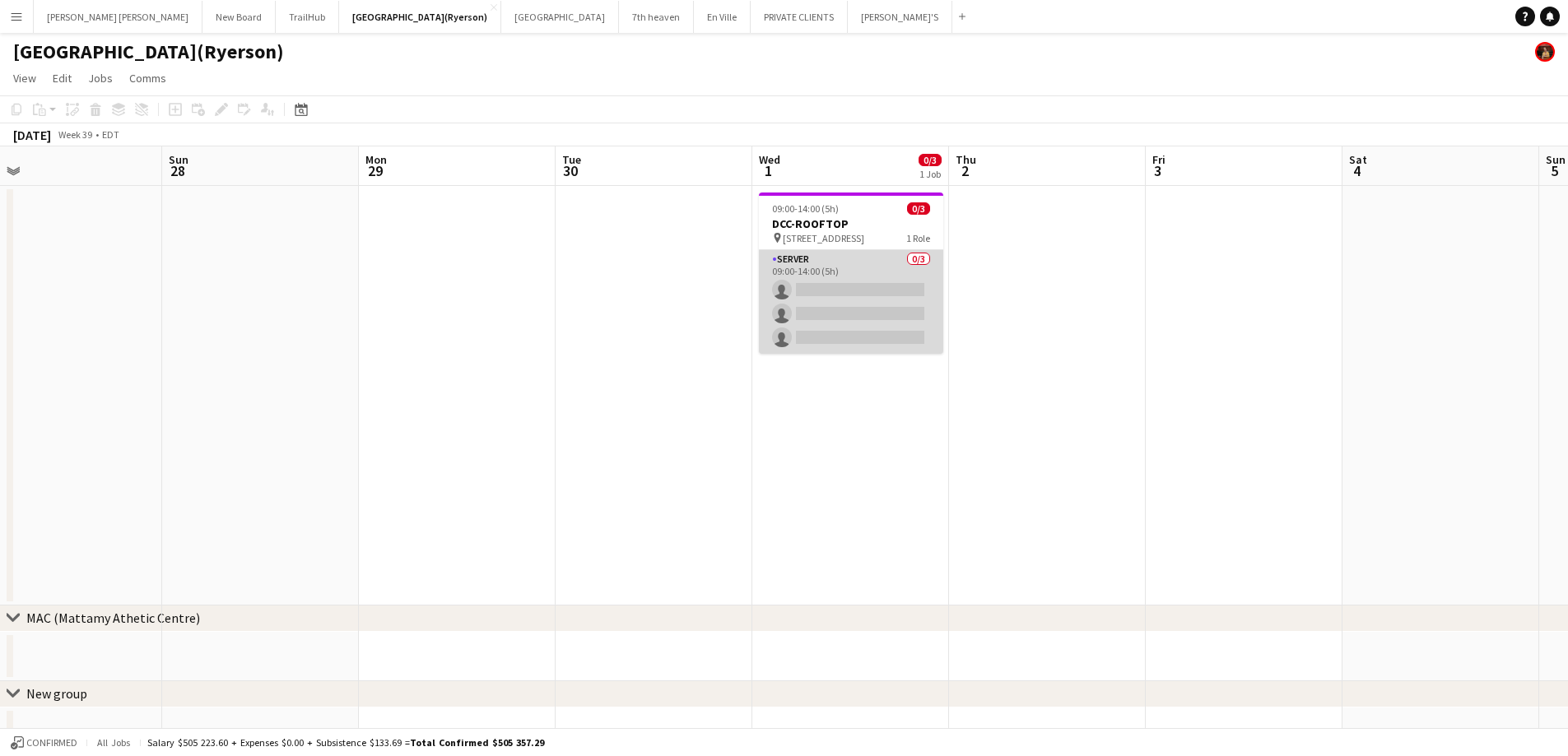
click at [845, 322] on app-card-role "SERVER 0/3 09:00-14:00 (5h) single-neutral-actions single-neutral-actions singl…" at bounding box center [851, 302] width 184 height 103
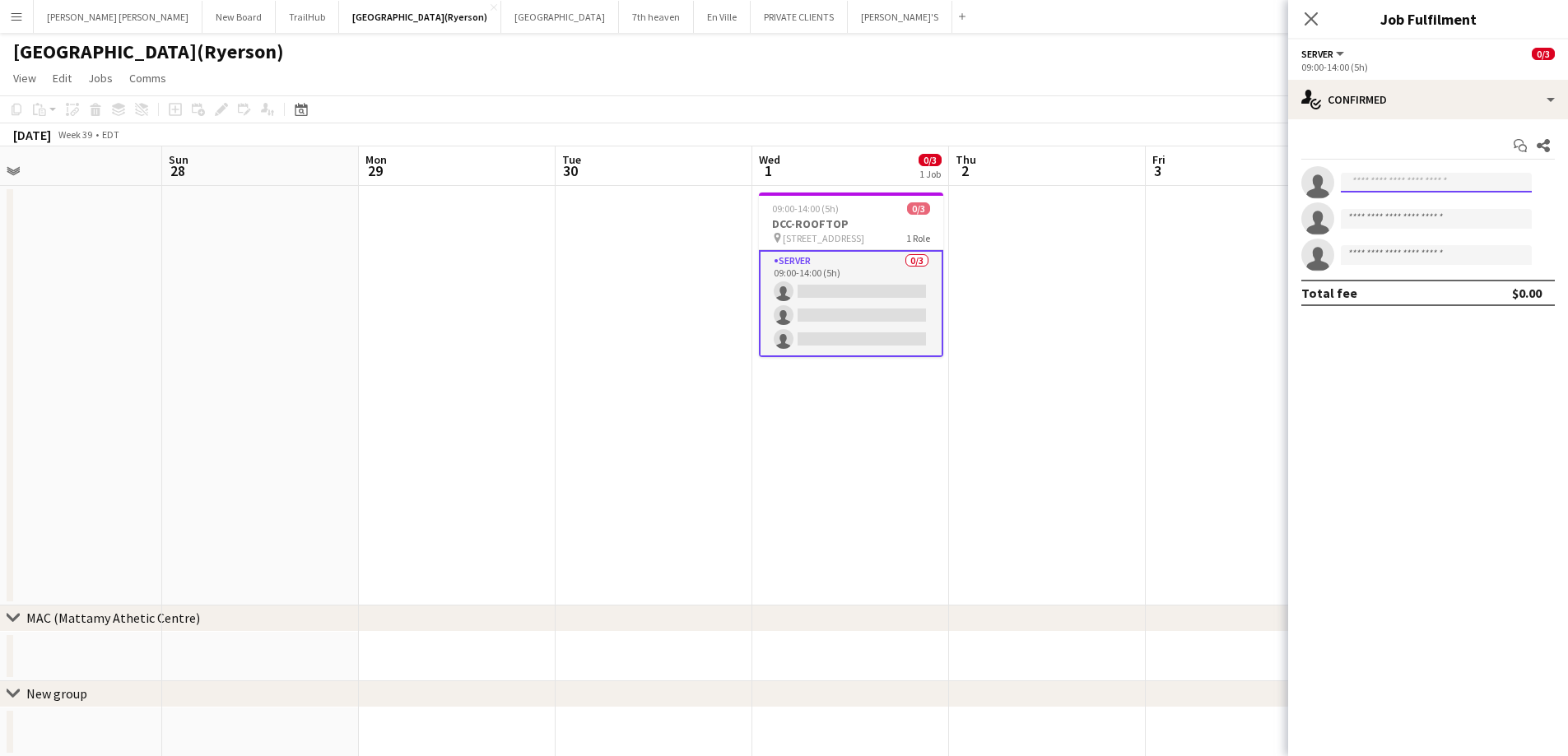
click at [1387, 174] on input at bounding box center [1436, 182] width 191 height 20
type input "****"
click at [1412, 227] on span "[PHONE_NUMBER]" at bounding box center [1436, 233] width 164 height 13
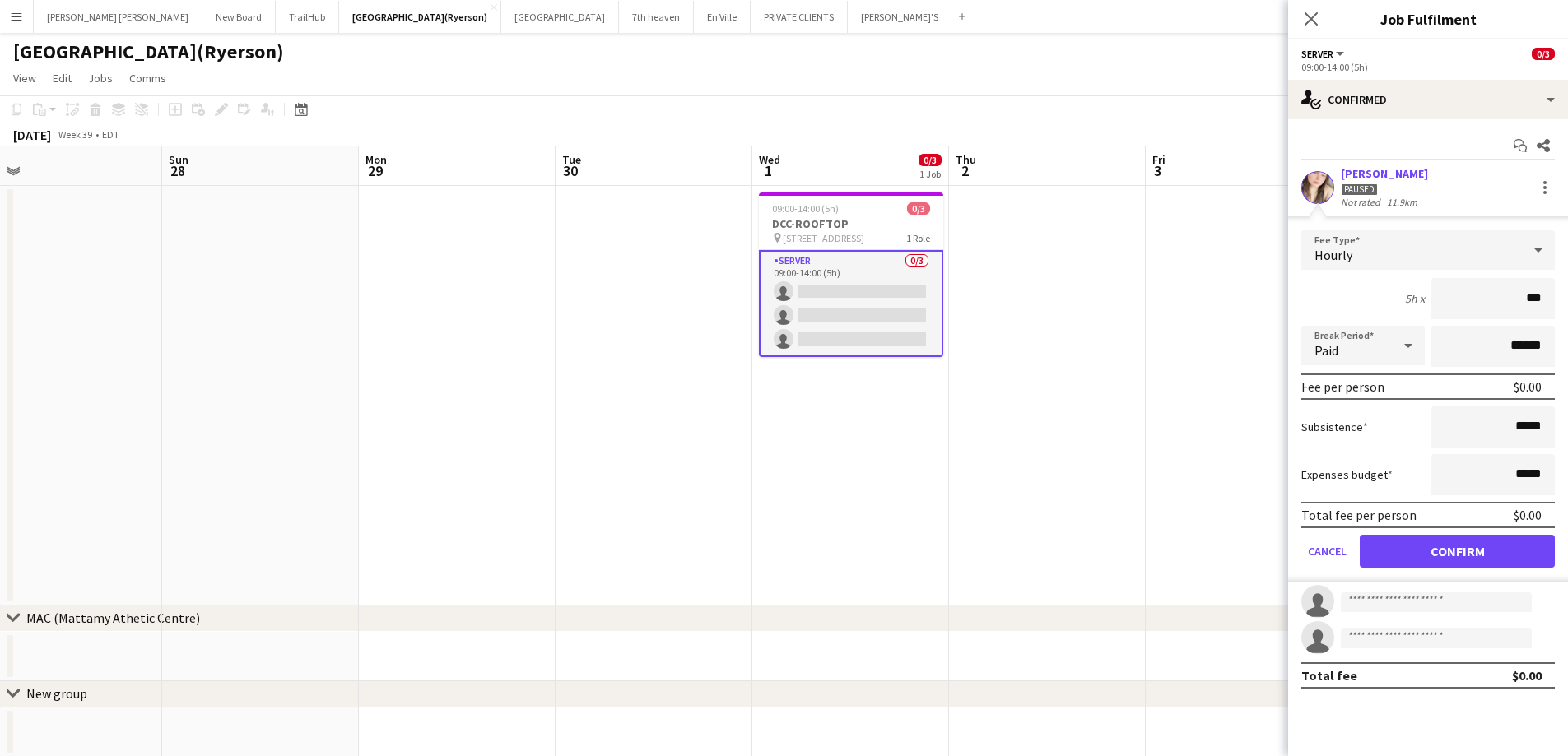
type input "**"
type input "******"
click at [1436, 556] on button "Confirm" at bounding box center [1458, 551] width 196 height 33
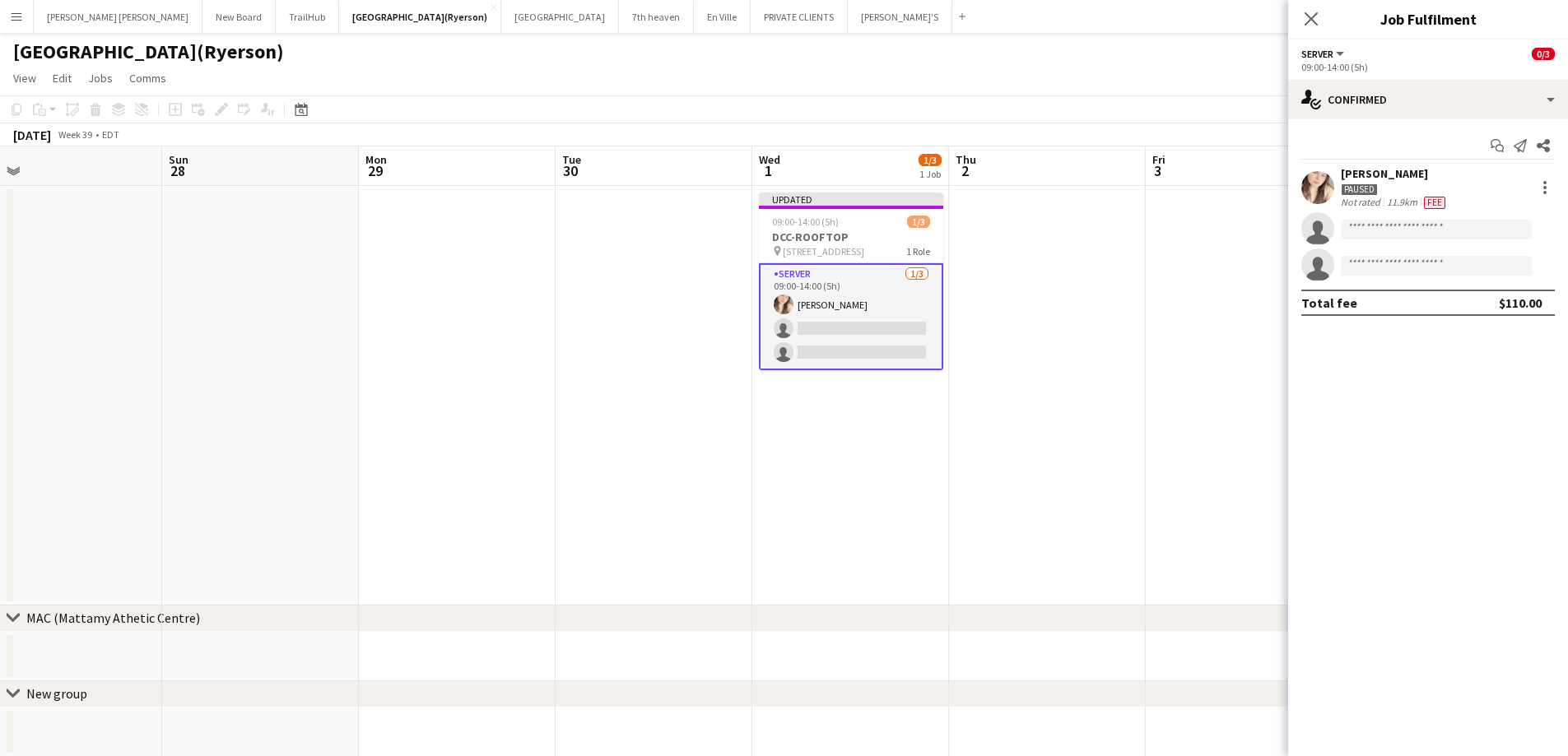
click at [1316, 18] on icon "Close pop-in" at bounding box center [1312, 19] width 13 height 13
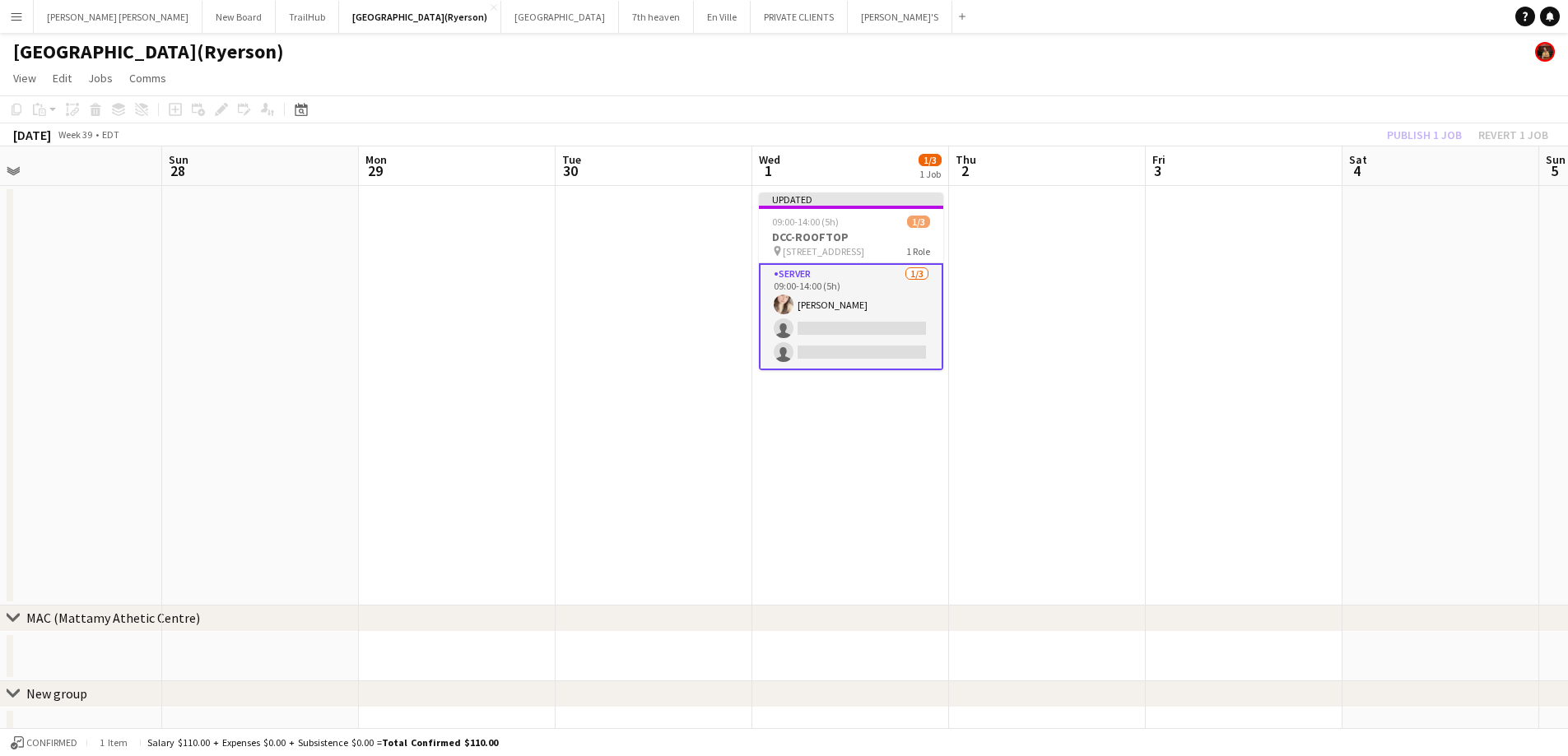
click at [1429, 134] on div "Publish 1 job Revert 1 job" at bounding box center [1468, 135] width 201 height 22
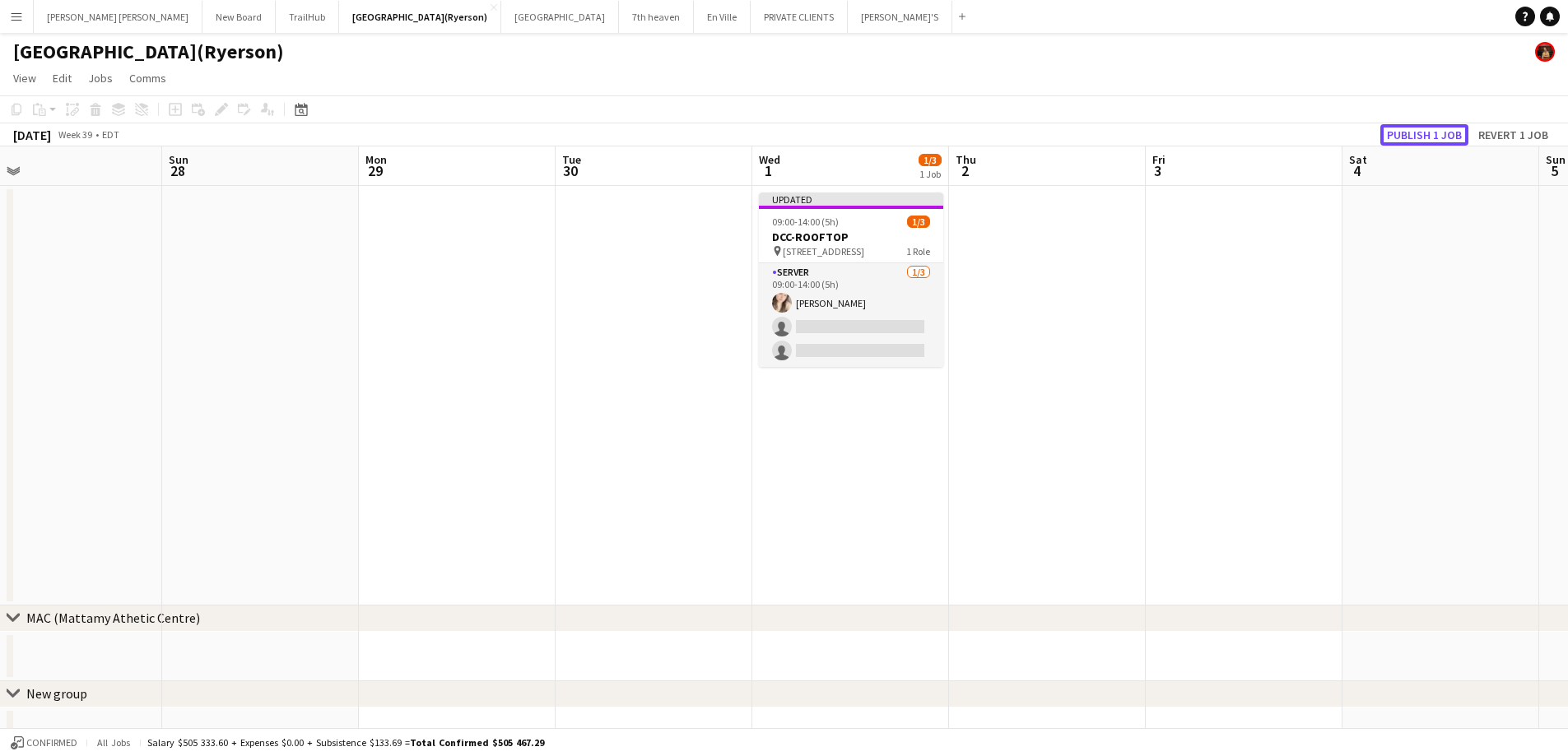
click at [1429, 134] on button "Publish 1 job" at bounding box center [1425, 135] width 88 height 22
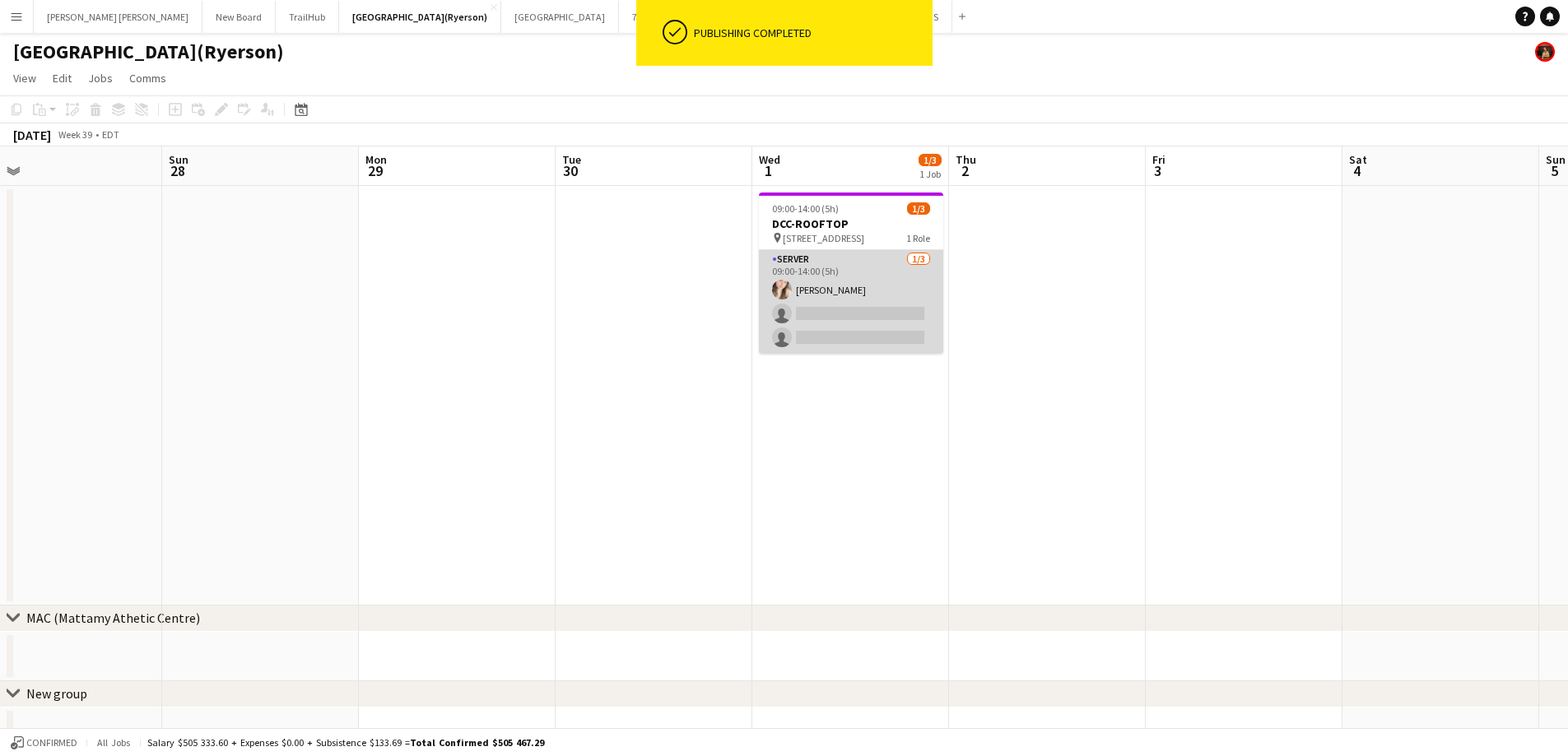
click at [868, 326] on app-card-role "SERVER [DATE] 09:00-14:00 (5h) [PERSON_NAME] single-neutral-actions single-neut…" at bounding box center [851, 302] width 184 height 103
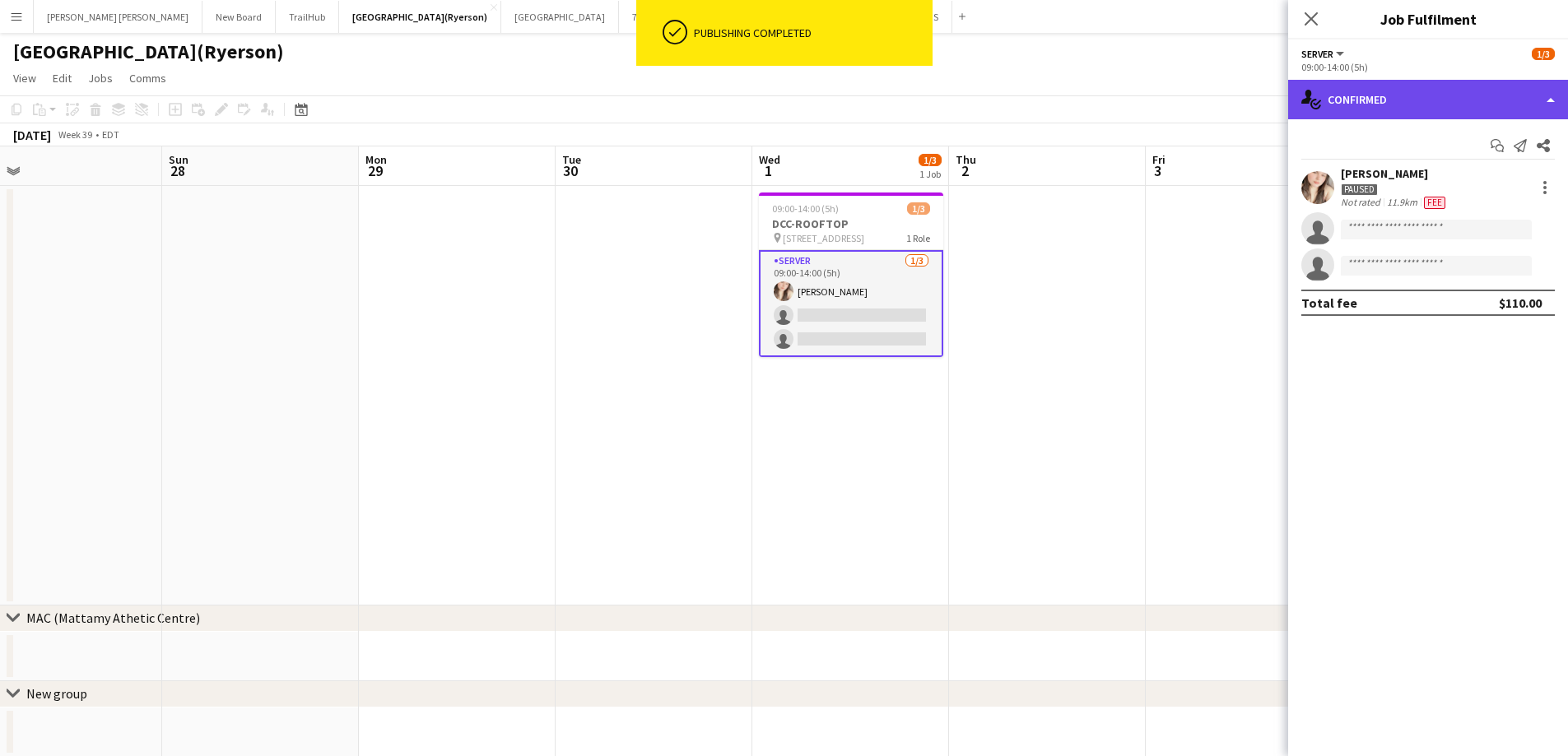
click at [1397, 99] on div "single-neutral-actions-check-2 Confirmed" at bounding box center [1428, 100] width 280 height 40
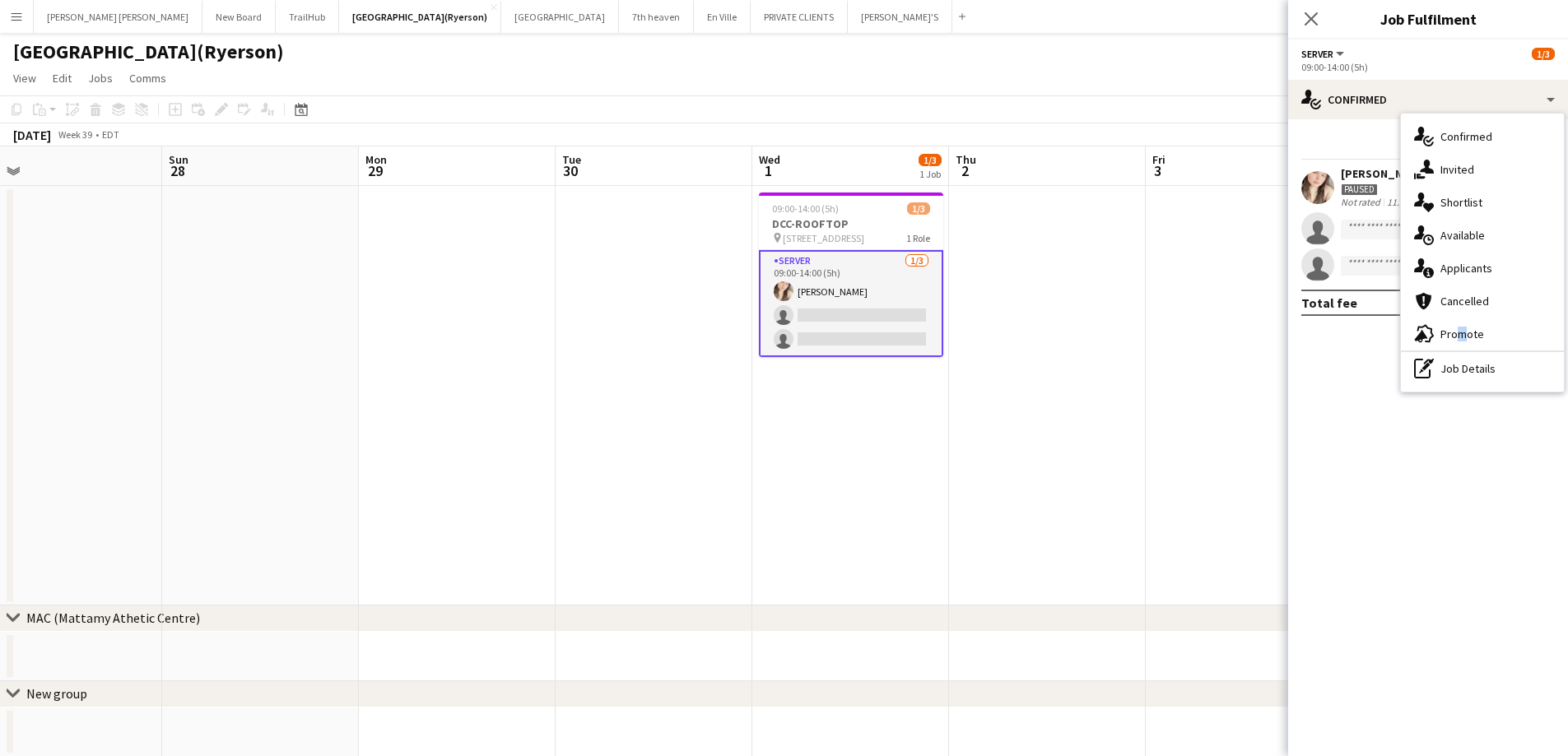
click at [1456, 336] on span "Promote" at bounding box center [1463, 334] width 44 height 15
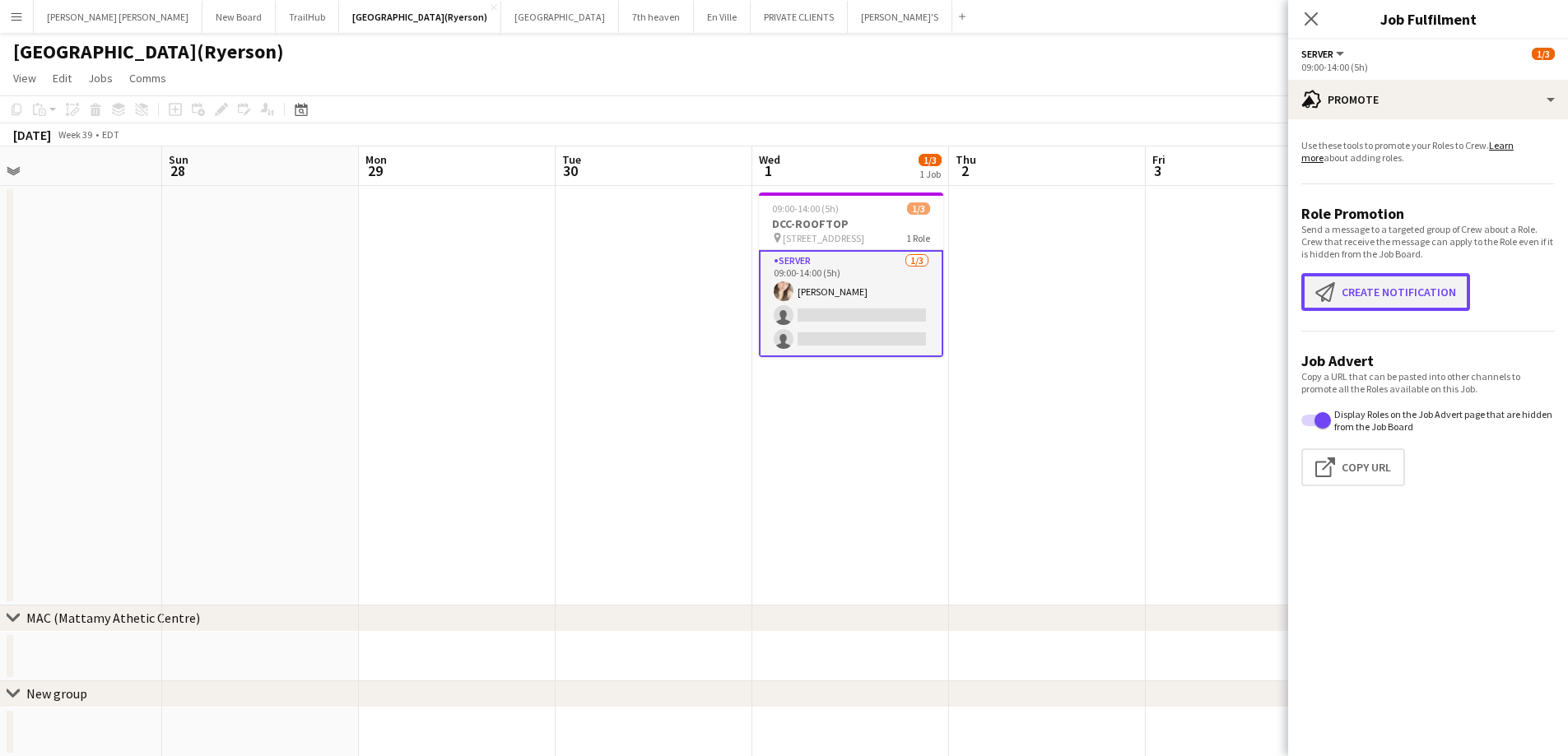
click at [1356, 276] on button "Create notification Create notification" at bounding box center [1386, 292] width 169 height 38
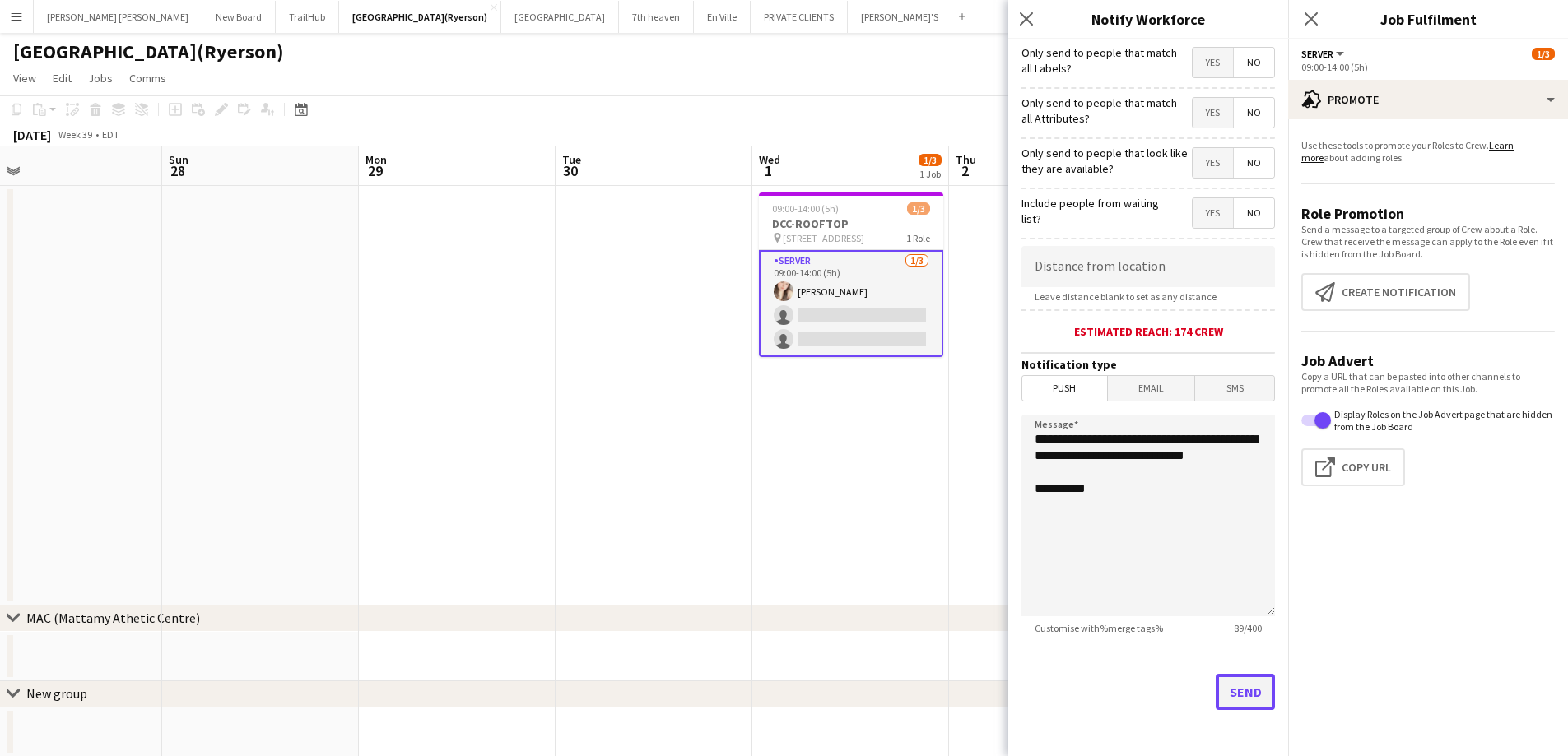
click at [1239, 686] on button "Send" at bounding box center [1245, 691] width 59 height 36
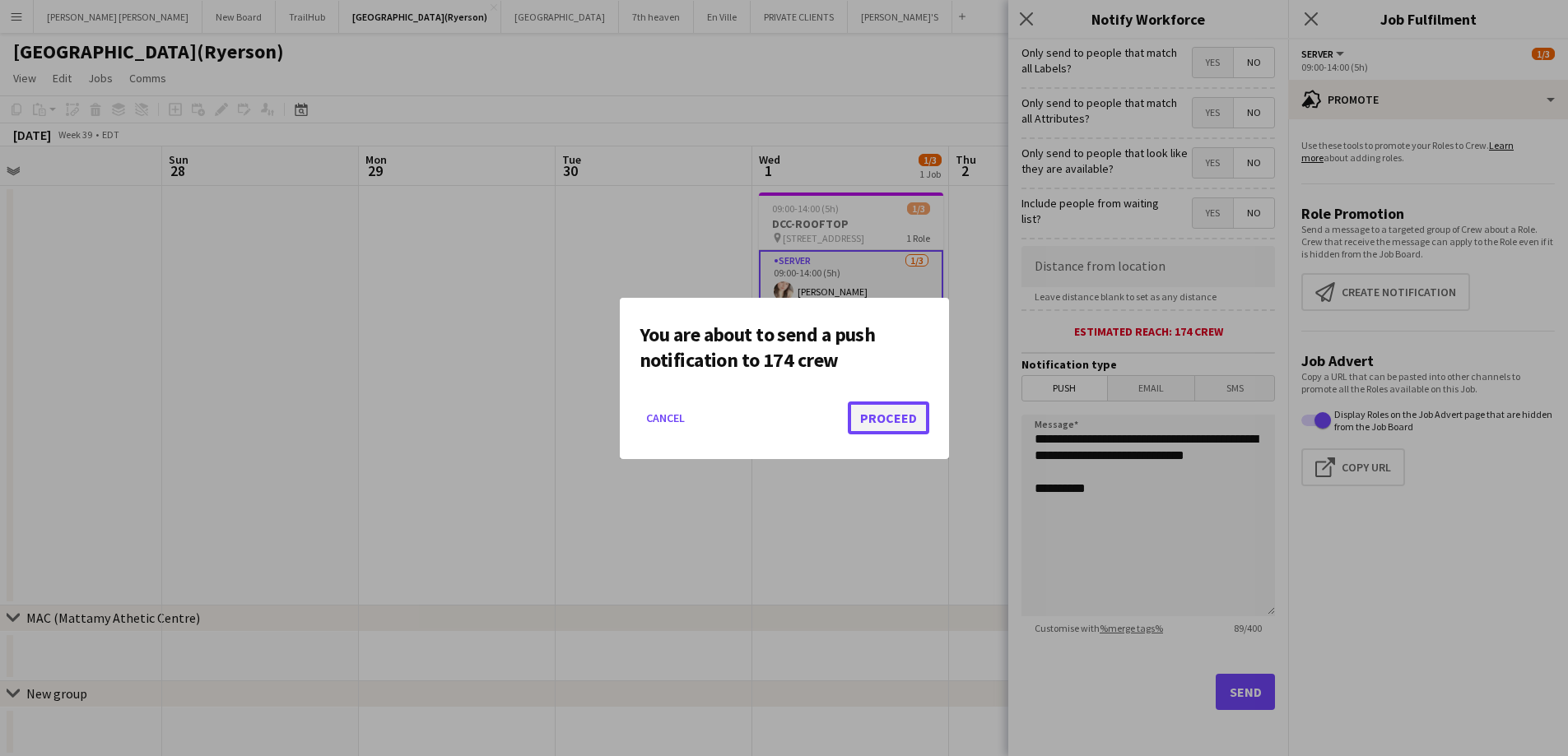
click at [885, 427] on button "Proceed" at bounding box center [888, 417] width 82 height 33
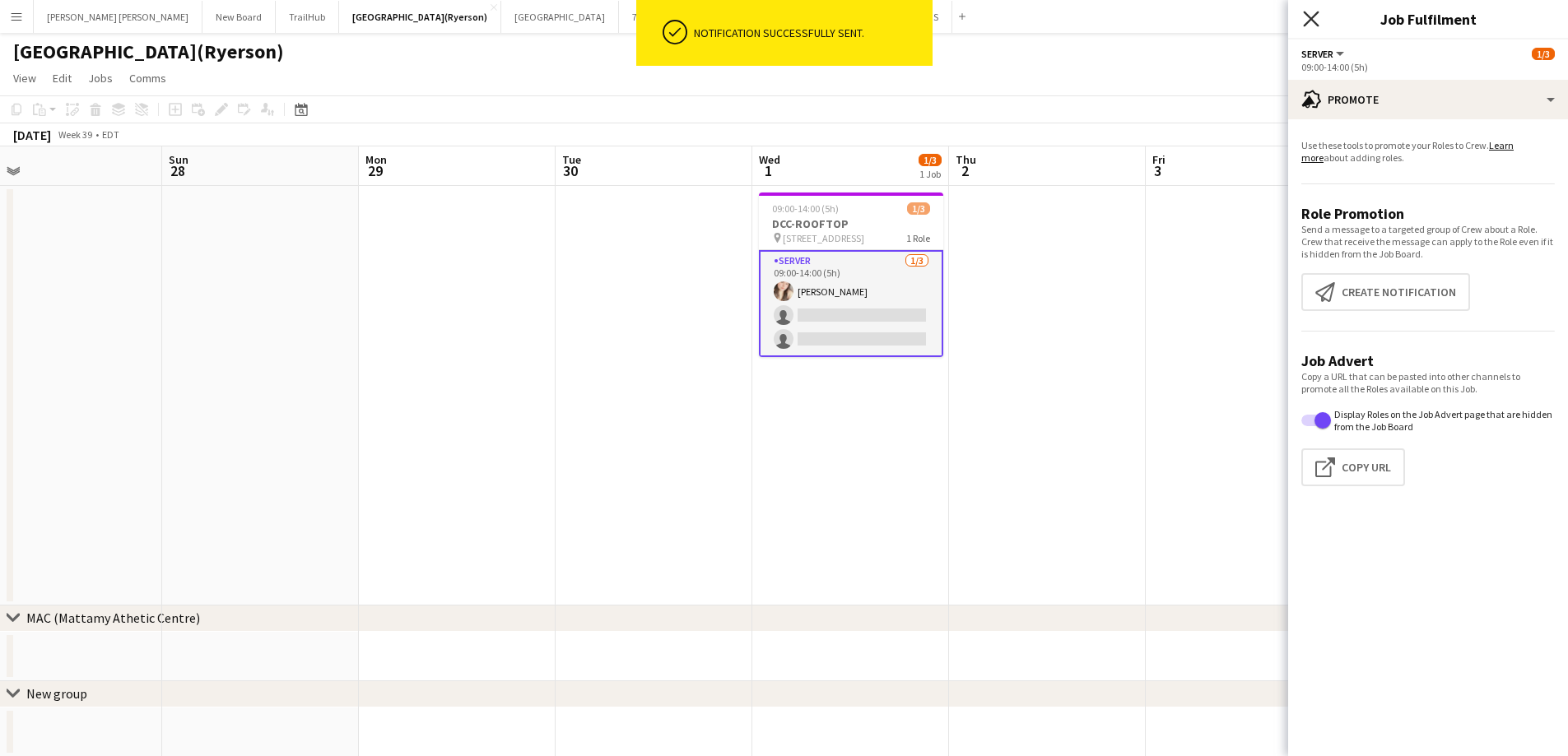
click at [1310, 22] on icon "Close pop-in" at bounding box center [1311, 18] width 15 height 15
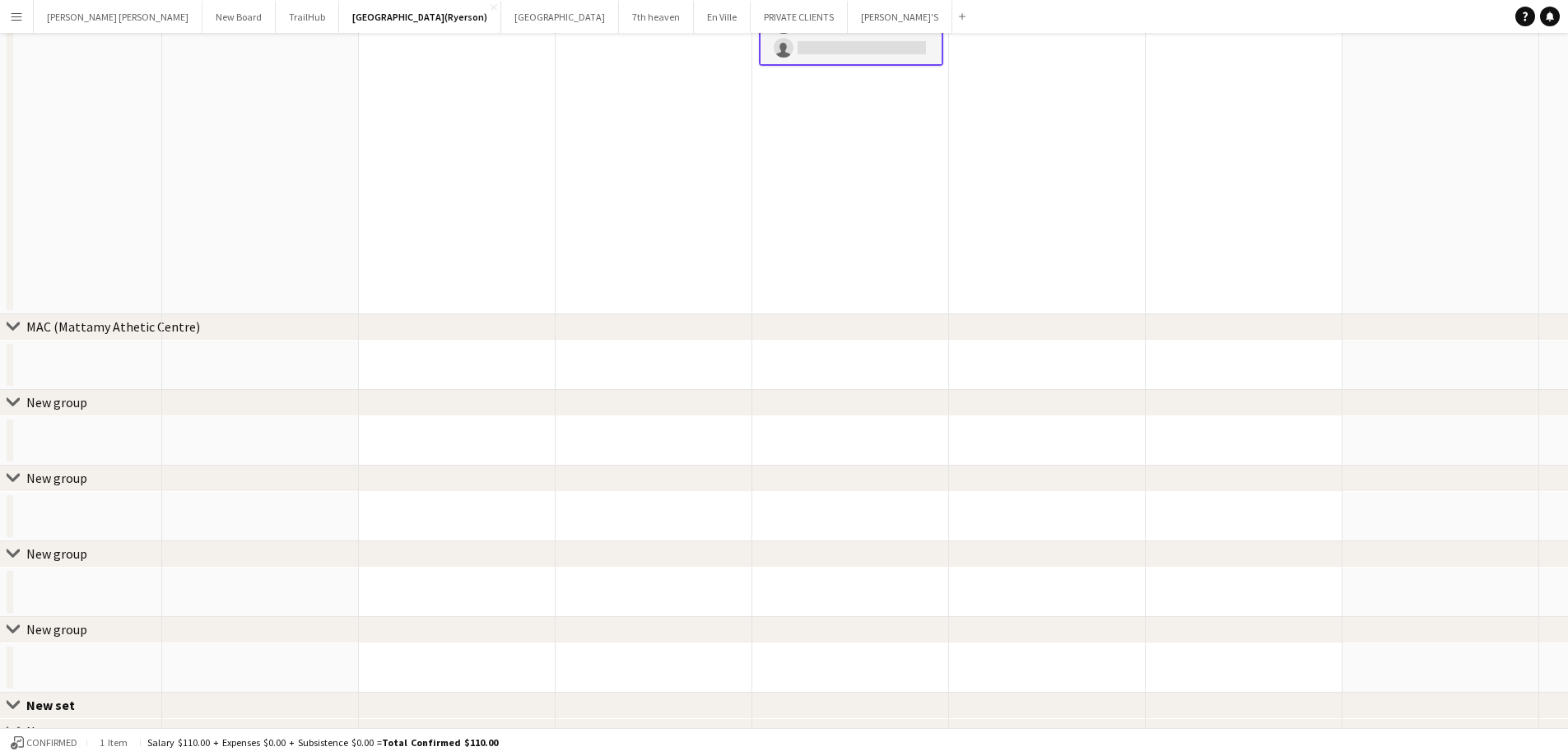
scroll to position [357, 0]
